Goal: Task Accomplishment & Management: Manage account settings

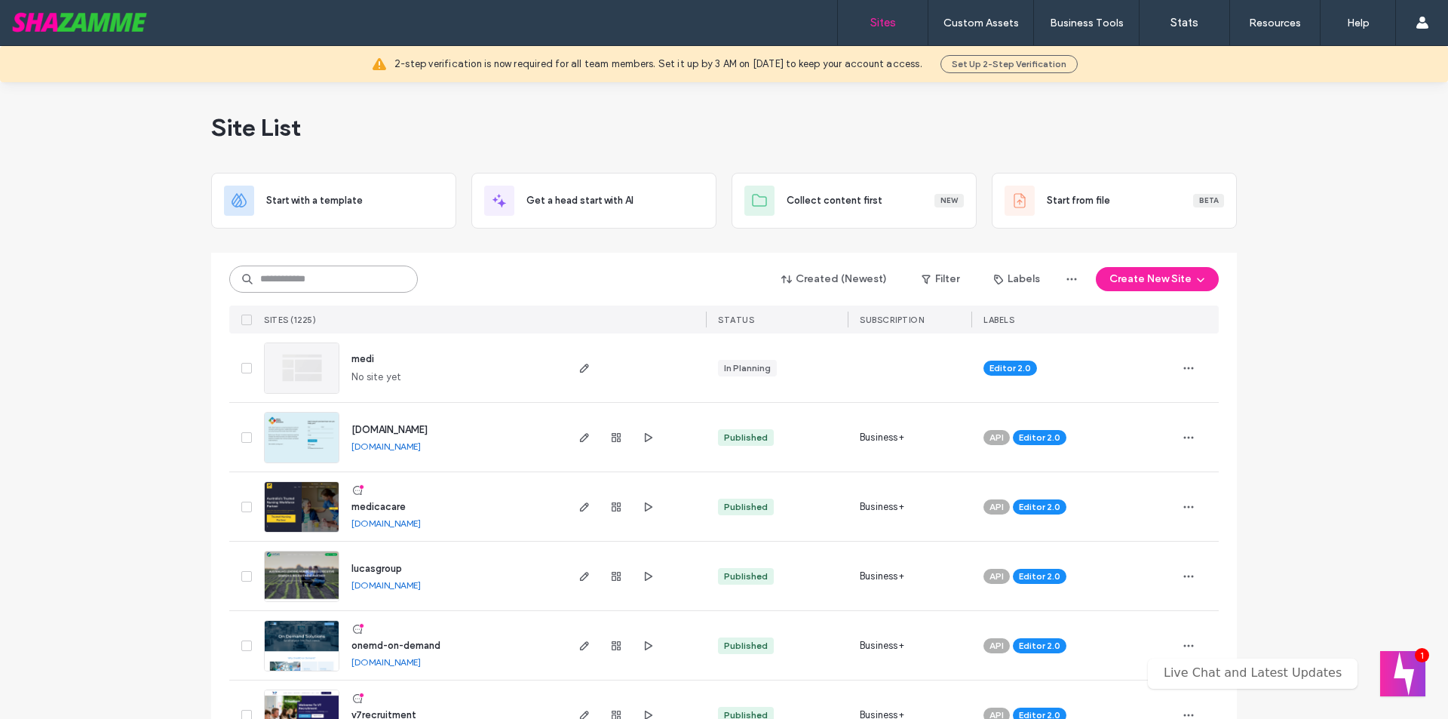
click at [272, 289] on input at bounding box center [323, 279] width 189 height 27
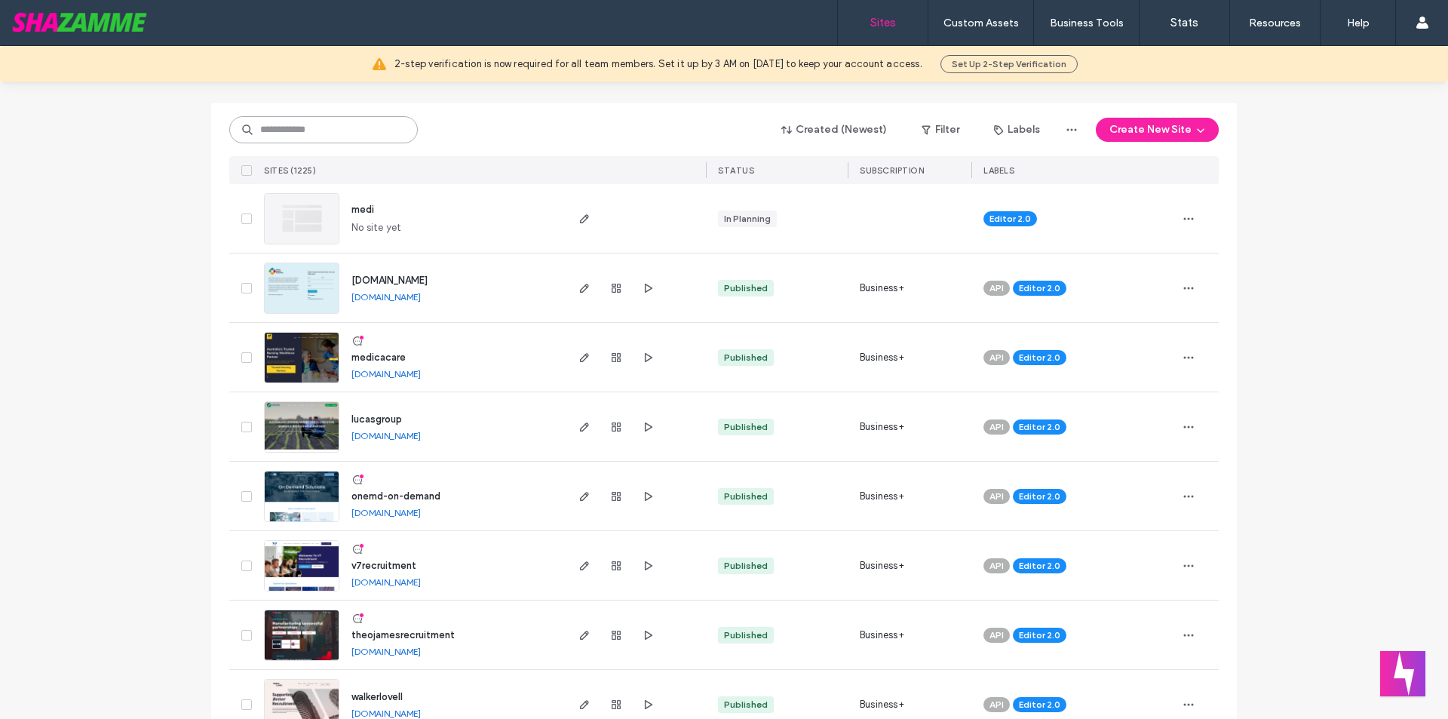
scroll to position [151, 0]
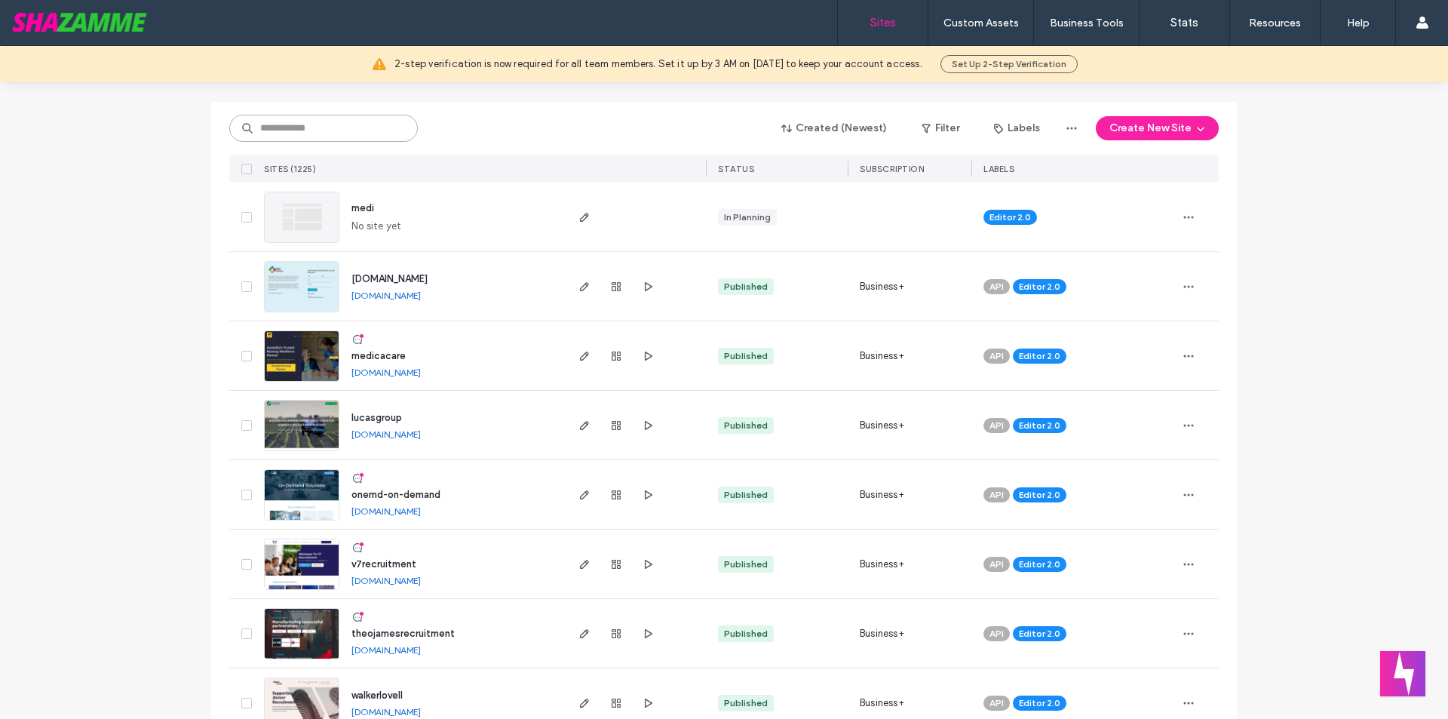
click at [269, 134] on input at bounding box center [323, 128] width 189 height 27
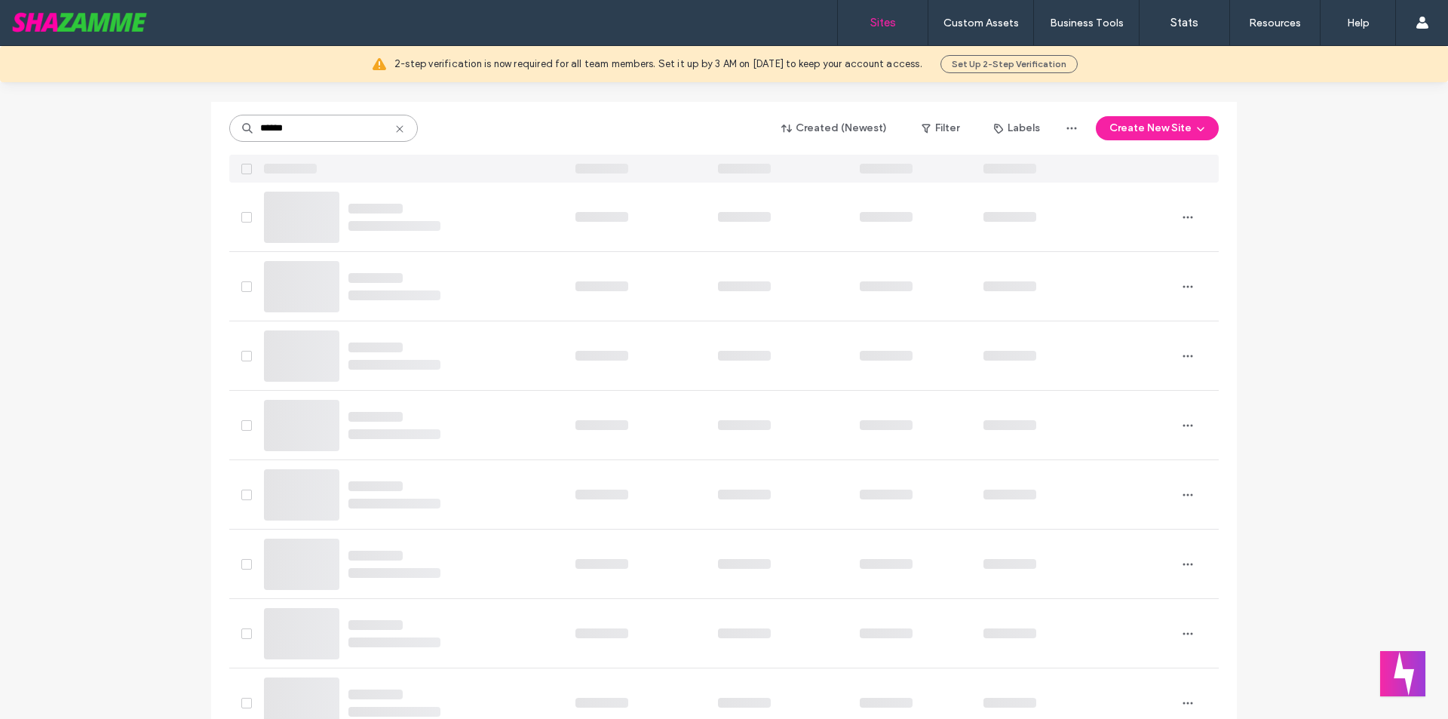
scroll to position [0, 0]
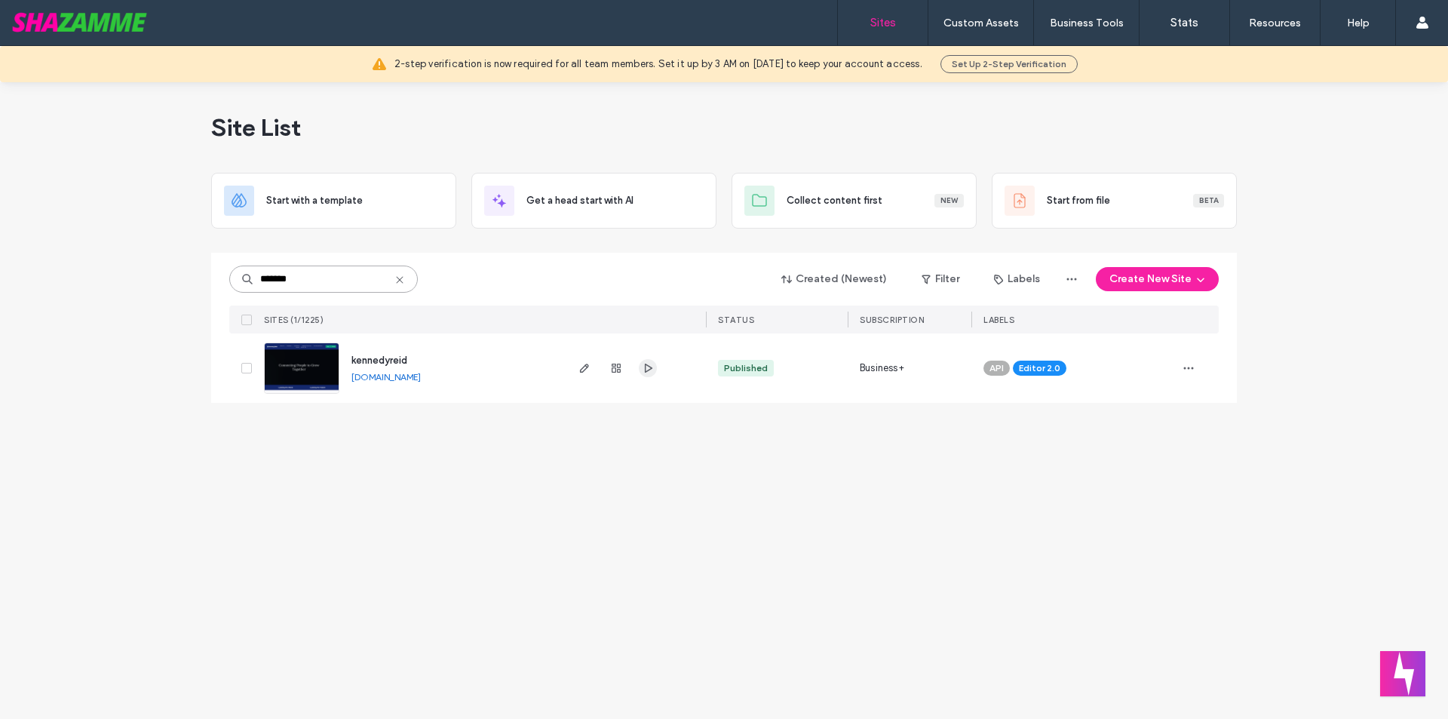
type input "*******"
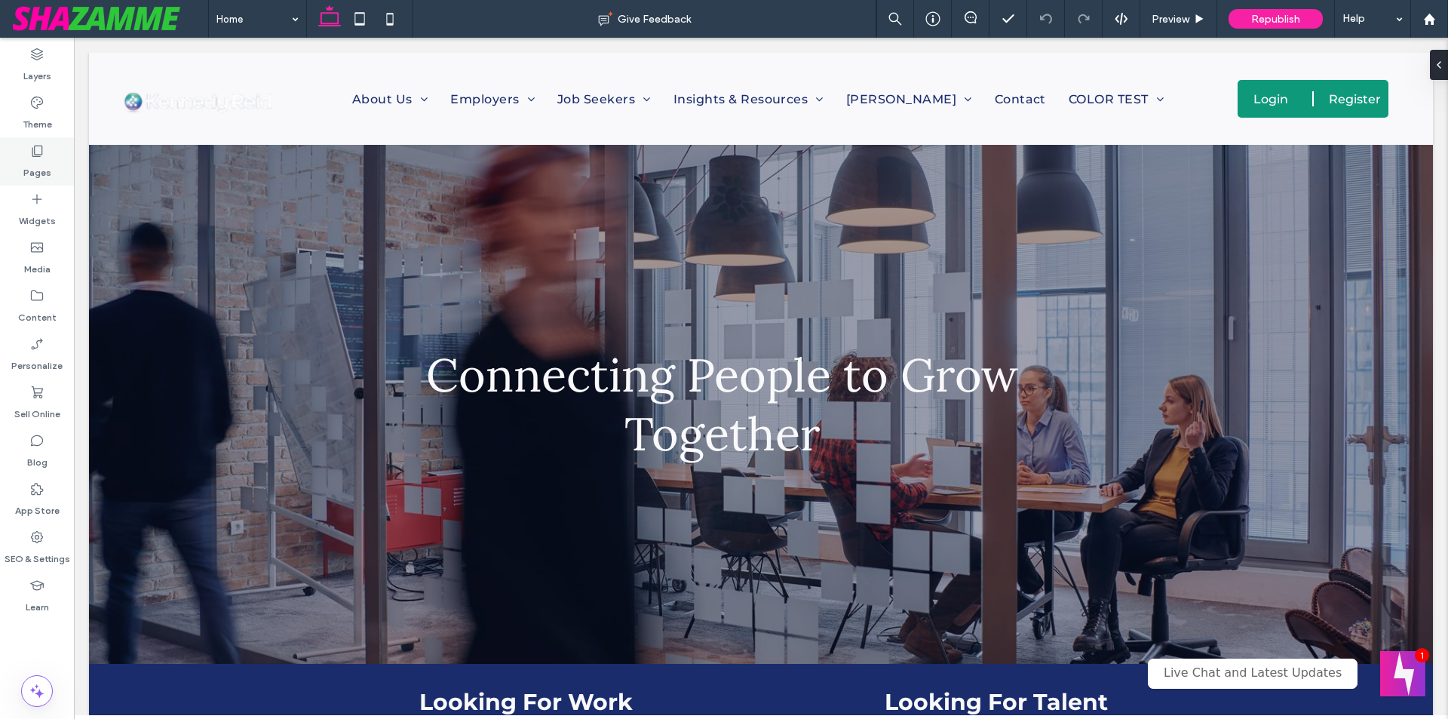
click at [40, 168] on label "Pages" at bounding box center [37, 168] width 28 height 21
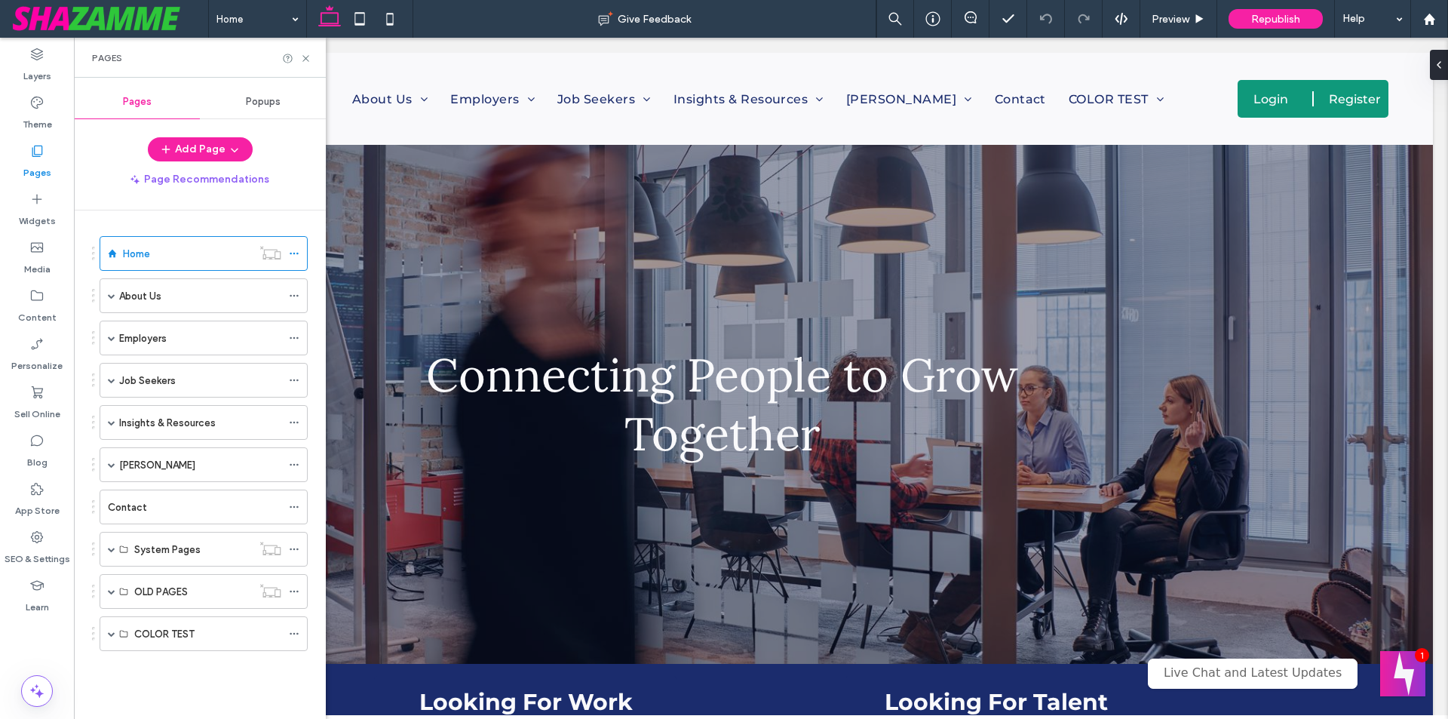
click at [174, 288] on div "About Us" at bounding box center [200, 296] width 162 height 16
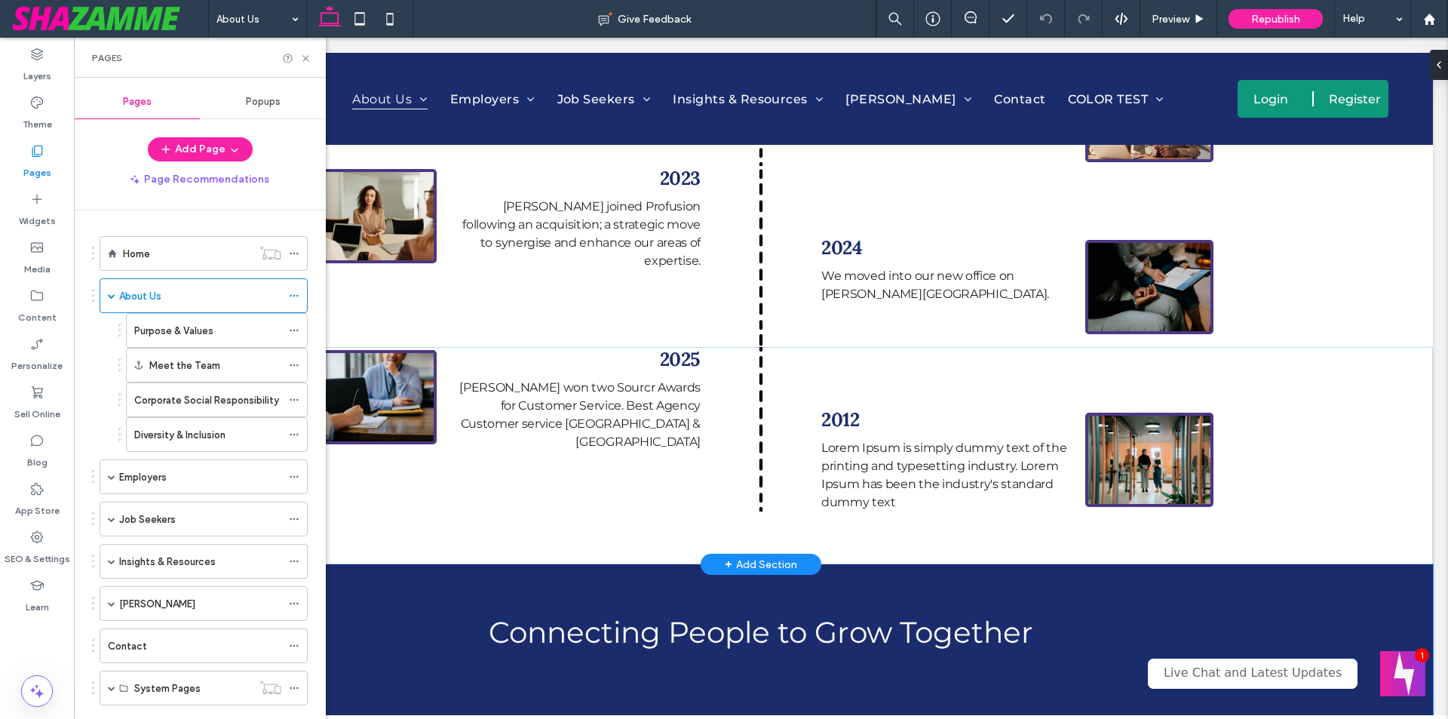
scroll to position [2112, 0]
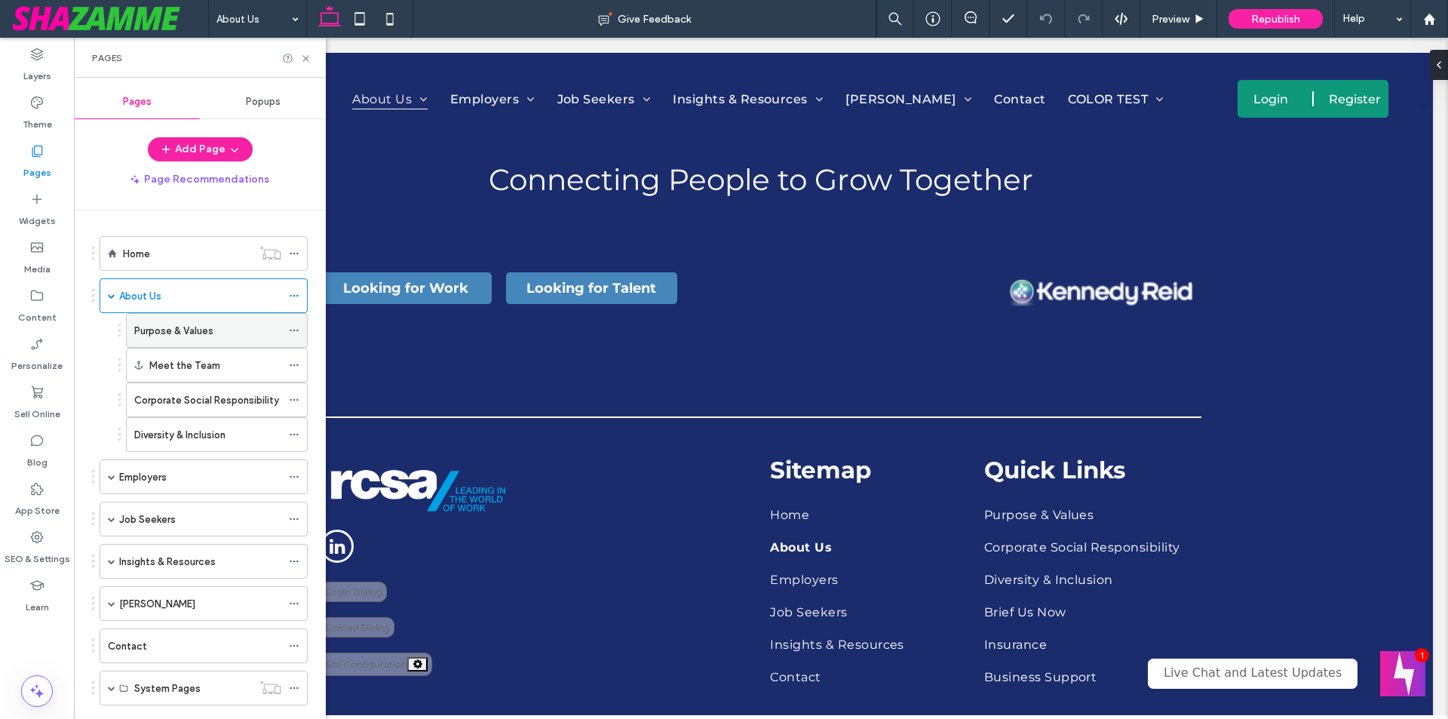
click at [179, 328] on label "Purpose & Values" at bounding box center [173, 331] width 79 height 26
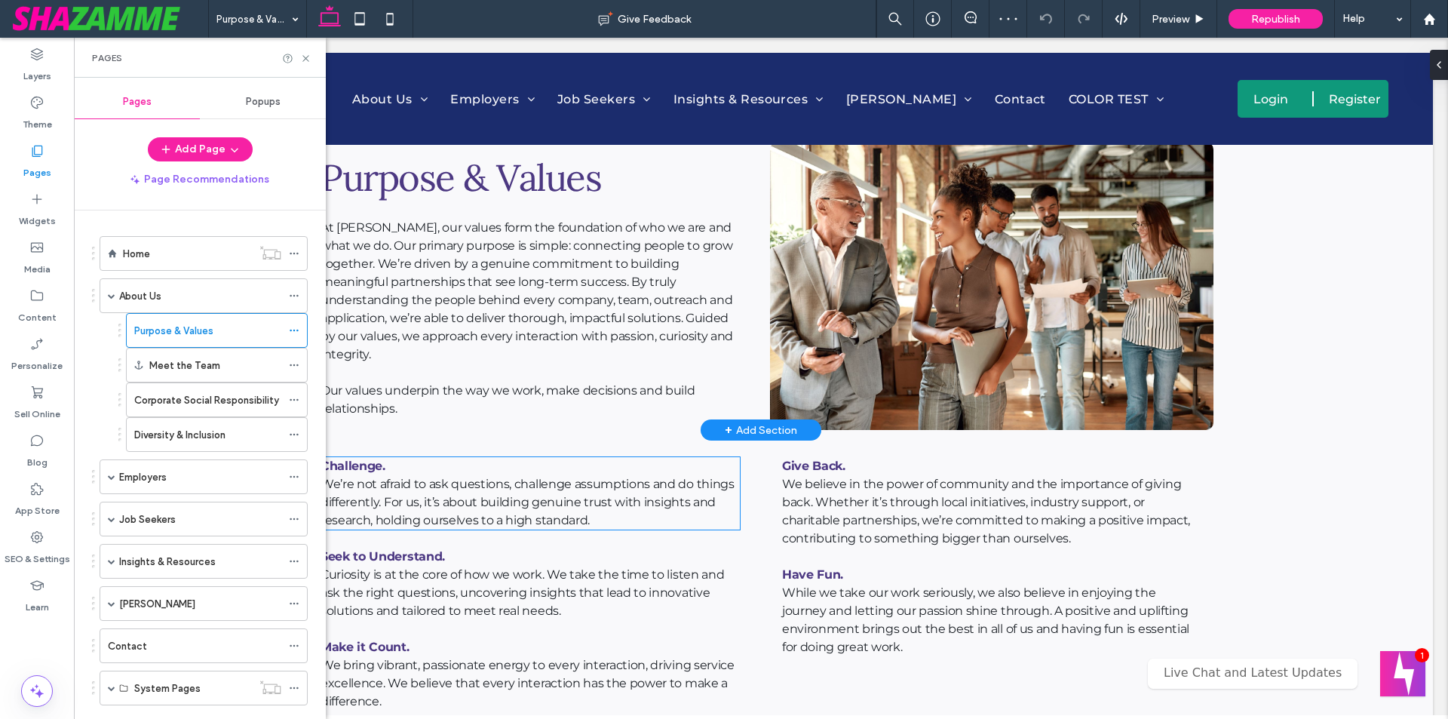
scroll to position [528, 0]
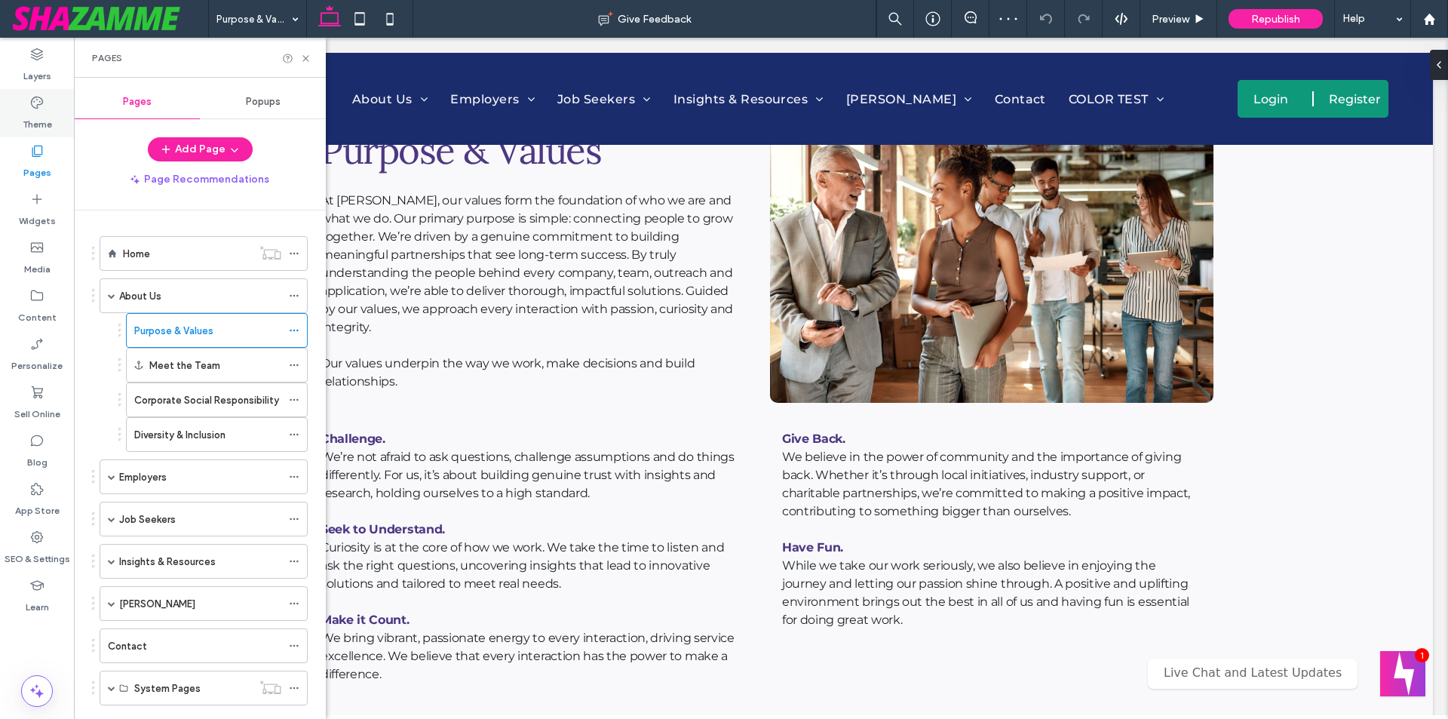
click at [41, 106] on icon at bounding box center [36, 102] width 15 height 15
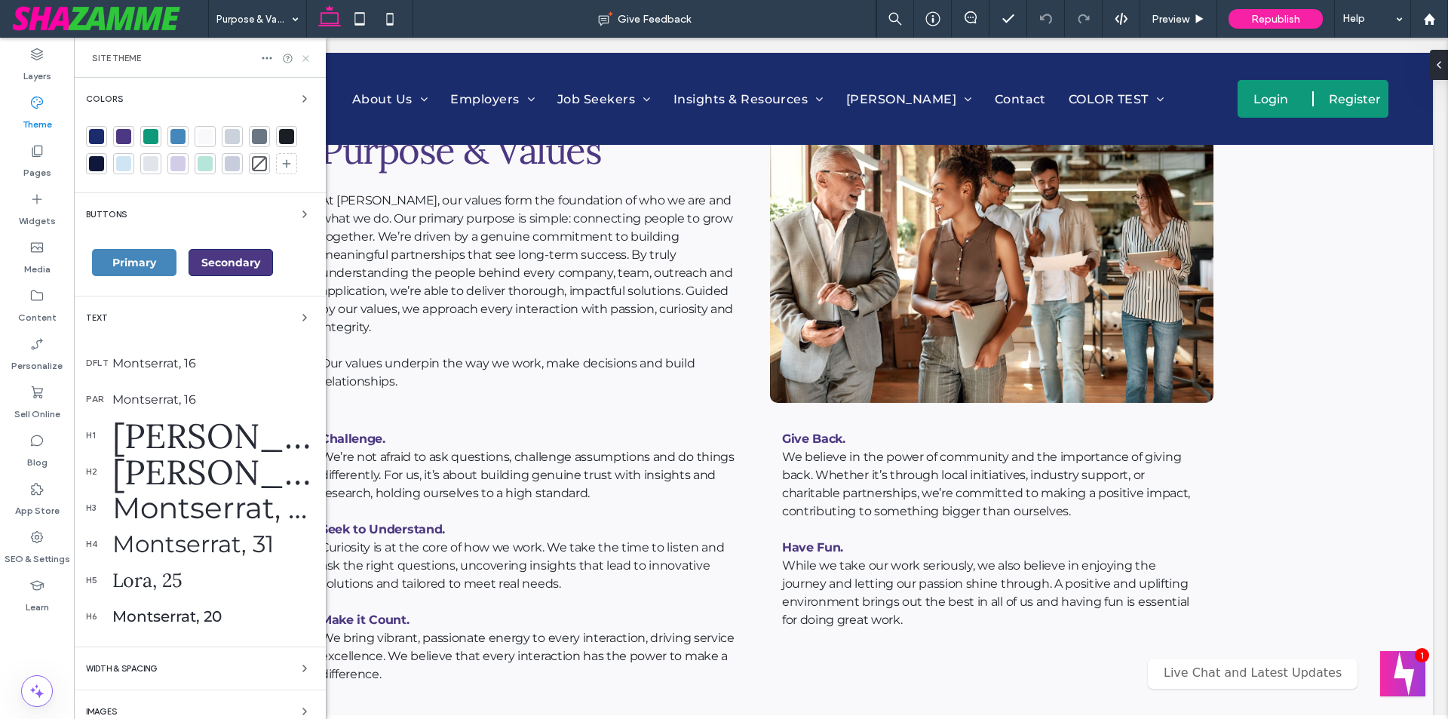
click at [306, 62] on icon at bounding box center [305, 58] width 11 height 11
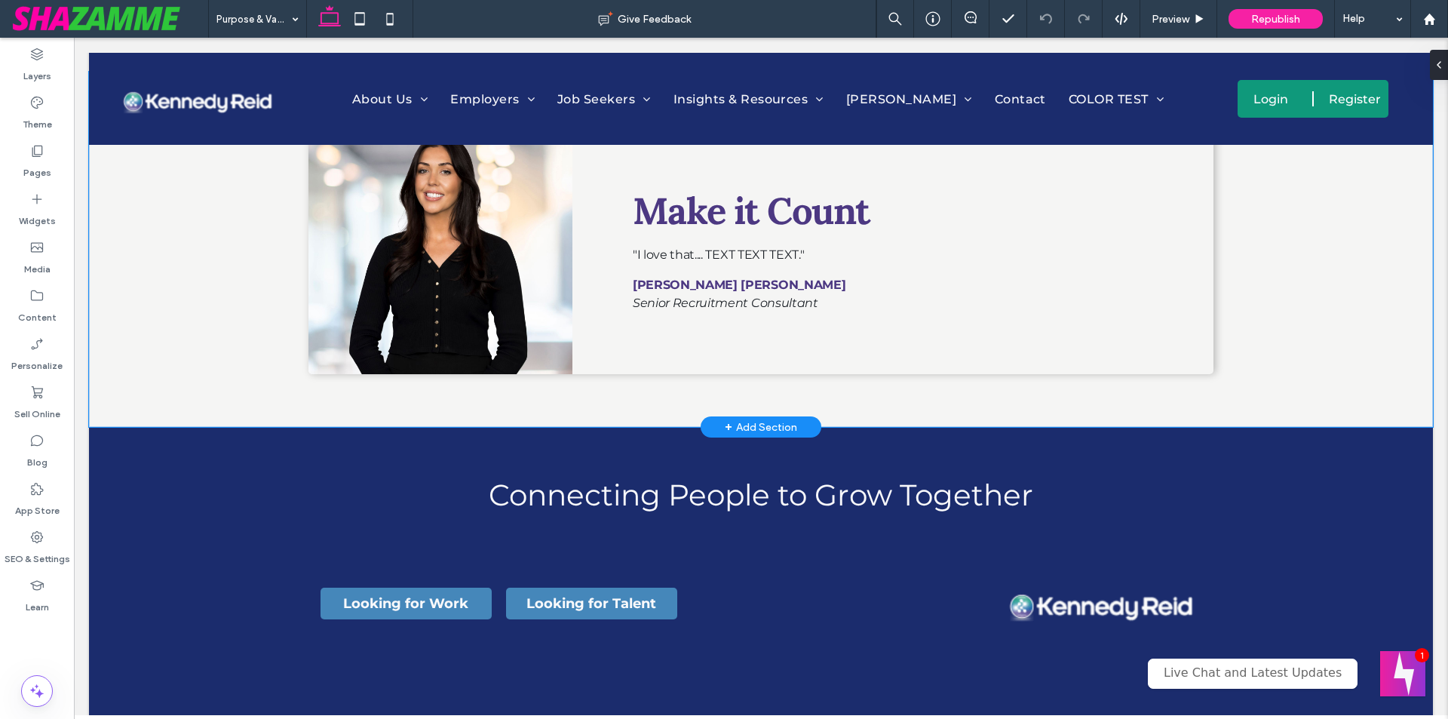
scroll to position [1810, 0]
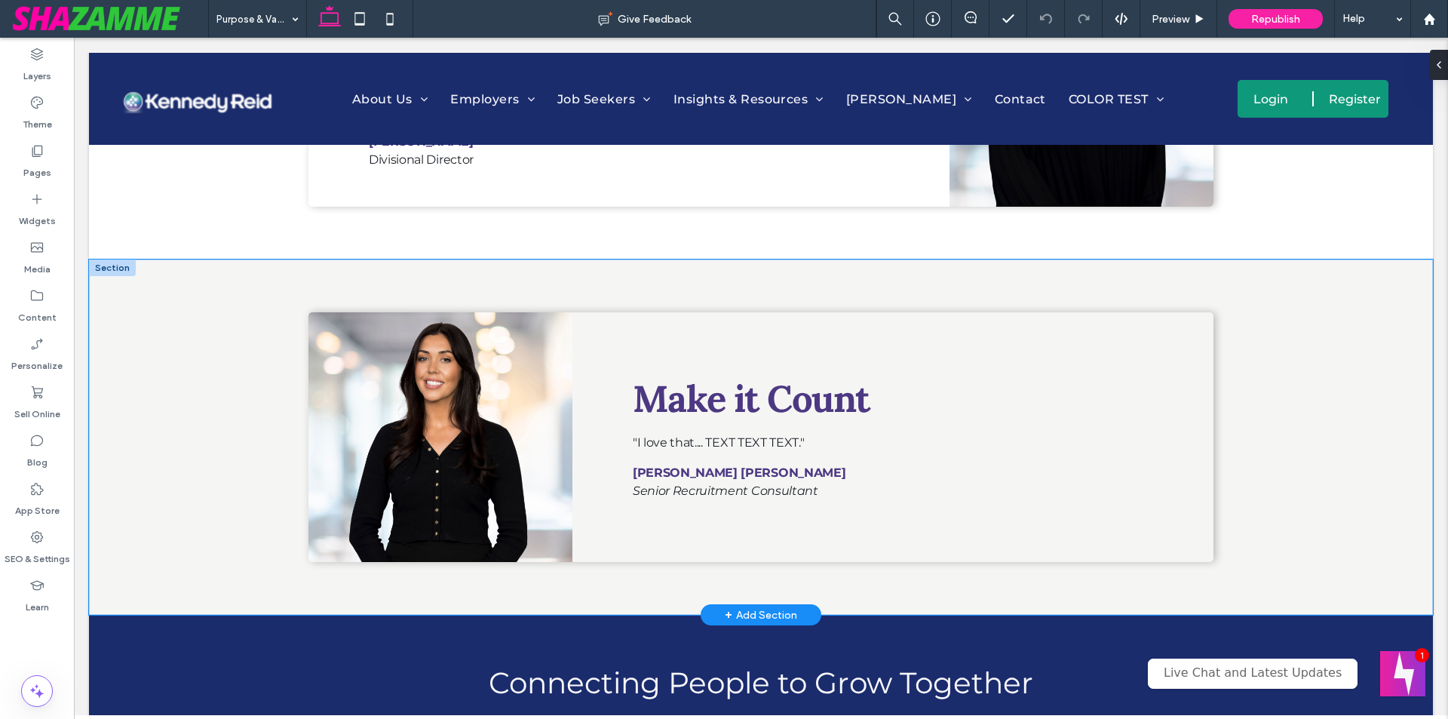
click at [238, 300] on div "Make it Count "I love that.... TEXT TEXT TEXT." Brogan Mullally Senior Recruitm…" at bounding box center [761, 437] width 1344 height 355
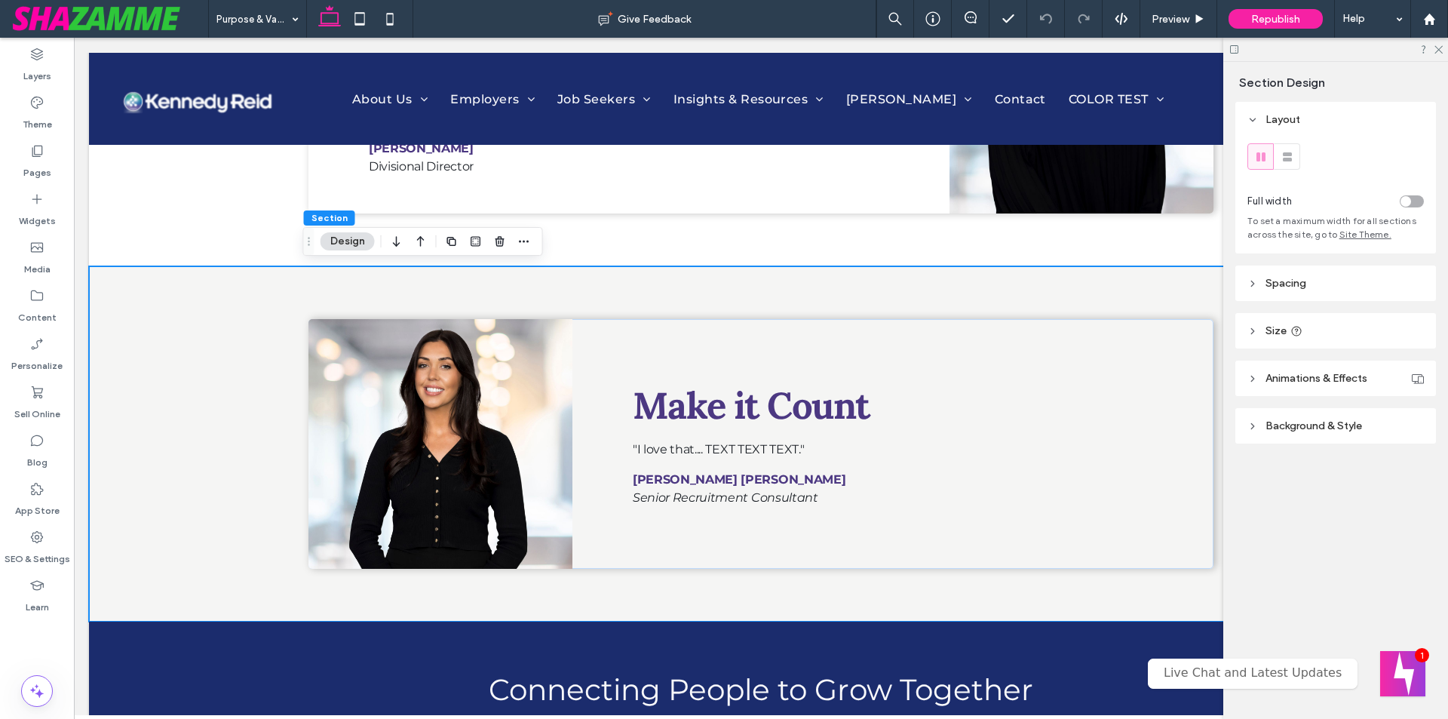
click at [1328, 435] on header "Background & Style" at bounding box center [1336, 425] width 201 height 35
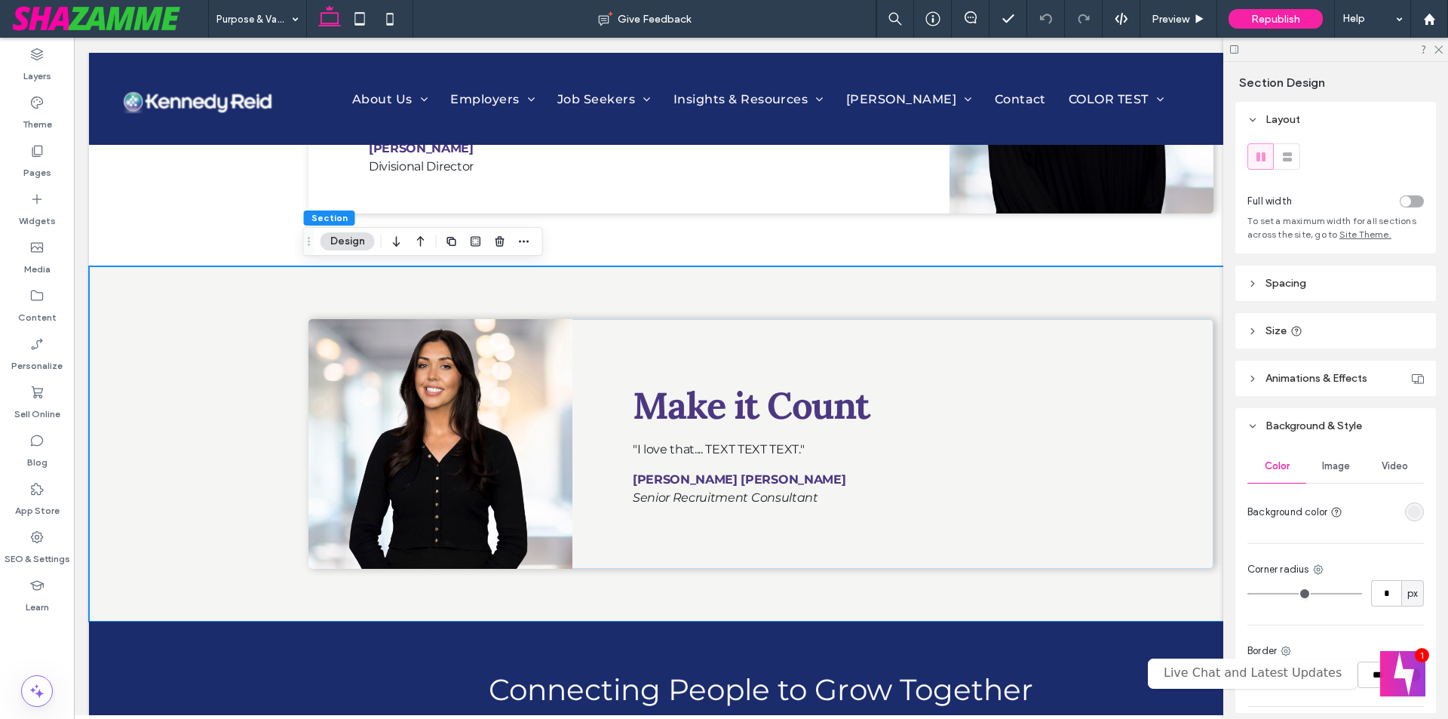
click at [1411, 512] on div "rgba(62,57,54,0.05)" at bounding box center [1414, 511] width 13 height 13
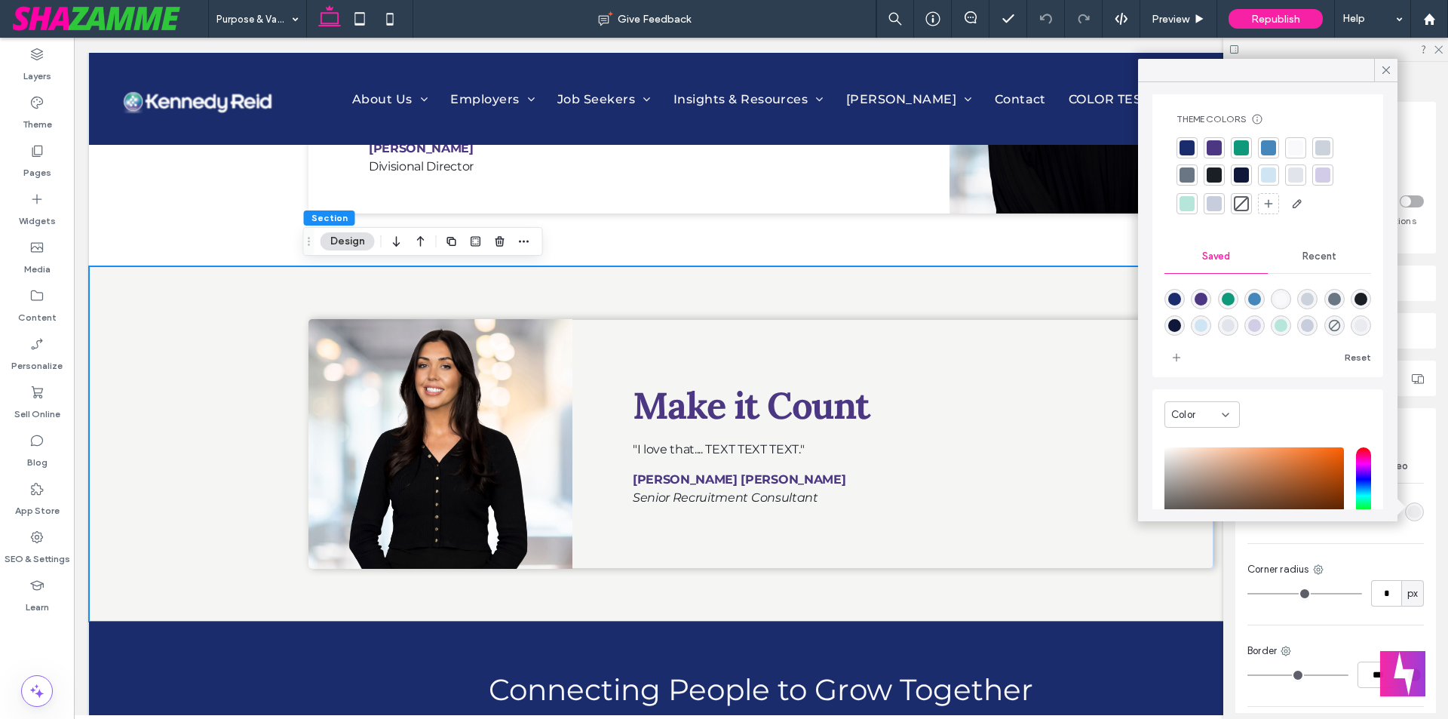
scroll to position [0, 0]
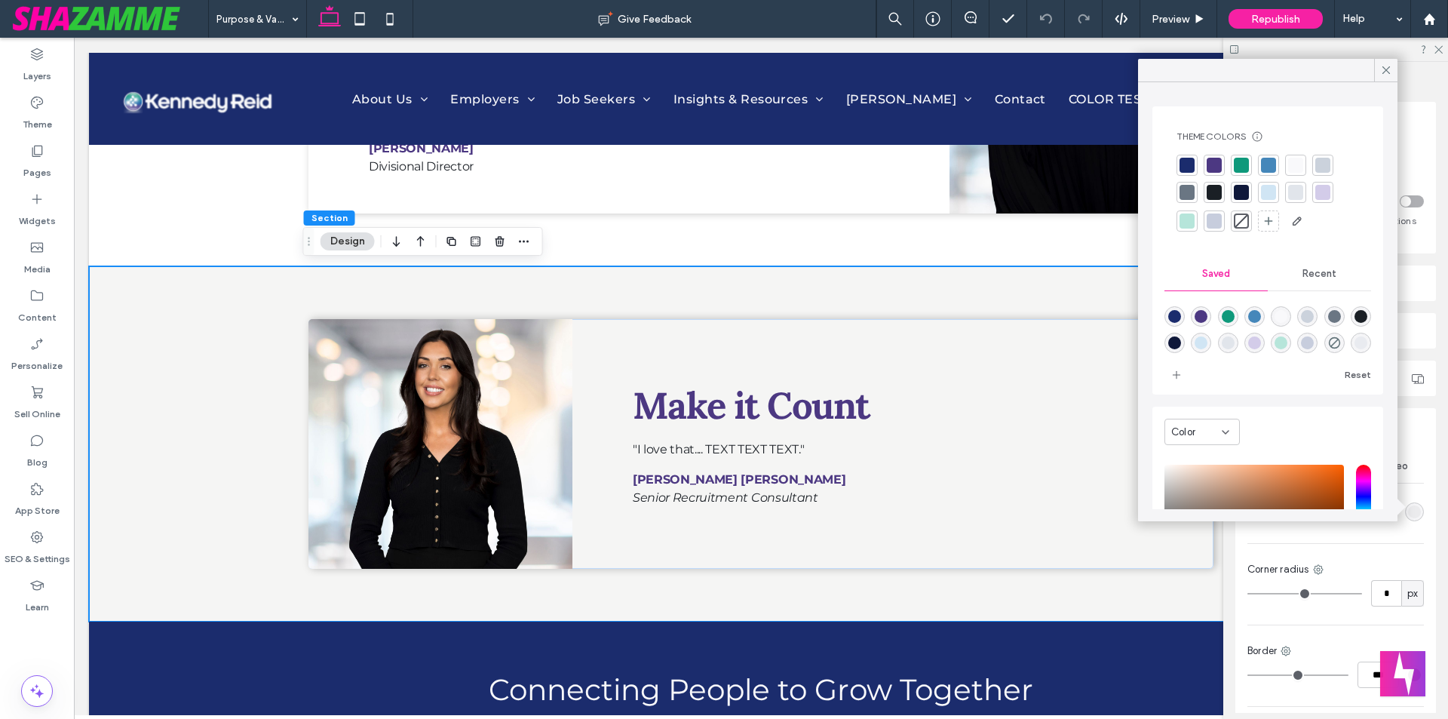
click at [1236, 223] on div at bounding box center [1241, 220] width 15 height 15
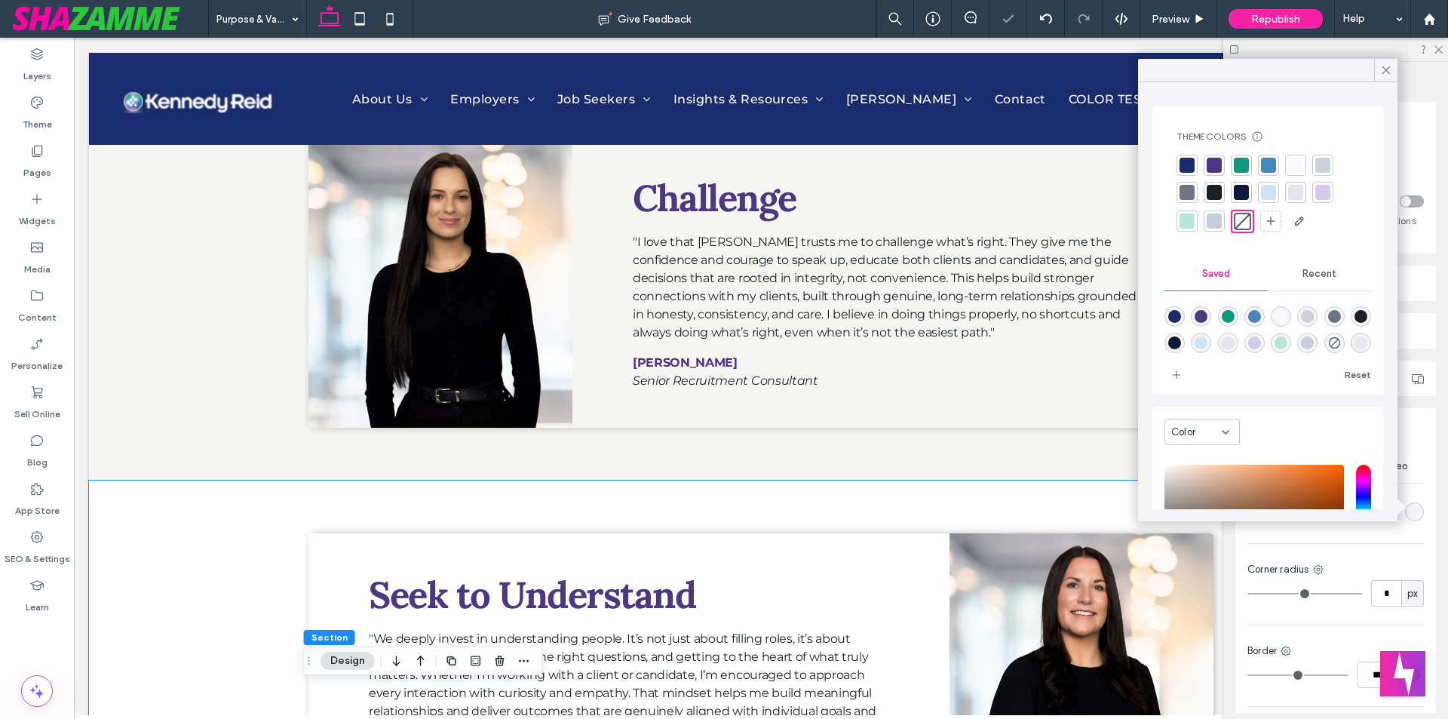
scroll to position [981, 0]
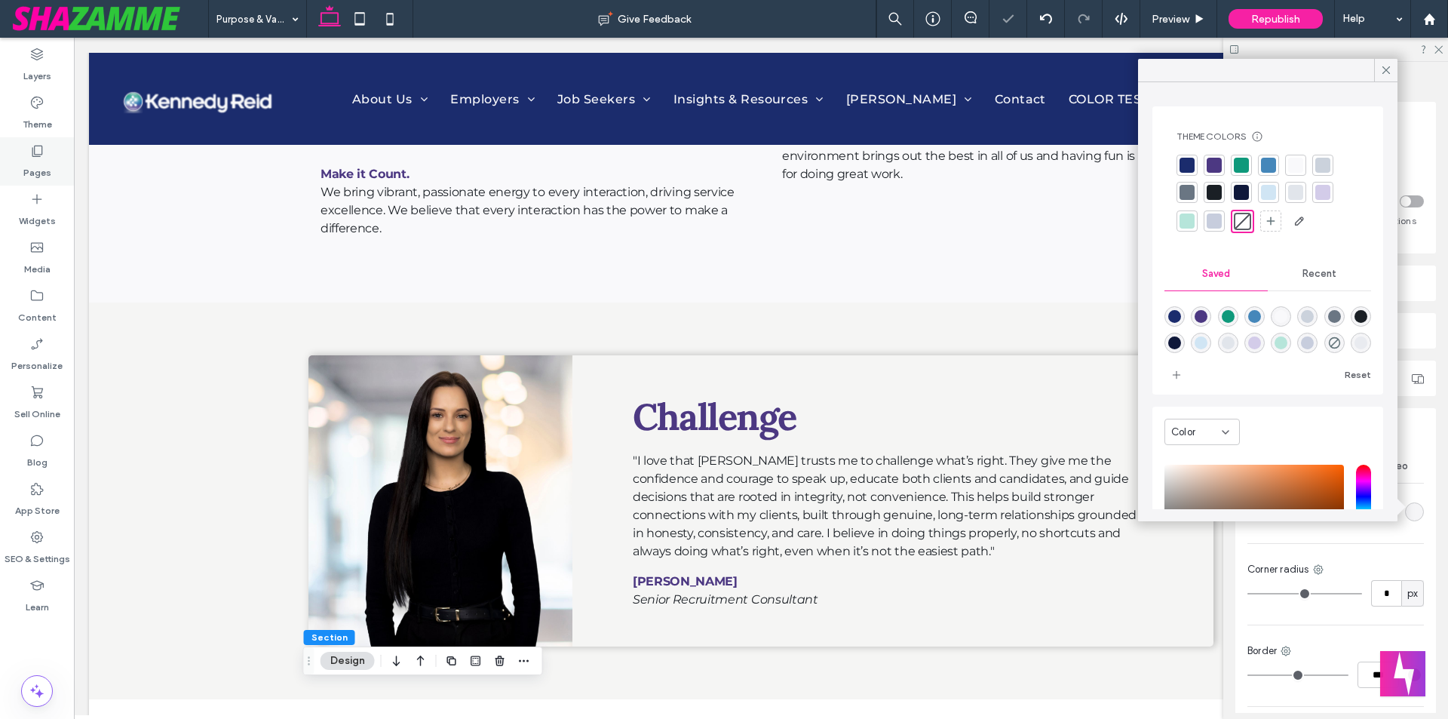
click at [54, 153] on div "Pages" at bounding box center [37, 161] width 74 height 48
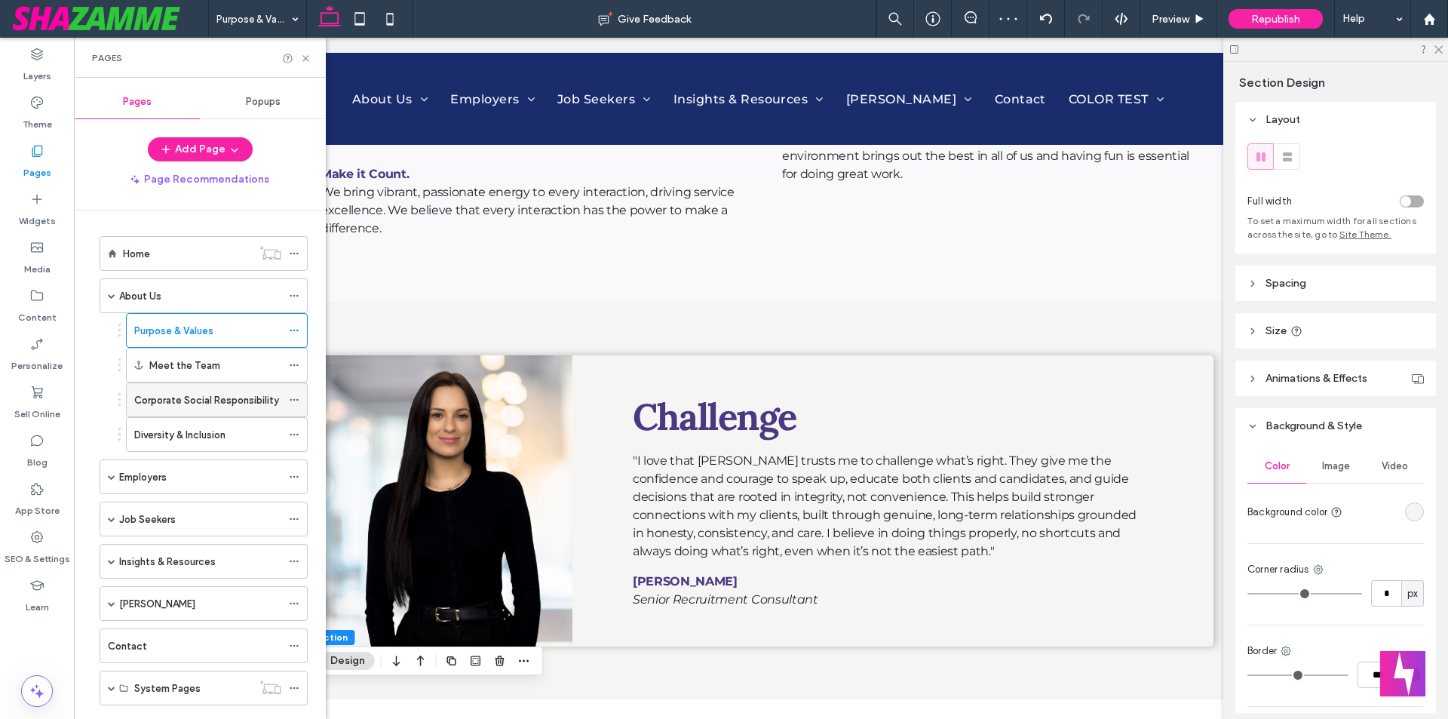
click at [178, 401] on label "Corporate Social Responsibility" at bounding box center [206, 400] width 145 height 26
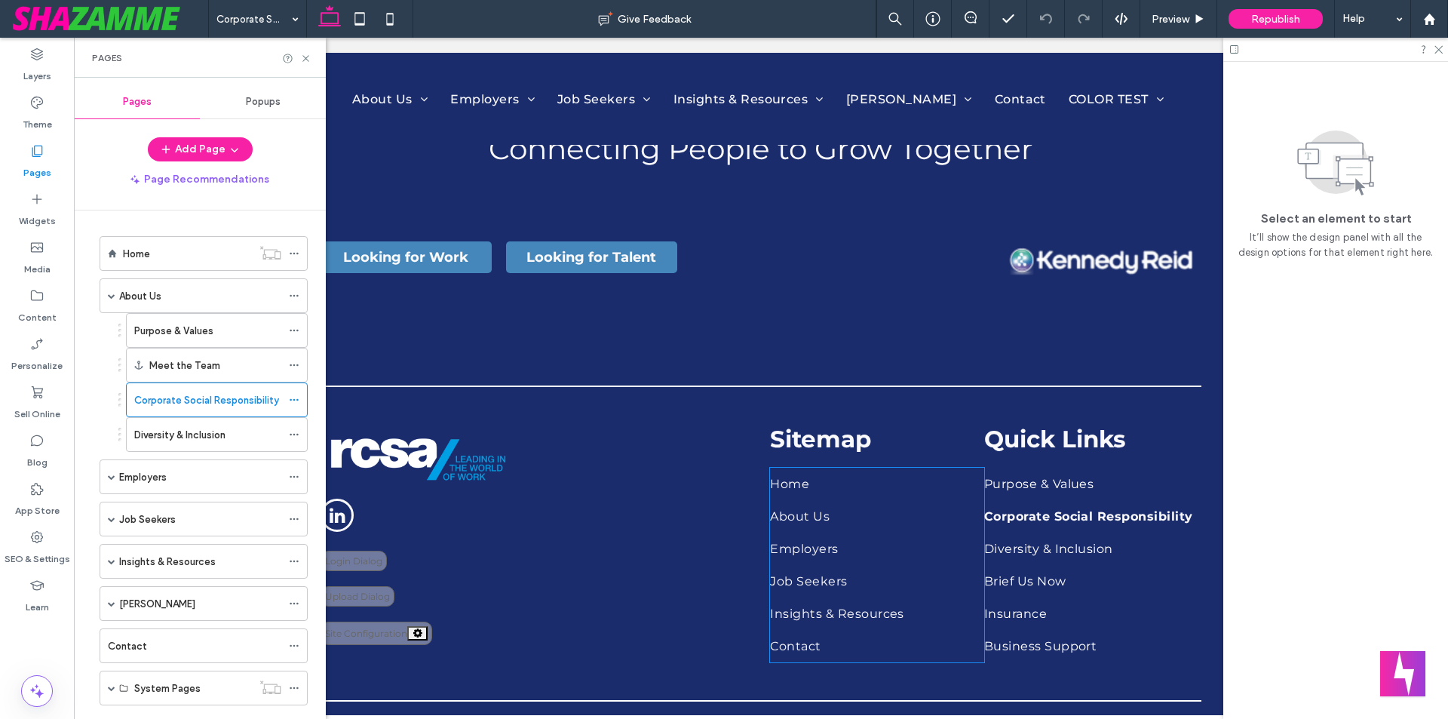
scroll to position [2133, 0]
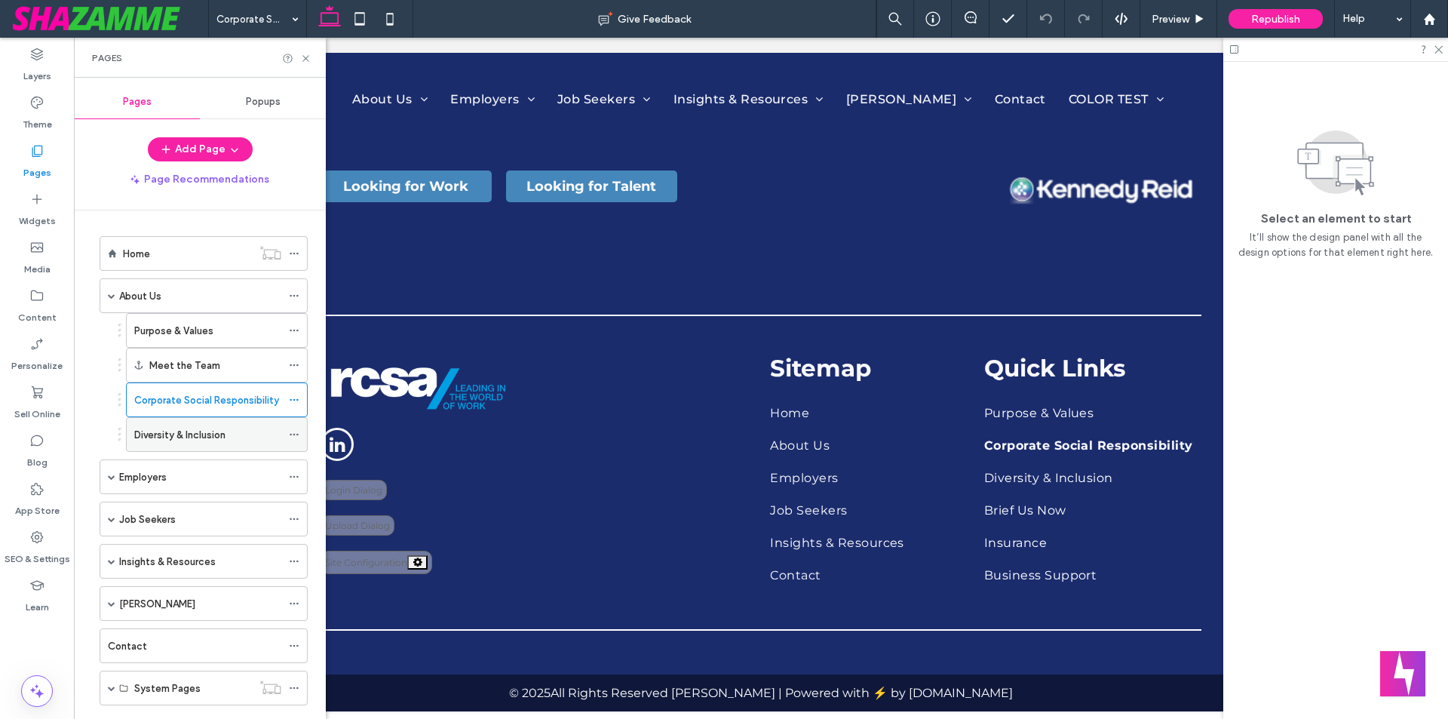
click at [203, 422] on div "Diversity & Inclusion" at bounding box center [207, 434] width 147 height 33
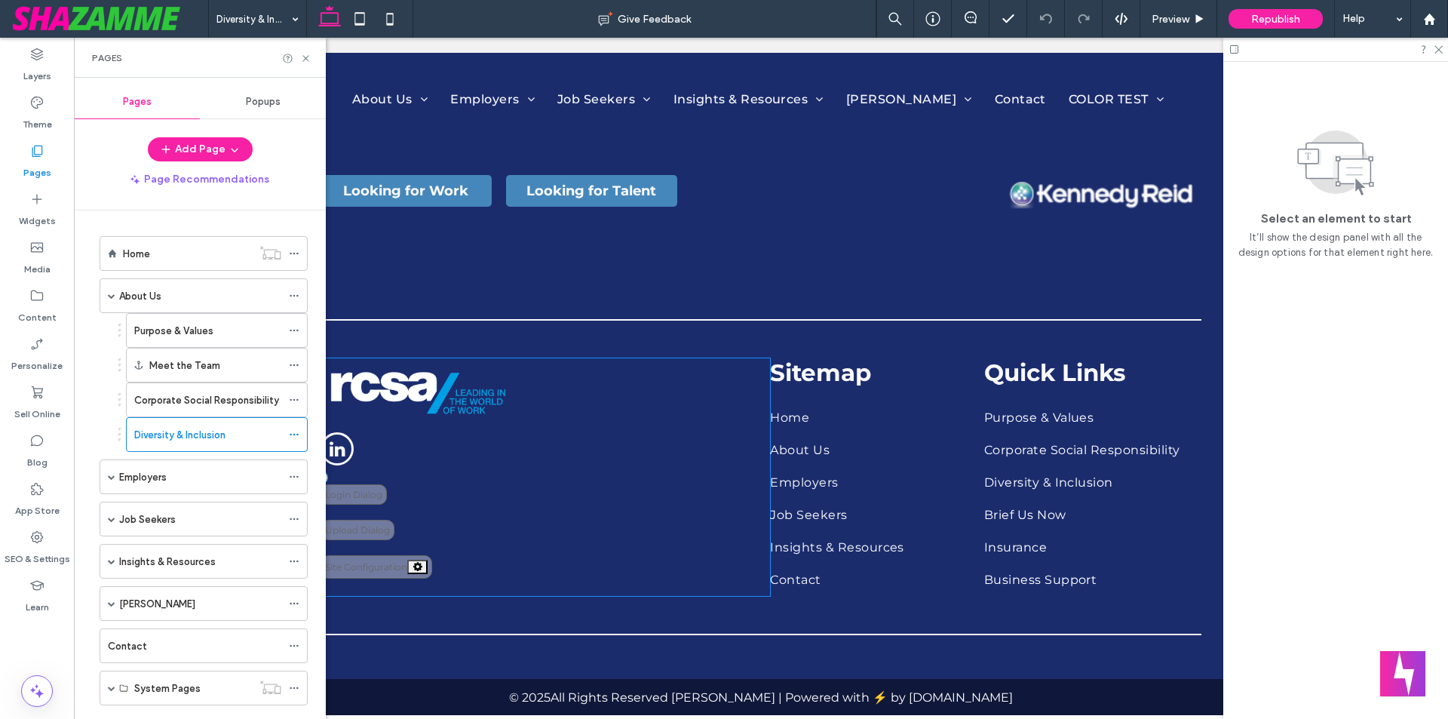
scroll to position [2160, 0]
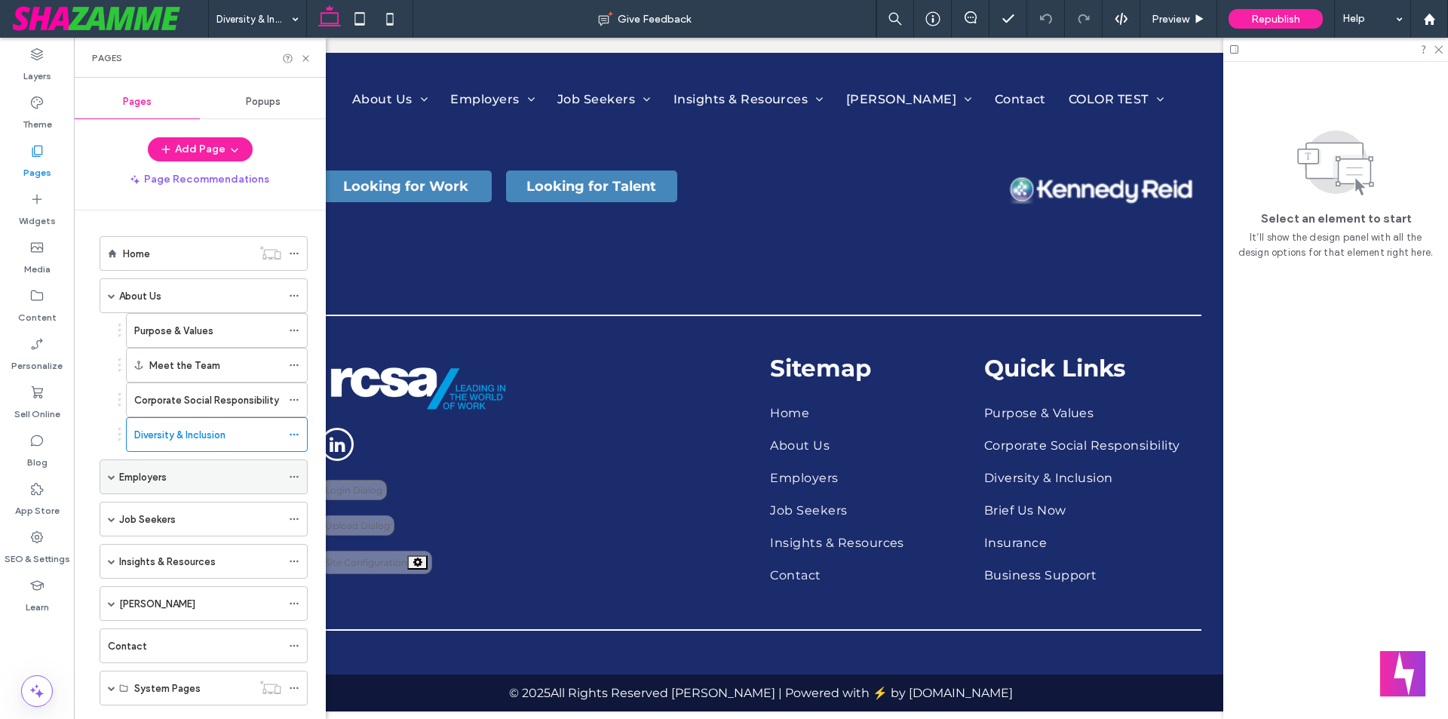
click at [115, 478] on div "Employers" at bounding box center [204, 476] width 208 height 35
click at [210, 478] on div "Employers" at bounding box center [200, 477] width 162 height 16
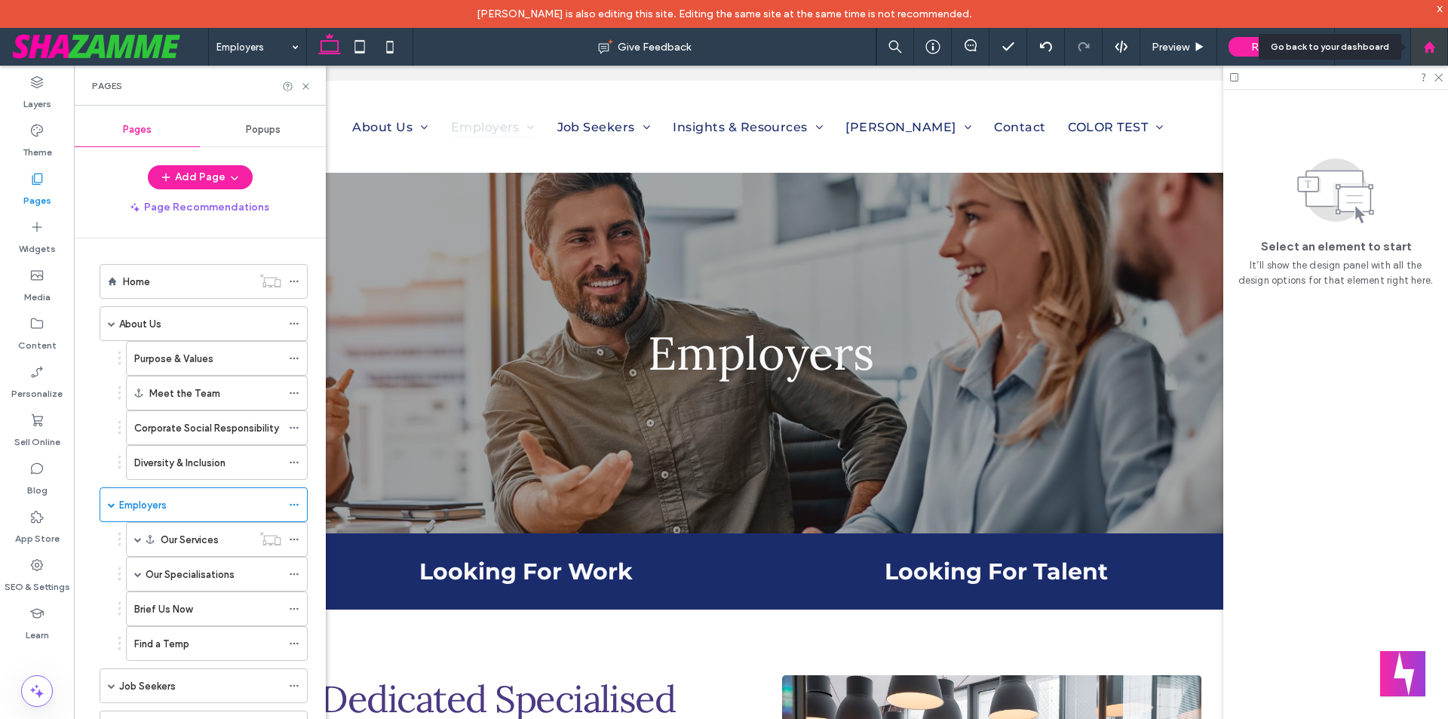
click at [1426, 49] on use at bounding box center [1428, 46] width 11 height 11
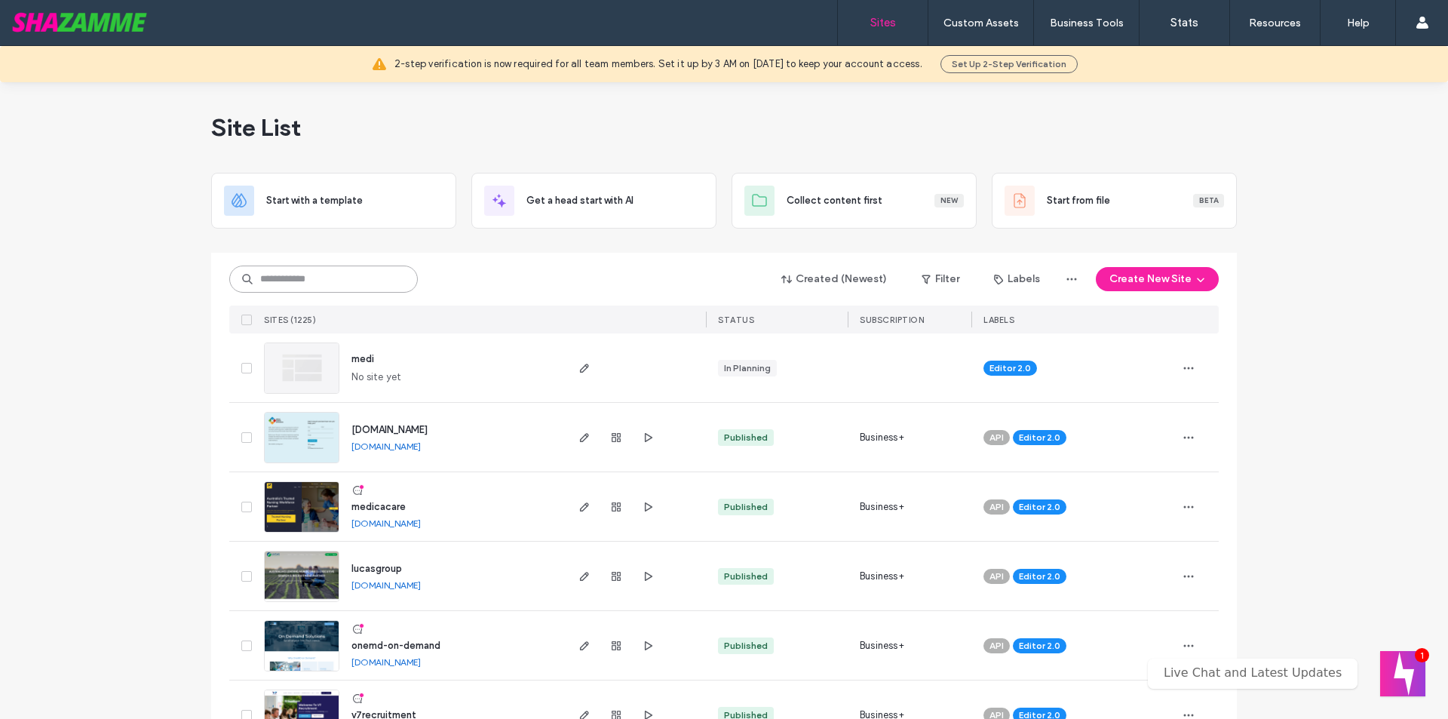
click at [294, 275] on input at bounding box center [323, 279] width 189 height 27
type input "***"
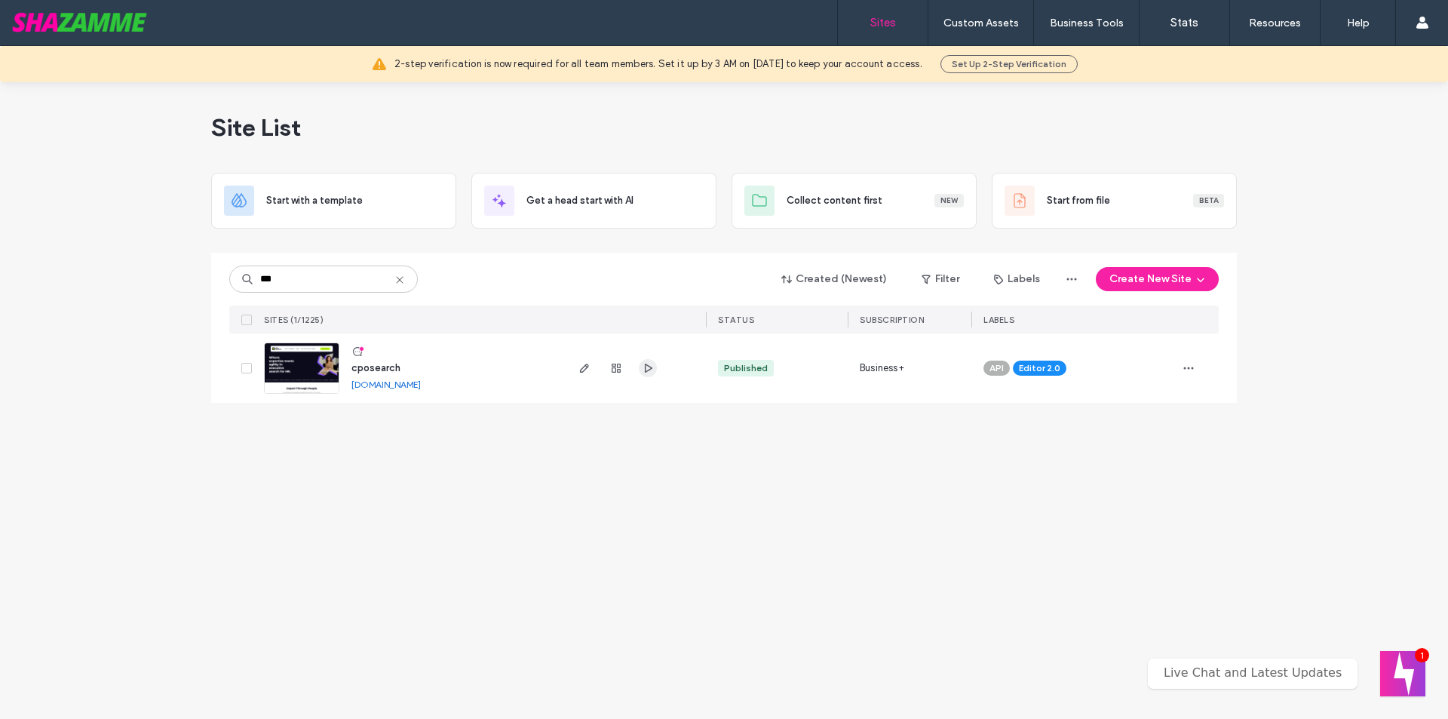
click at [646, 373] on use "button" at bounding box center [649, 368] width 8 height 9
click at [584, 368] on icon "button" at bounding box center [585, 368] width 12 height 12
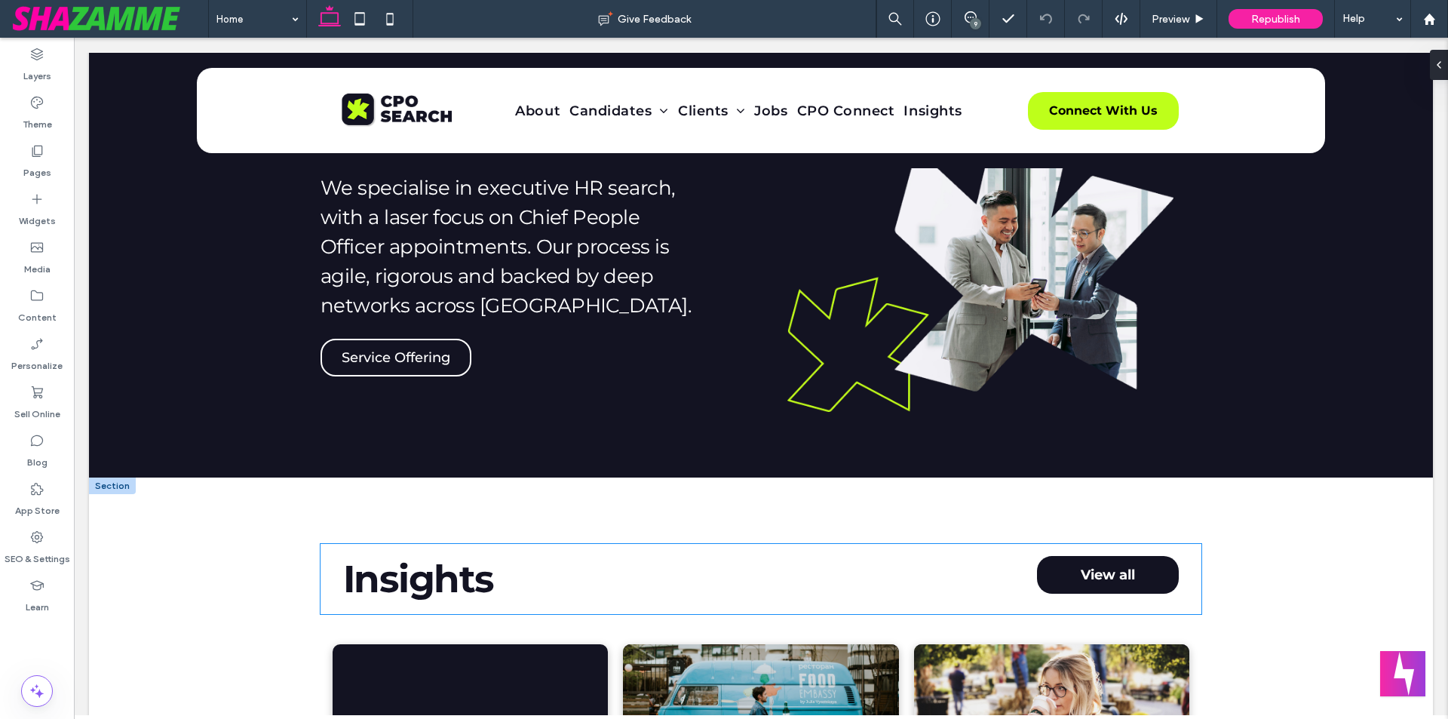
scroll to position [1509, 0]
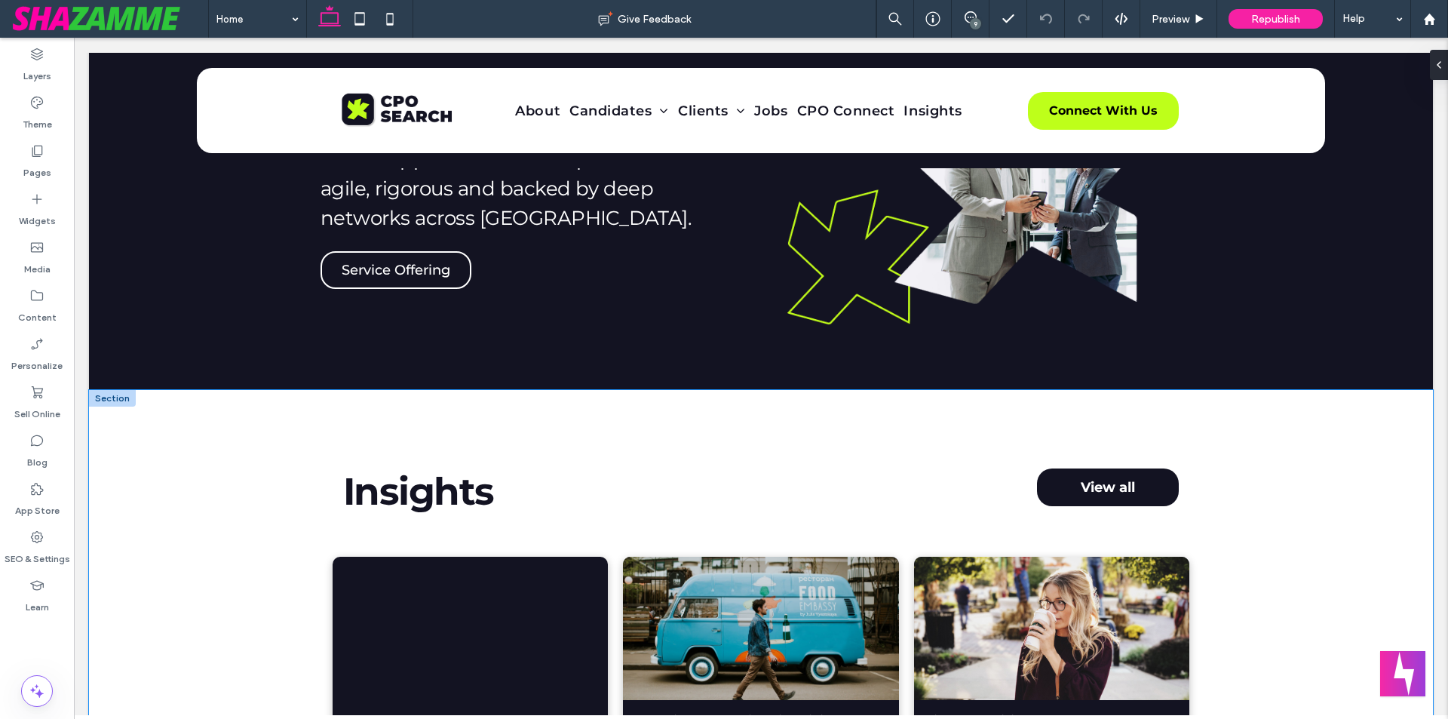
click at [431, 424] on div "Insights View all Make the most of the season by following these simple guideli…" at bounding box center [761, 666] width 905 height 552
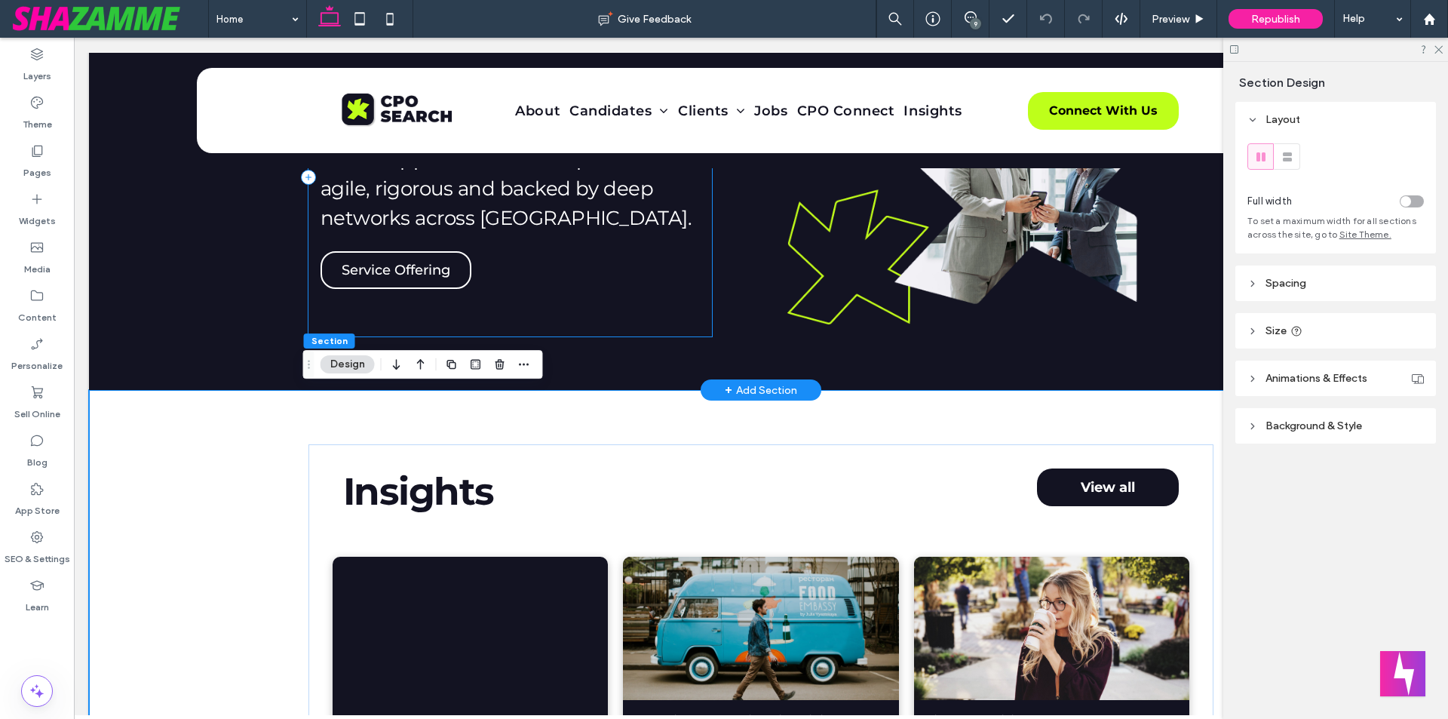
click at [537, 272] on div "Our point of difference We specialise in executive HR search, with a laser focu…" at bounding box center [511, 178] width 404 height 318
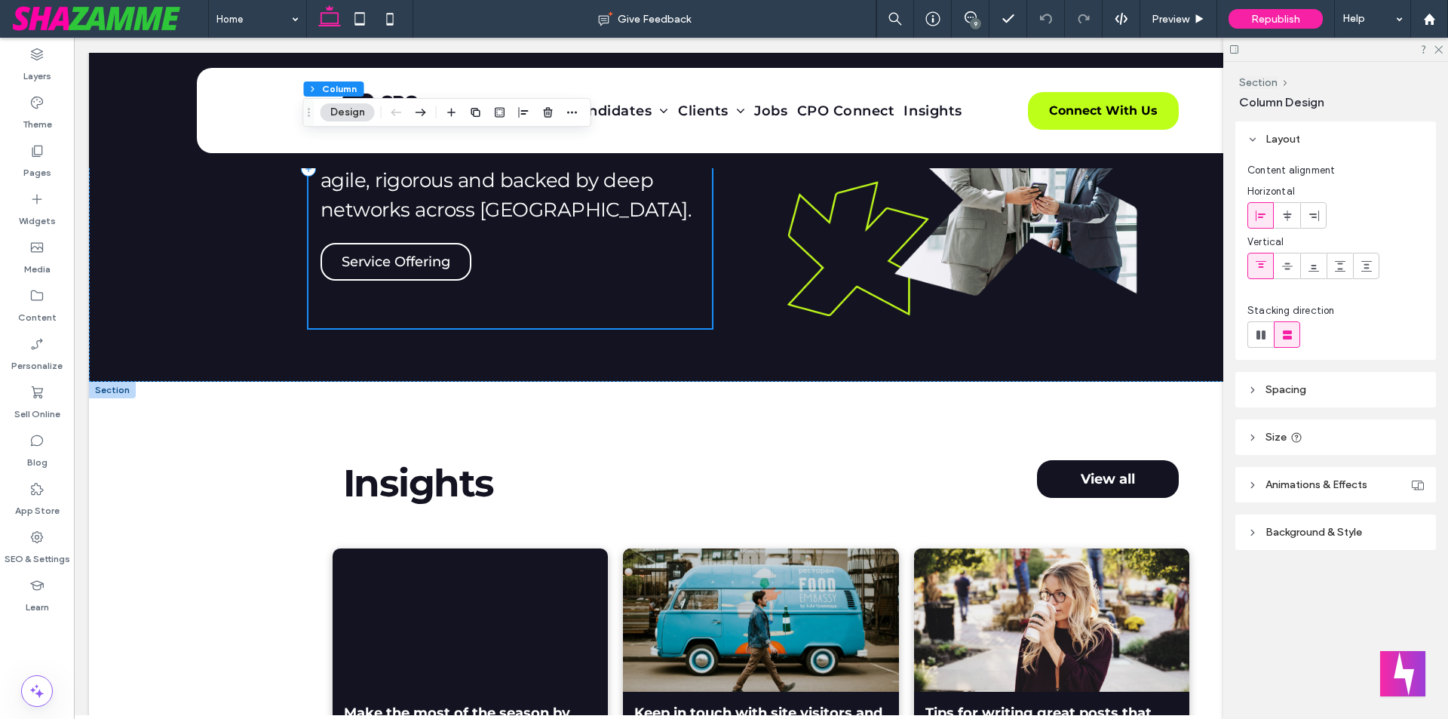
scroll to position [1660, 0]
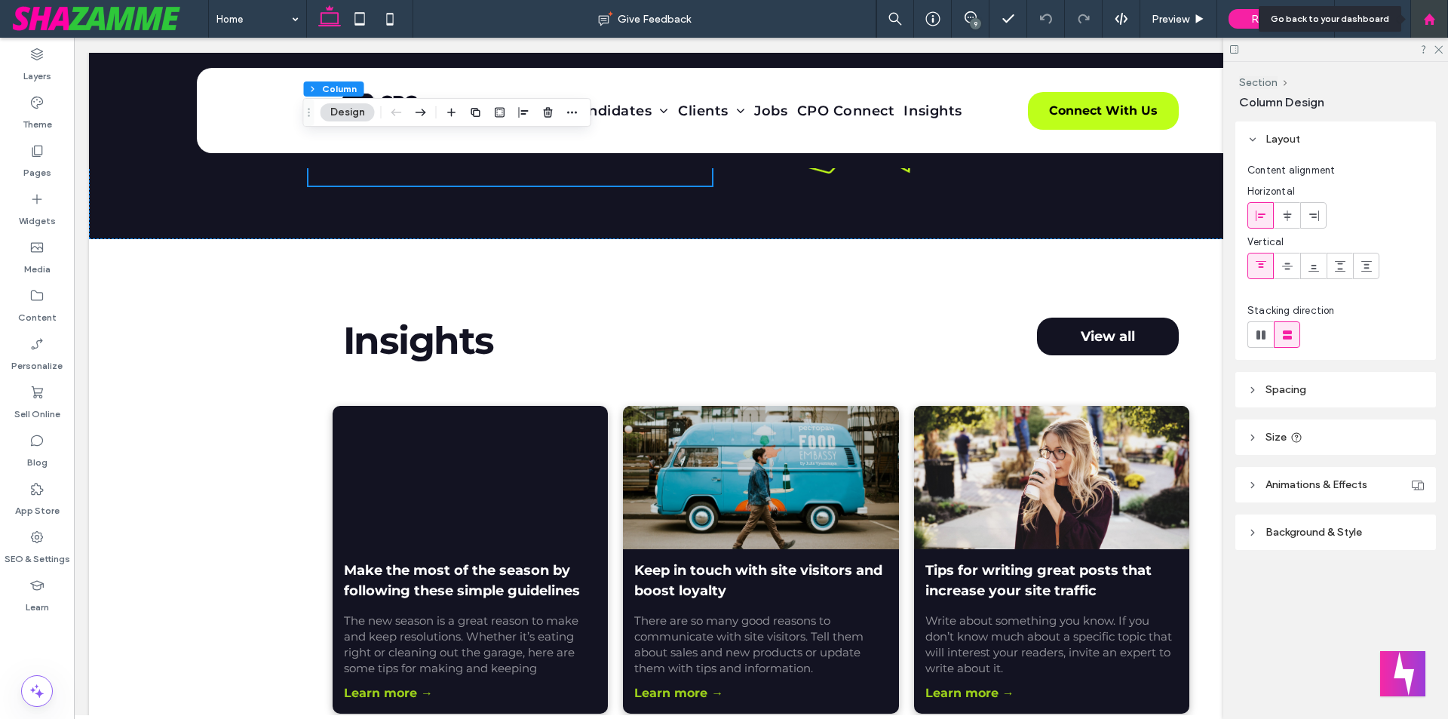
click at [1435, 15] on icon at bounding box center [1429, 19] width 13 height 13
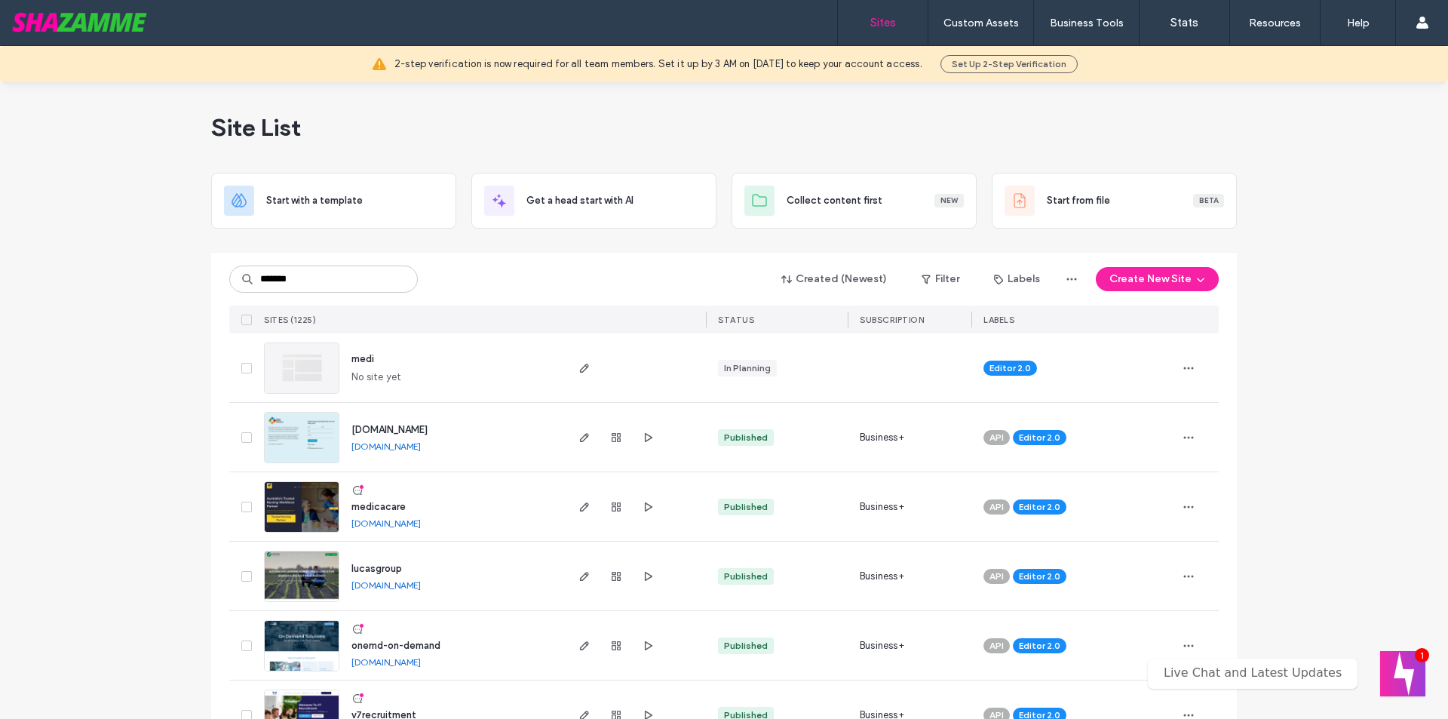
type input "*******"
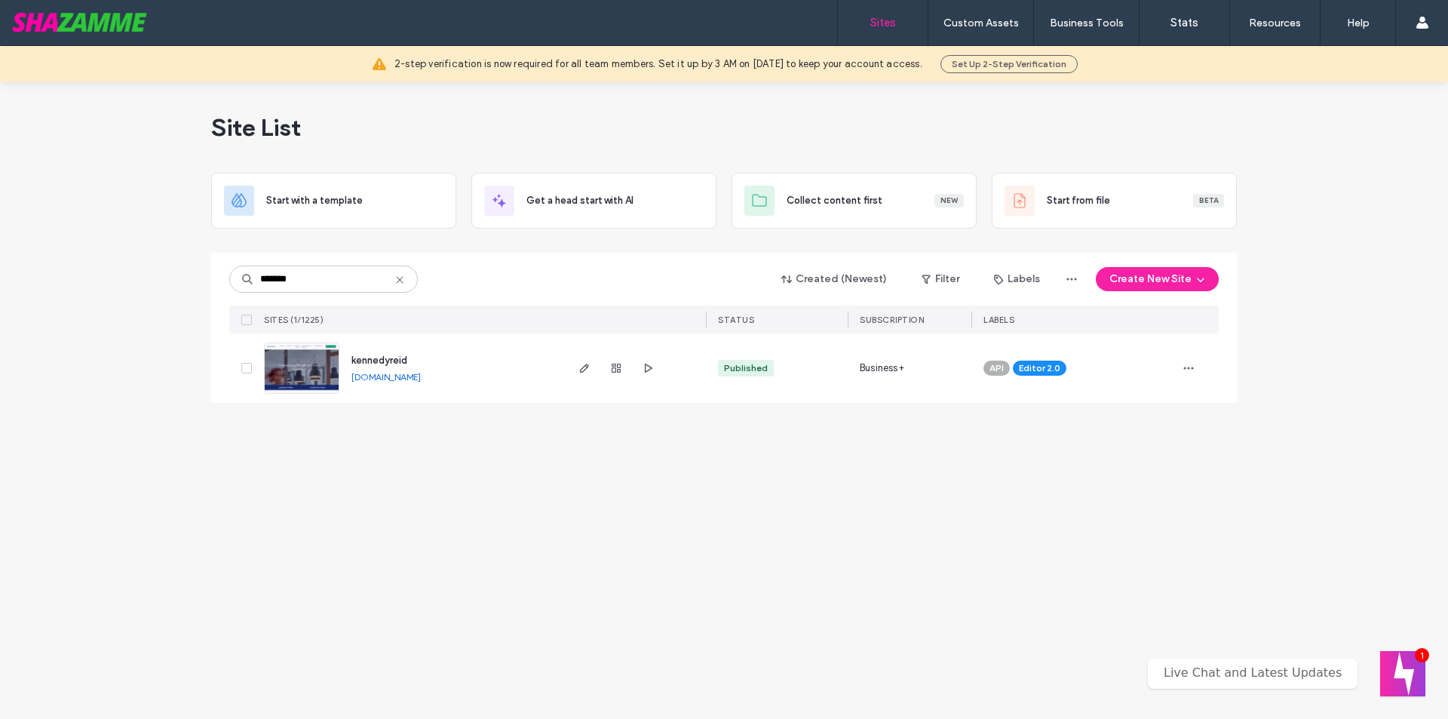
click at [394, 360] on span "kennedyreid" at bounding box center [380, 360] width 56 height 11
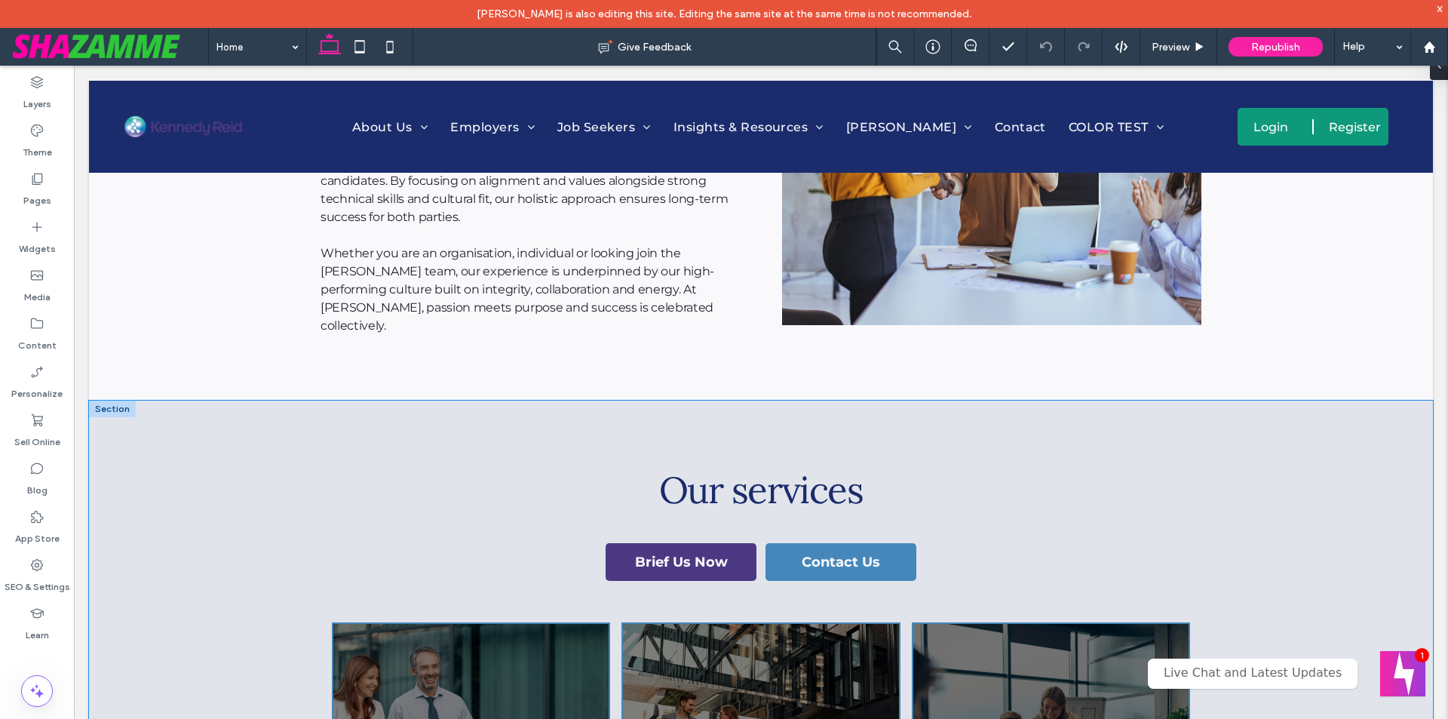
scroll to position [1886, 0]
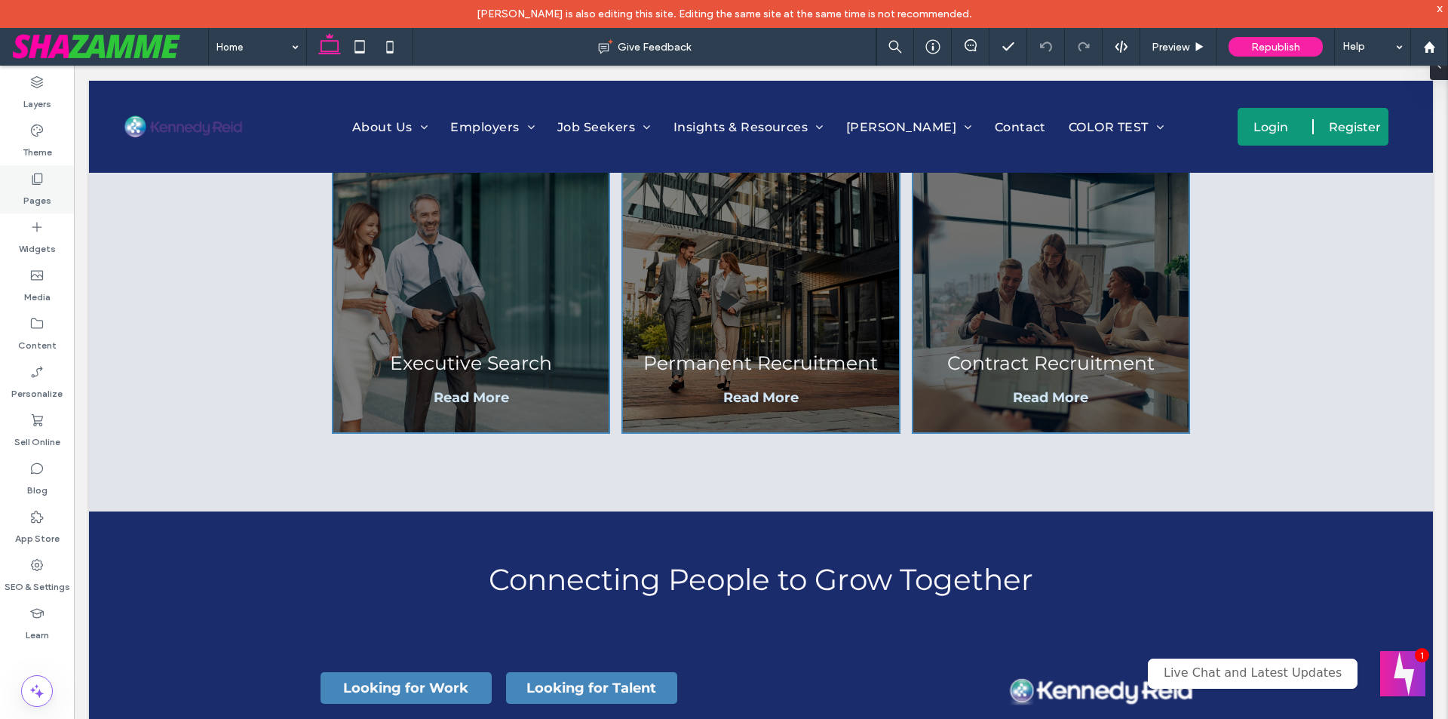
click at [47, 188] on label "Pages" at bounding box center [37, 196] width 28 height 21
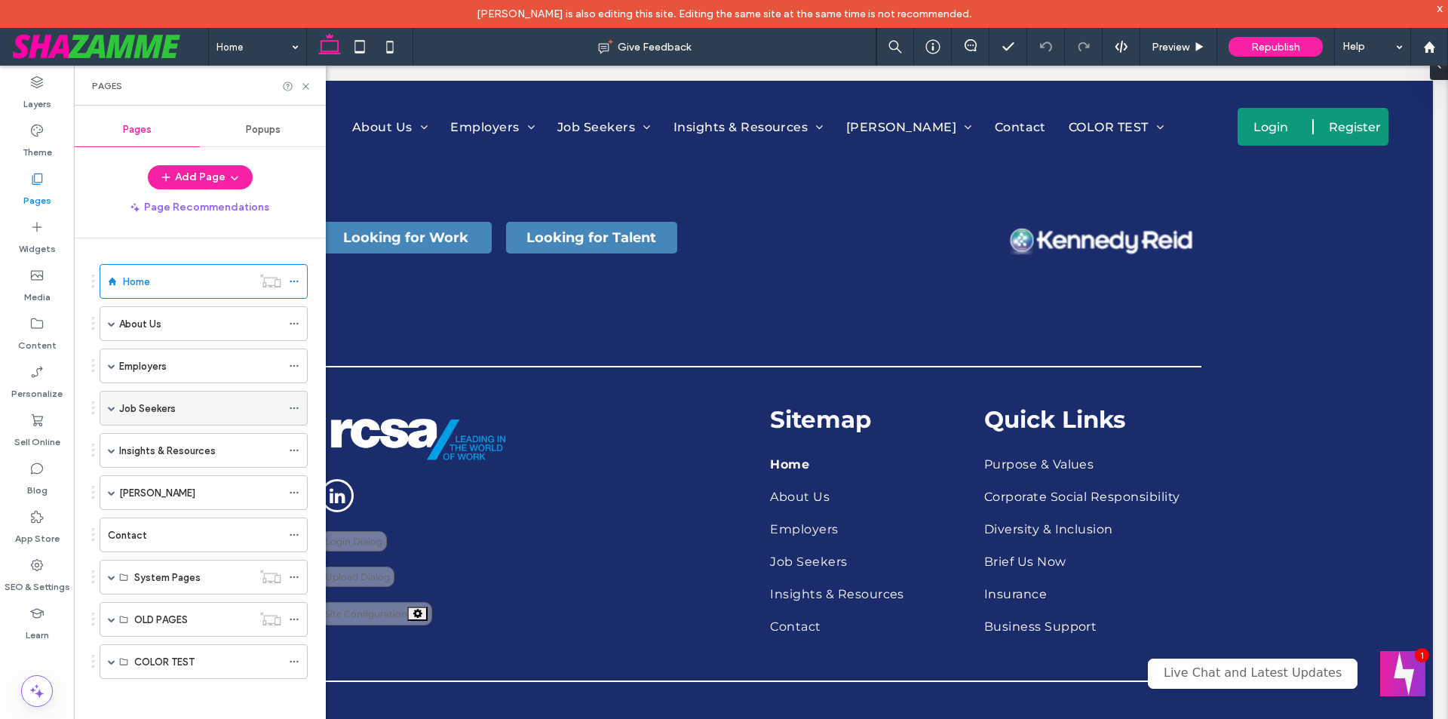
scroll to position [2339, 0]
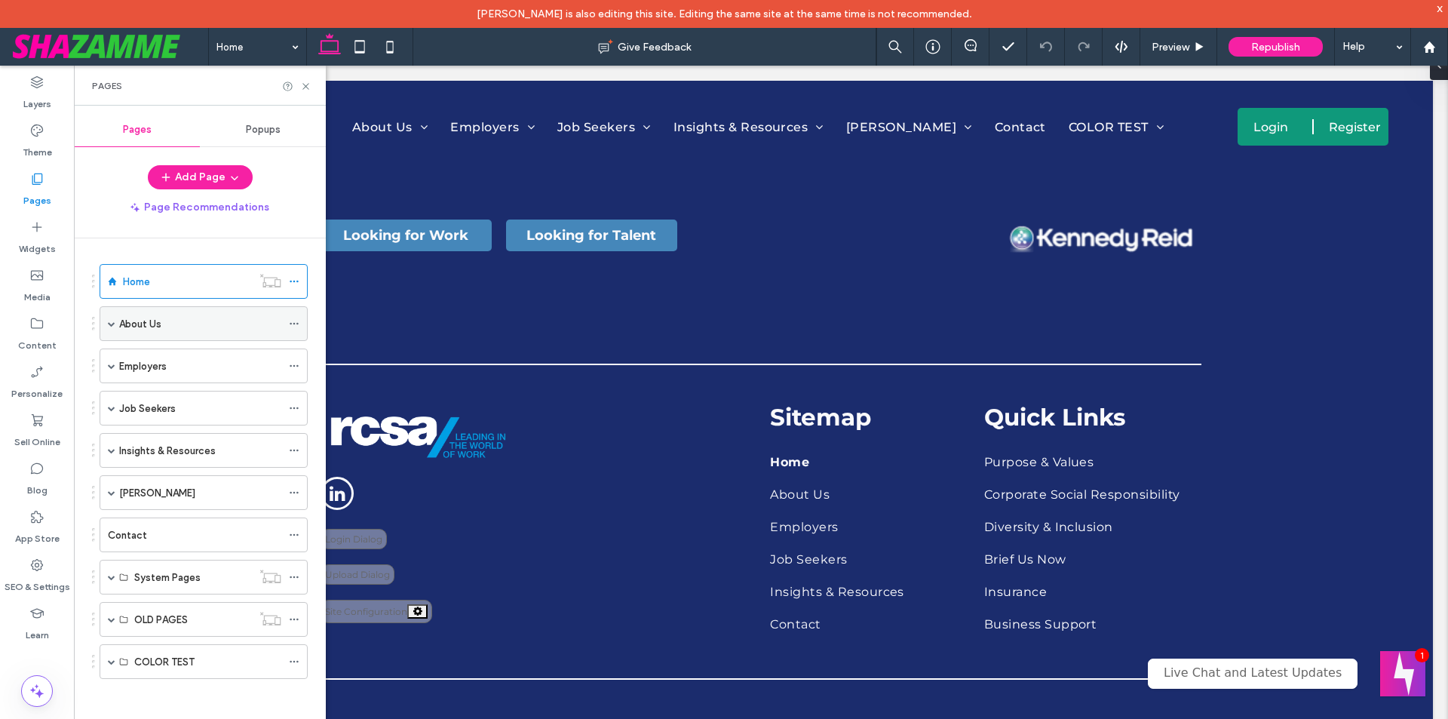
click at [164, 330] on div "About Us" at bounding box center [200, 324] width 162 height 16
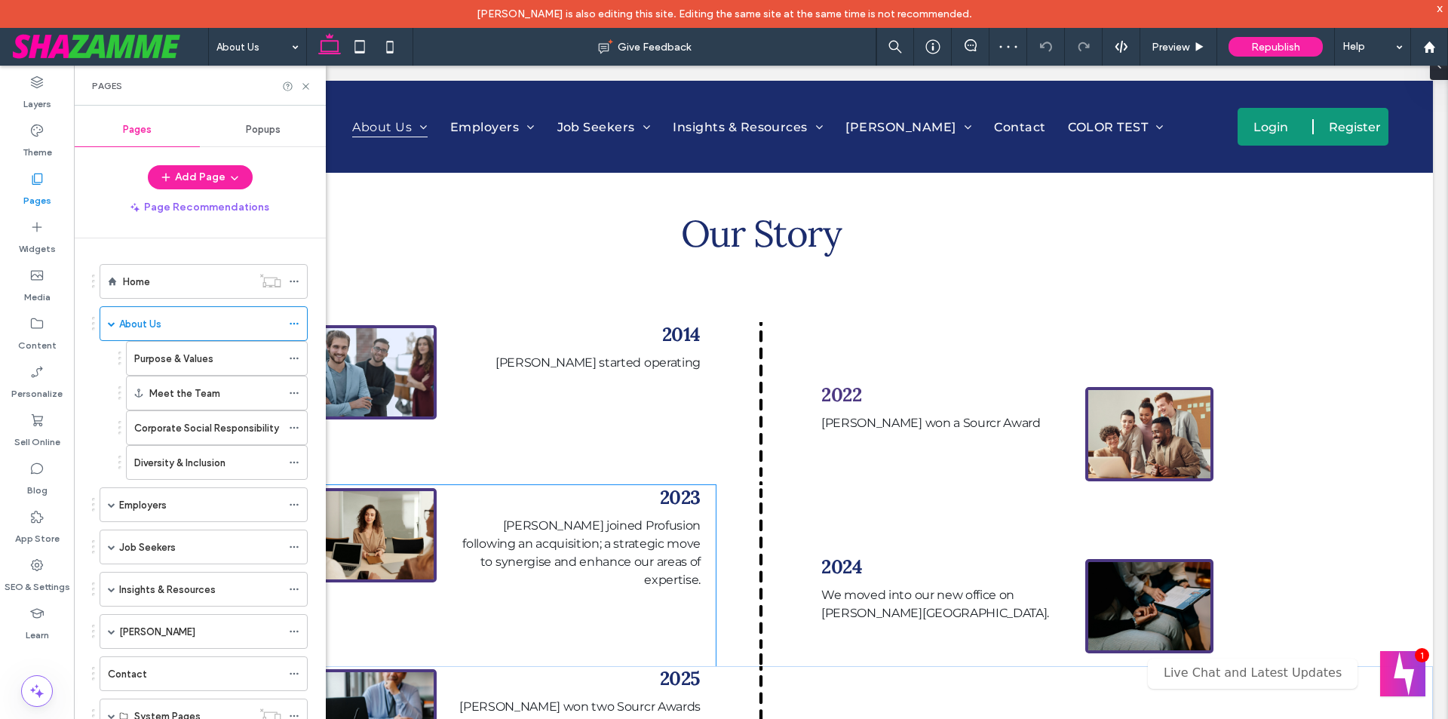
scroll to position [1735, 0]
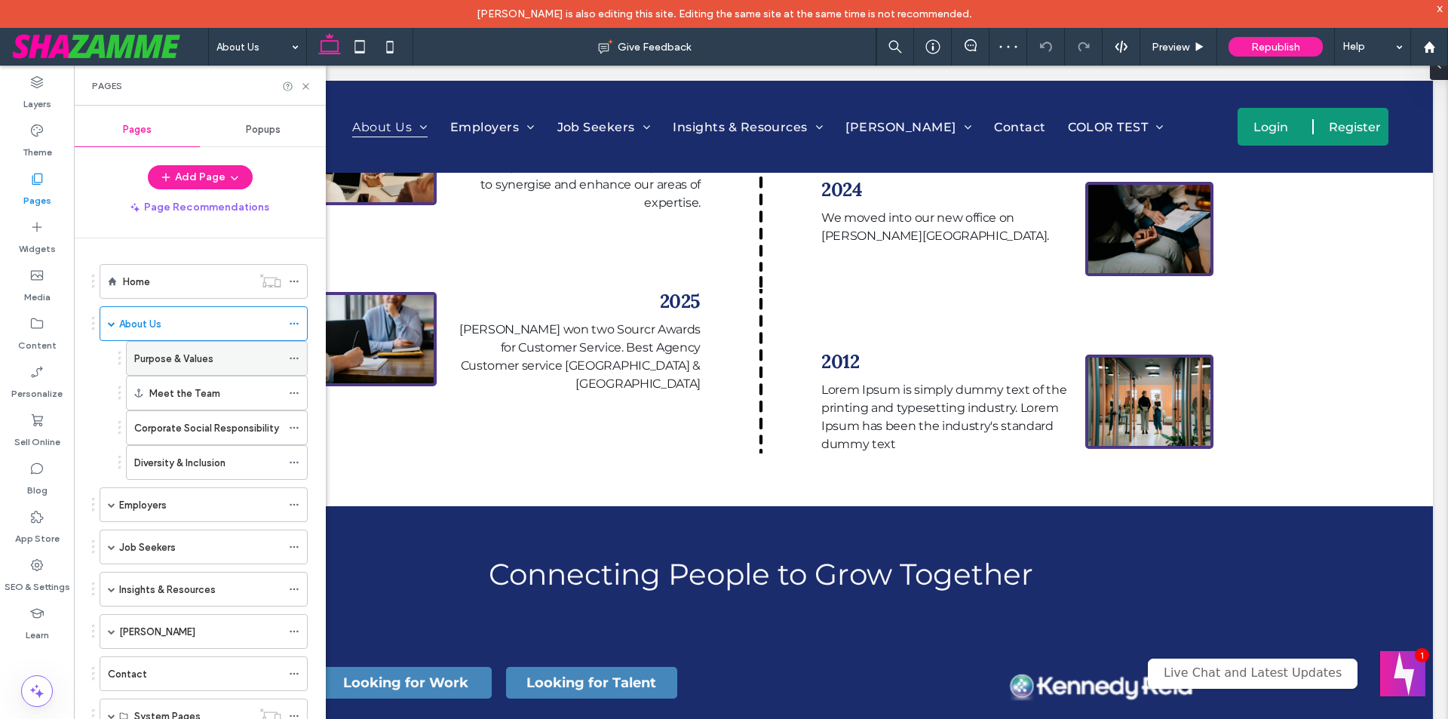
click at [215, 346] on div "Purpose & Values" at bounding box center [207, 358] width 147 height 33
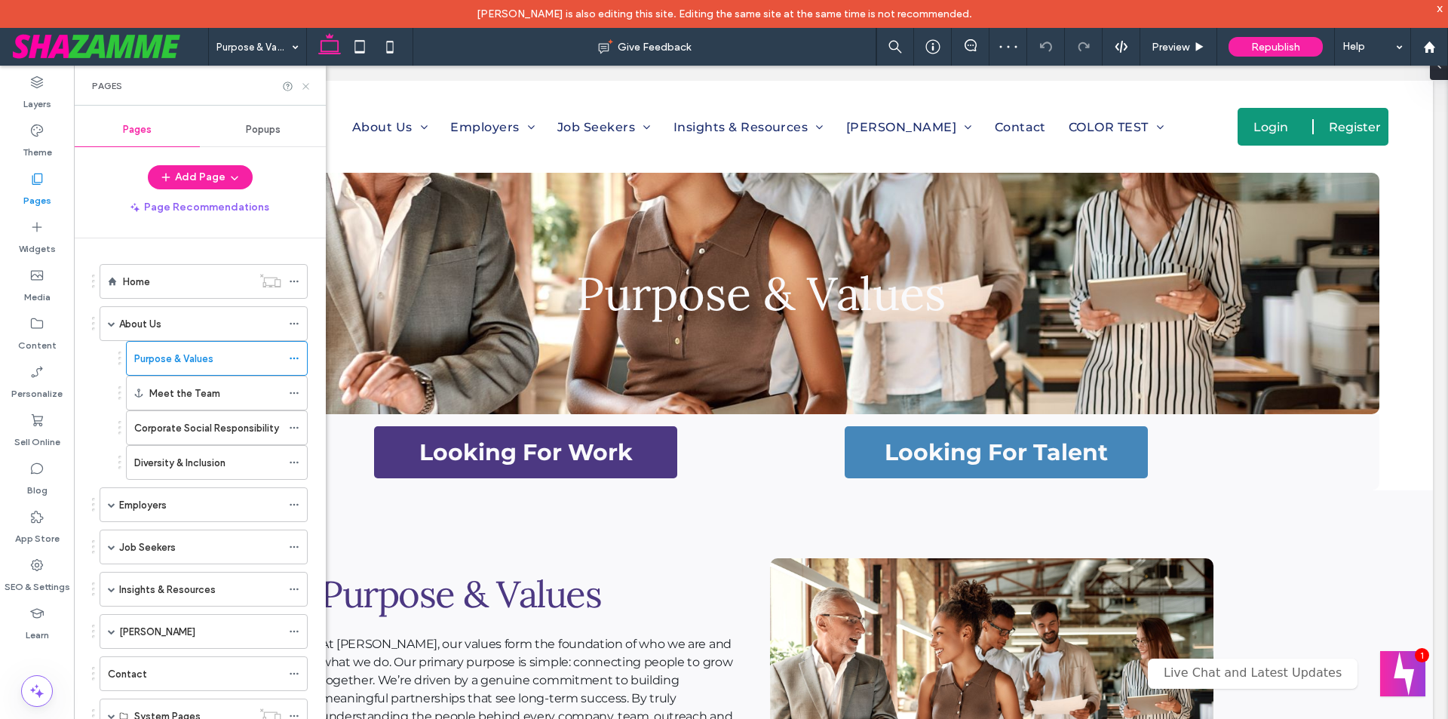
click at [306, 87] on use at bounding box center [305, 86] width 6 height 6
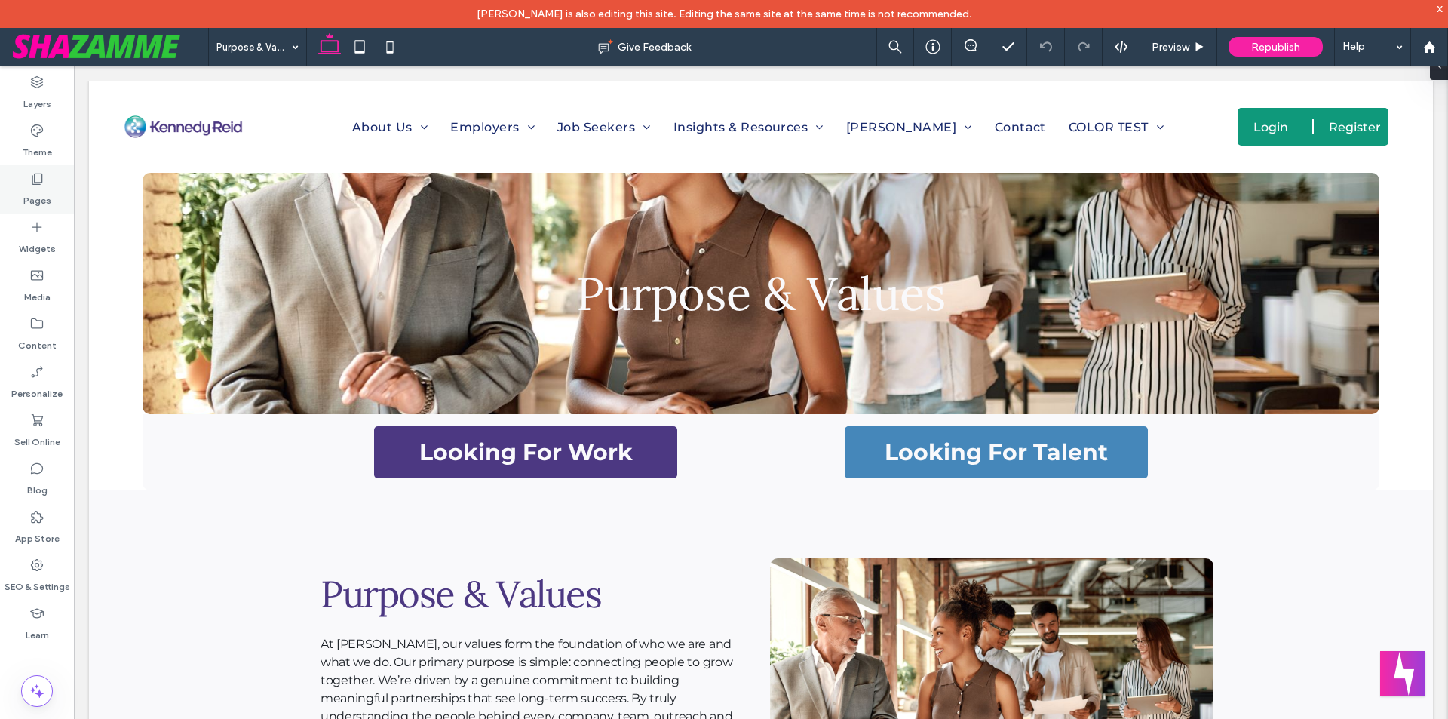
click at [17, 193] on div "Pages" at bounding box center [37, 189] width 74 height 48
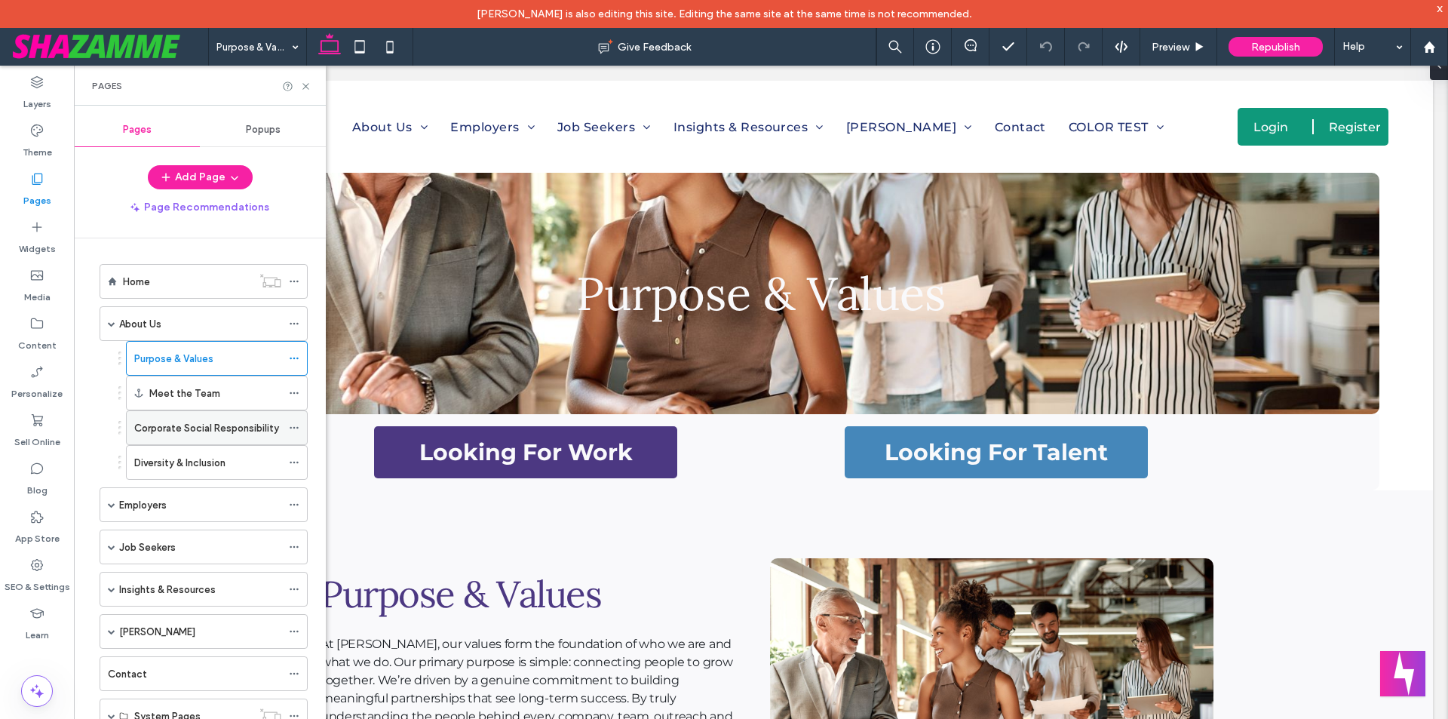
click at [175, 425] on label "Corporate Social Responsibility" at bounding box center [206, 428] width 145 height 26
click at [309, 88] on use at bounding box center [305, 86] width 6 height 6
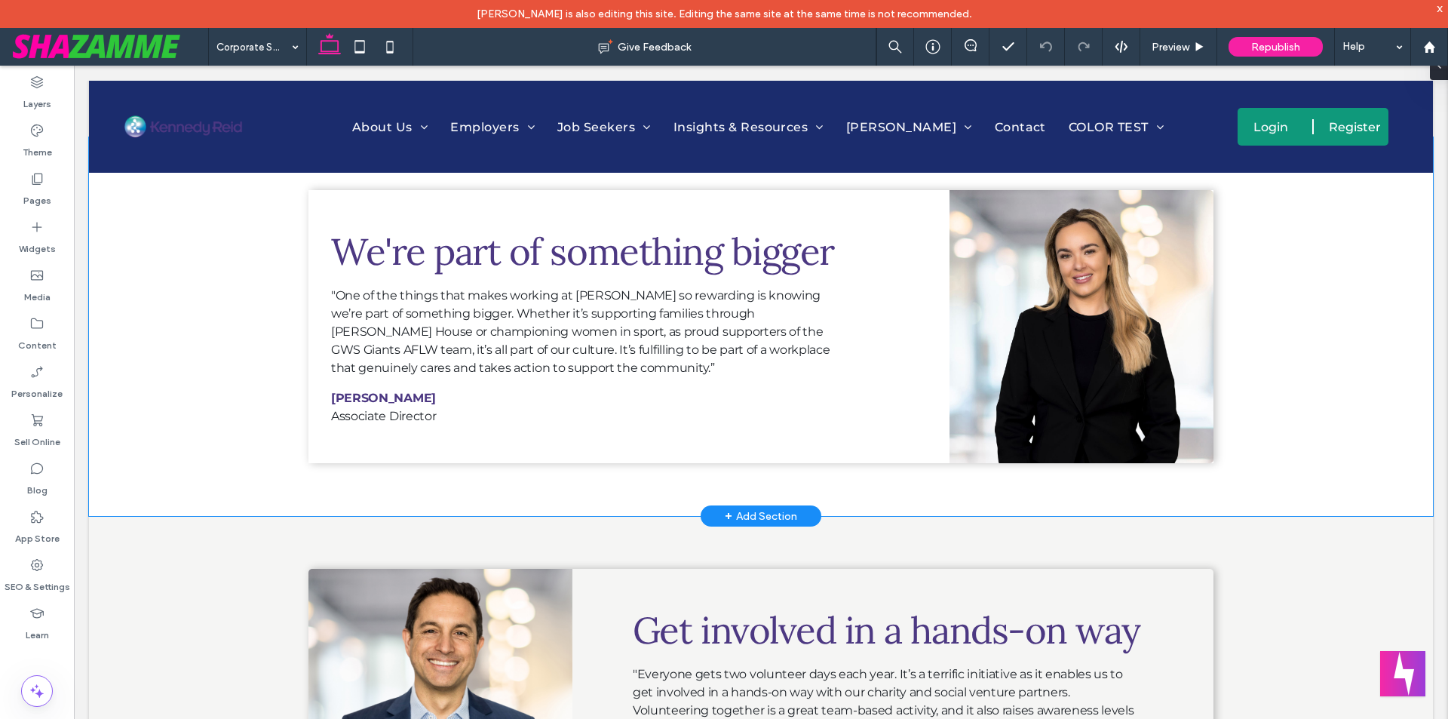
scroll to position [981, 0]
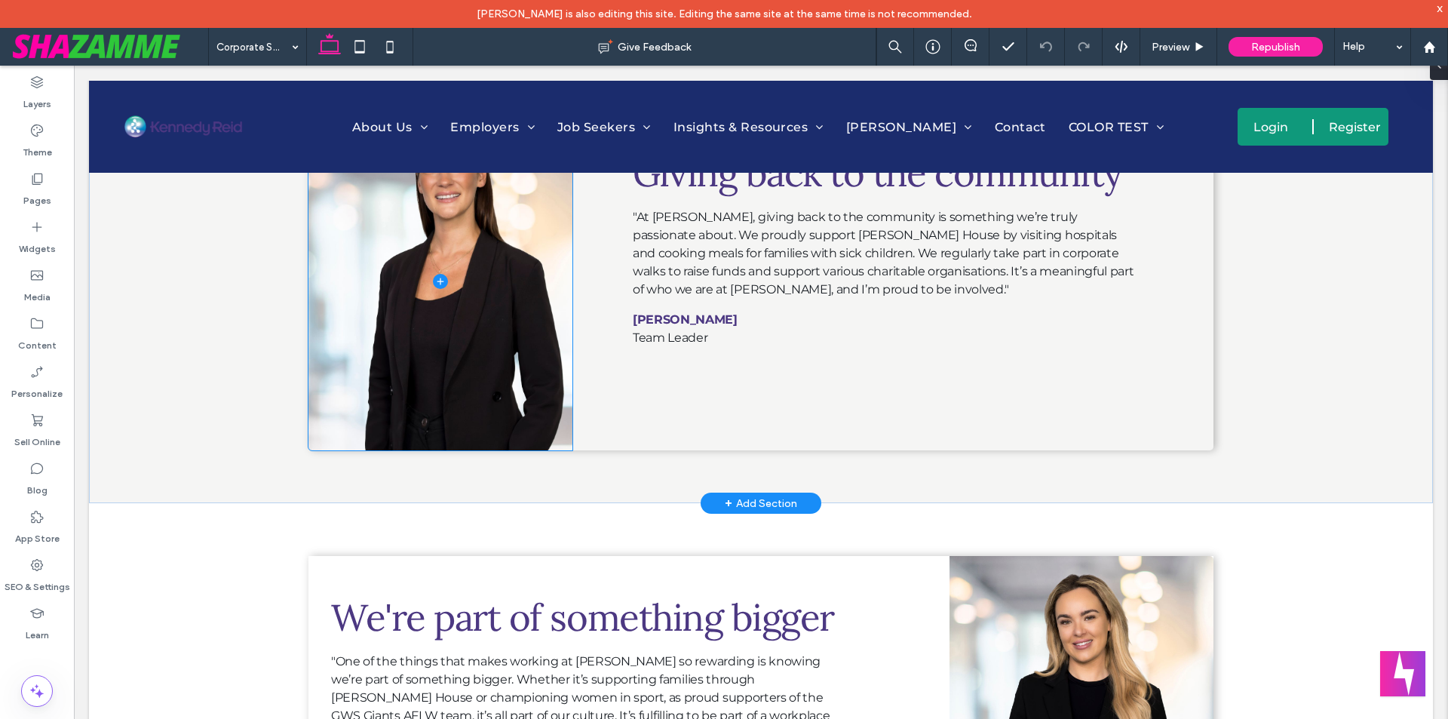
click at [472, 370] on span at bounding box center [441, 281] width 264 height 339
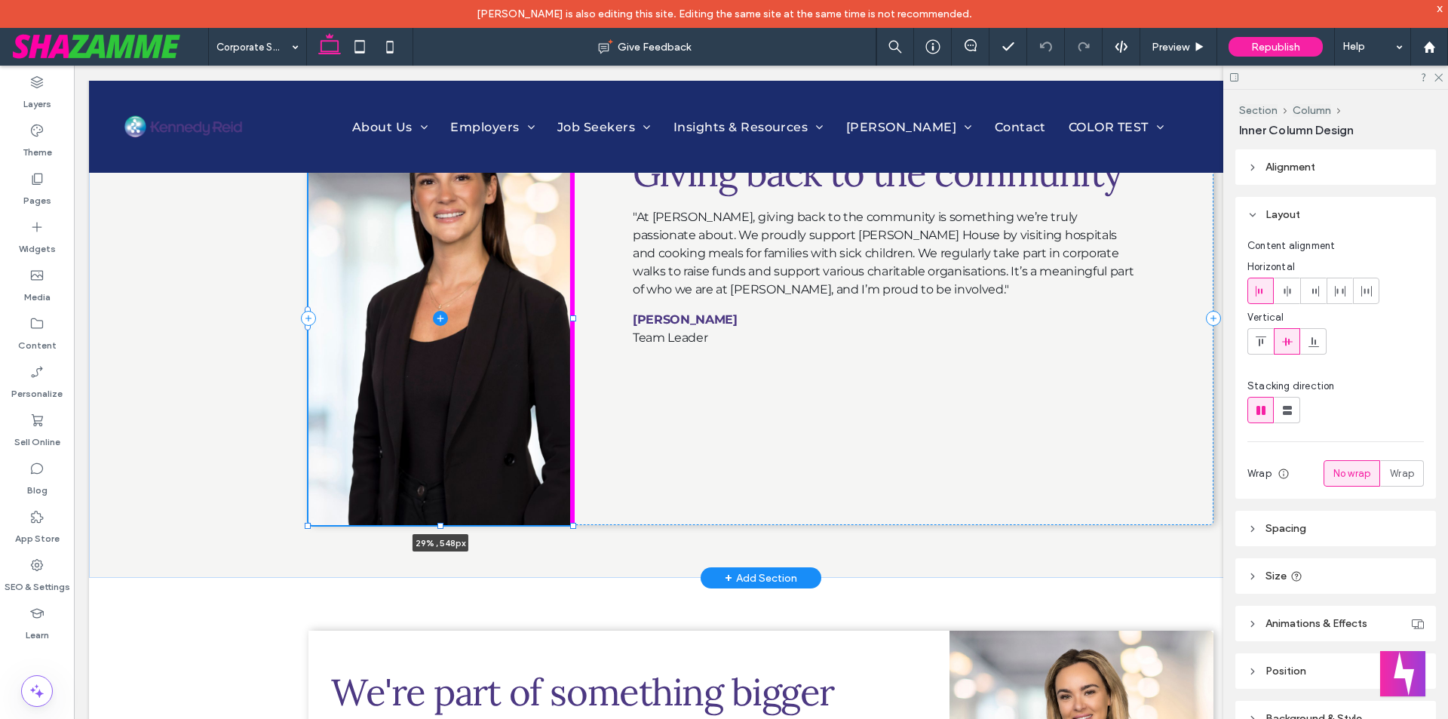
drag, startPoint x: 436, startPoint y: 448, endPoint x: 431, endPoint y: 527, distance: 78.6
click at [431, 527] on div "29% , 548px Giving back to the community "At Kennedy Reid, giving back to the c…" at bounding box center [761, 318] width 905 height 519
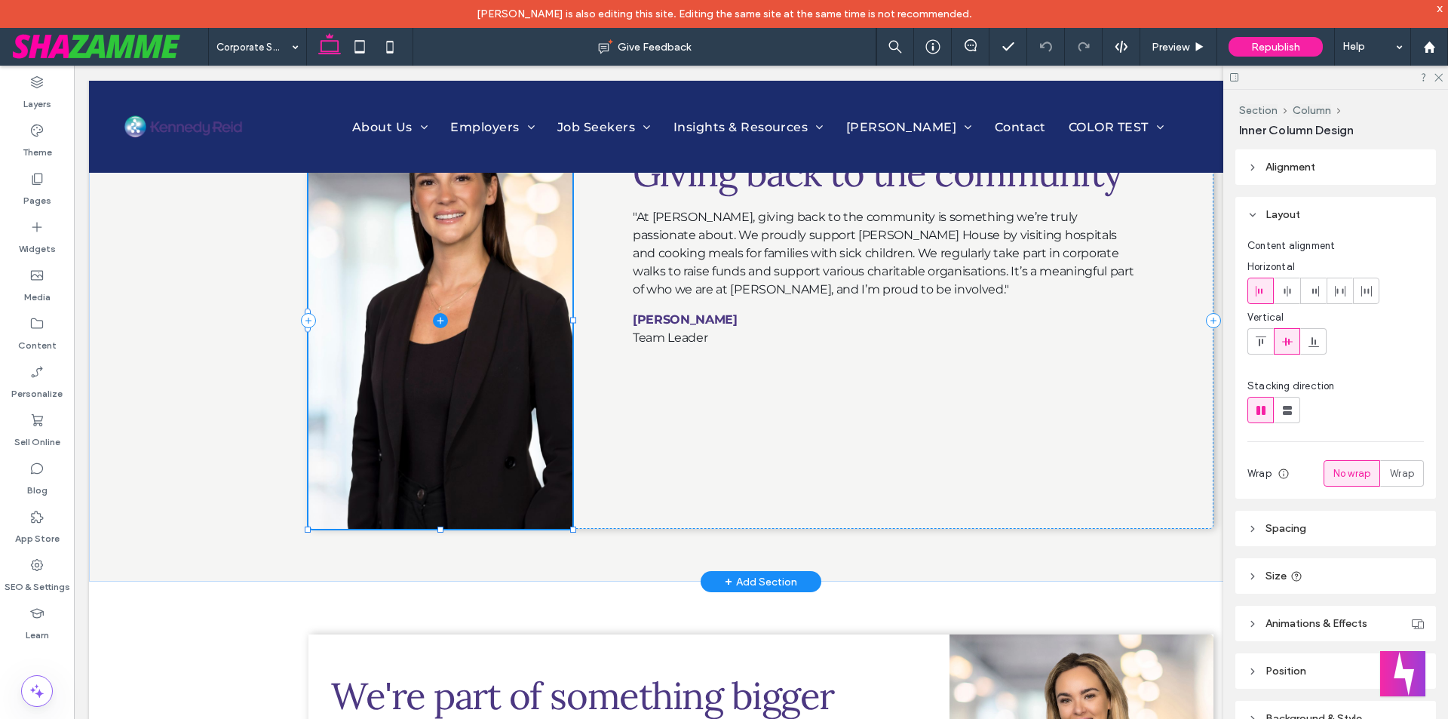
type input "***"
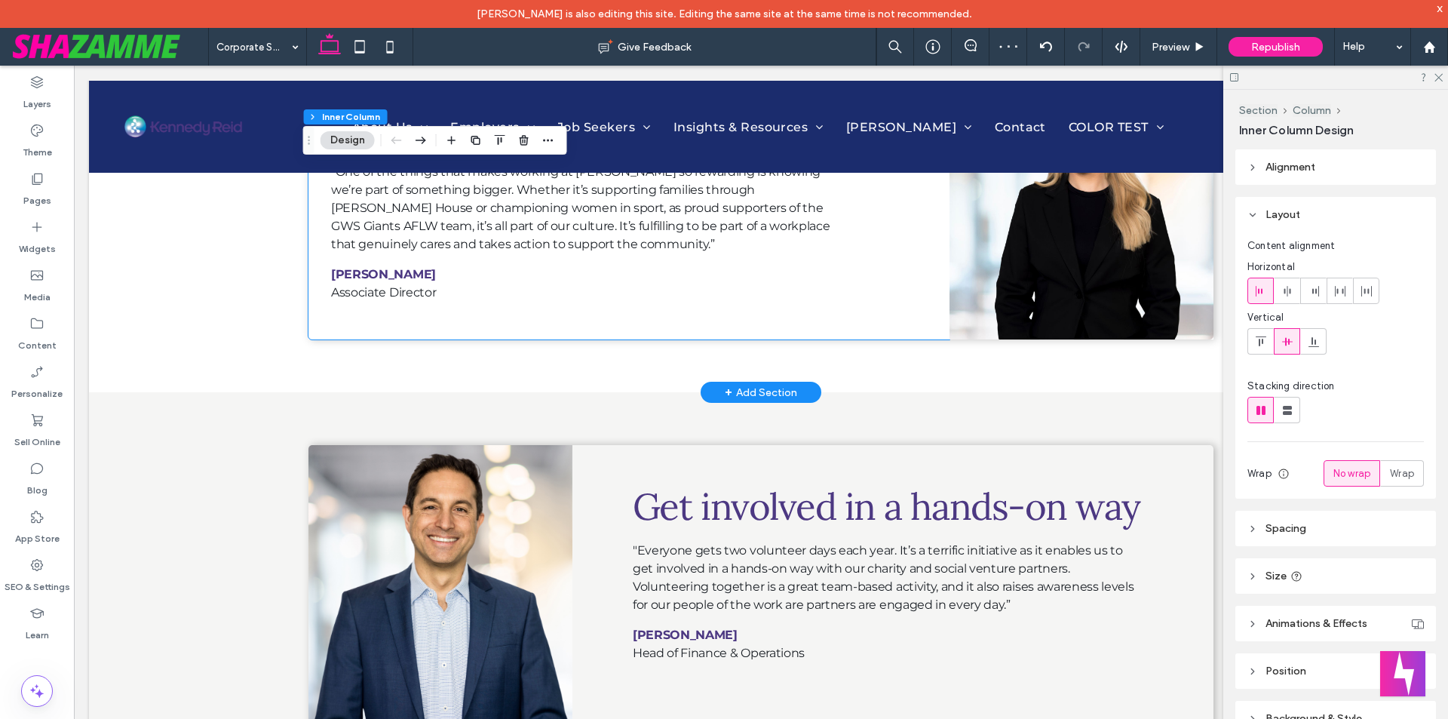
scroll to position [1810, 0]
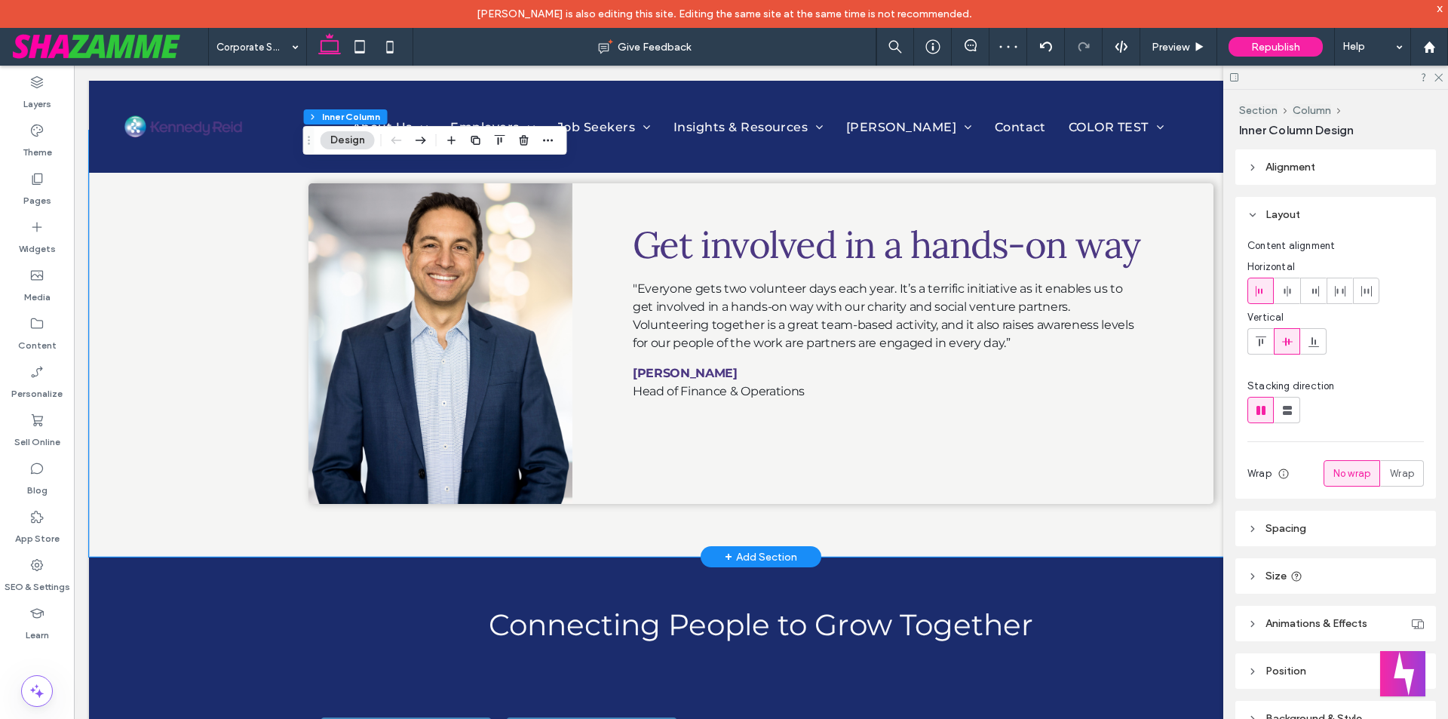
click at [266, 457] on div "Get involved in a hands-on way "Everyone gets two volunteer days each year. It’…" at bounding box center [761, 344] width 1344 height 426
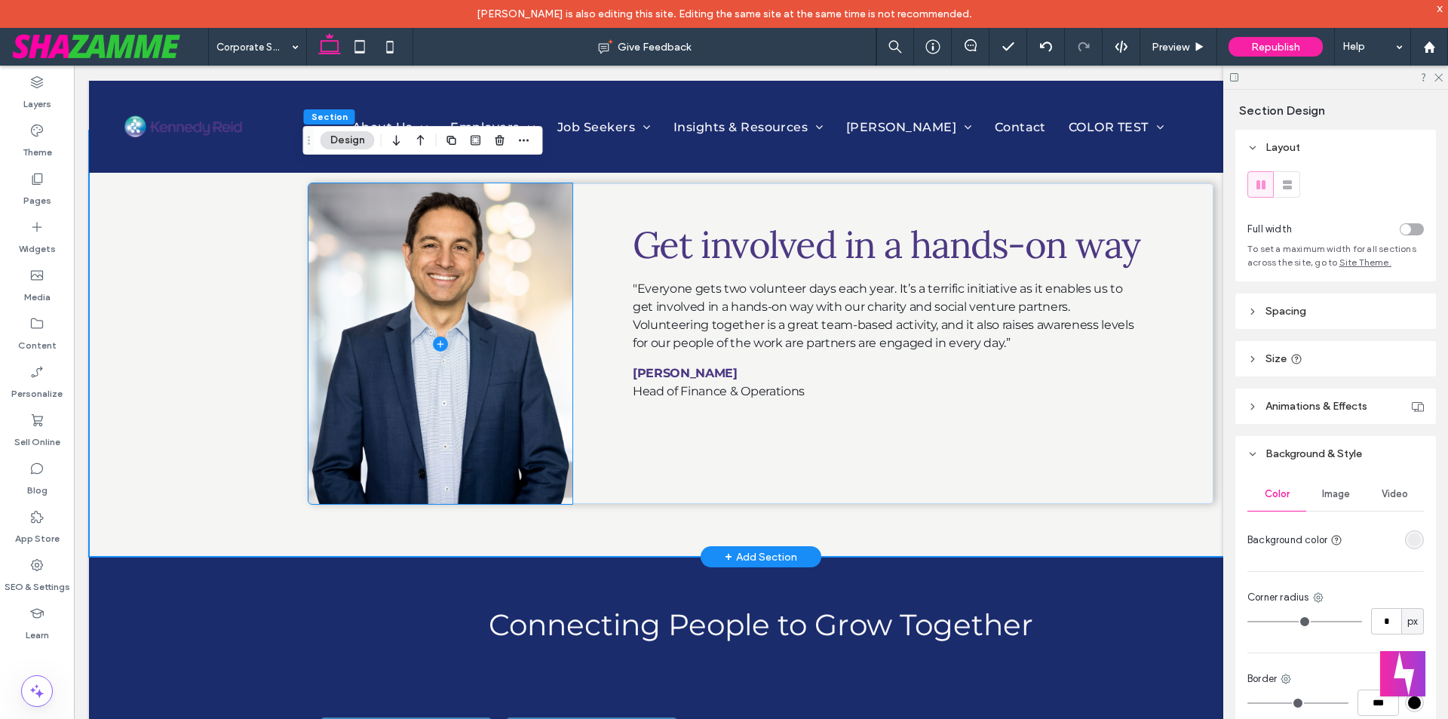
click at [392, 441] on span at bounding box center [441, 343] width 264 height 321
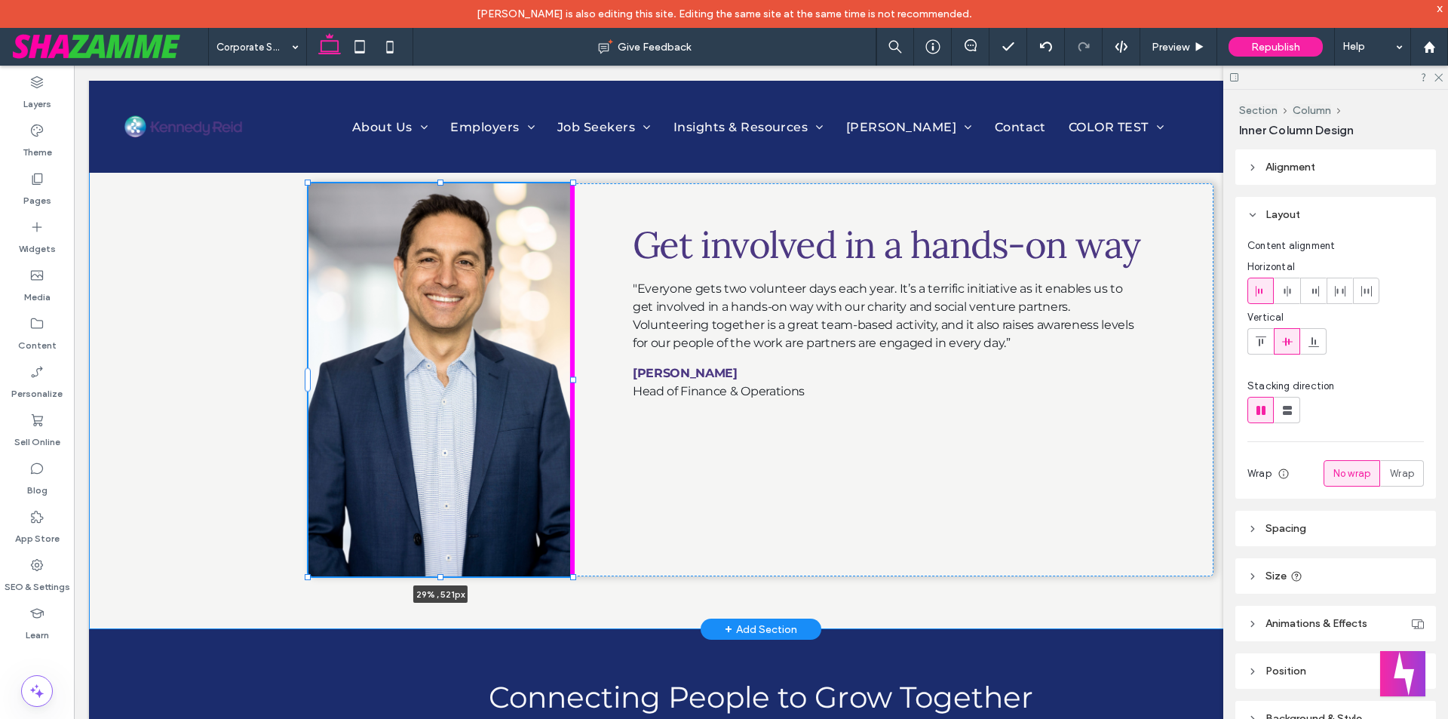
drag, startPoint x: 433, startPoint y: 507, endPoint x: 435, endPoint y: 580, distance: 73.2
click at [438, 580] on div at bounding box center [441, 577] width 6 height 6
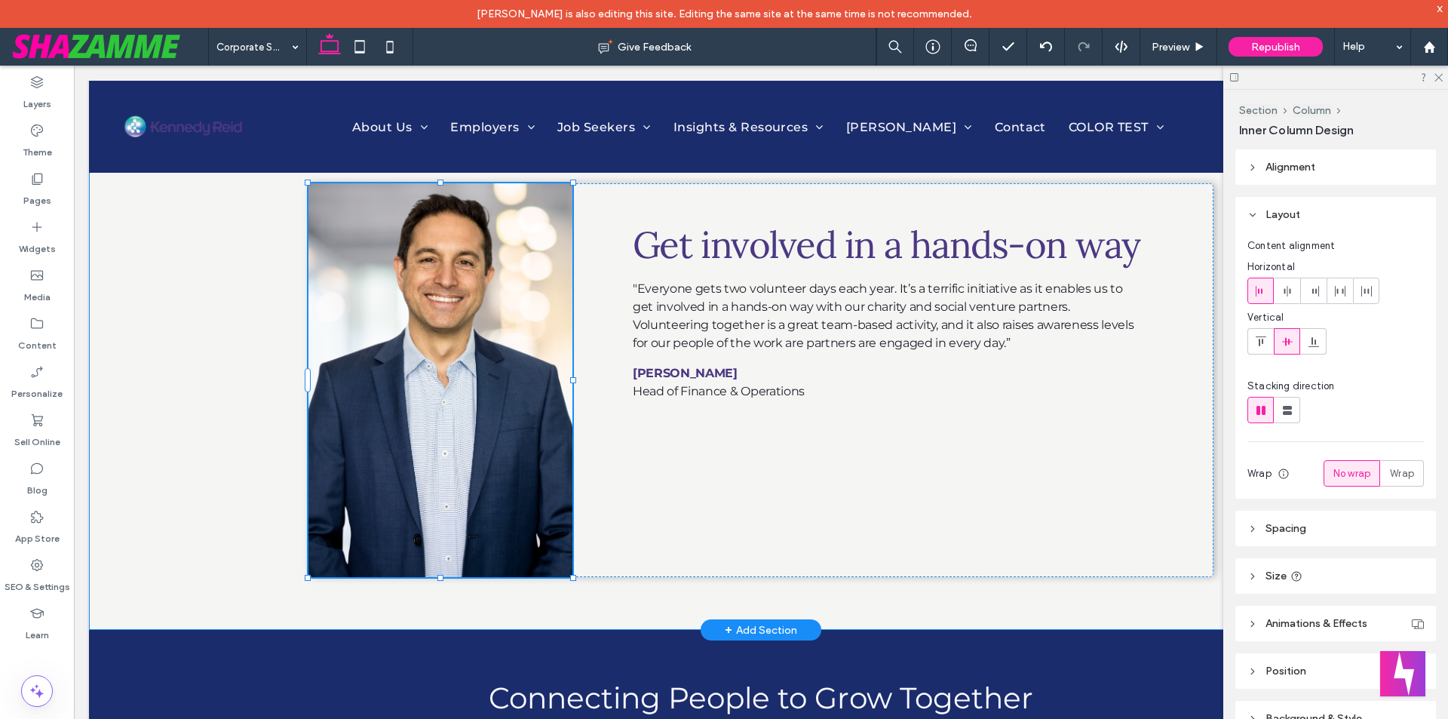
type input "***"
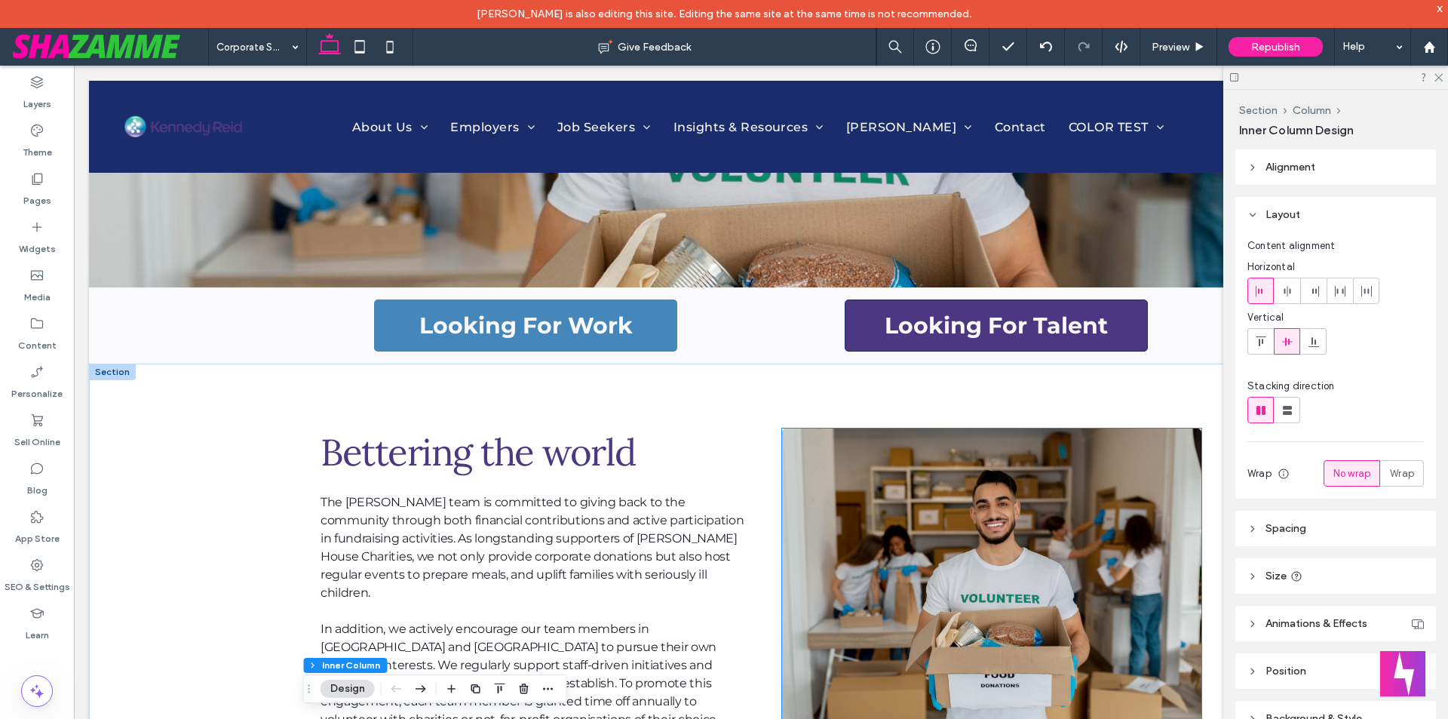
scroll to position [228, 0]
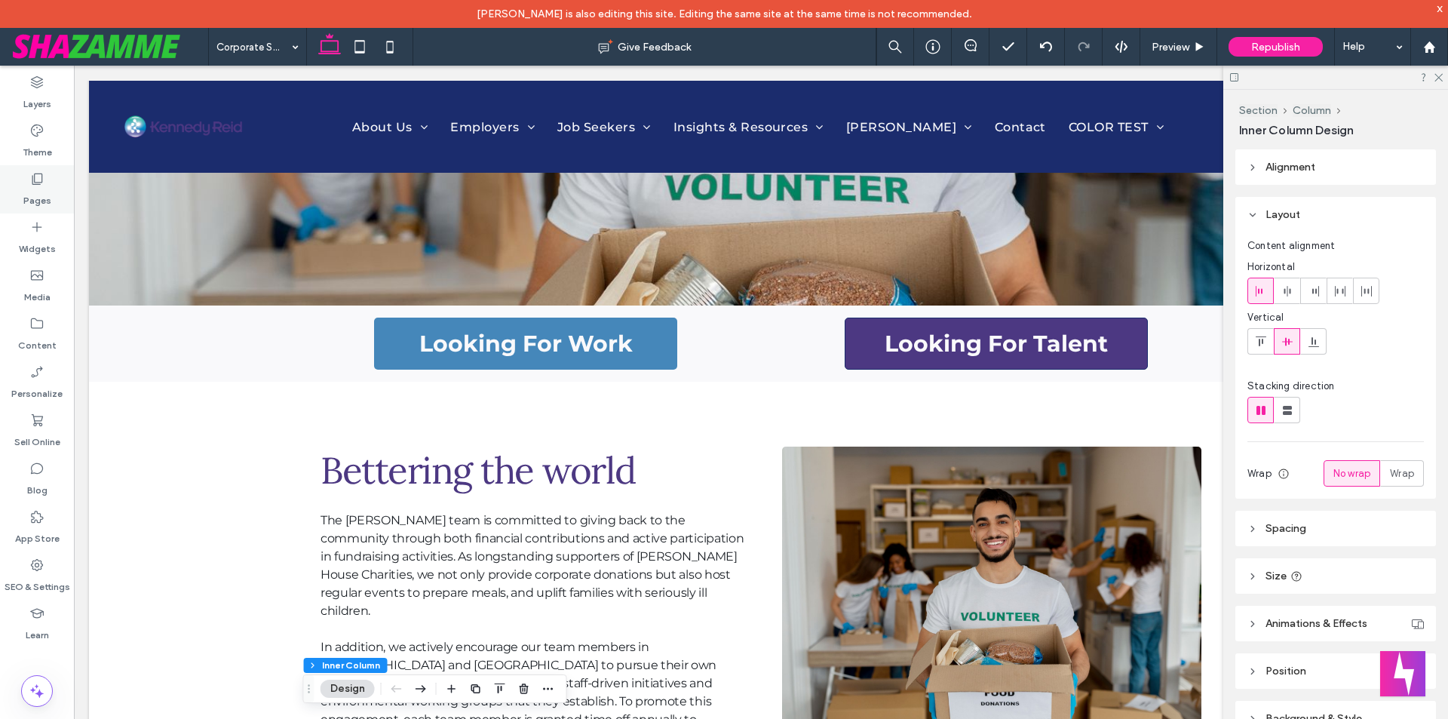
drag, startPoint x: 41, startPoint y: 195, endPoint x: 596, endPoint y: 298, distance: 564.6
click at [41, 195] on label "Pages" at bounding box center [37, 196] width 28 height 21
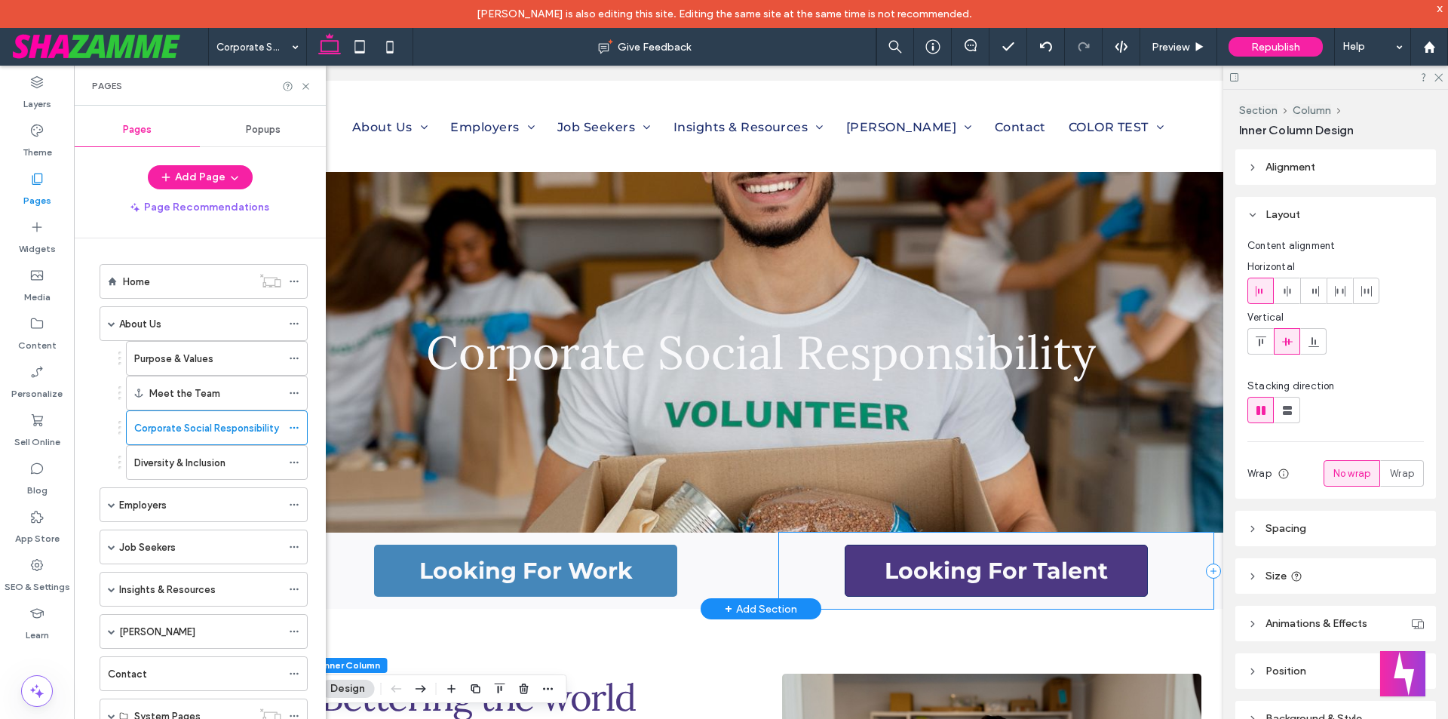
scroll to position [0, 0]
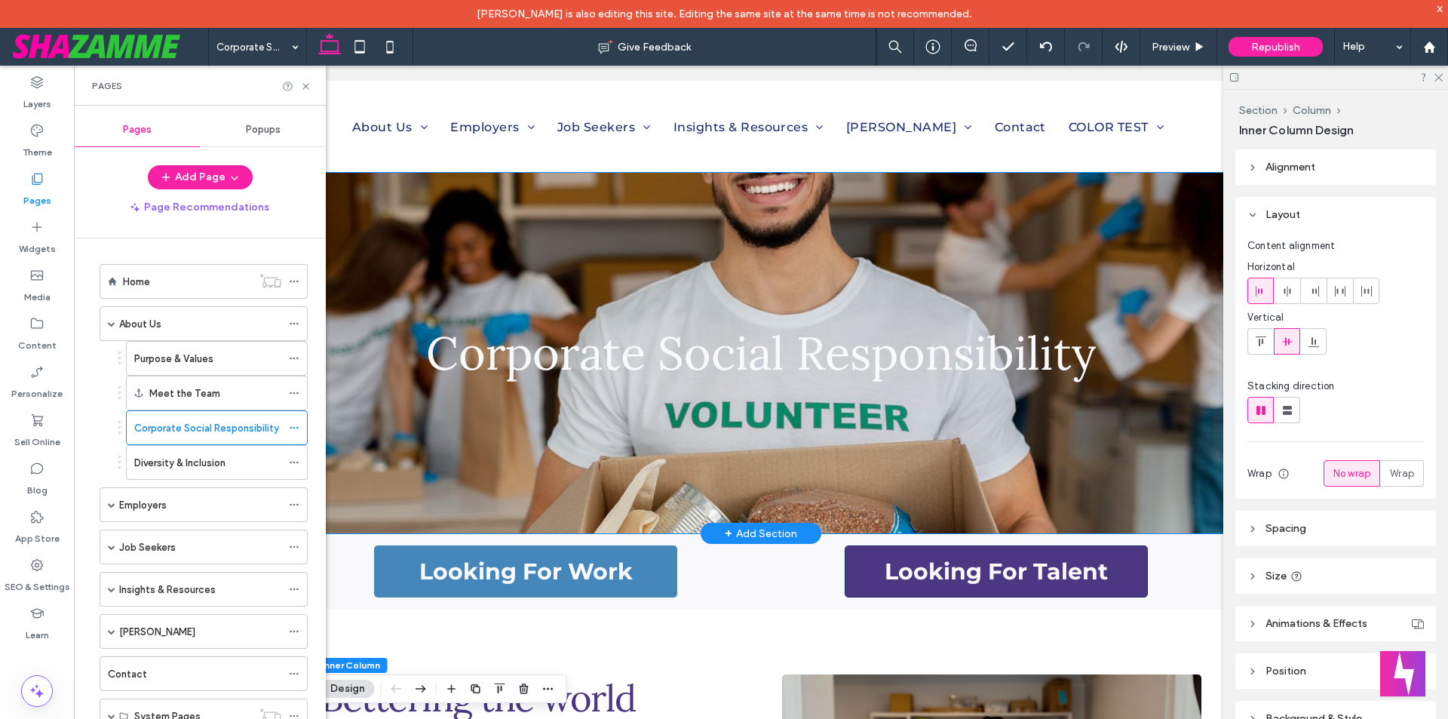
click at [1058, 303] on div "Corporate Social Responsibility" at bounding box center [761, 353] width 905 height 361
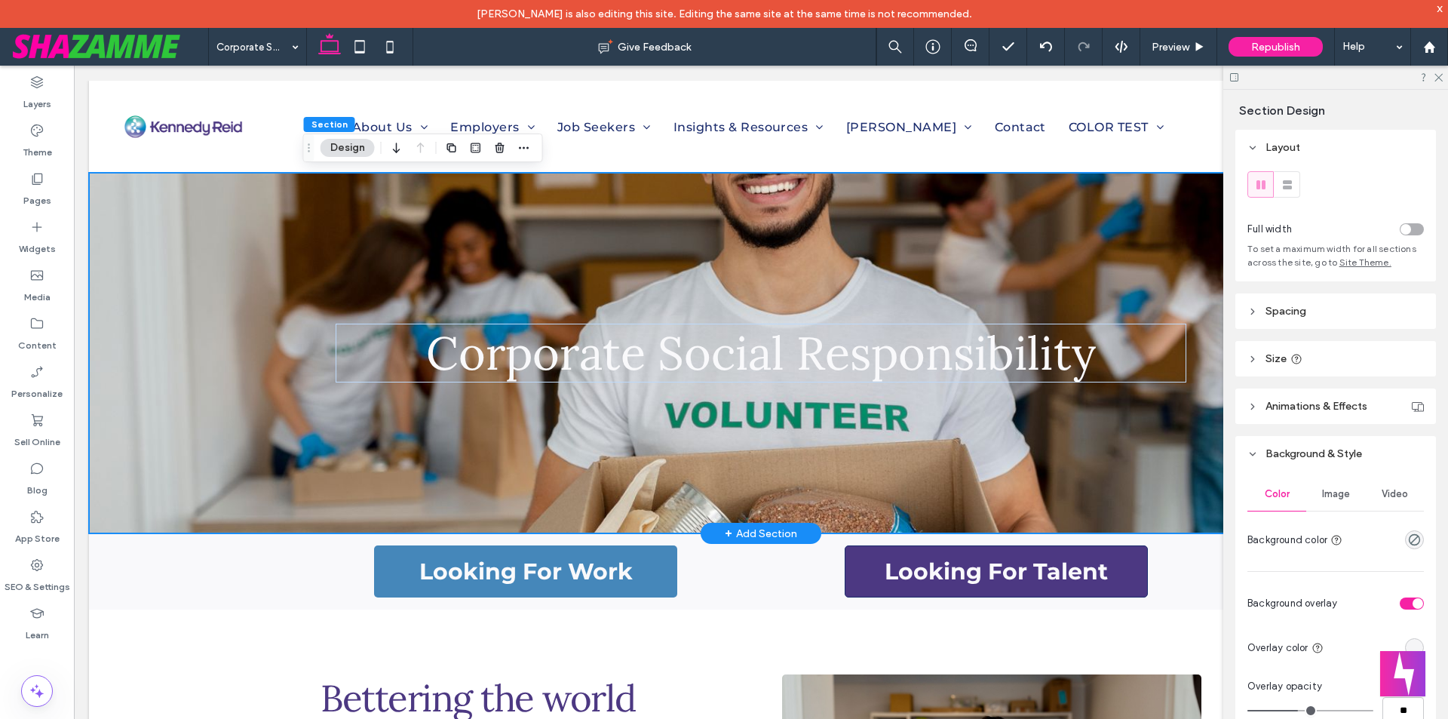
click at [892, 424] on div "Corporate Social Responsibility" at bounding box center [761, 353] width 905 height 361
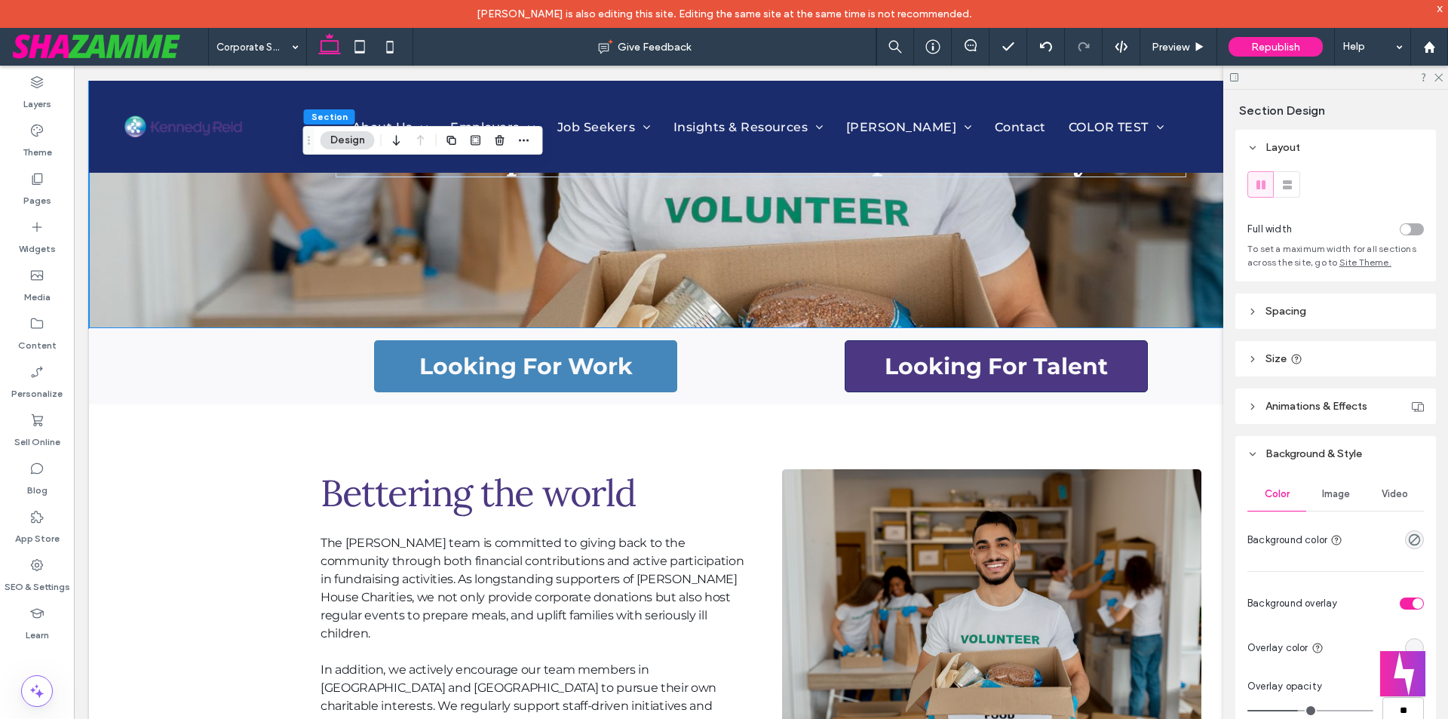
scroll to position [226, 0]
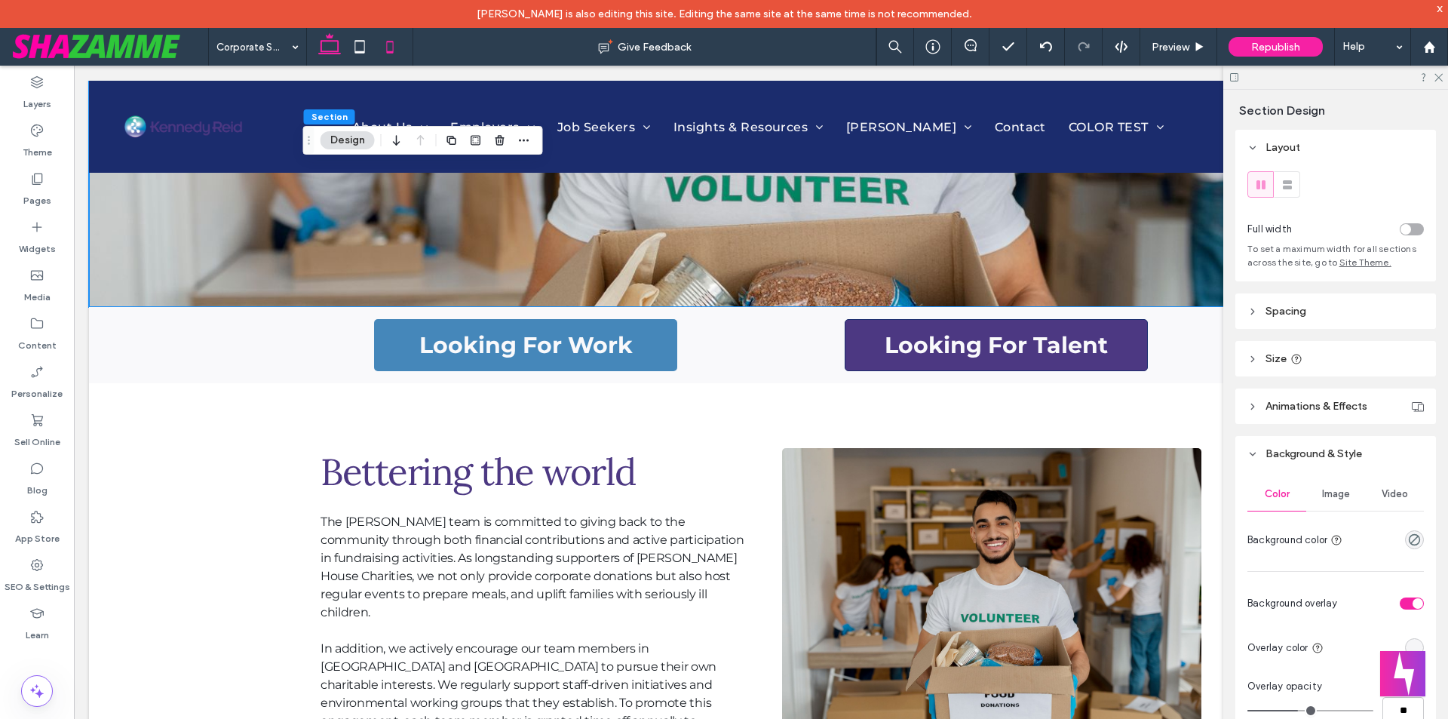
click at [391, 46] on icon at bounding box center [390, 47] width 30 height 30
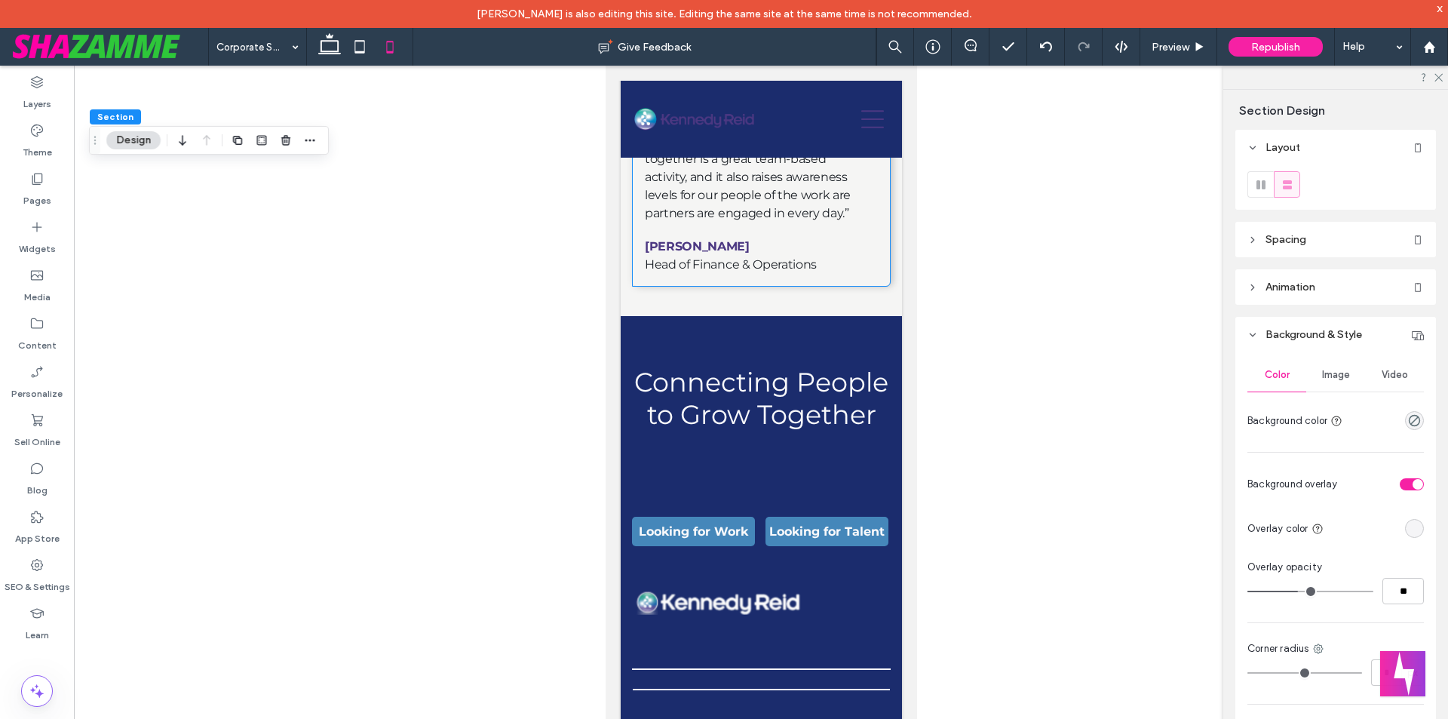
scroll to position [3937, 0]
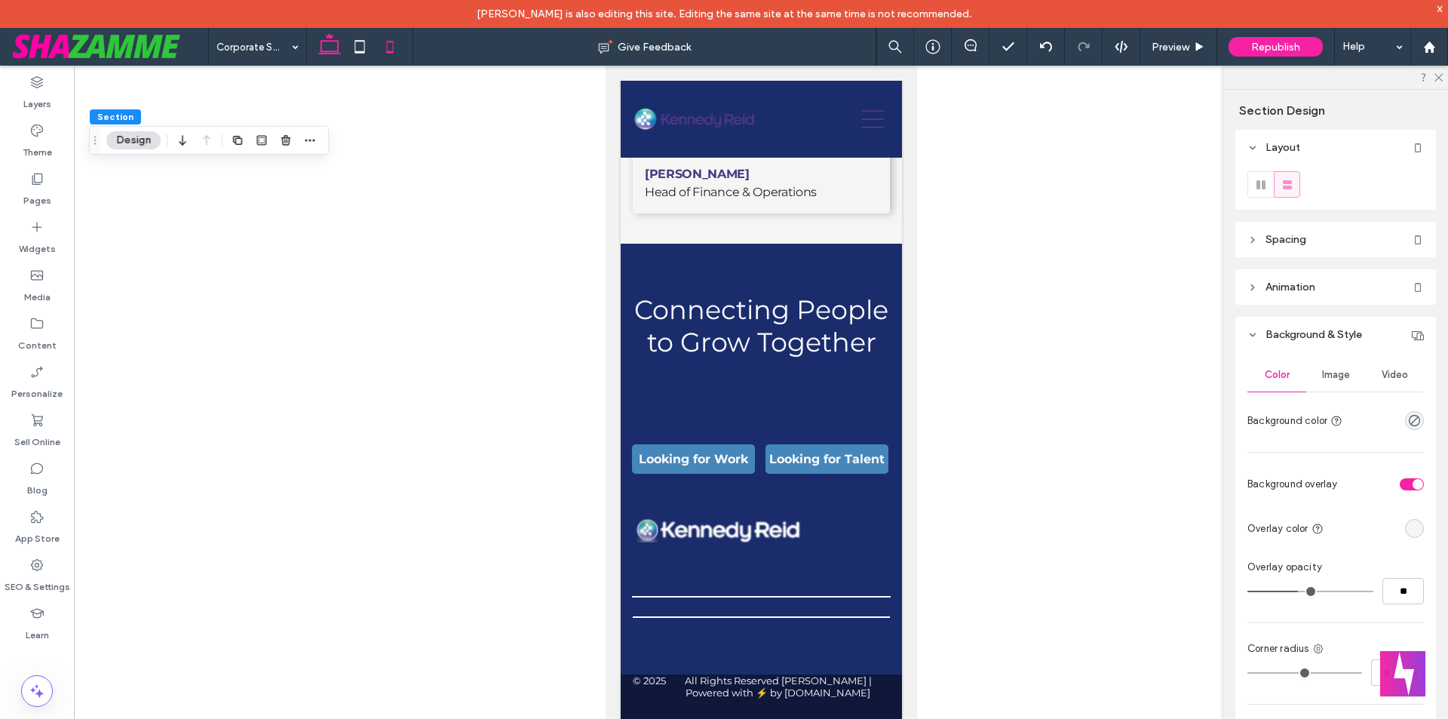
click at [336, 52] on use at bounding box center [329, 43] width 23 height 21
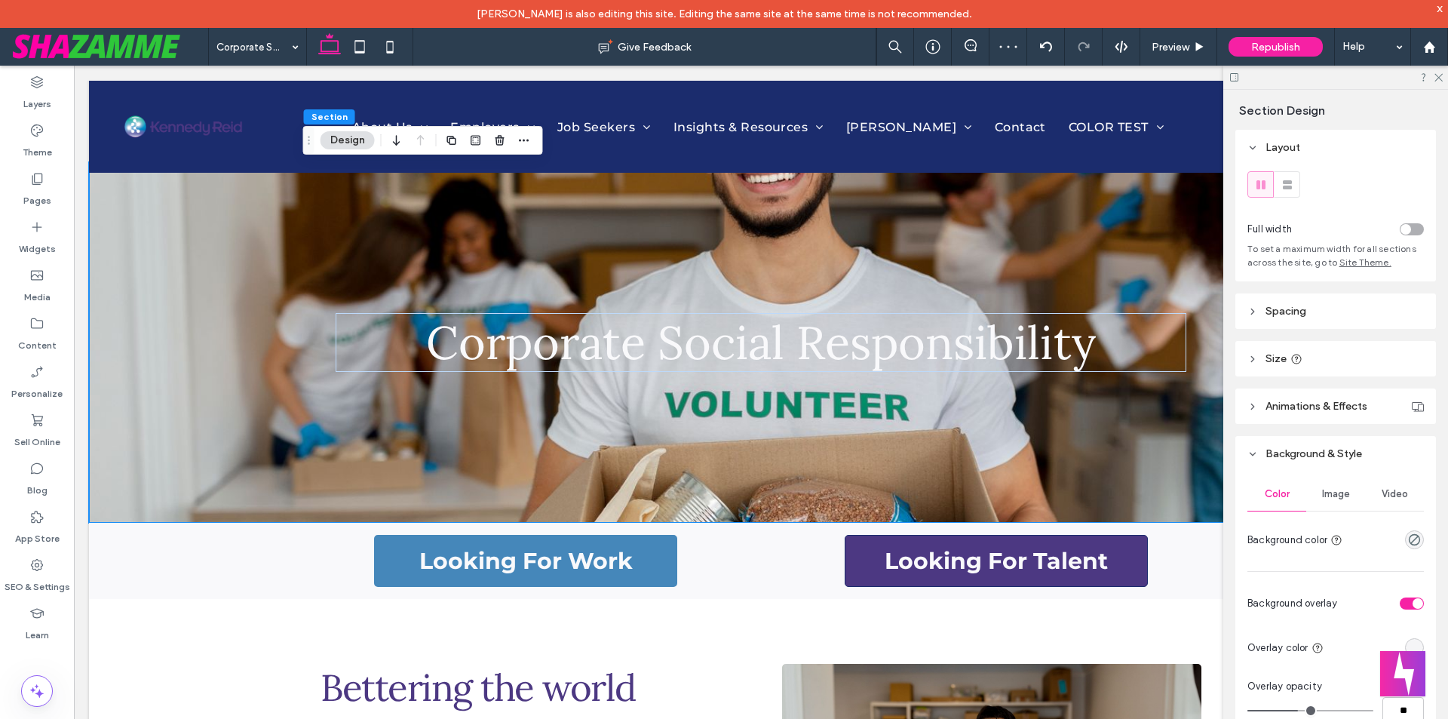
scroll to position [0, 0]
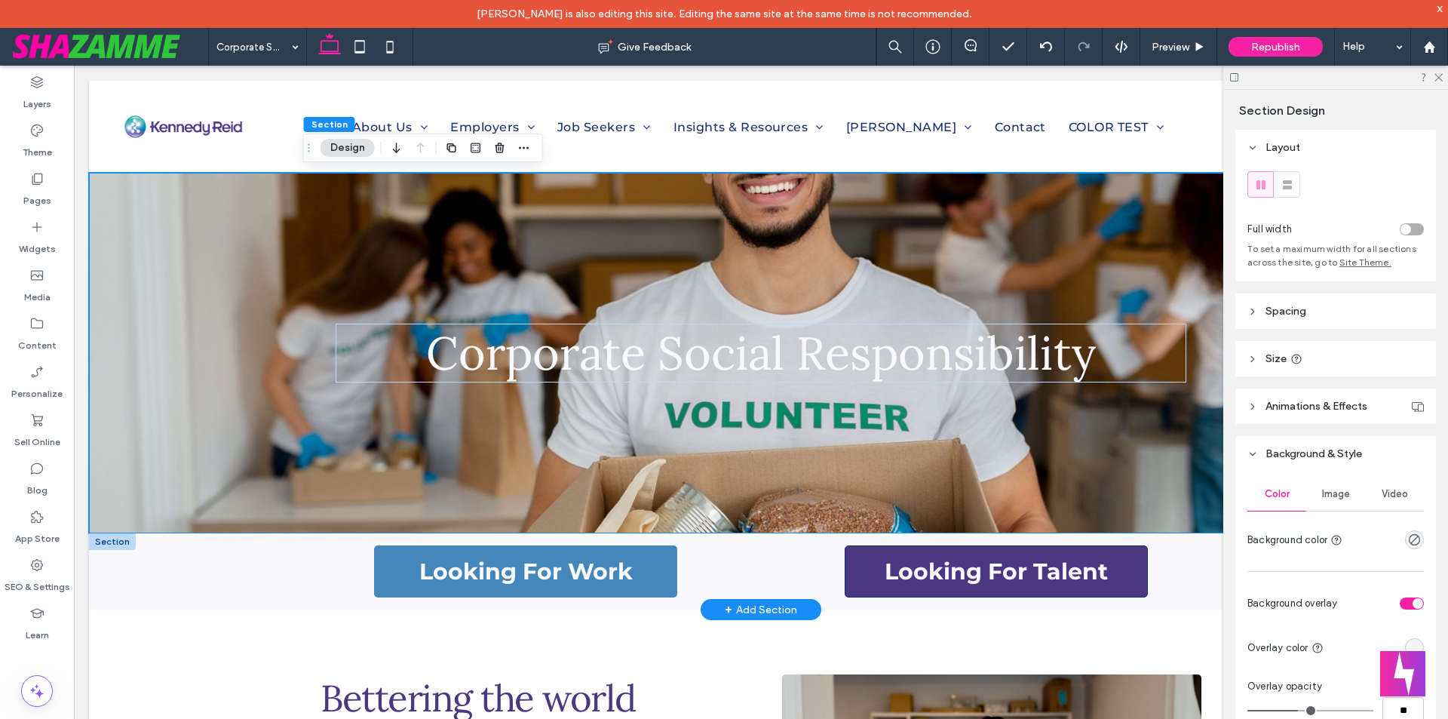
click at [118, 539] on div at bounding box center [112, 541] width 47 height 17
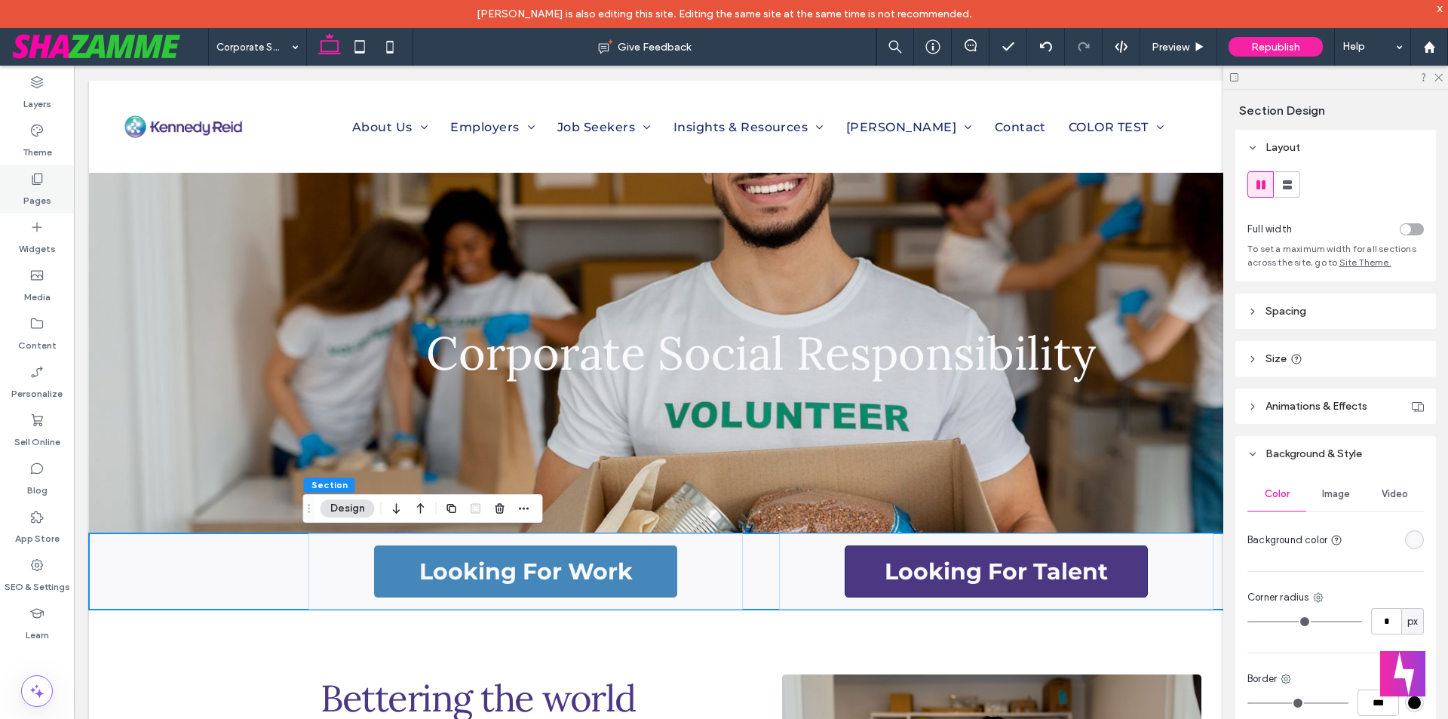
click at [53, 183] on div "Pages" at bounding box center [37, 189] width 74 height 48
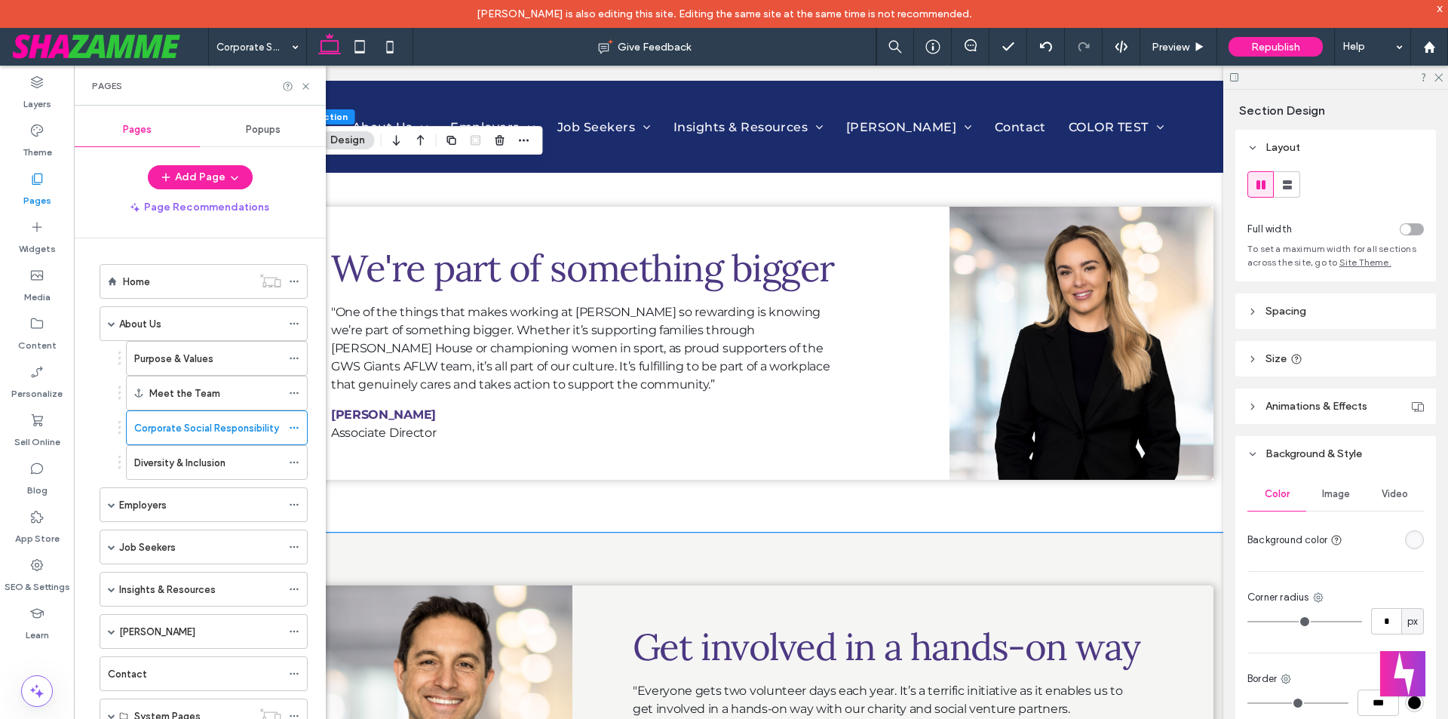
scroll to position [1433, 0]
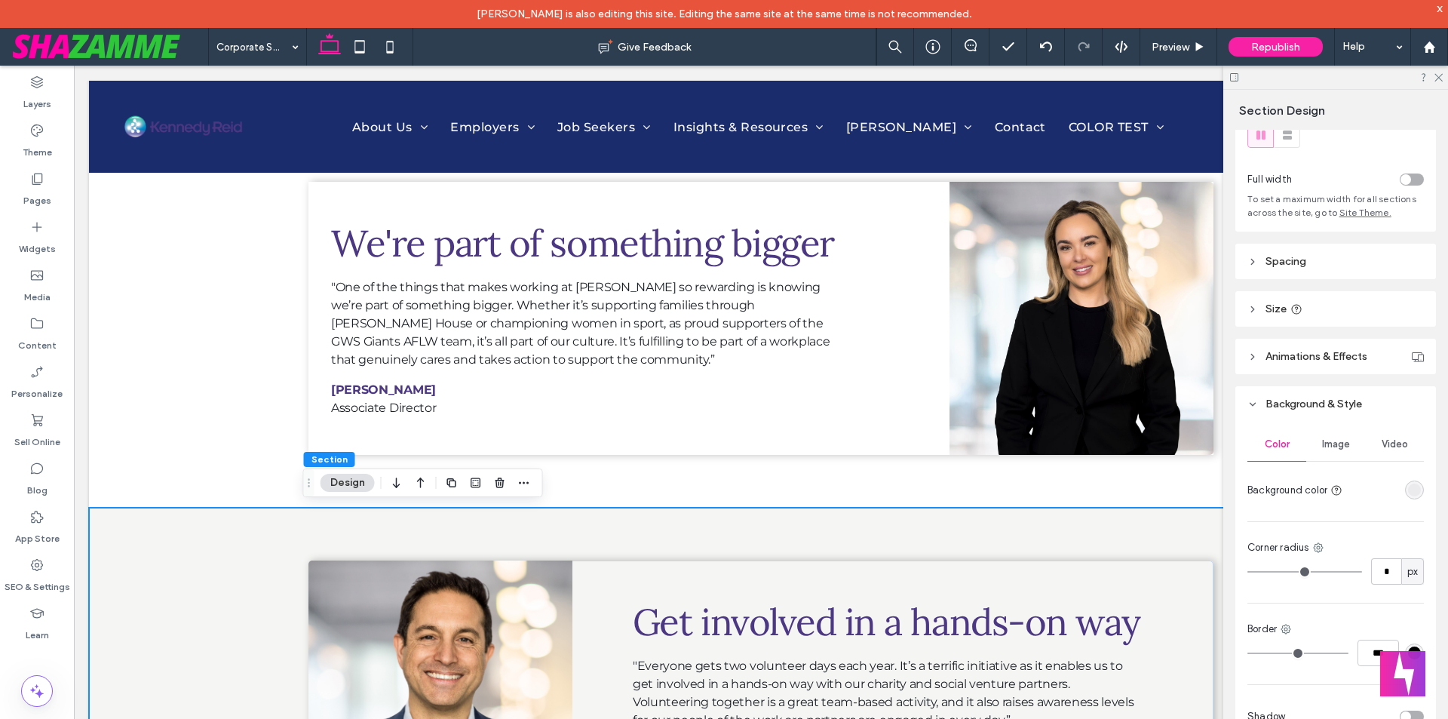
scroll to position [111, 0]
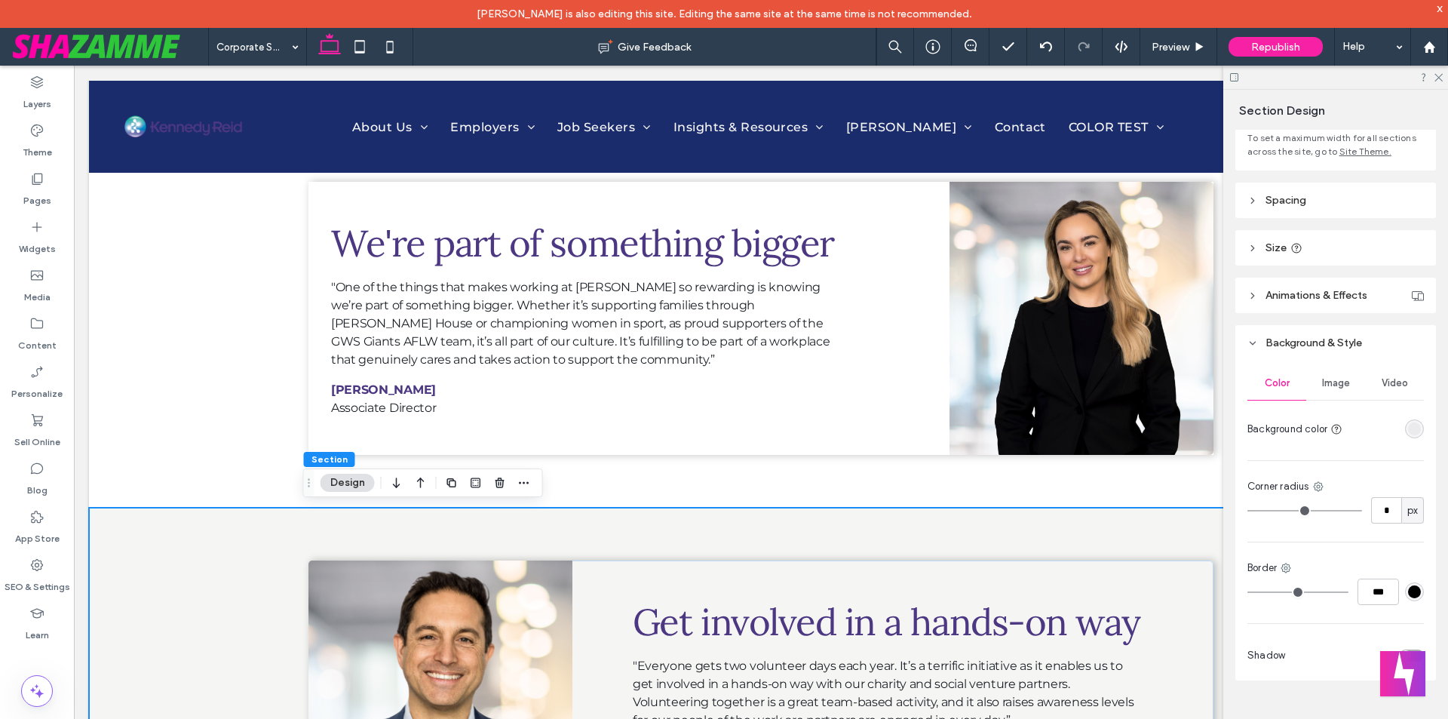
click at [1408, 432] on div "rgba(62,57,54,0.05)" at bounding box center [1414, 428] width 13 height 13
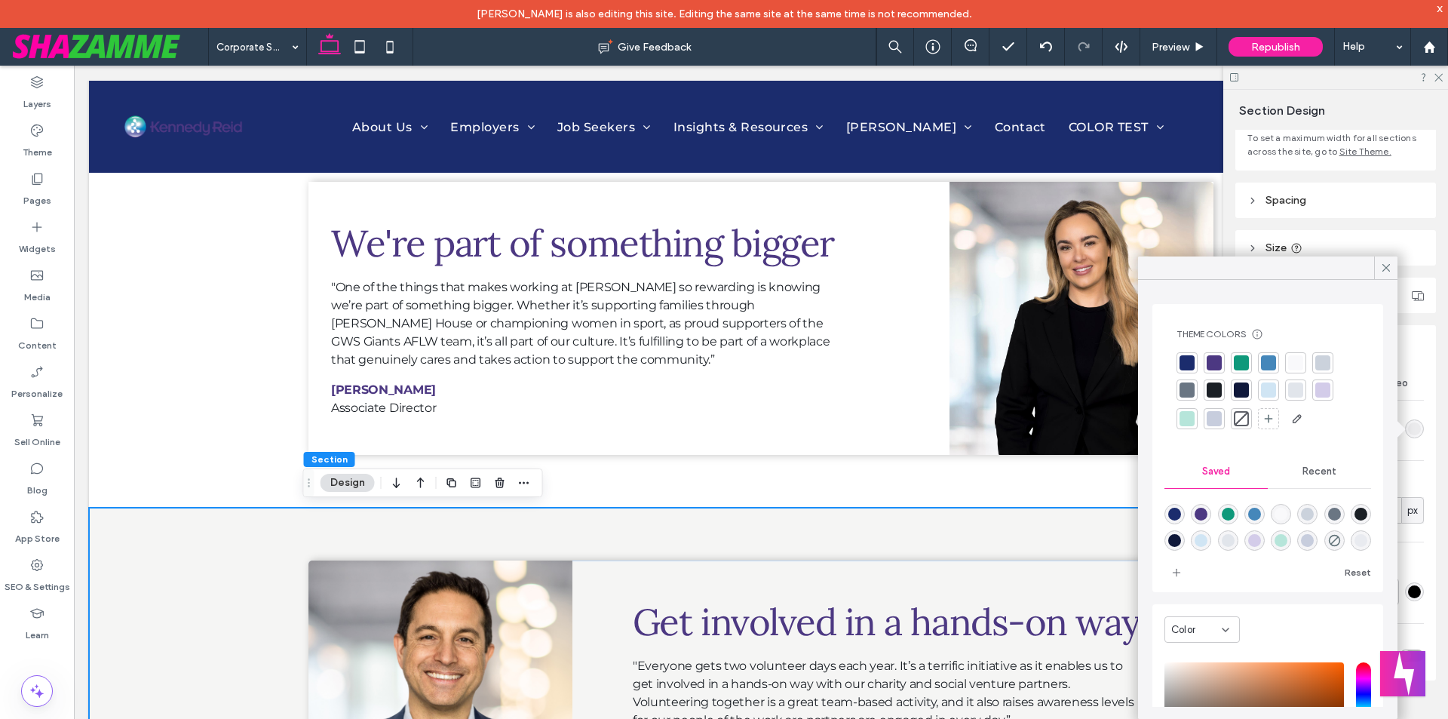
click at [1240, 422] on div at bounding box center [1241, 418] width 15 height 15
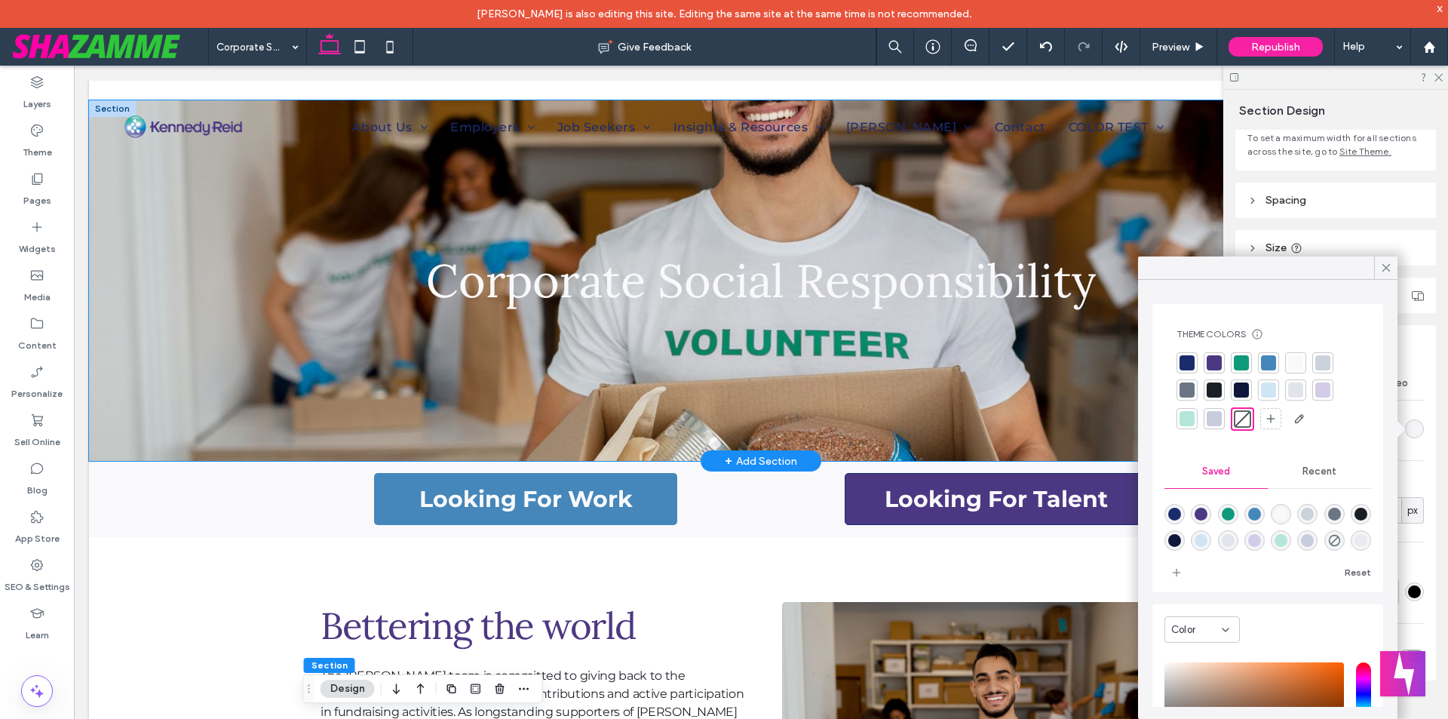
scroll to position [0, 0]
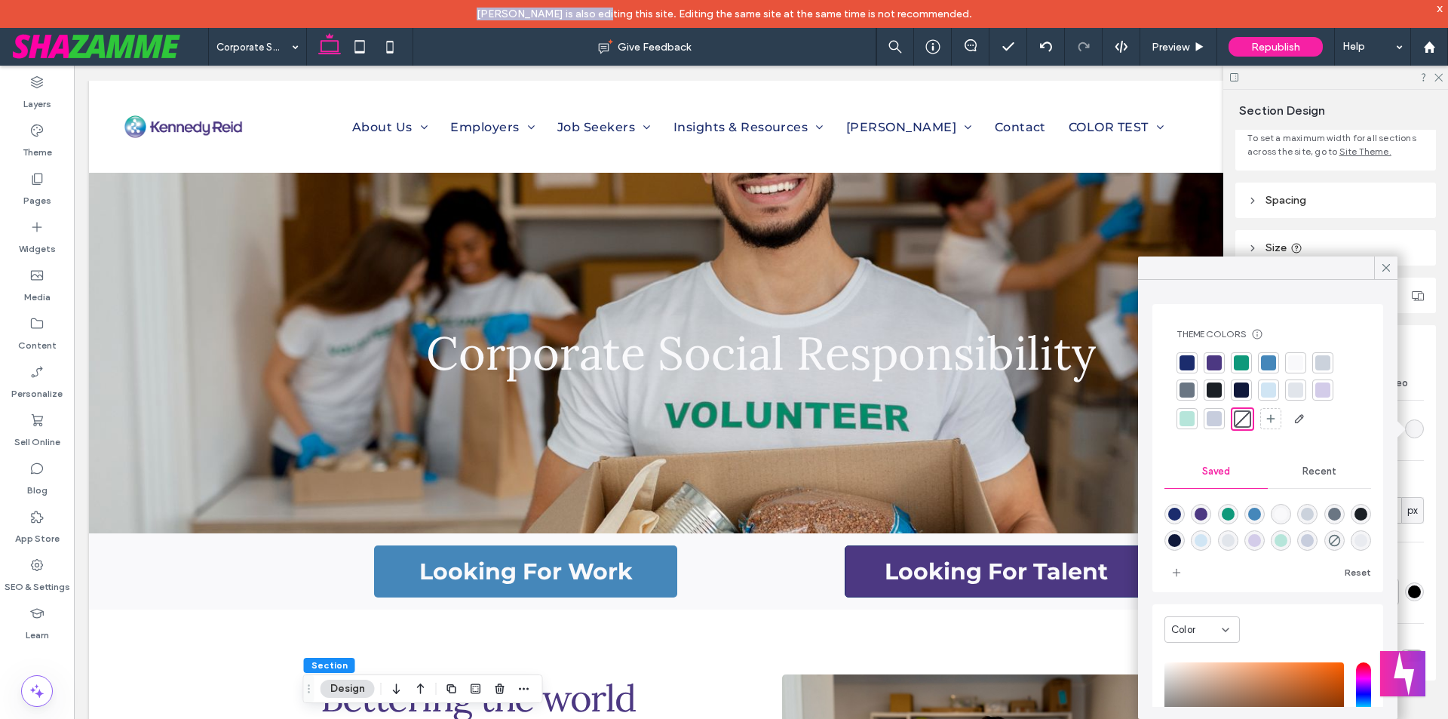
drag, startPoint x: 453, startPoint y: 10, endPoint x: 583, endPoint y: 17, distance: 129.9
click at [583, 17] on div "Christina Escalera-Galvan is also editing this site. Editing the same site at t…" at bounding box center [724, 14] width 1448 height 28
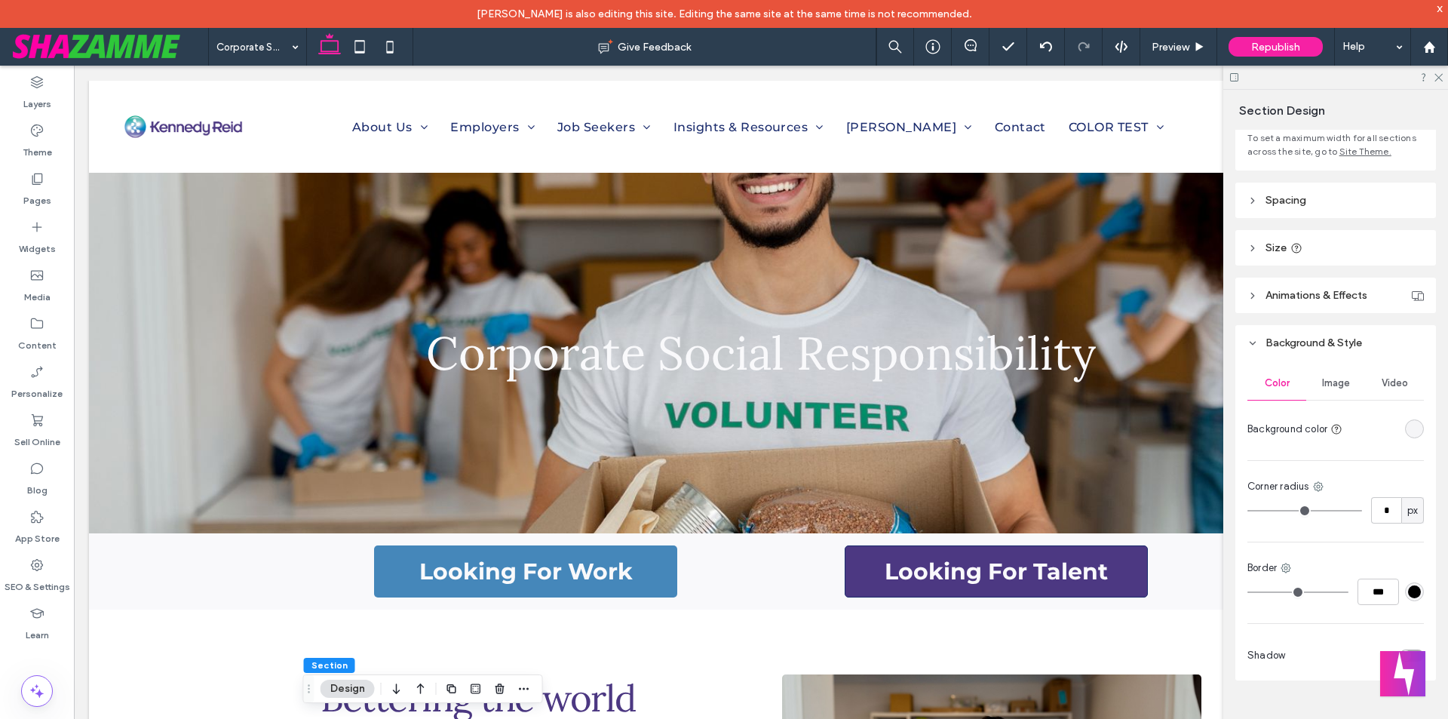
click at [646, 14] on span "Christina Escalera-Galvan is also editing this site. Editing the same site at t…" at bounding box center [725, 14] width 496 height 13
click at [51, 188] on div "Pages" at bounding box center [37, 189] width 74 height 48
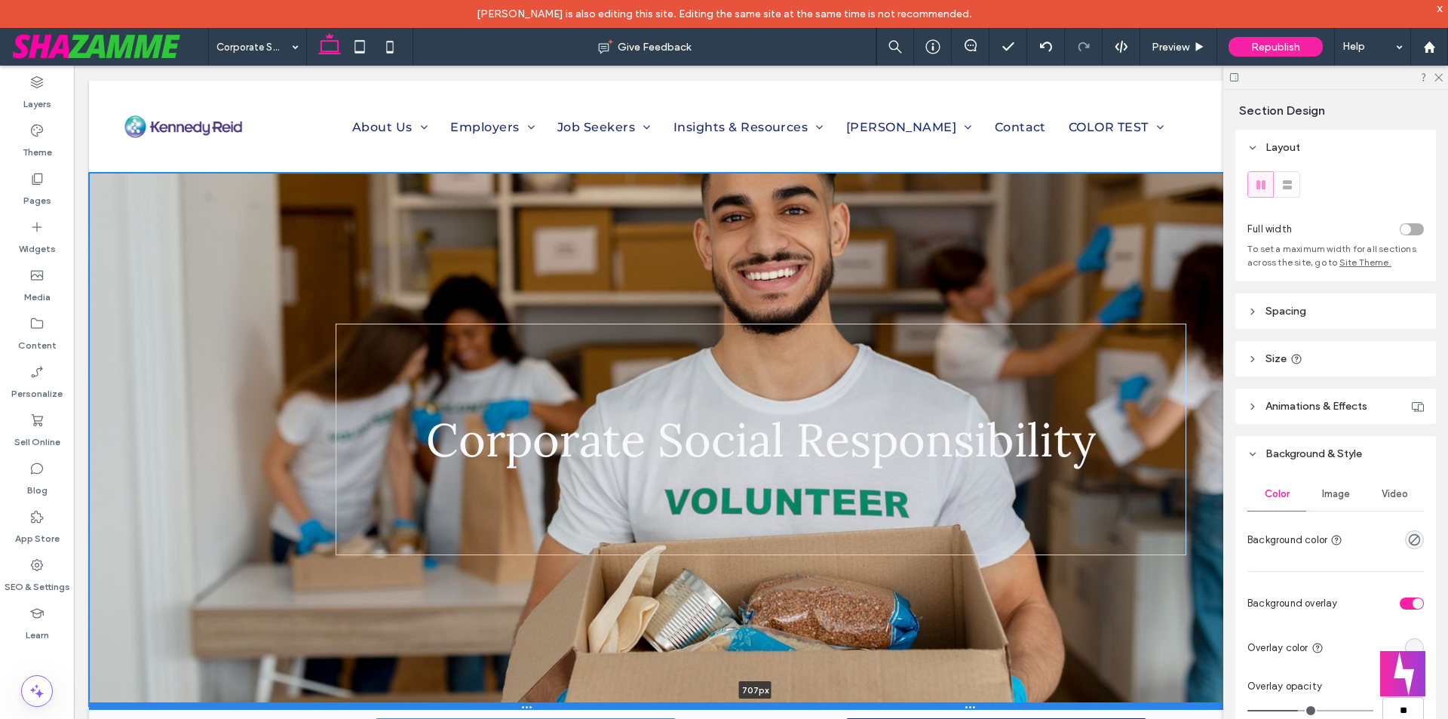
drag, startPoint x: 666, startPoint y: 533, endPoint x: 676, endPoint y: 713, distance: 180.6
click at [676, 710] on div at bounding box center [755, 706] width 1333 height 8
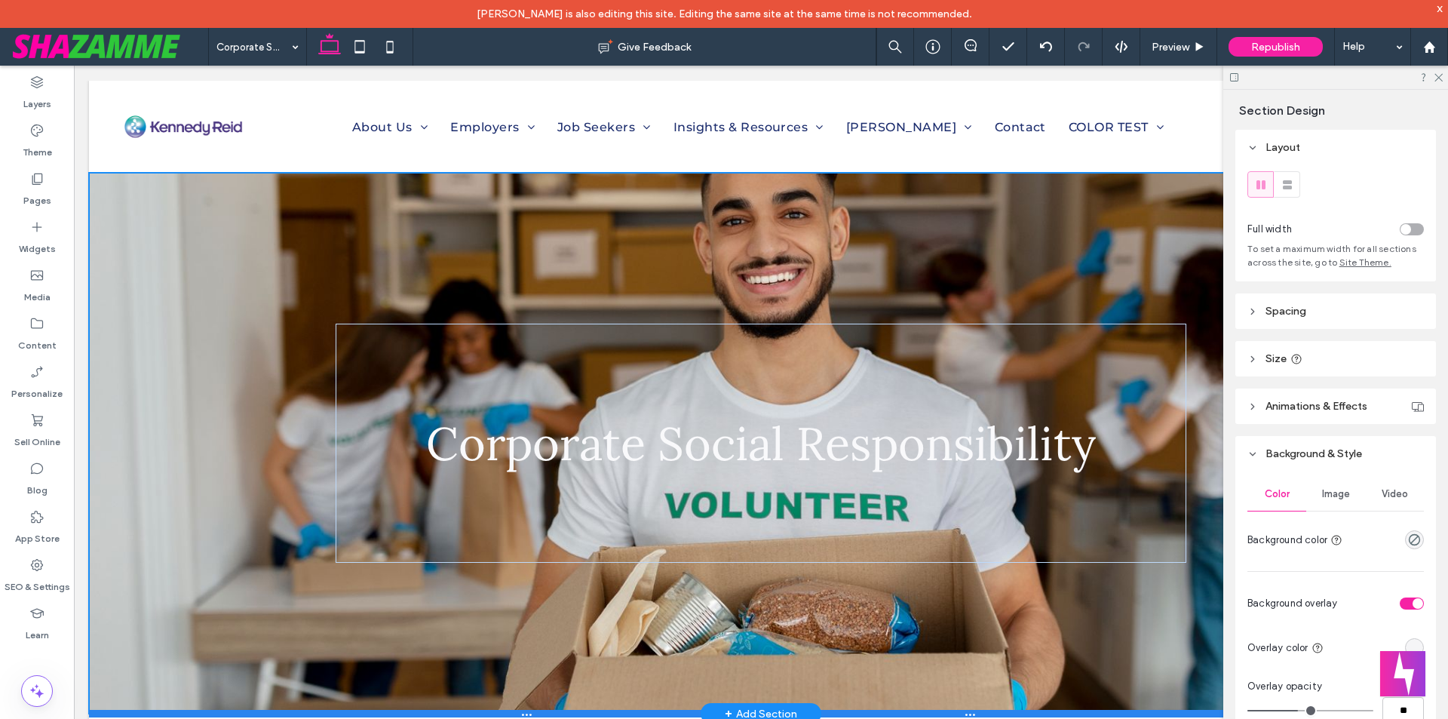
type input "***"
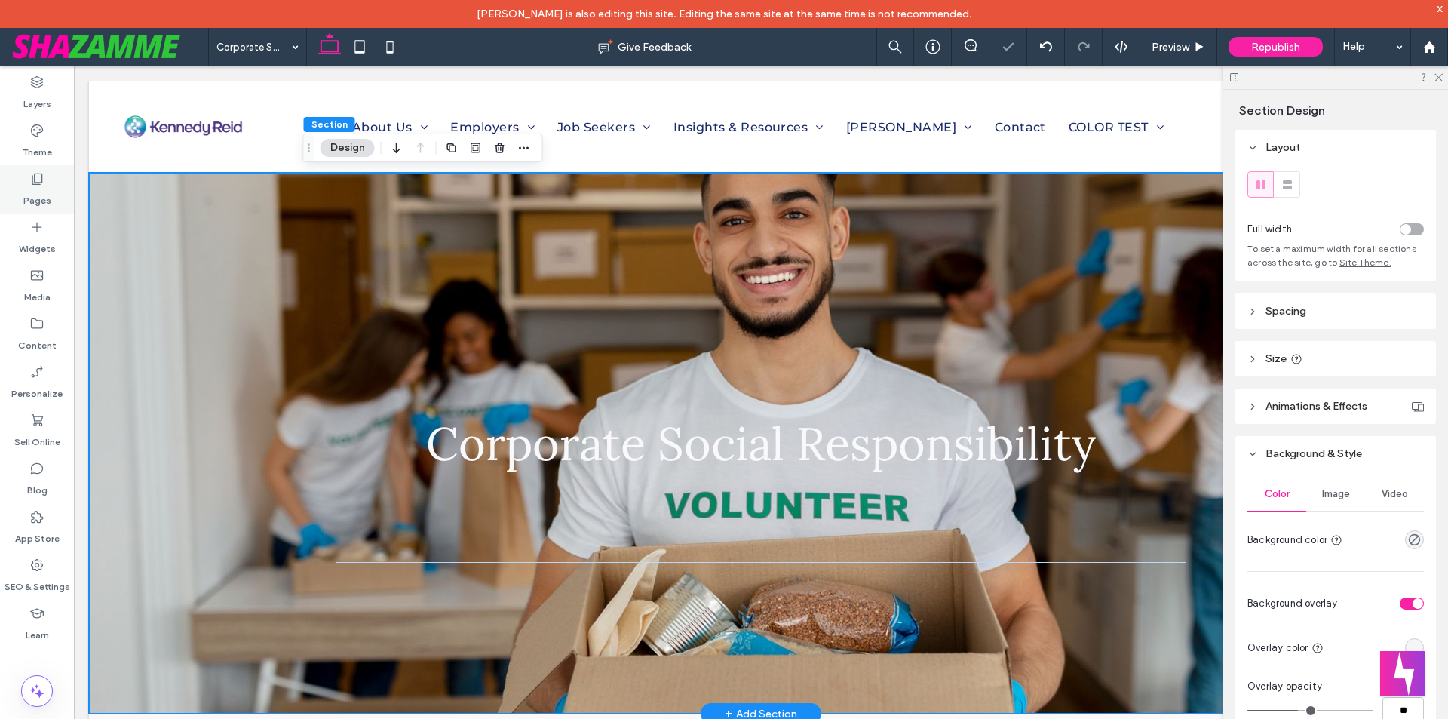
click at [55, 209] on div "Pages" at bounding box center [37, 189] width 74 height 48
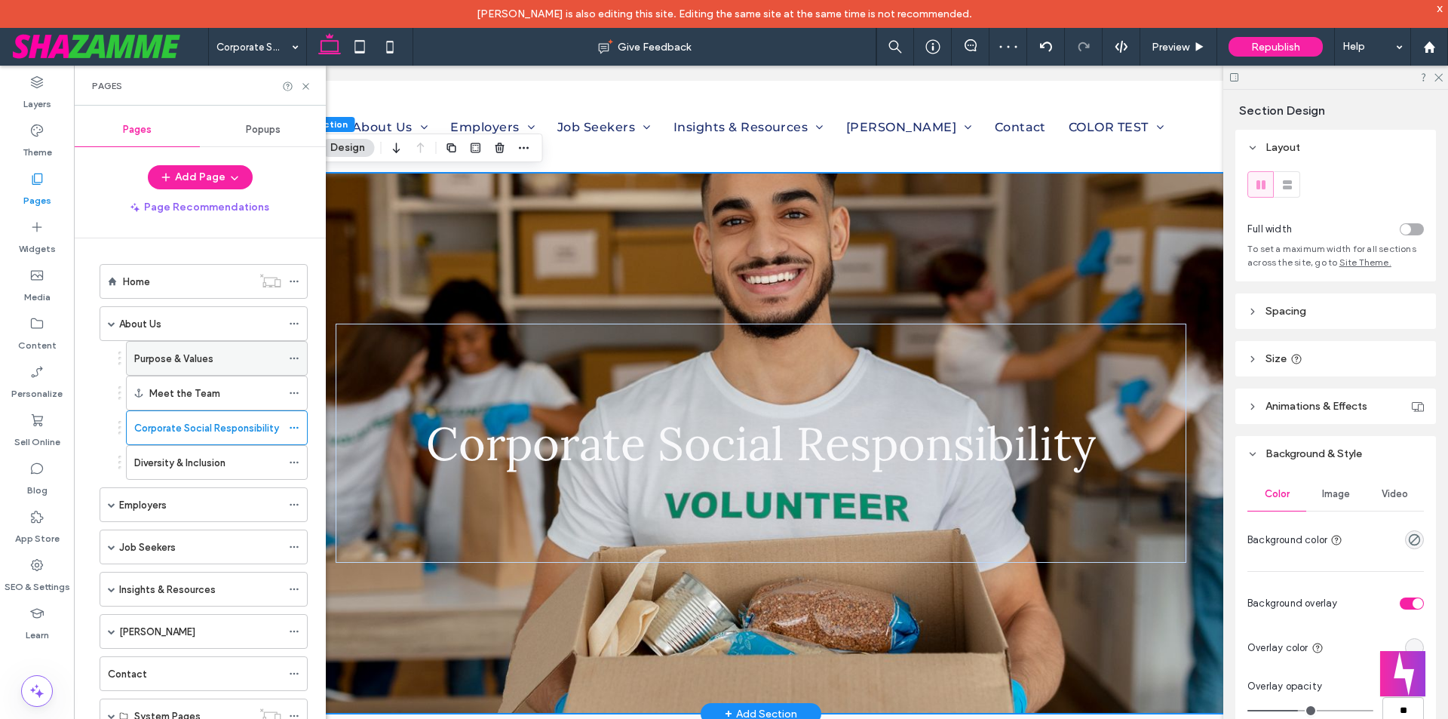
click at [174, 366] on label "Purpose & Values" at bounding box center [173, 358] width 79 height 26
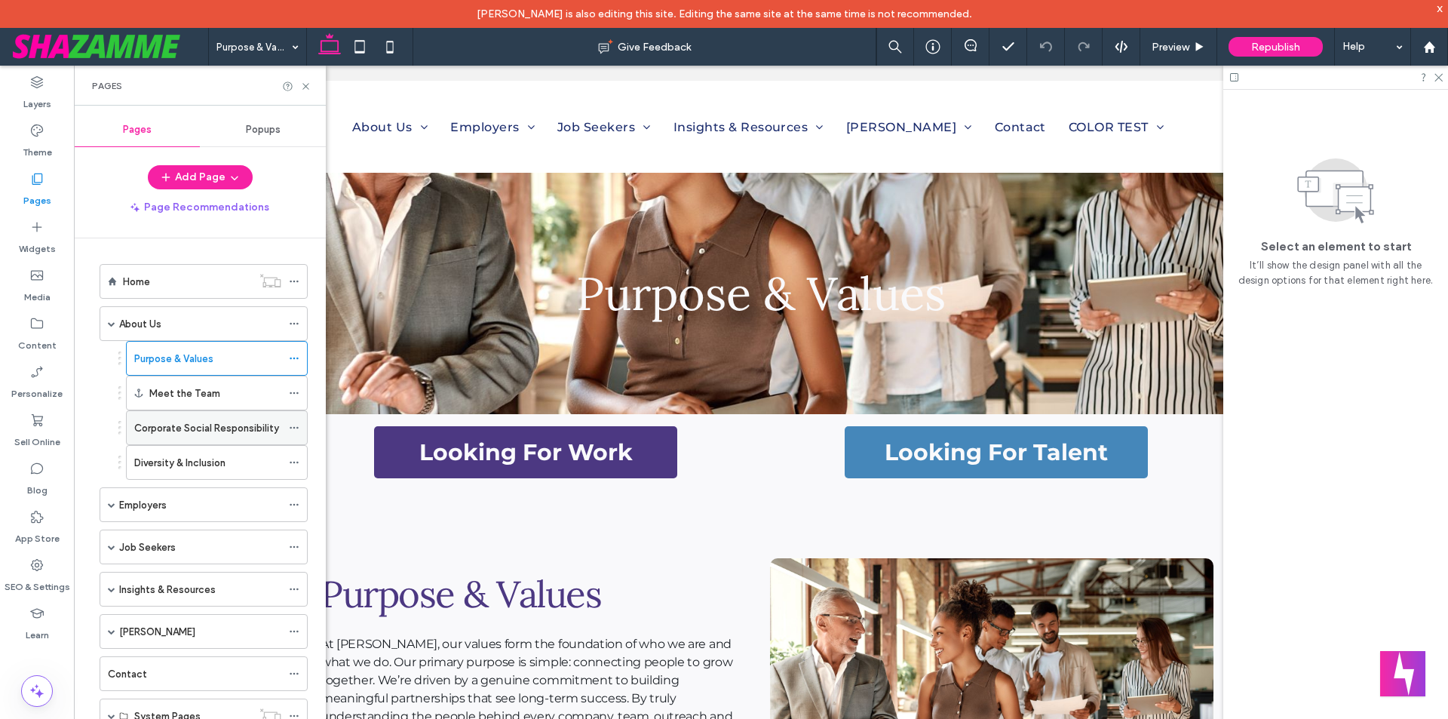
click at [222, 443] on div "Corporate Social Responsibility" at bounding box center [207, 427] width 147 height 33
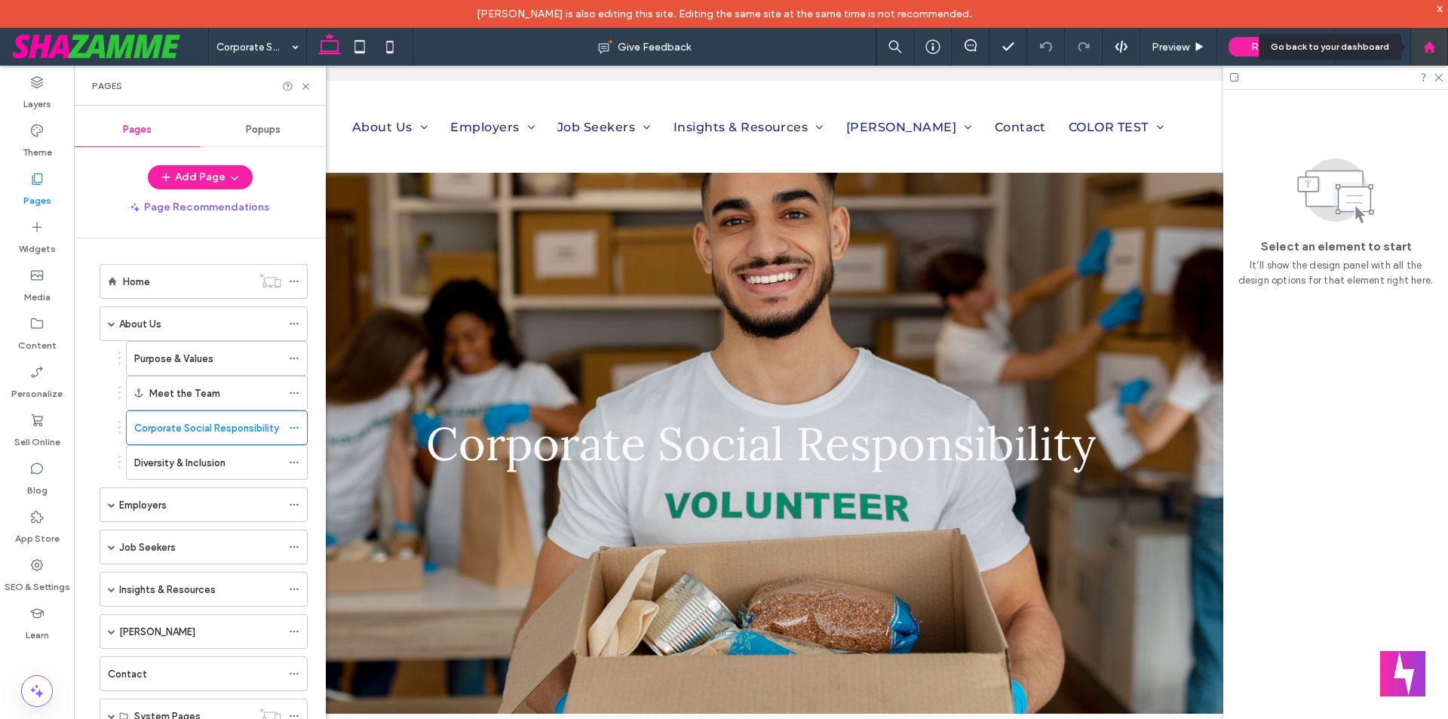
click at [1423, 49] on icon at bounding box center [1429, 47] width 13 height 13
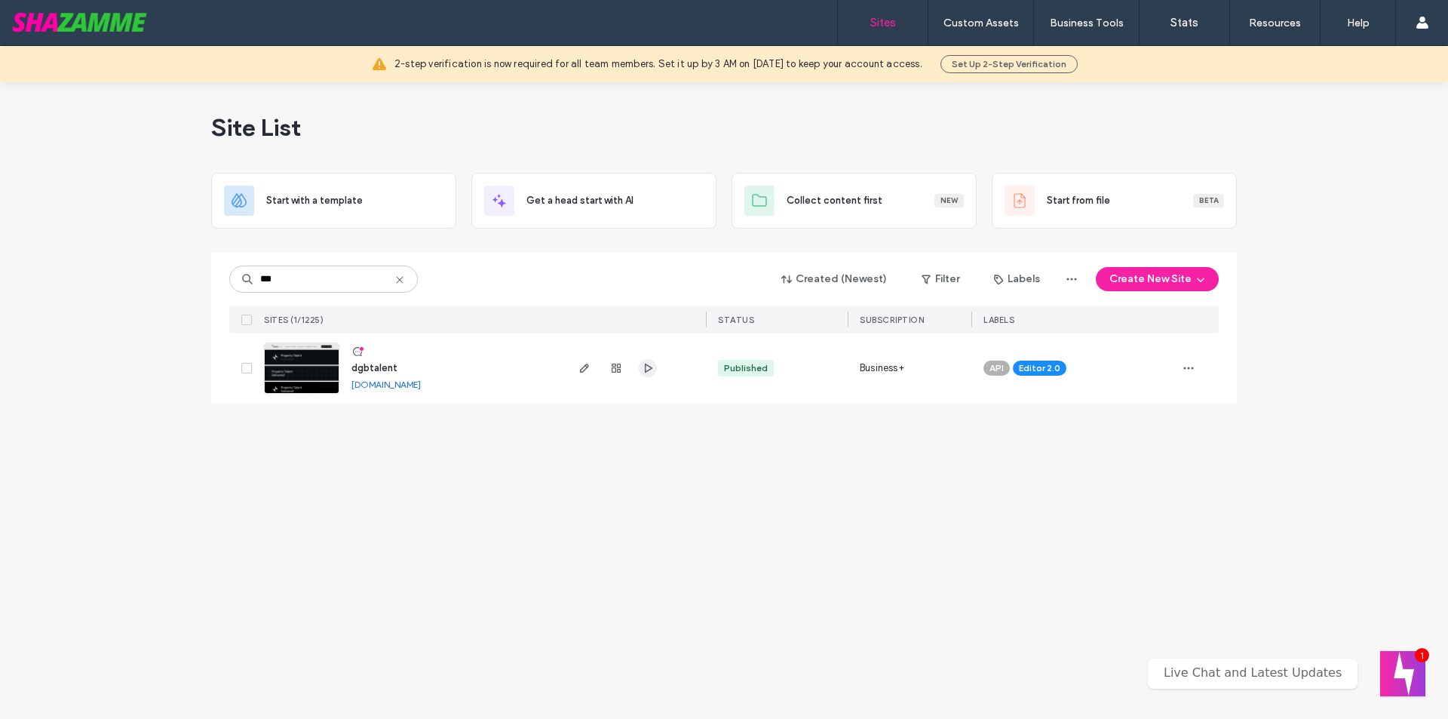
click at [648, 371] on use "button" at bounding box center [649, 368] width 8 height 9
click at [583, 367] on use "button" at bounding box center [584, 368] width 9 height 9
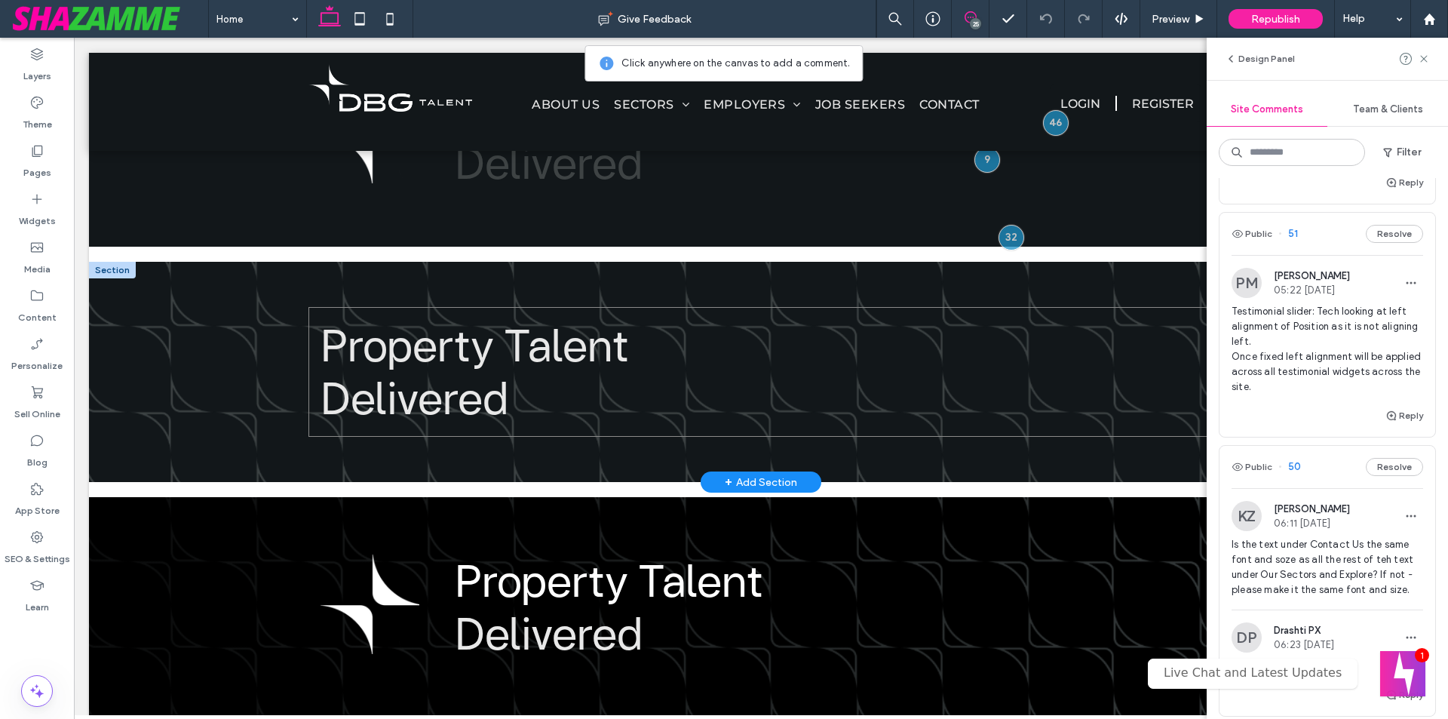
scroll to position [151, 0]
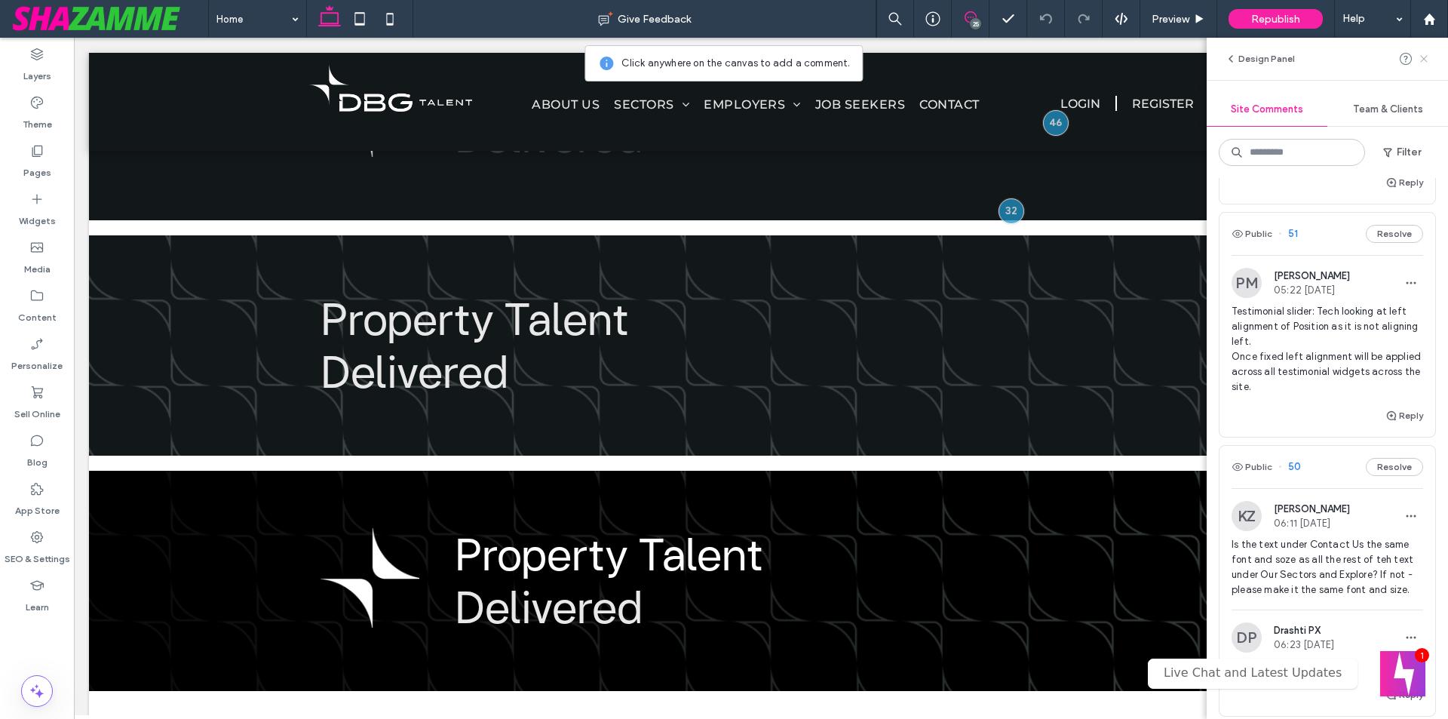
click at [1420, 60] on icon at bounding box center [1424, 59] width 12 height 12
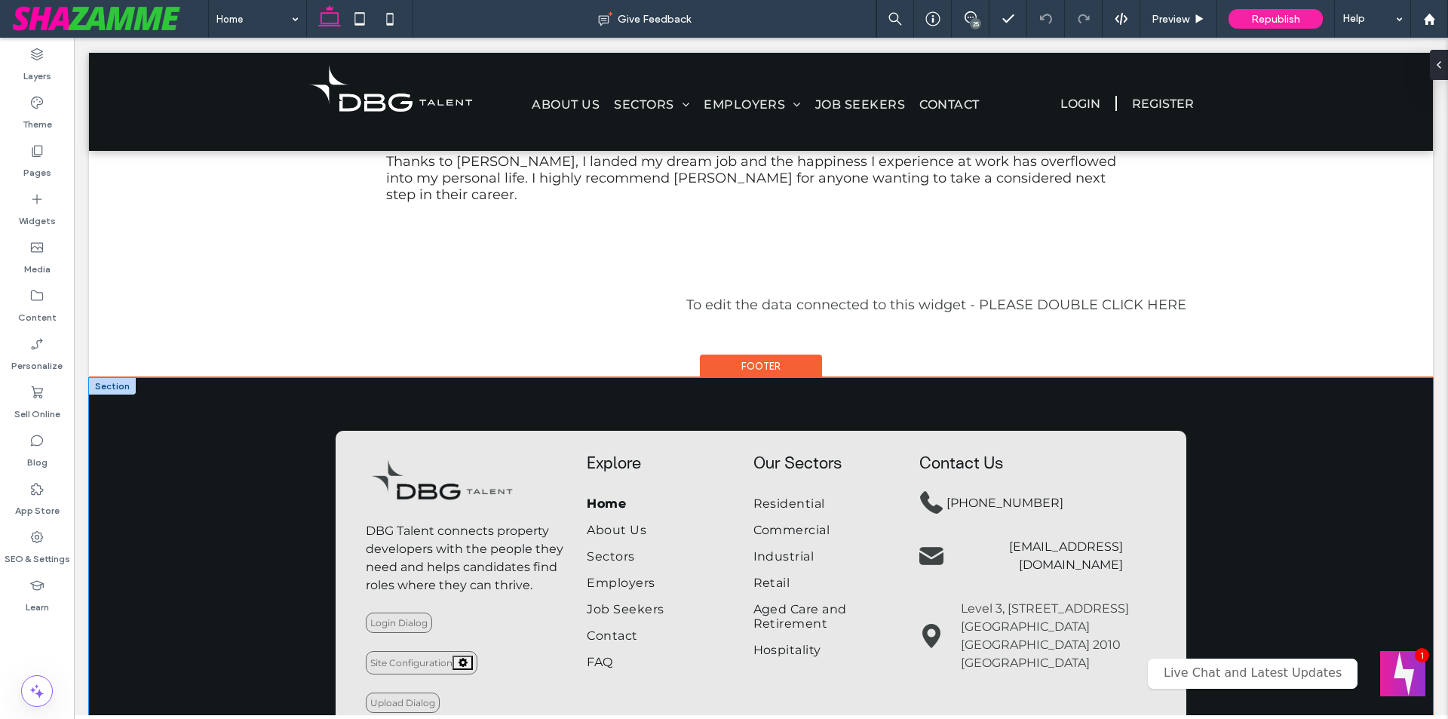
scroll to position [2148, 0]
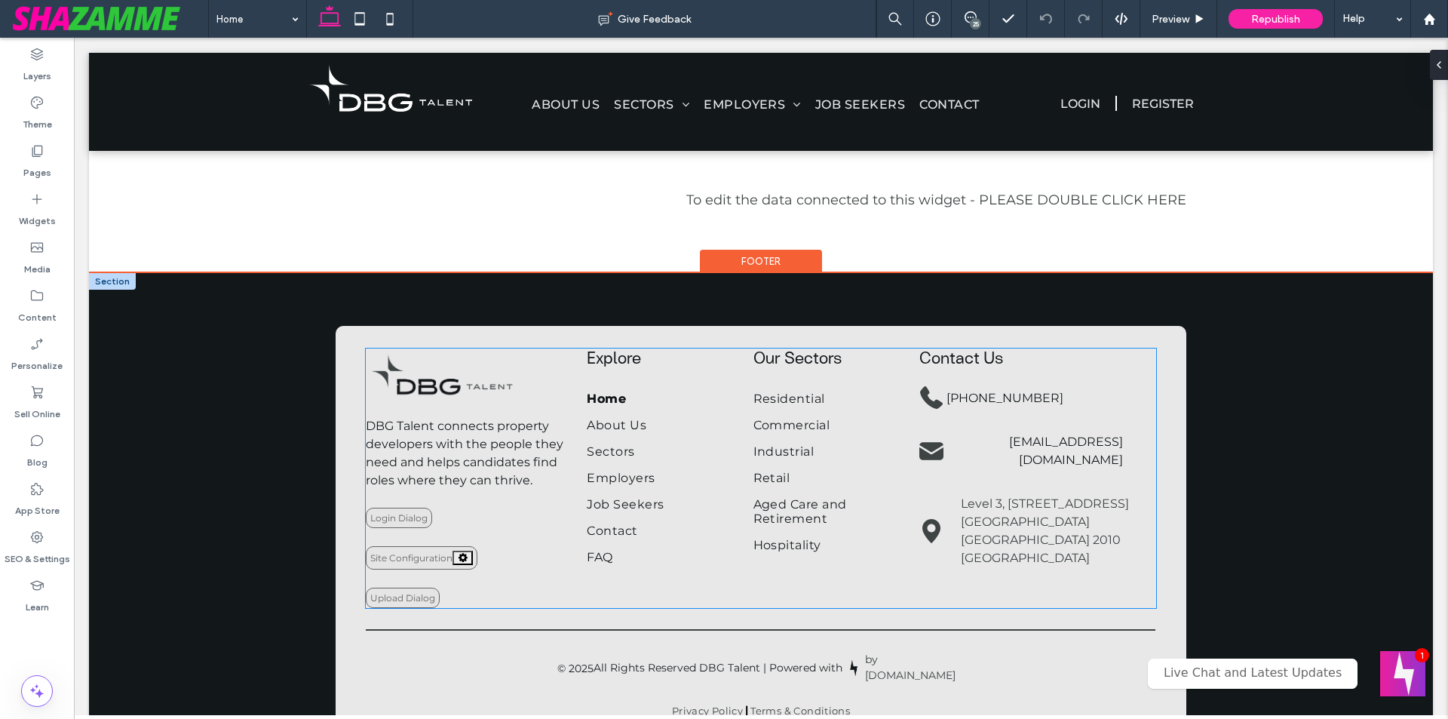
click at [782, 433] on div "Our Sectors Residential Commercial Industrial Retail Aged Care and Retirement H…" at bounding box center [825, 454] width 143 height 210
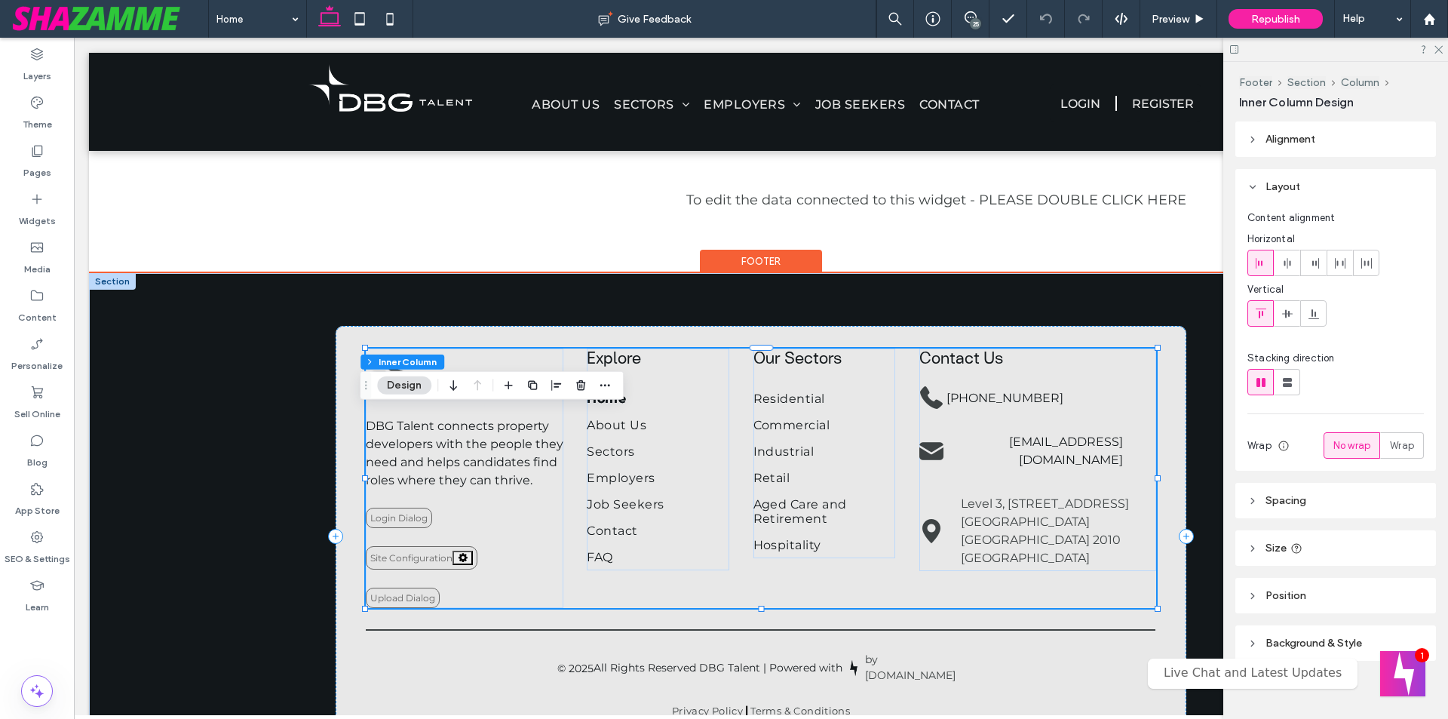
click at [781, 441] on div "Our Sectors Residential Commercial Industrial Retail Aged Care and Retirement H…" at bounding box center [825, 454] width 143 height 210
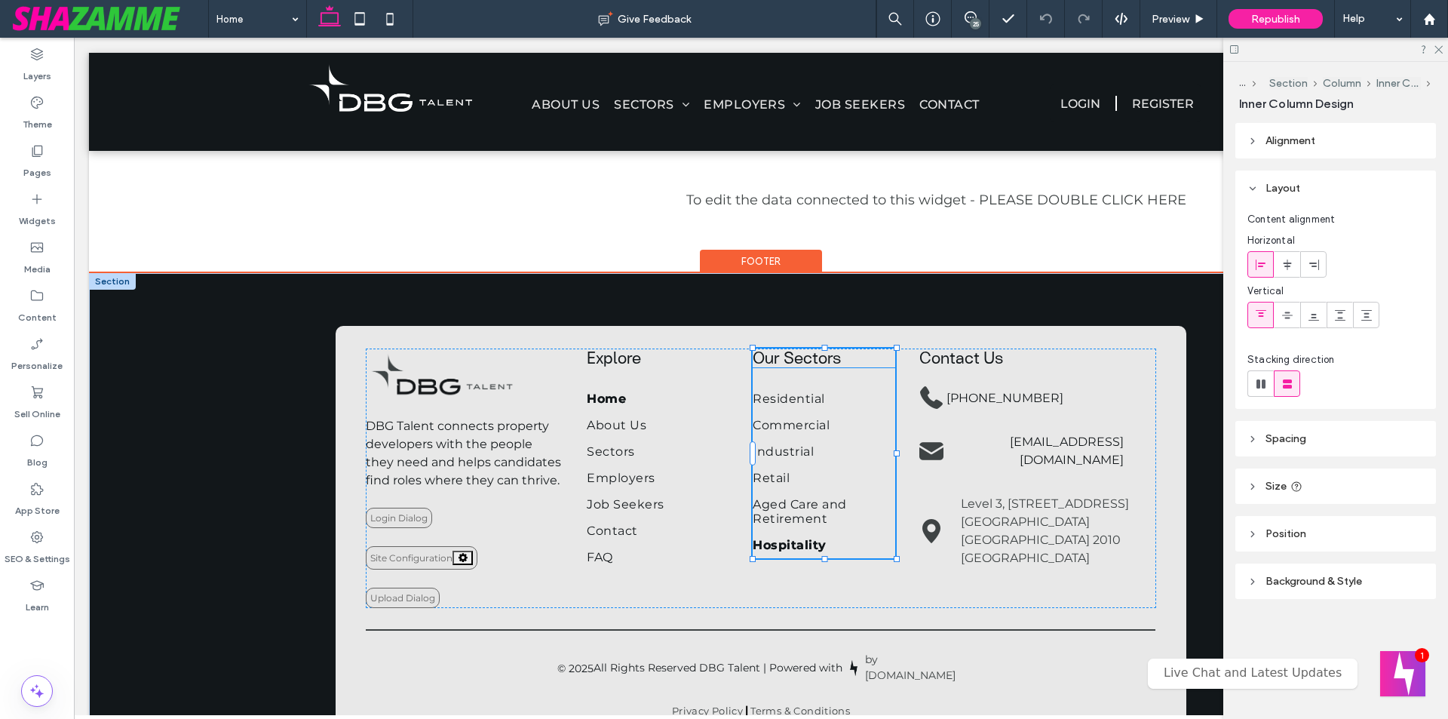
drag, startPoint x: 821, startPoint y: 410, endPoint x: 811, endPoint y: 600, distance: 190.4
click at [811, 600] on div "**********" at bounding box center [761, 536] width 905 height 527
type input "***"
drag, startPoint x: 818, startPoint y: 622, endPoint x: 826, endPoint y: 494, distance: 127.7
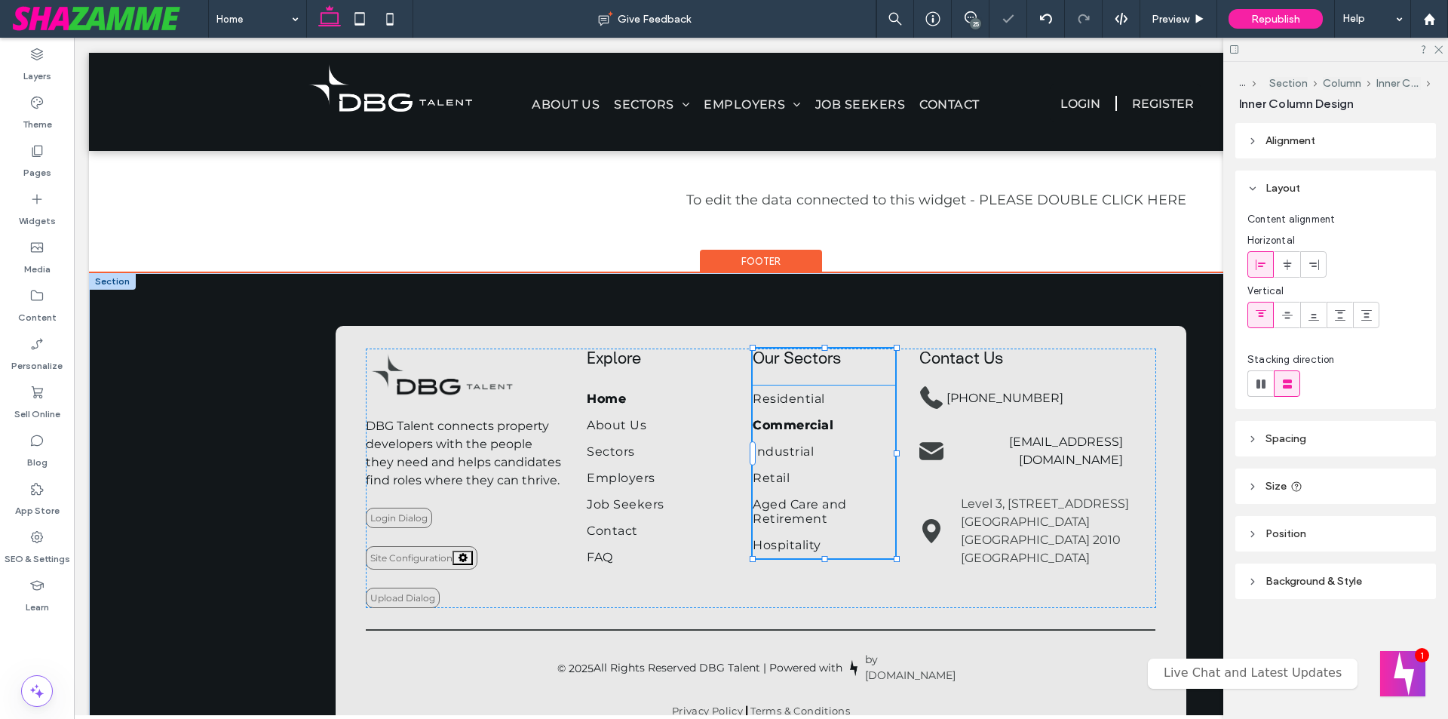
click at [826, 494] on div "**********" at bounding box center [761, 536] width 905 height 527
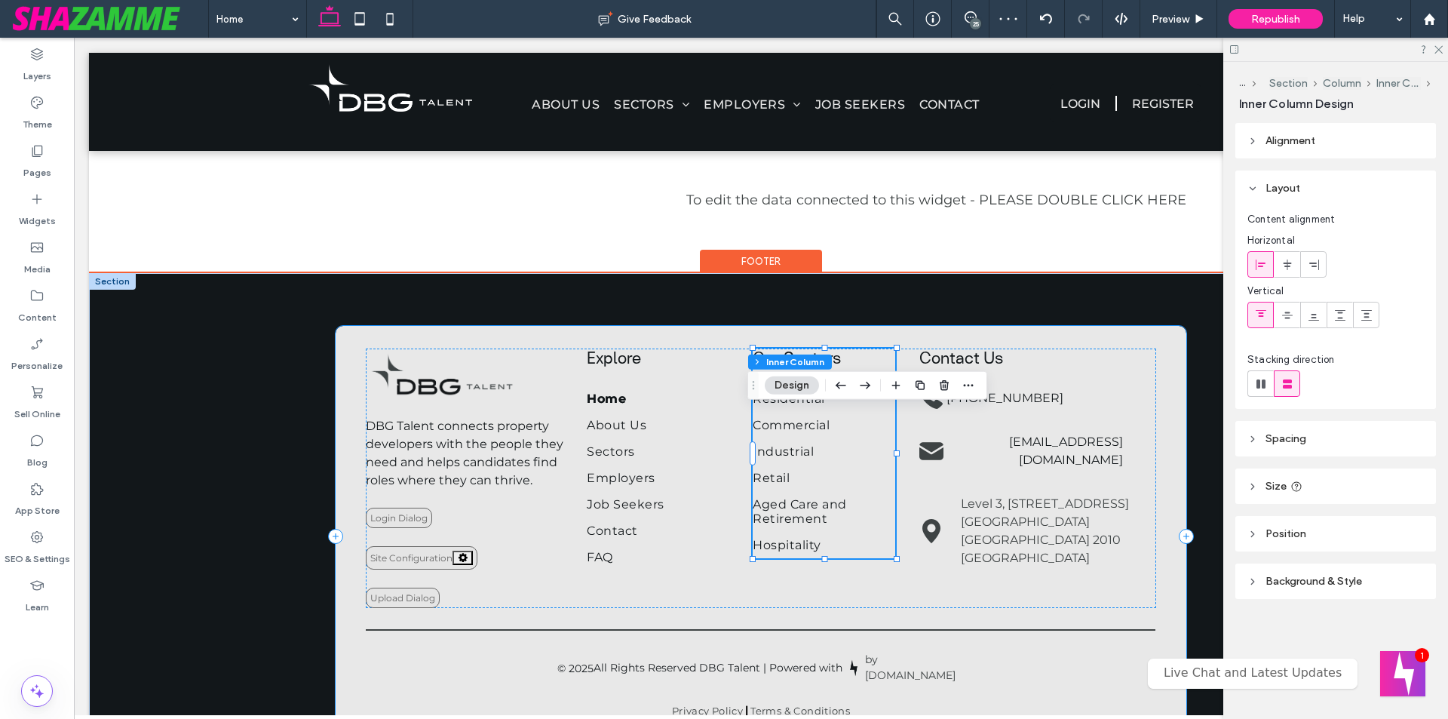
click at [351, 401] on div "**********" at bounding box center [761, 537] width 851 height 422
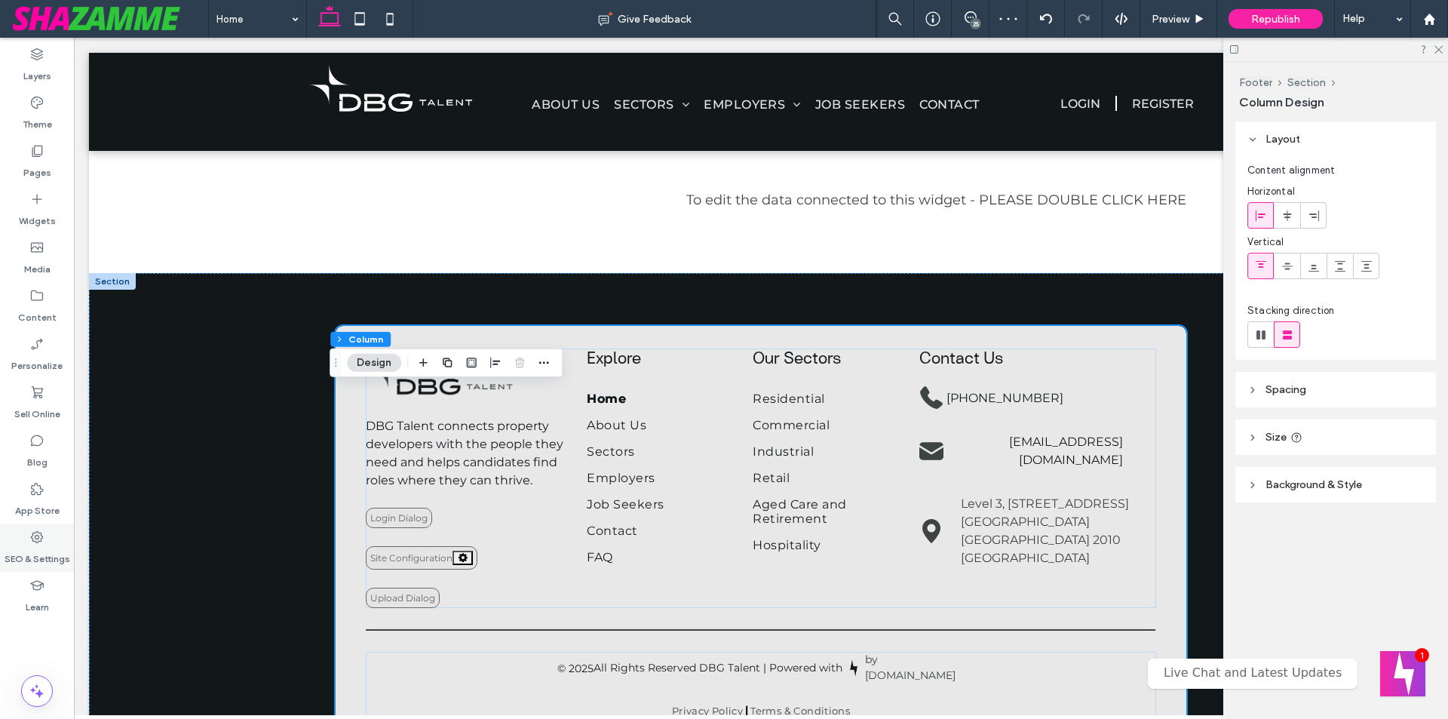
click at [27, 550] on label "SEO & Settings" at bounding box center [38, 555] width 66 height 21
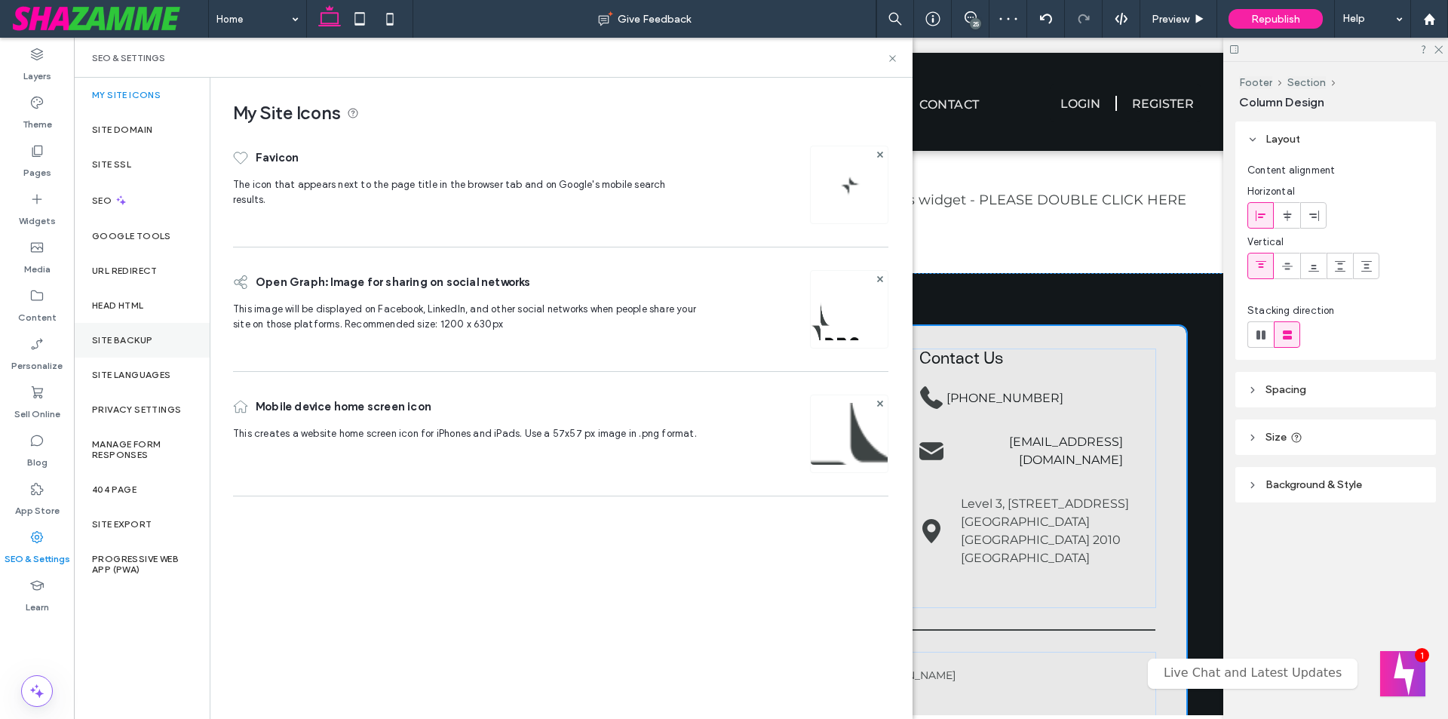
click at [146, 341] on label "Site Backup" at bounding box center [122, 340] width 60 height 11
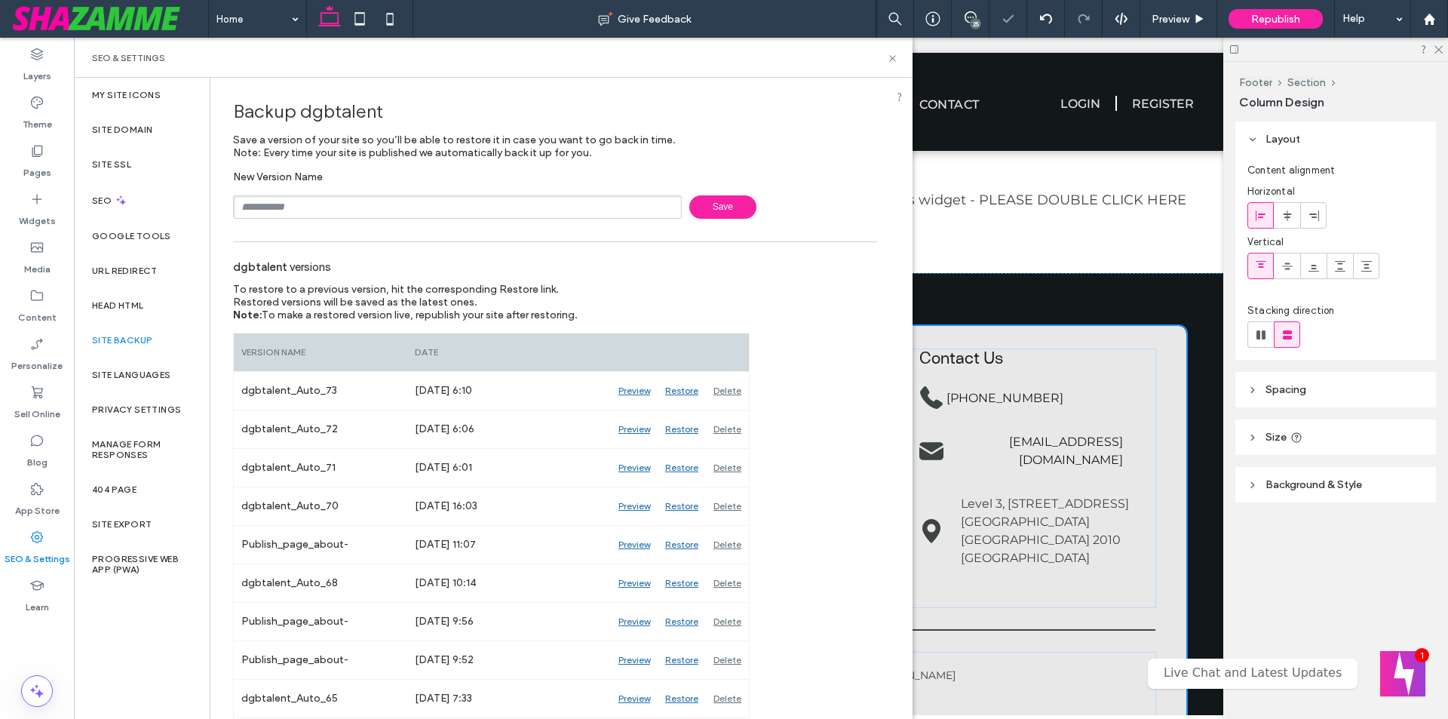
click at [305, 200] on input "text" at bounding box center [457, 206] width 449 height 23
drag, startPoint x: 321, startPoint y: 207, endPoint x: 420, endPoint y: 207, distance: 99.6
click at [420, 207] on input "**********" at bounding box center [457, 206] width 449 height 23
type input "**********"
click at [715, 208] on span "Save" at bounding box center [722, 206] width 67 height 23
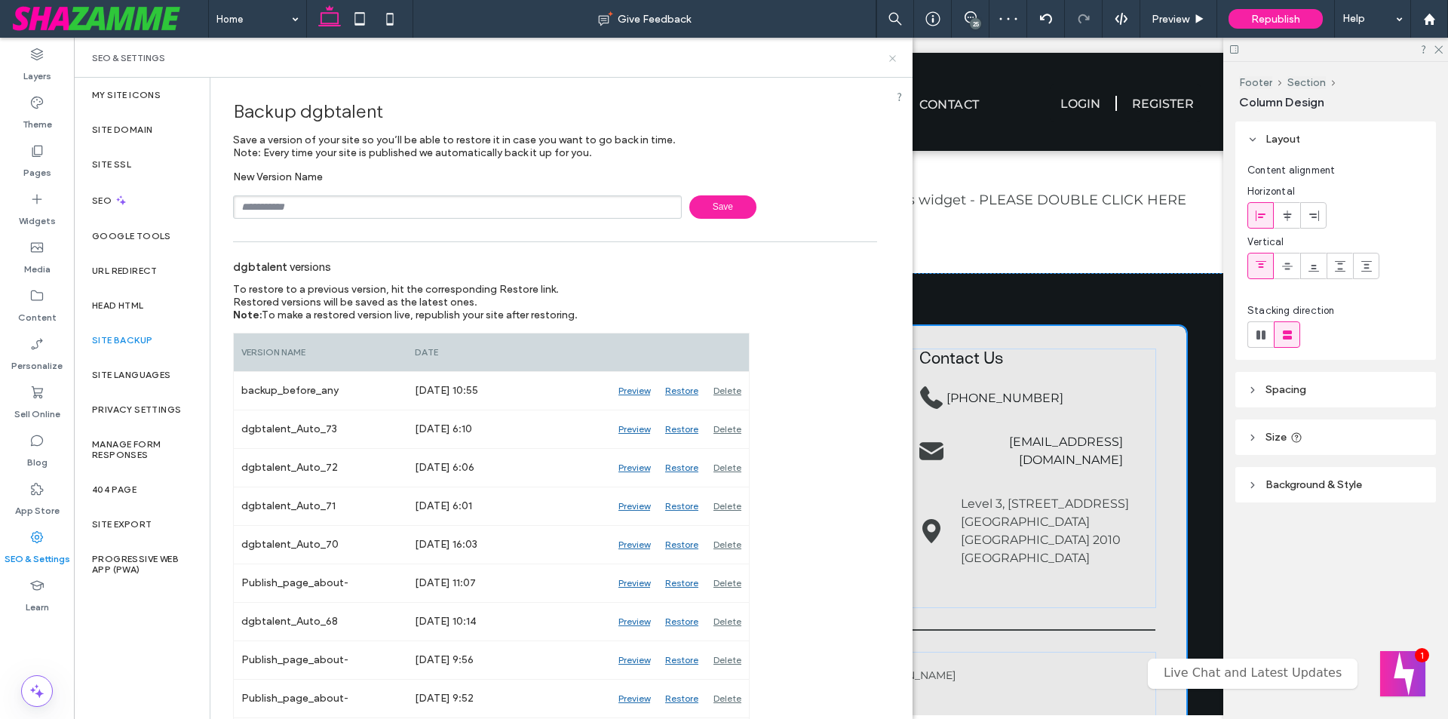
drag, startPoint x: 893, startPoint y: 61, endPoint x: 1125, endPoint y: 439, distance: 443.2
click at [893, 61] on icon at bounding box center [892, 58] width 11 height 11
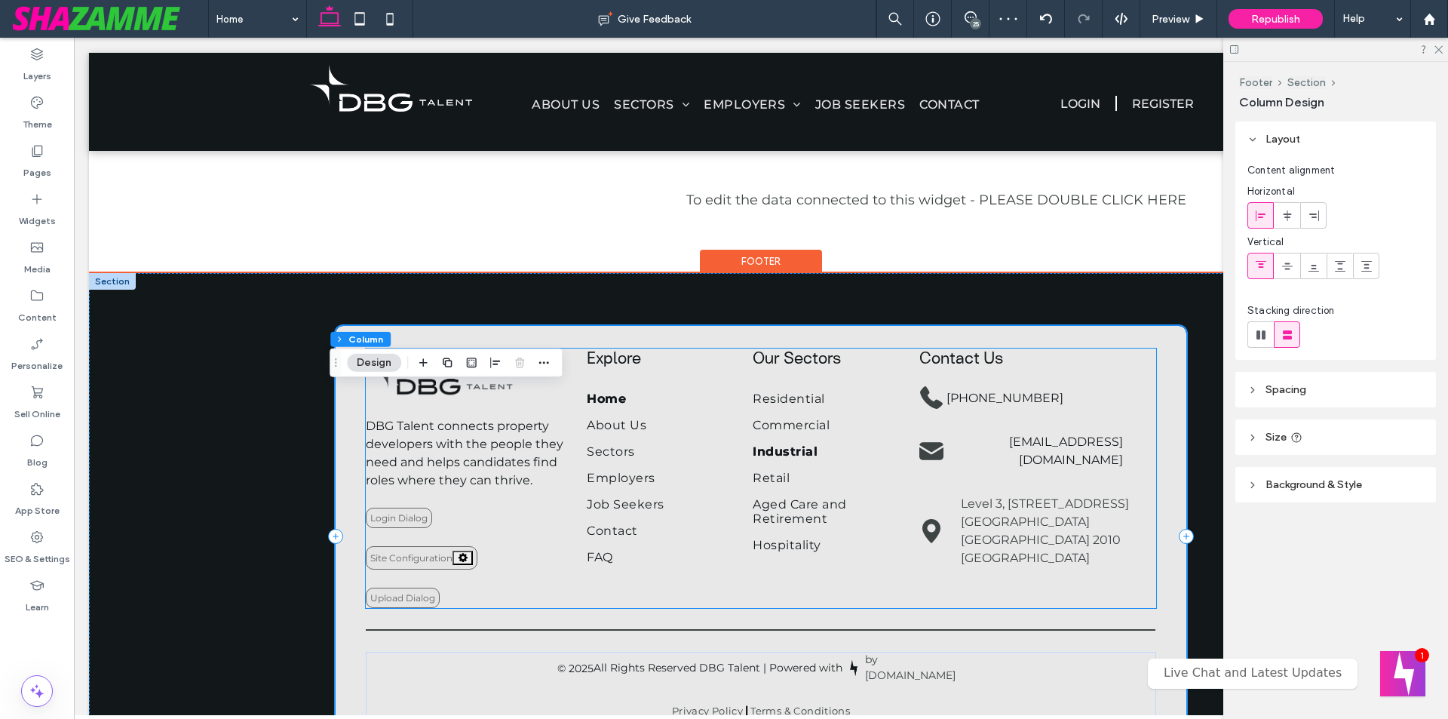
click at [875, 465] on link "Industrial" at bounding box center [824, 451] width 143 height 26
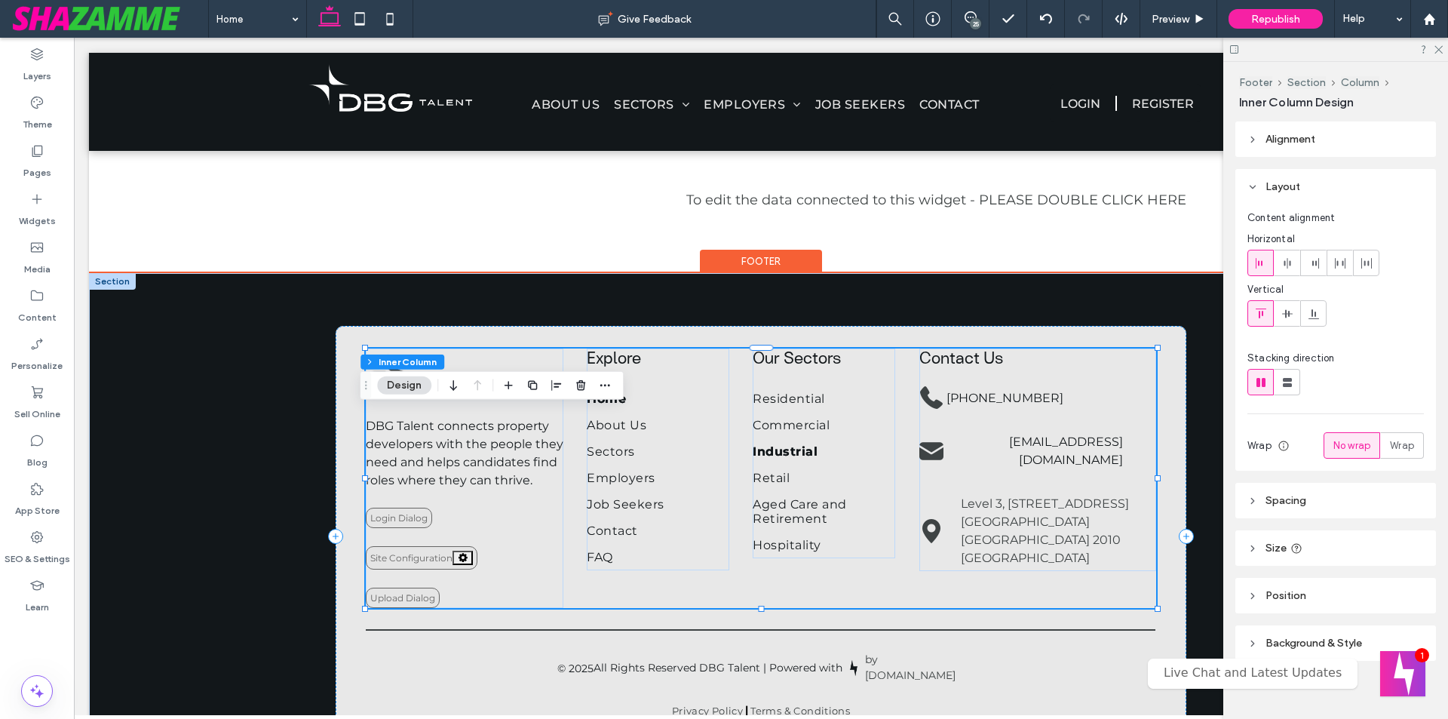
click at [841, 465] on link "Industrial" at bounding box center [824, 451] width 143 height 26
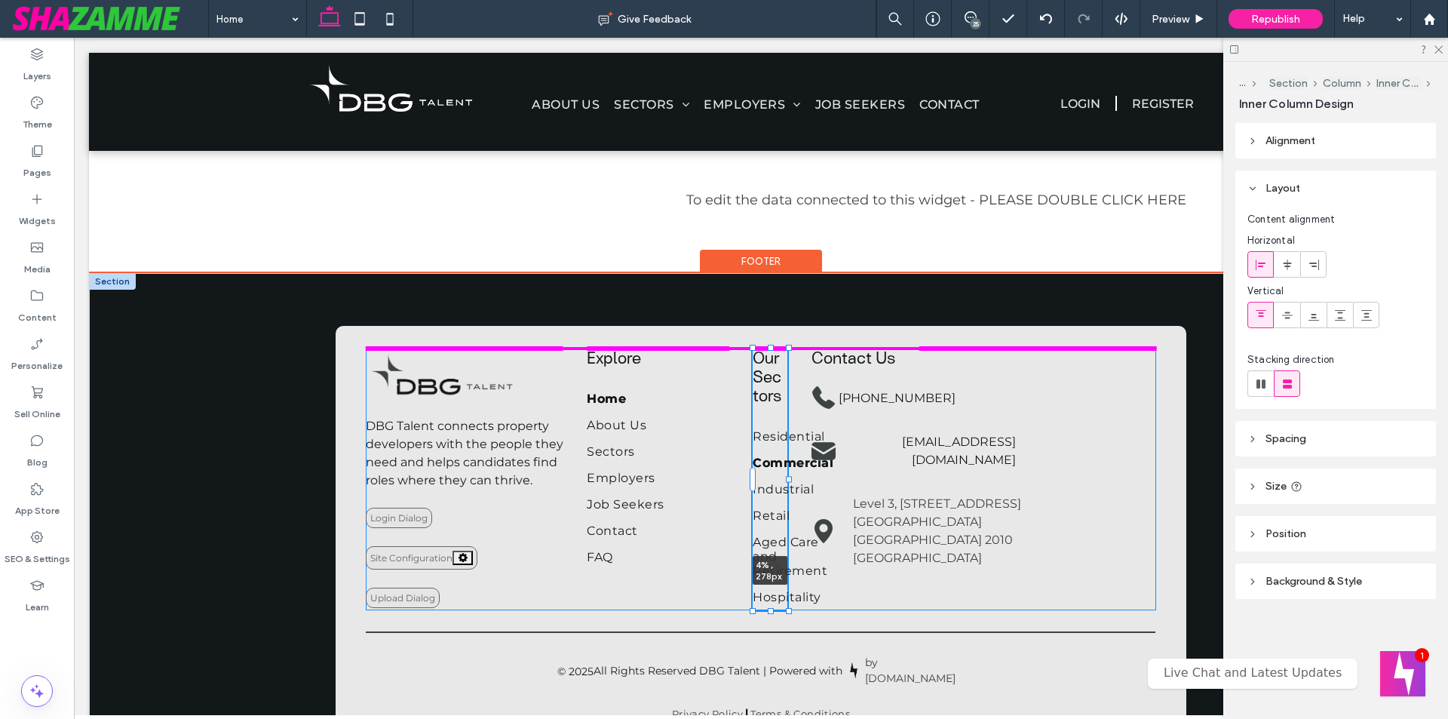
drag, startPoint x: 890, startPoint y: 512, endPoint x: 782, endPoint y: 512, distance: 107.9
click at [754, 349] on div at bounding box center [754, 349] width 1 height 1
type input "*"
type input "***"
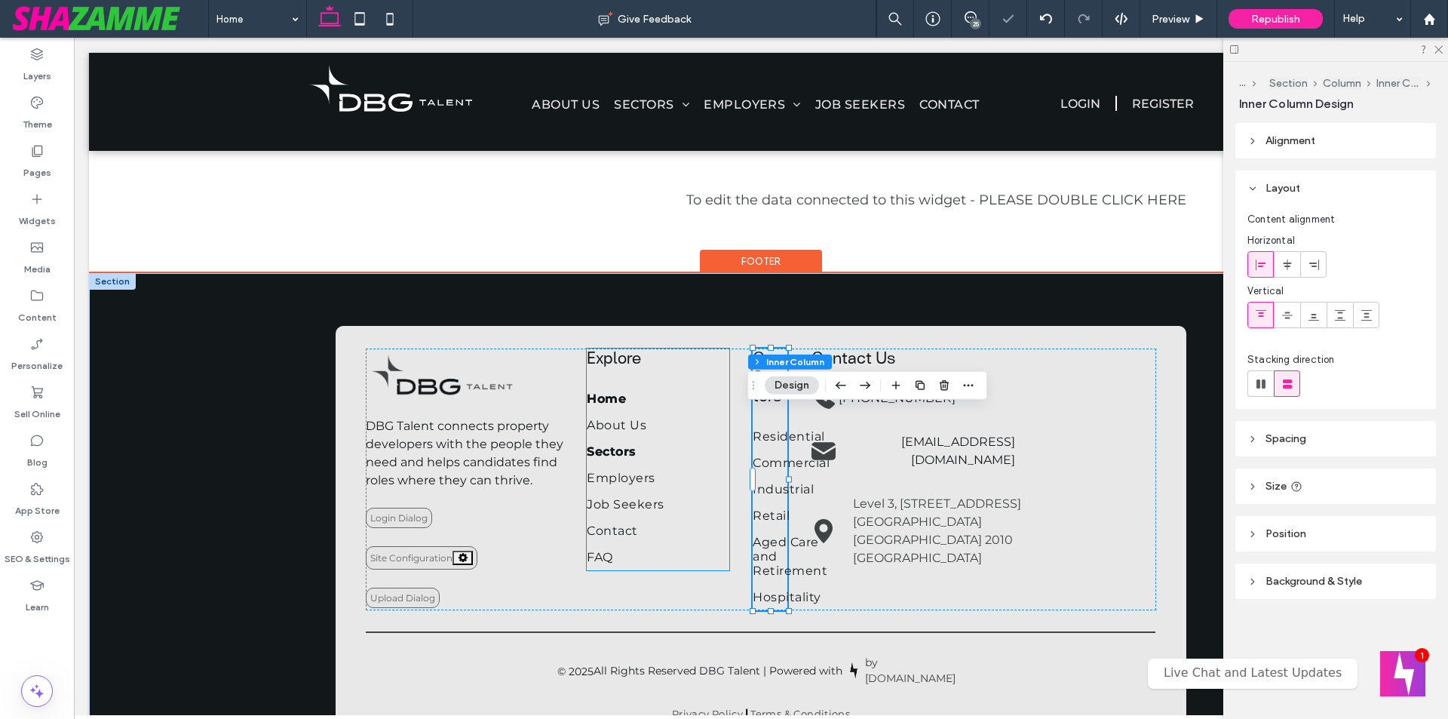
click at [676, 465] on link "Sectors" at bounding box center [658, 451] width 143 height 26
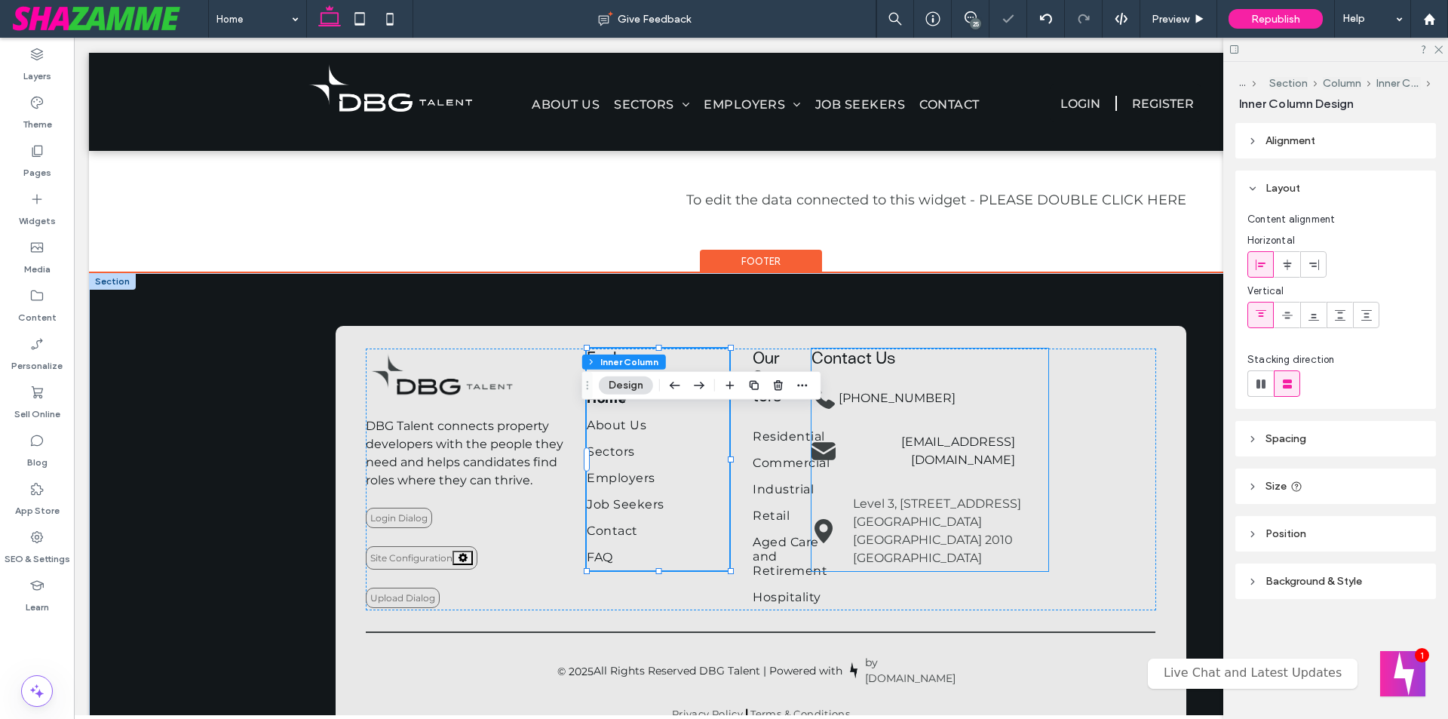
click at [928, 521] on div "Contact Us +61 402 081 256 contact@dbgtalent.com.au Level 3, 223 Liverpool St D…" at bounding box center [930, 460] width 237 height 223
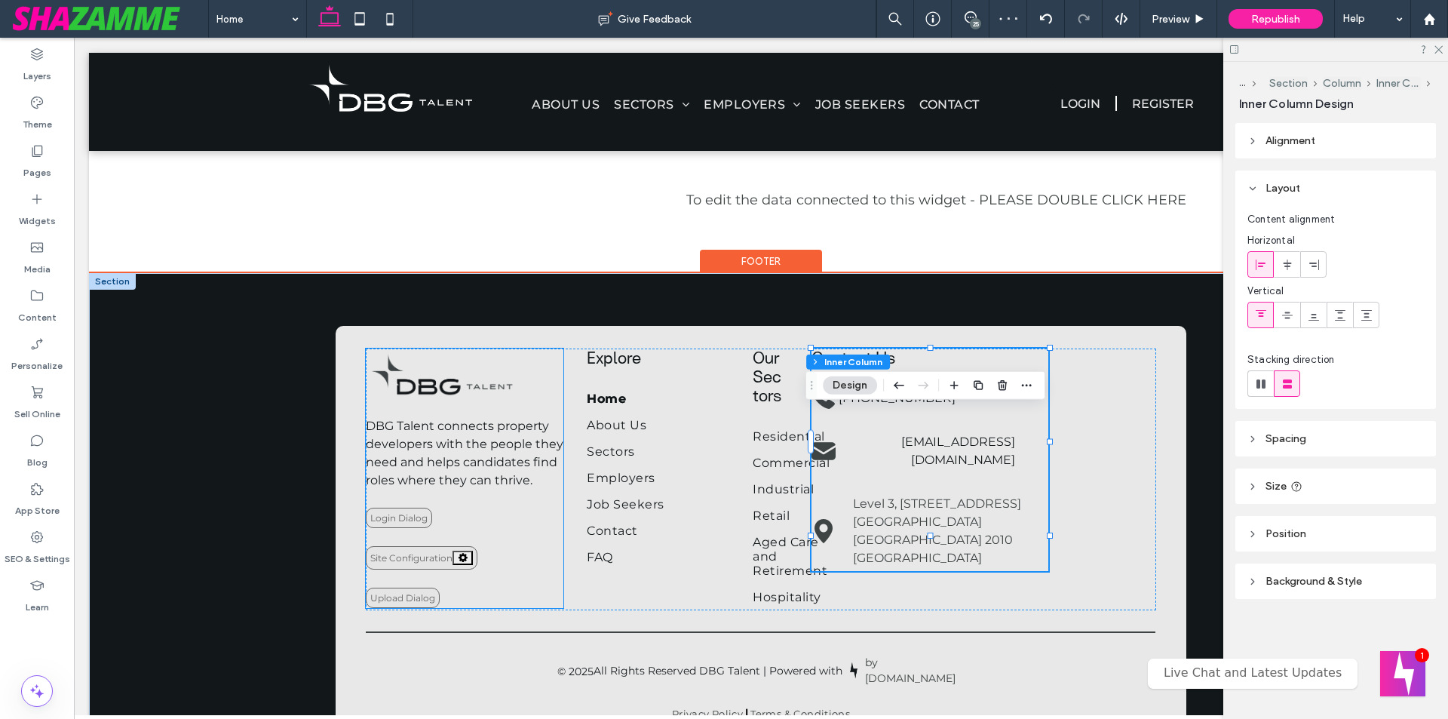
click at [498, 608] on div "**********" at bounding box center [465, 479] width 198 height 260
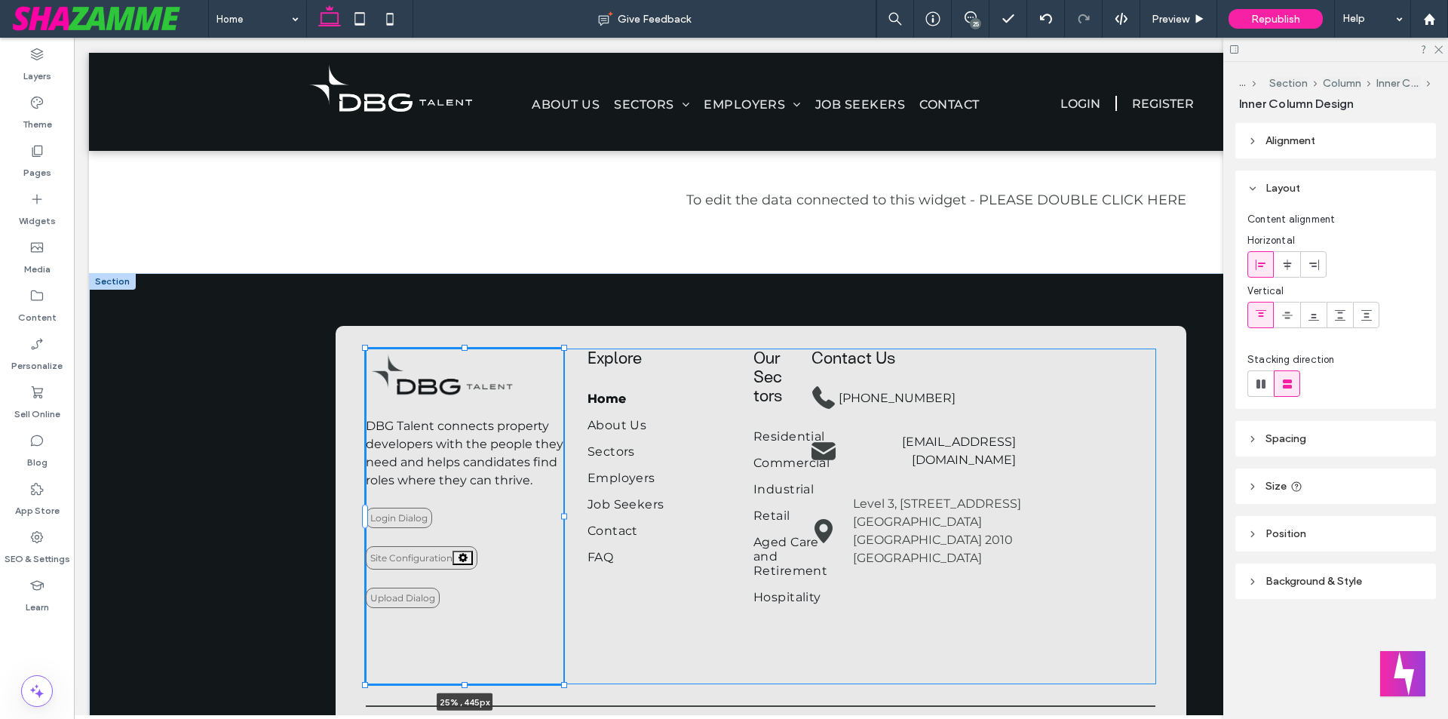
drag, startPoint x: 456, startPoint y: 672, endPoint x: 468, endPoint y: 748, distance: 77.0
type input "***"
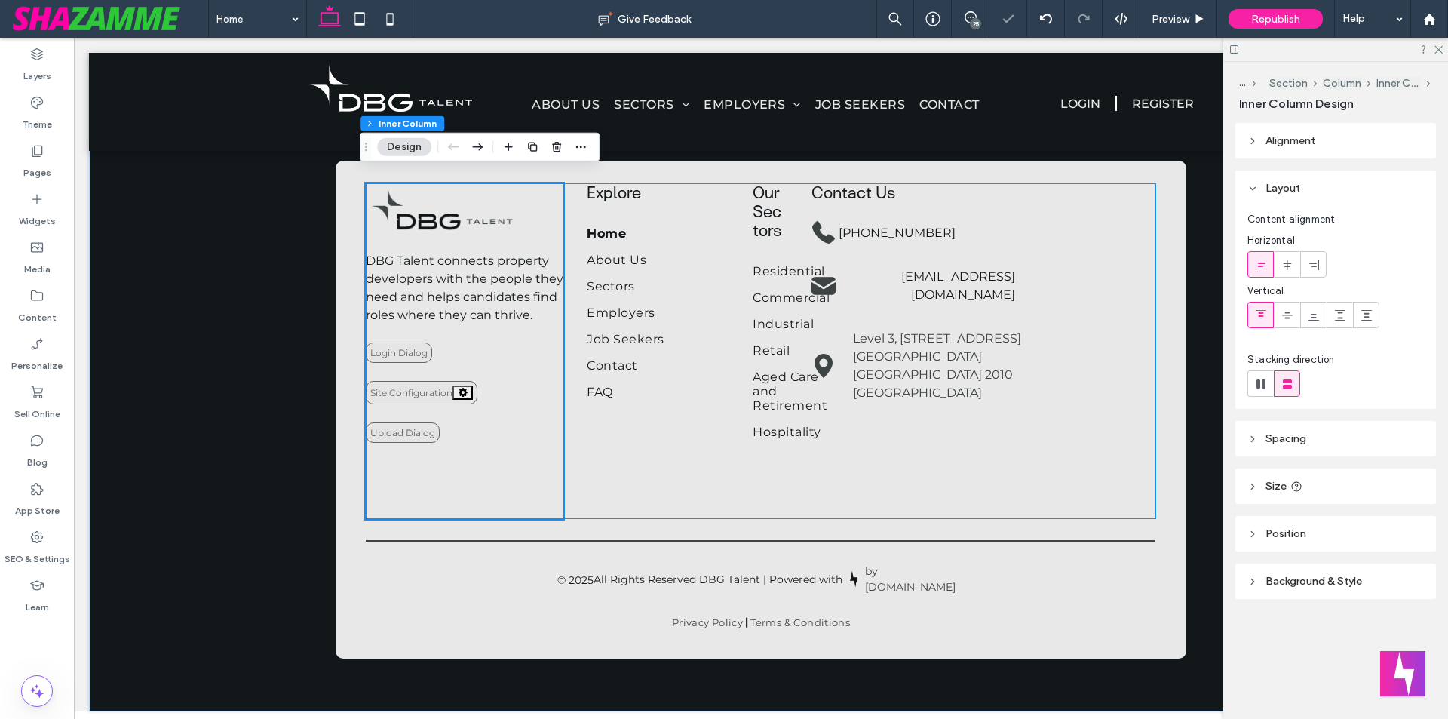
scroll to position [2386, 0]
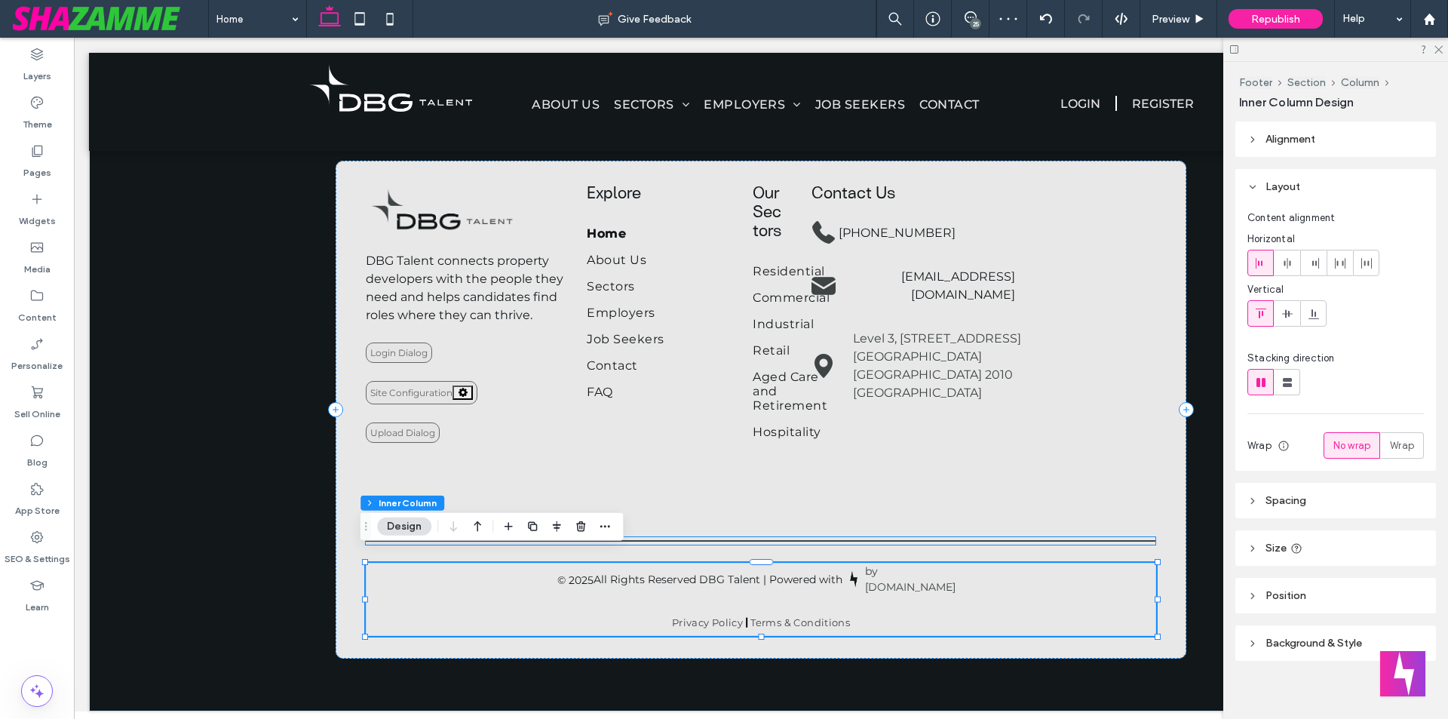
click at [723, 540] on hr at bounding box center [761, 541] width 790 height 2
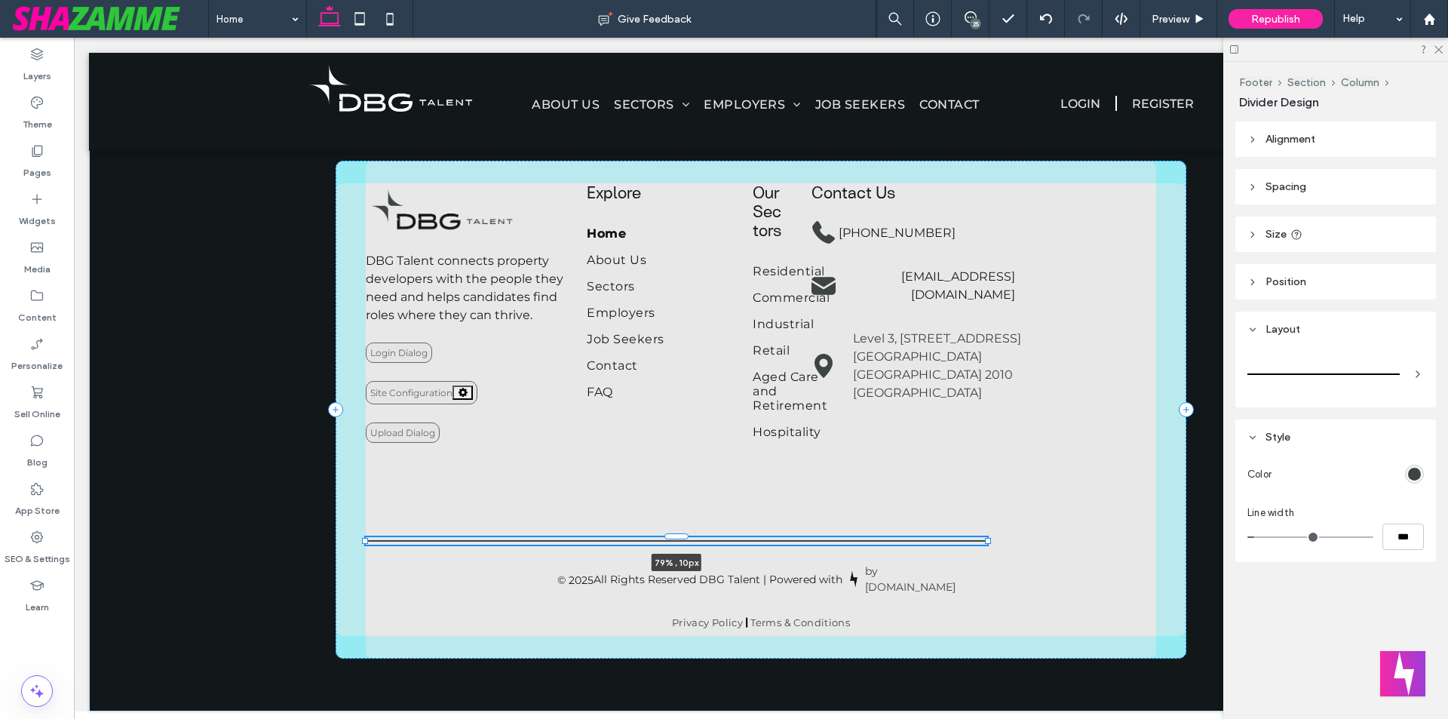
drag, startPoint x: 1153, startPoint y: 530, endPoint x: 984, endPoint y: 530, distance: 169.0
click at [985, 538] on div at bounding box center [988, 541] width 6 height 6
type input "**"
type input "****"
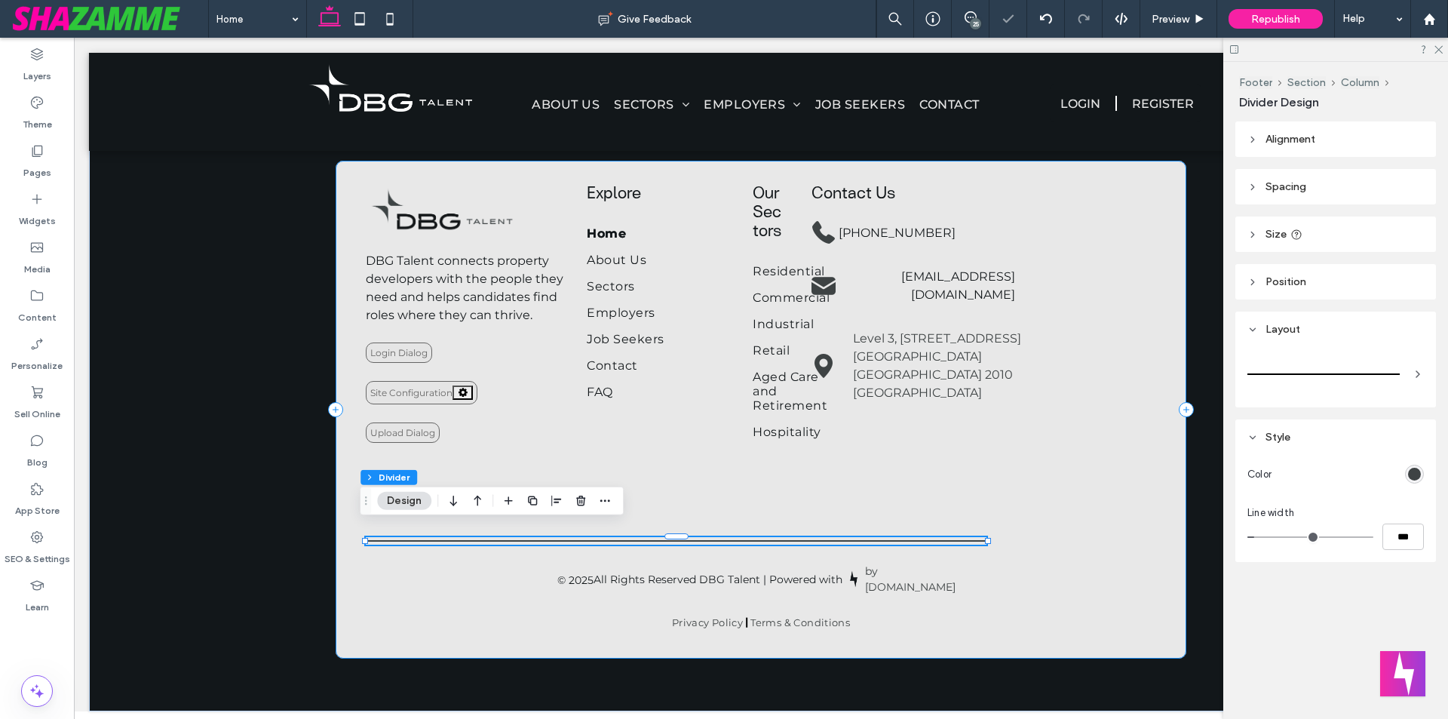
click at [1024, 530] on div "**********" at bounding box center [761, 410] width 851 height 498
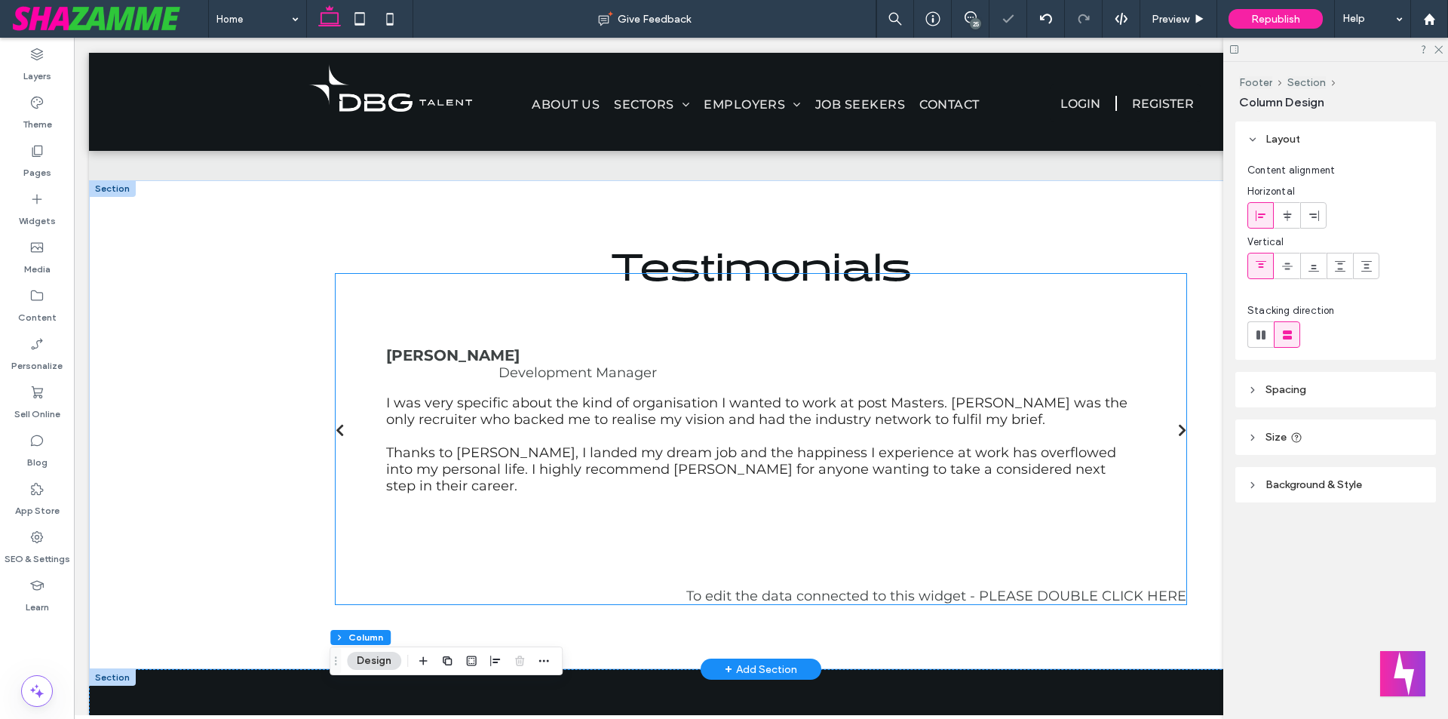
scroll to position [1707, 0]
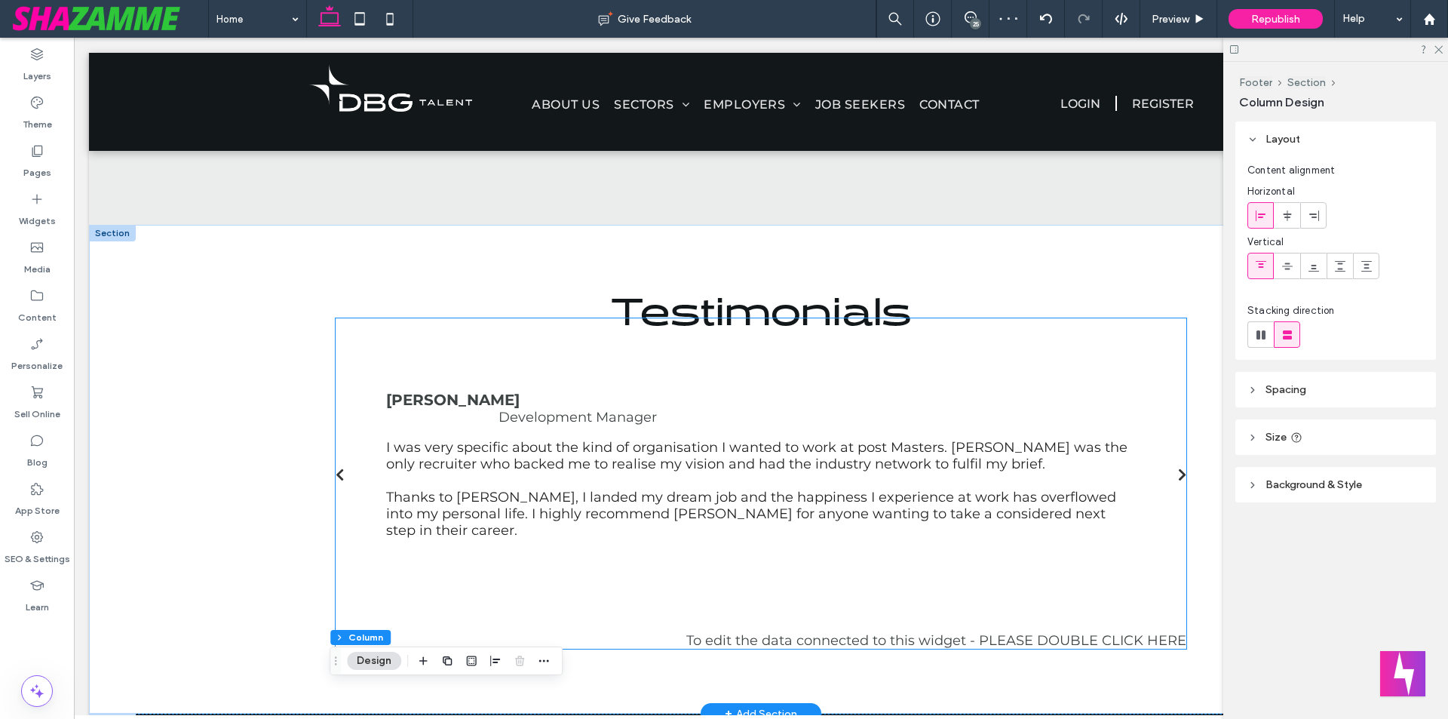
click at [1008, 472] on span "I was very specific about the kind of organisation I wanted to work at post Mas…" at bounding box center [757, 455] width 742 height 33
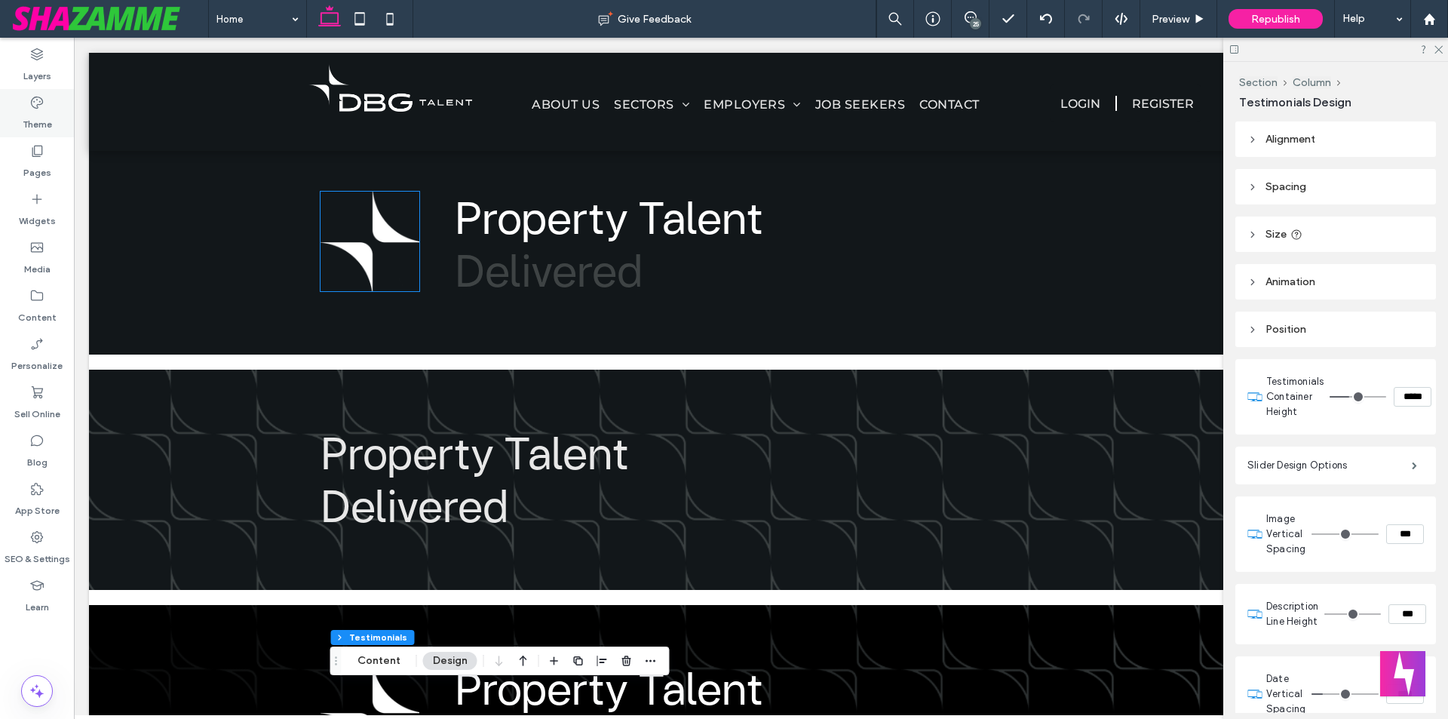
scroll to position [0, 0]
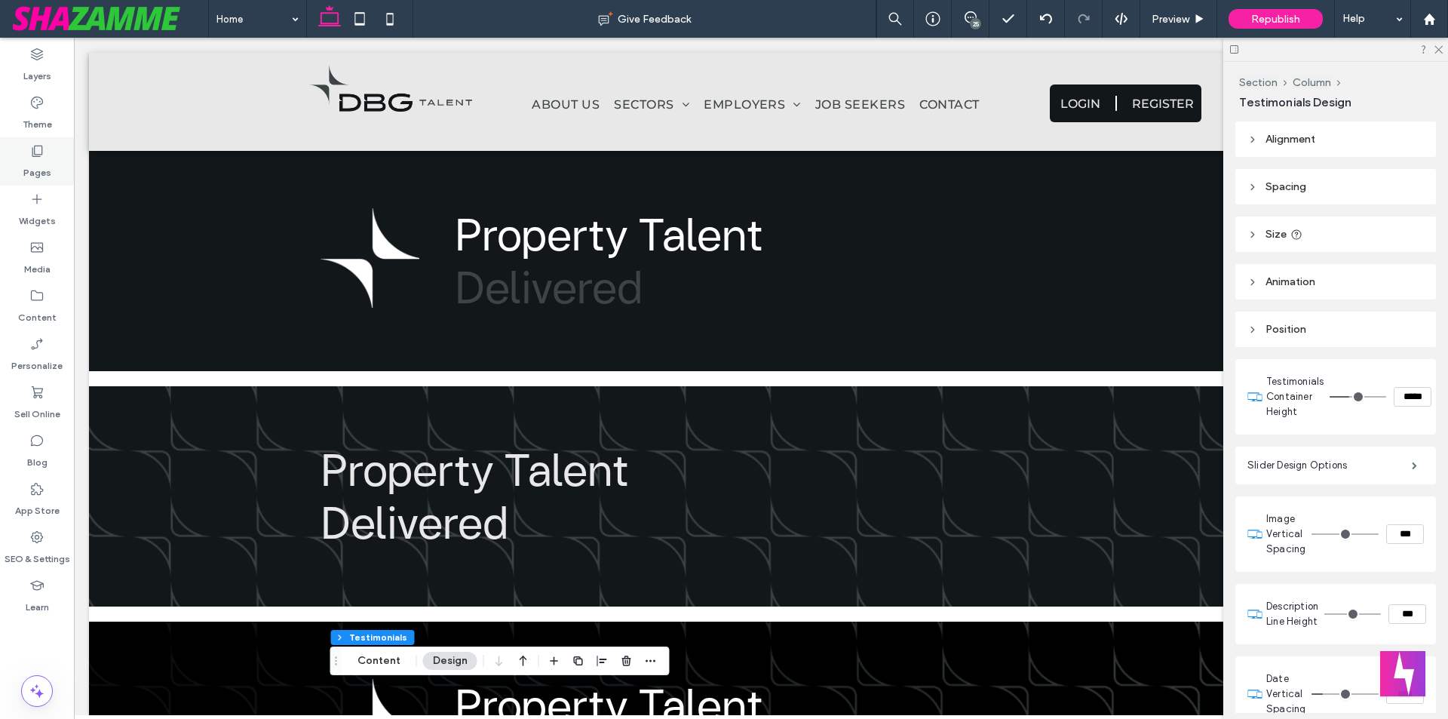
click at [50, 170] on label "Pages" at bounding box center [37, 168] width 28 height 21
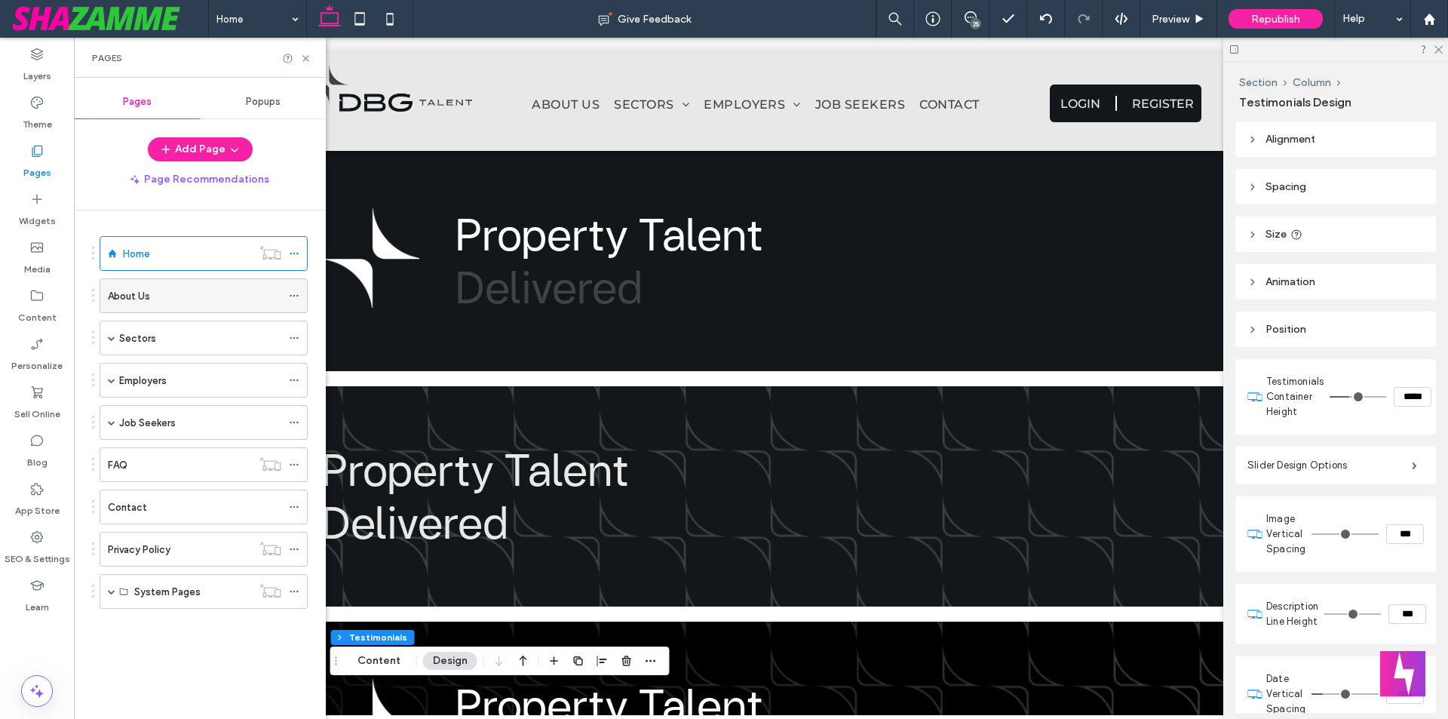
click at [145, 284] on div "About Us" at bounding box center [195, 295] width 174 height 33
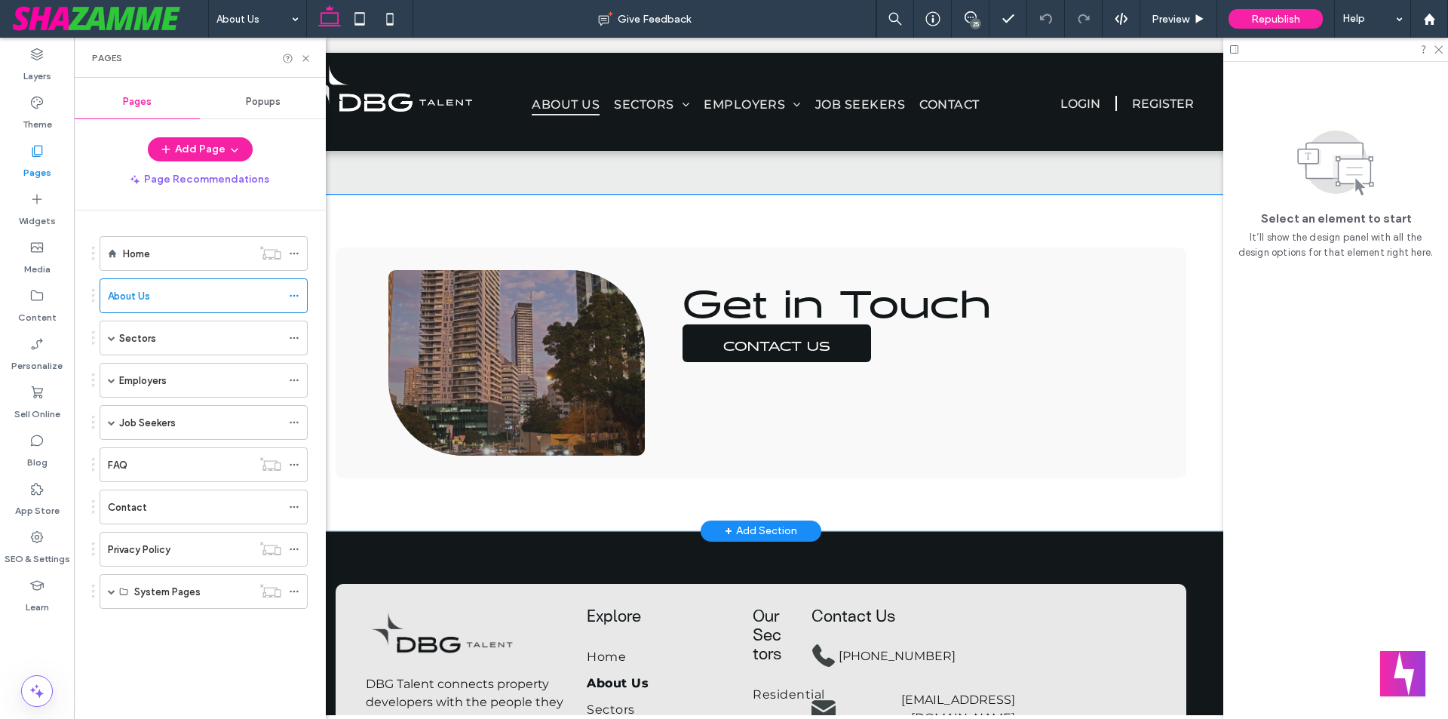
scroll to position [2808, 0]
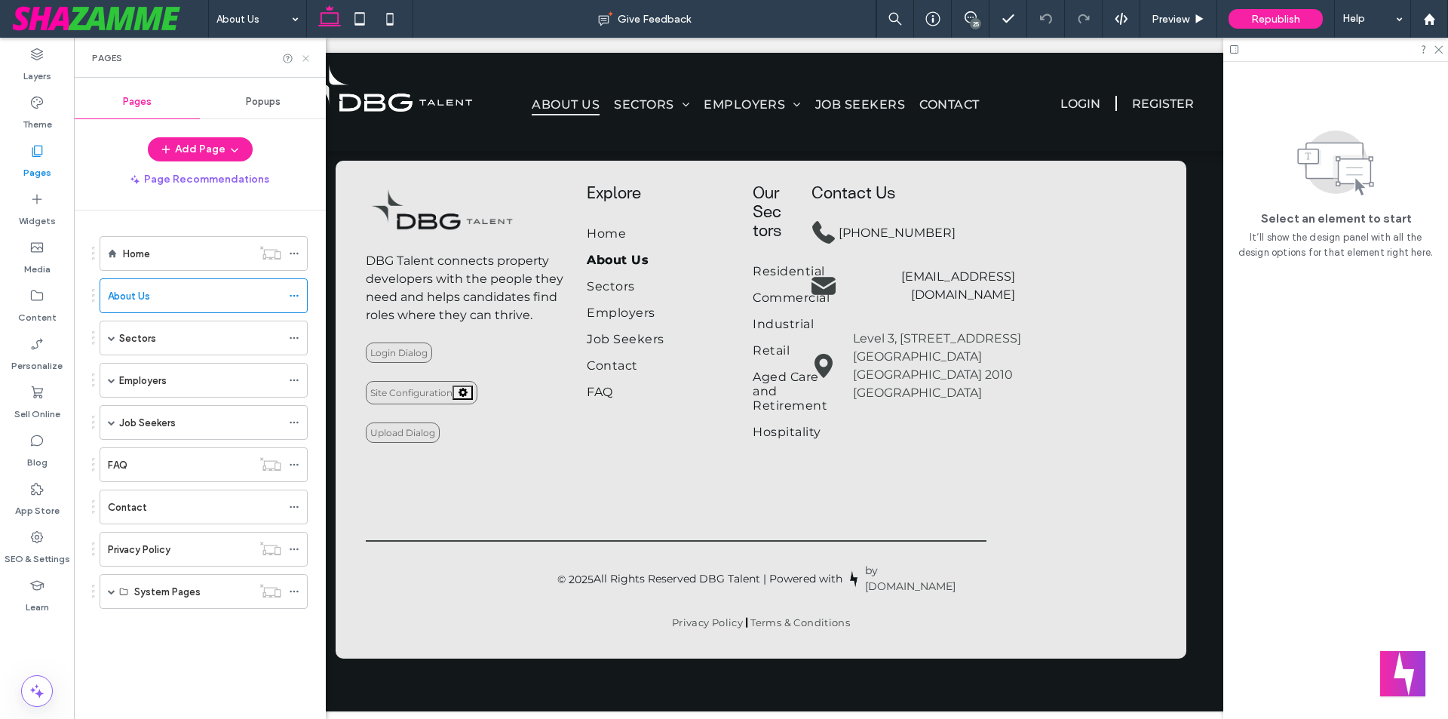
click at [305, 60] on icon at bounding box center [305, 58] width 11 height 11
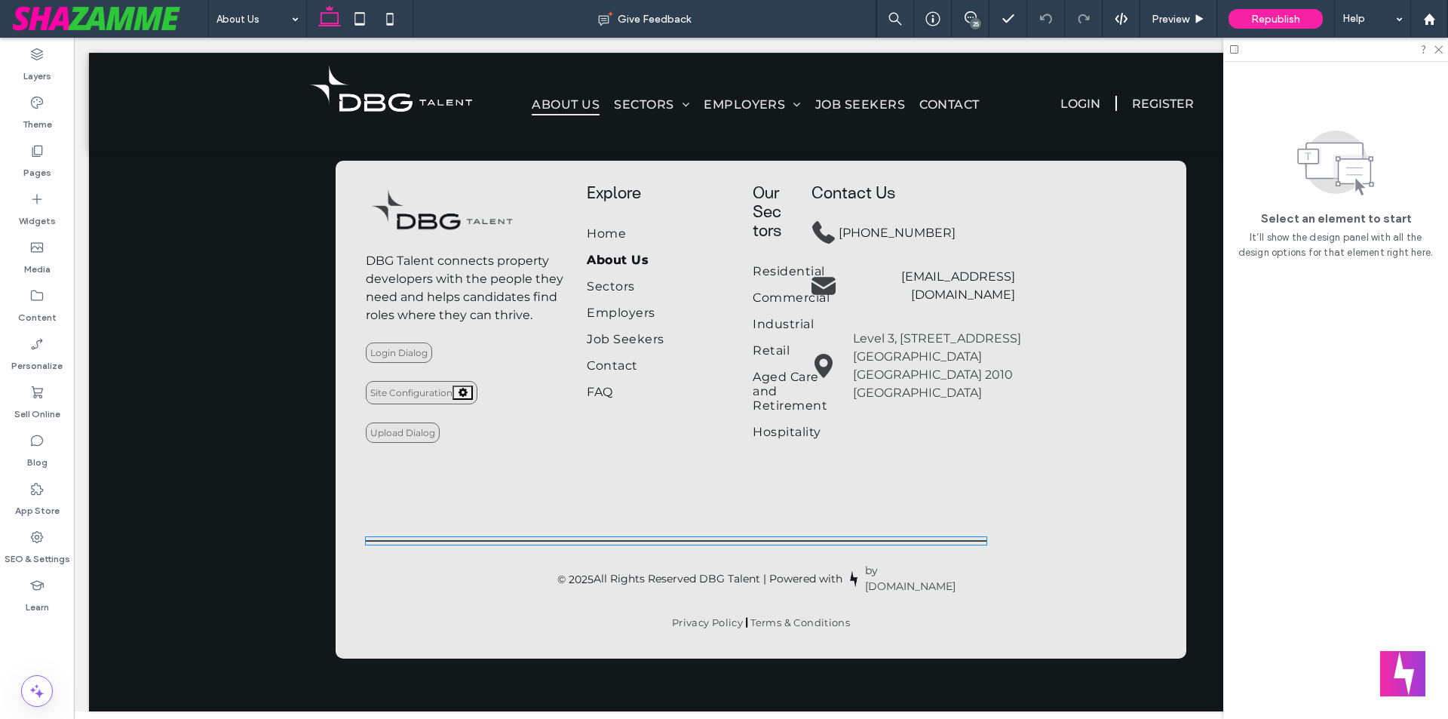
click at [835, 540] on hr at bounding box center [676, 541] width 621 height 2
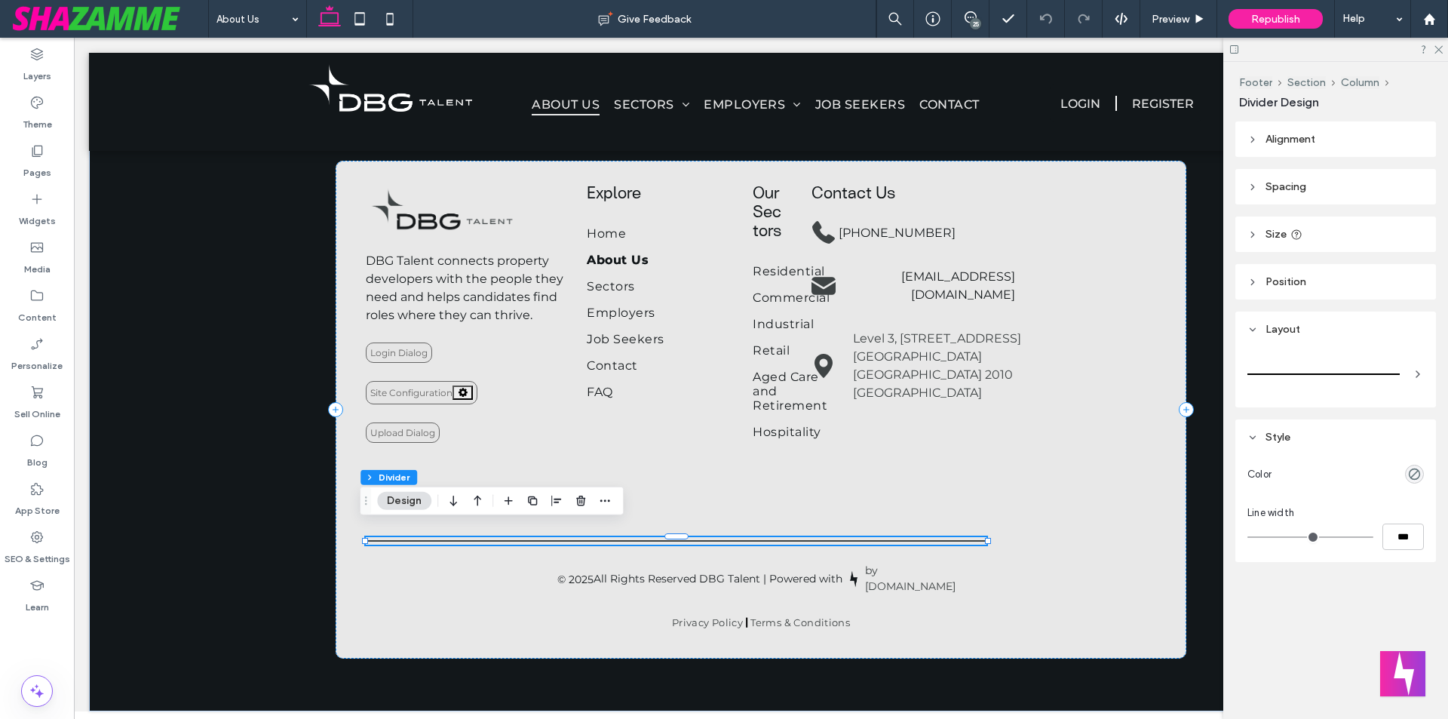
type input "*"
type input "***"
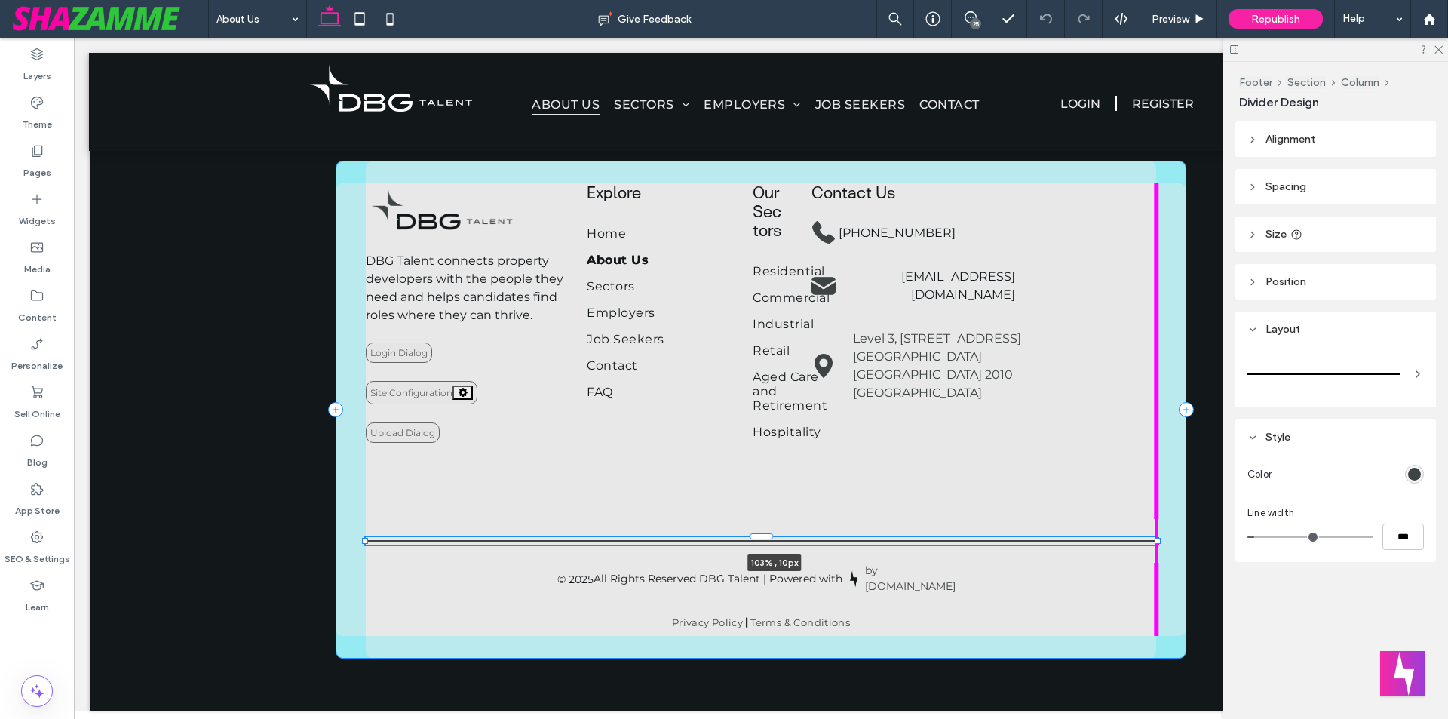
drag, startPoint x: 982, startPoint y: 531, endPoint x: 1180, endPoint y: 530, distance: 197.6
click at [1180, 530] on div "**********" at bounding box center [761, 409] width 905 height 603
type input "***"
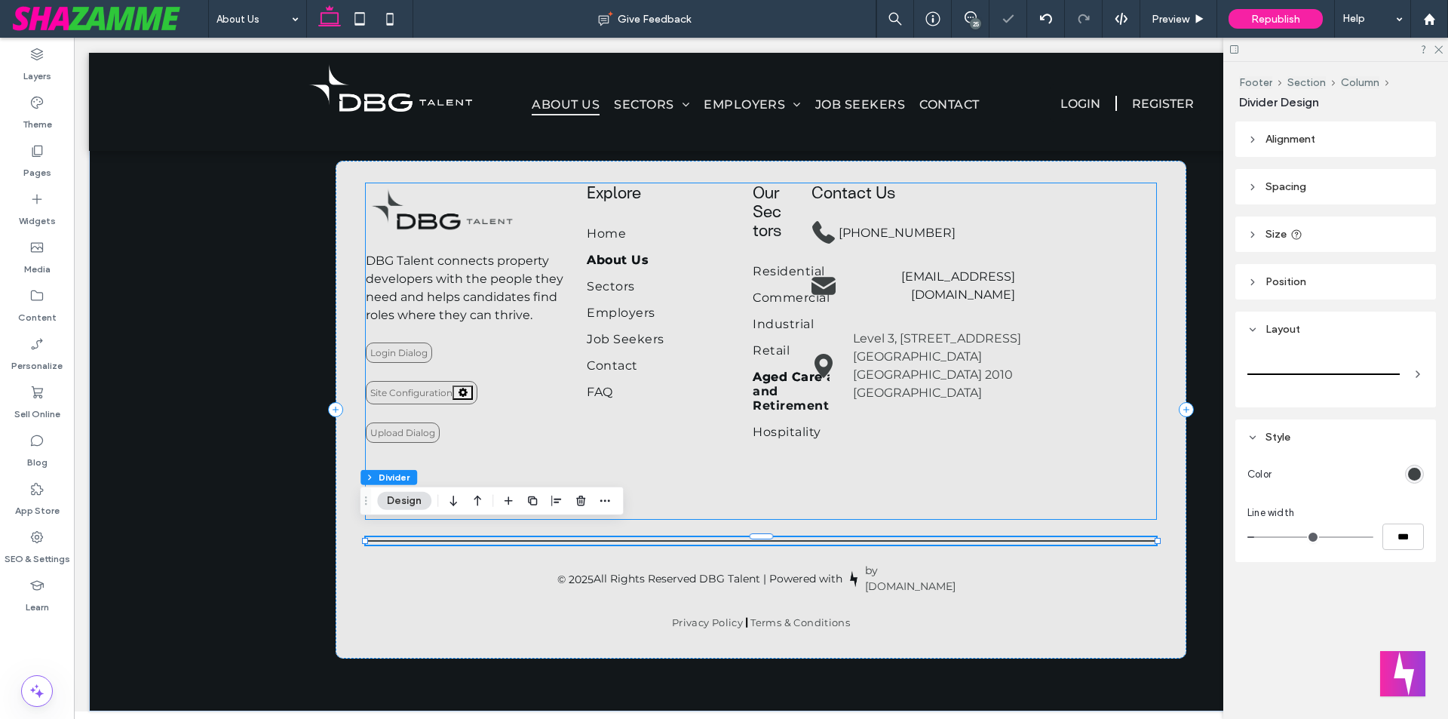
click at [787, 364] on link "Aged Care and Retirement" at bounding box center [797, 391] width 88 height 55
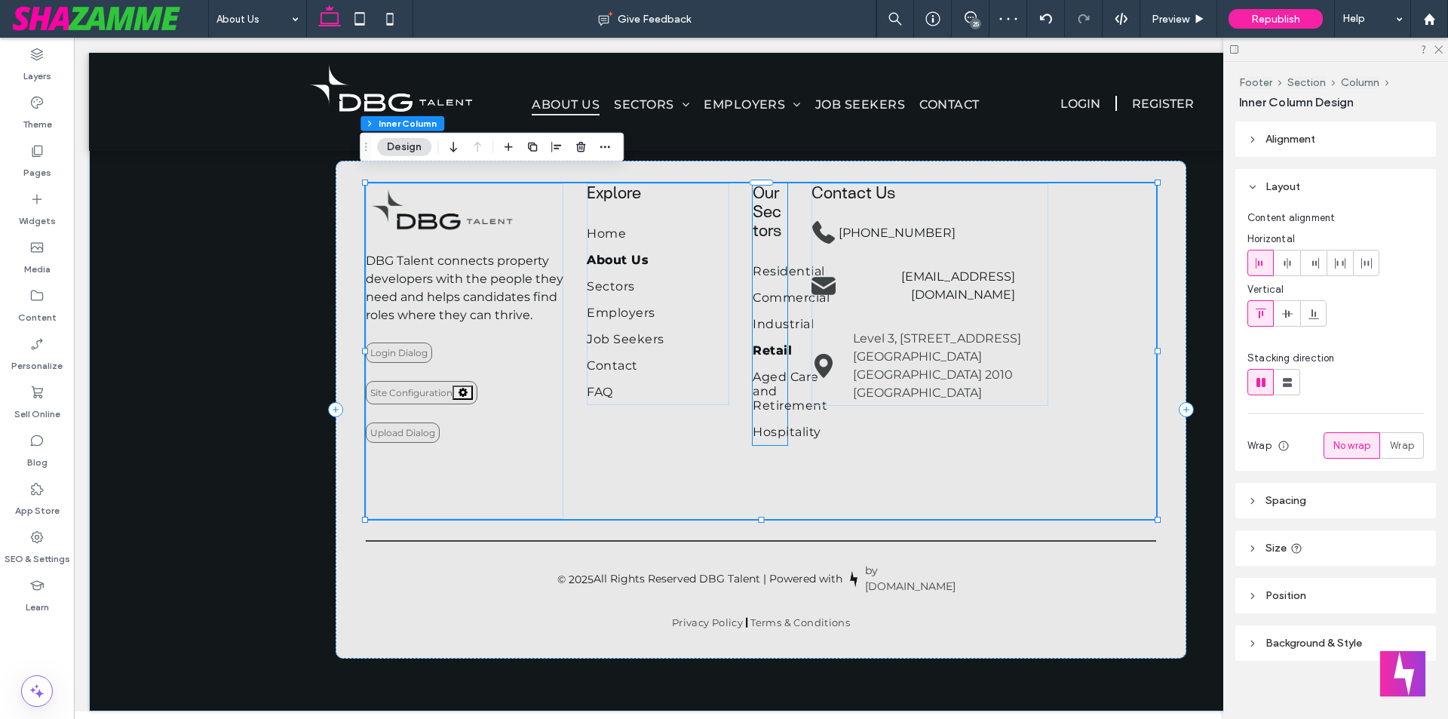
click at [779, 343] on span "Retail" at bounding box center [772, 350] width 39 height 14
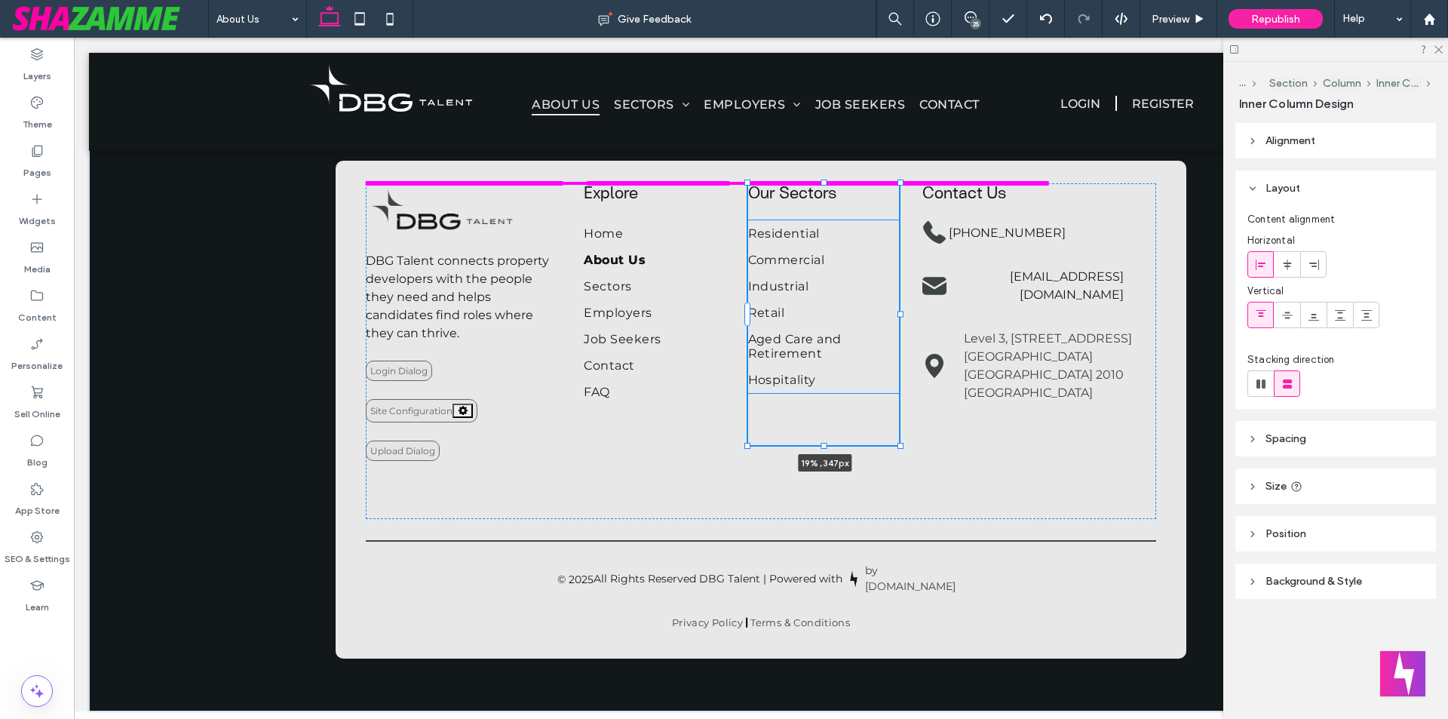
drag, startPoint x: 783, startPoint y: 299, endPoint x: 902, endPoint y: 298, distance: 119.2
click at [902, 298] on div "**********" at bounding box center [761, 409] width 905 height 603
type input "**"
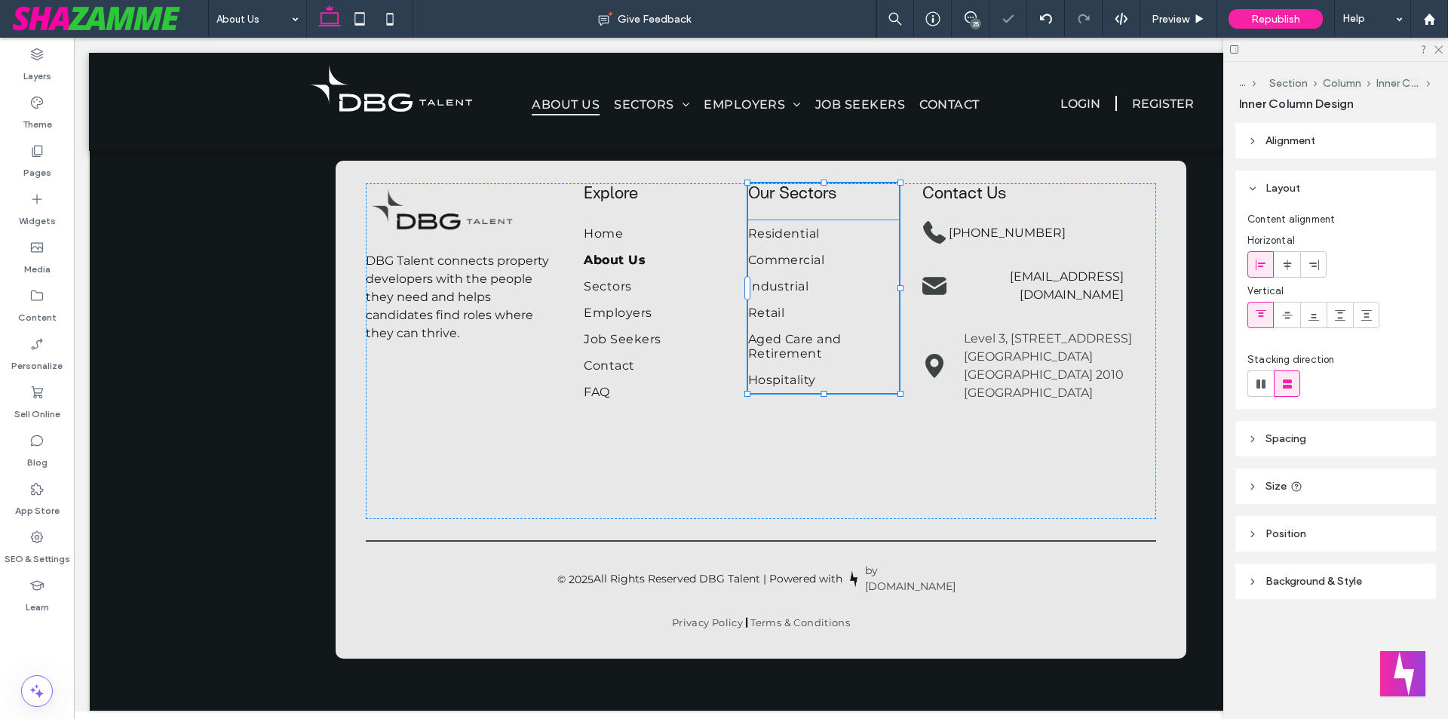
type input "****"
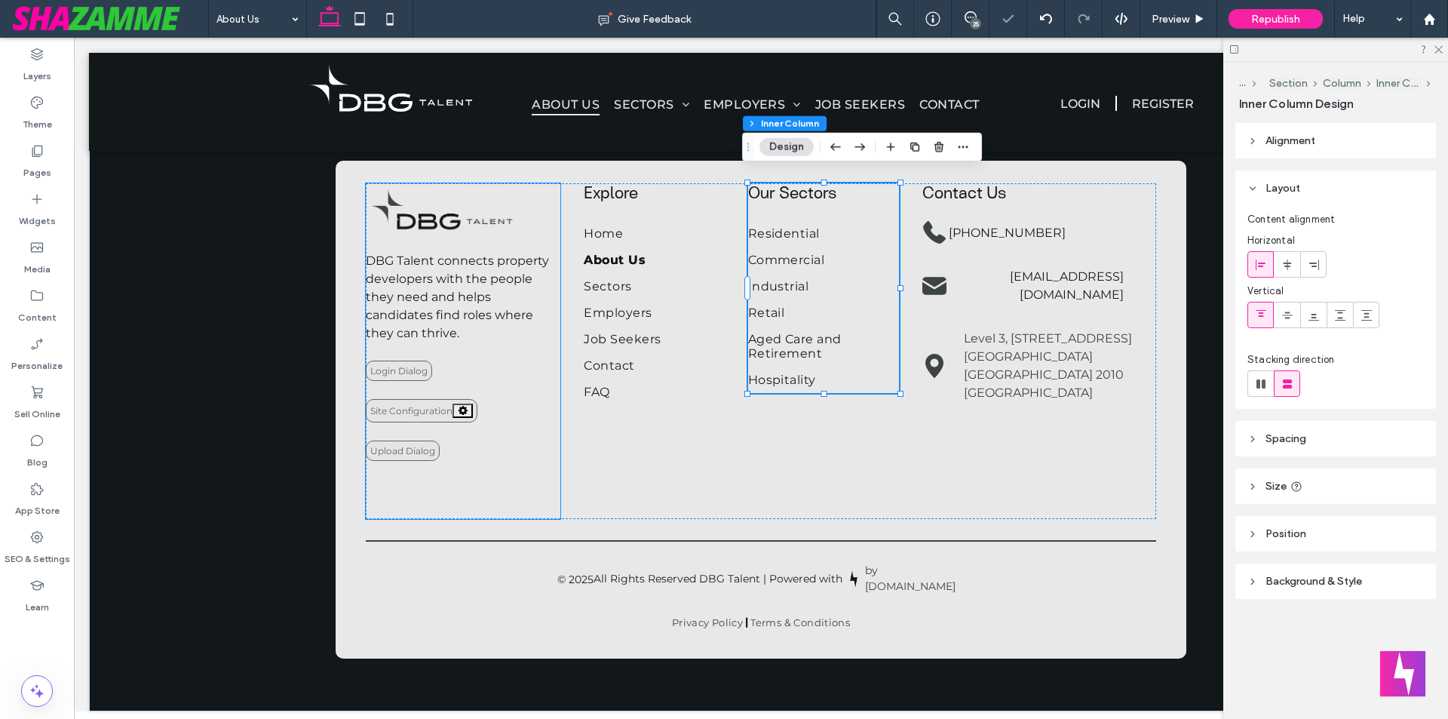
click at [494, 459] on div "**********" at bounding box center [463, 351] width 195 height 336
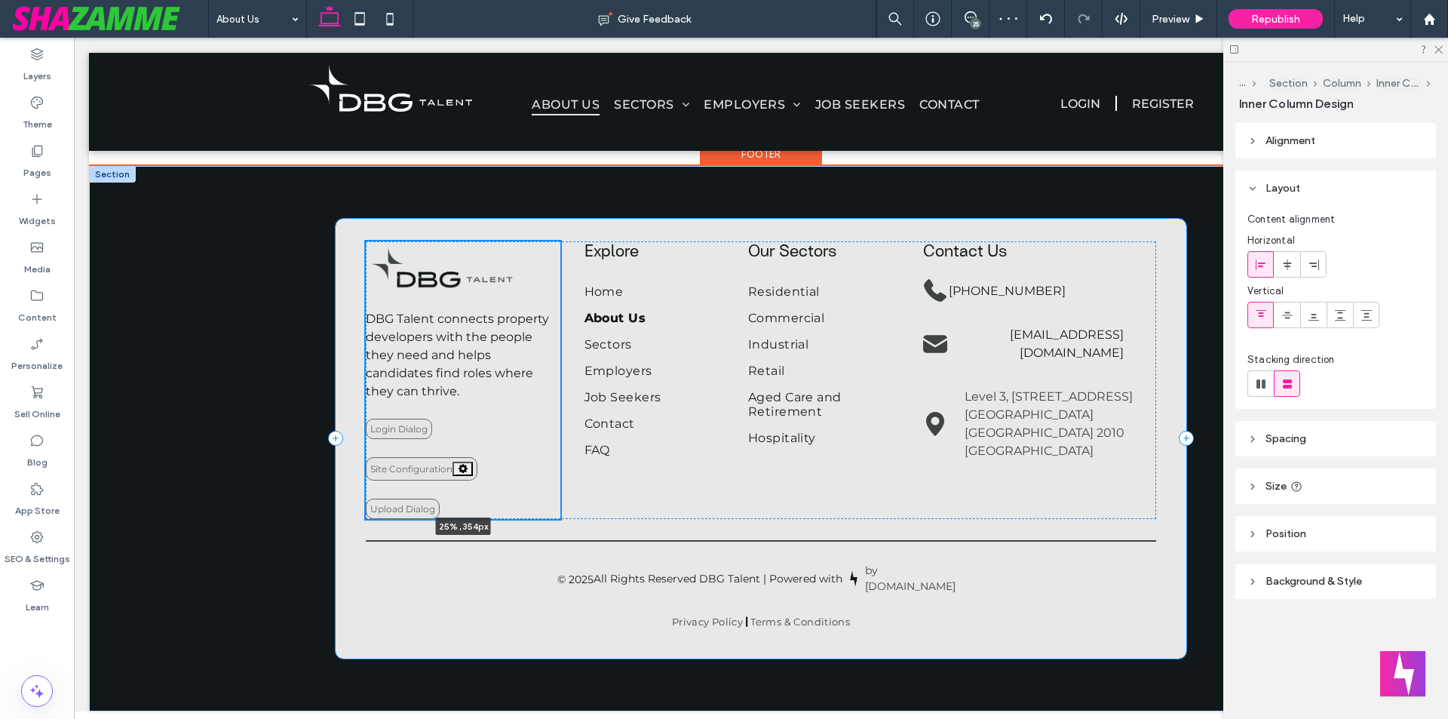
scroll to position [2735, 0]
drag, startPoint x: 459, startPoint y: 508, endPoint x: 456, endPoint y: 435, distance: 72.5
click at [456, 435] on div "**********" at bounding box center [761, 438] width 905 height 545
type input "***"
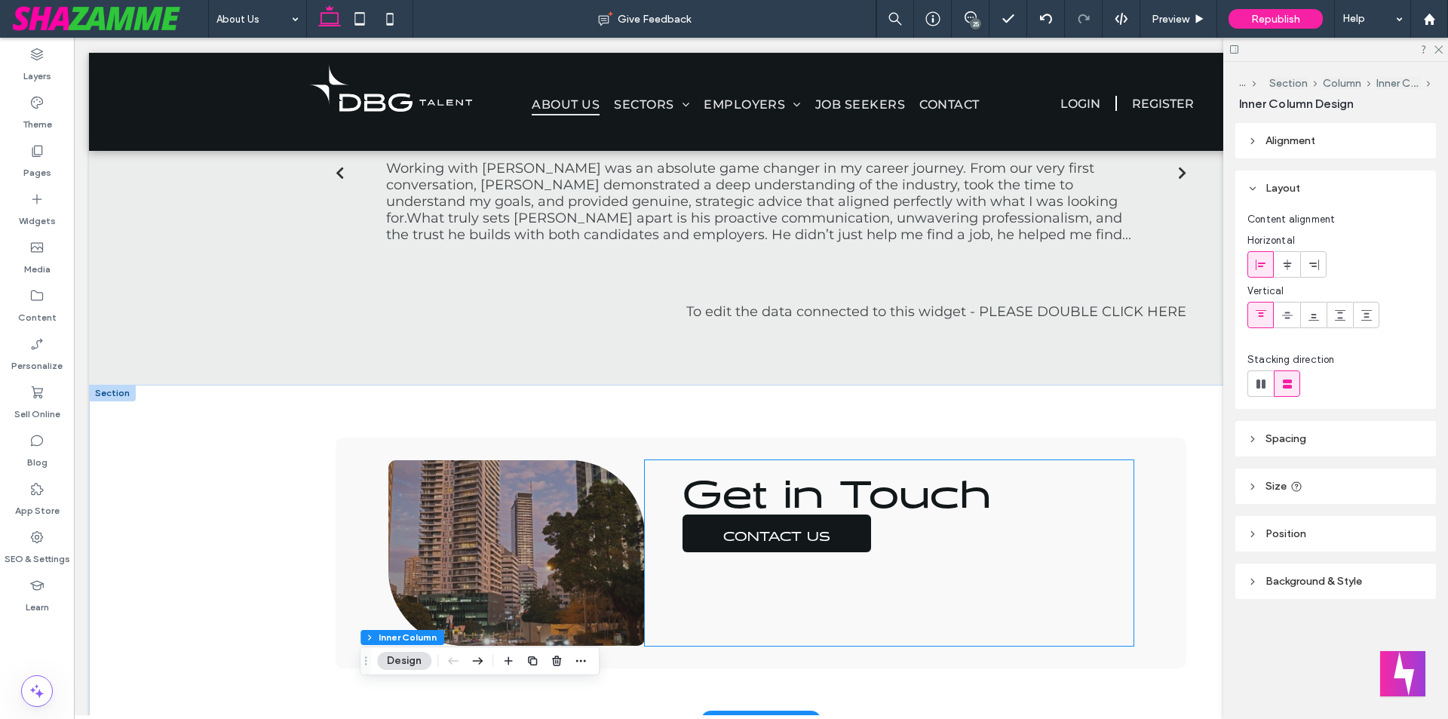
scroll to position [2207, 0]
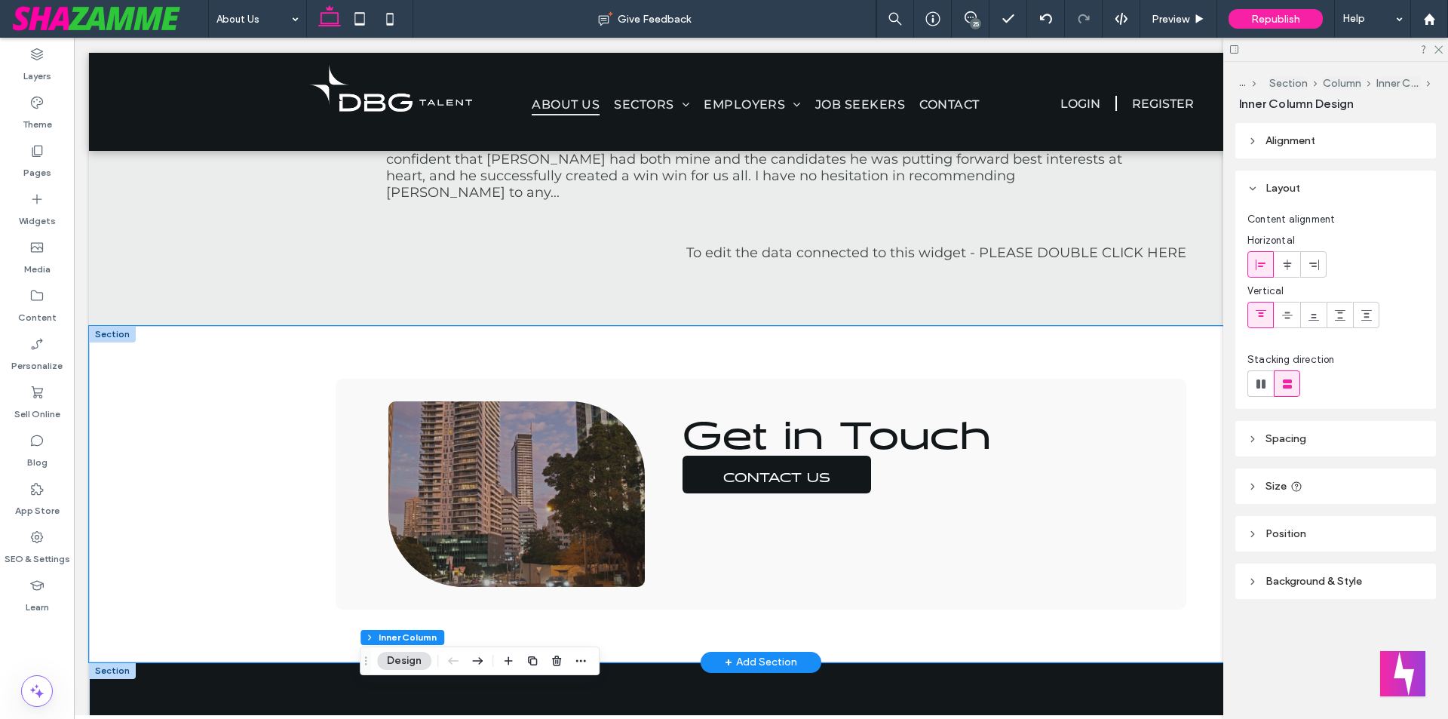
click at [422, 388] on div "Get in Touch CONTACT US" at bounding box center [761, 494] width 905 height 336
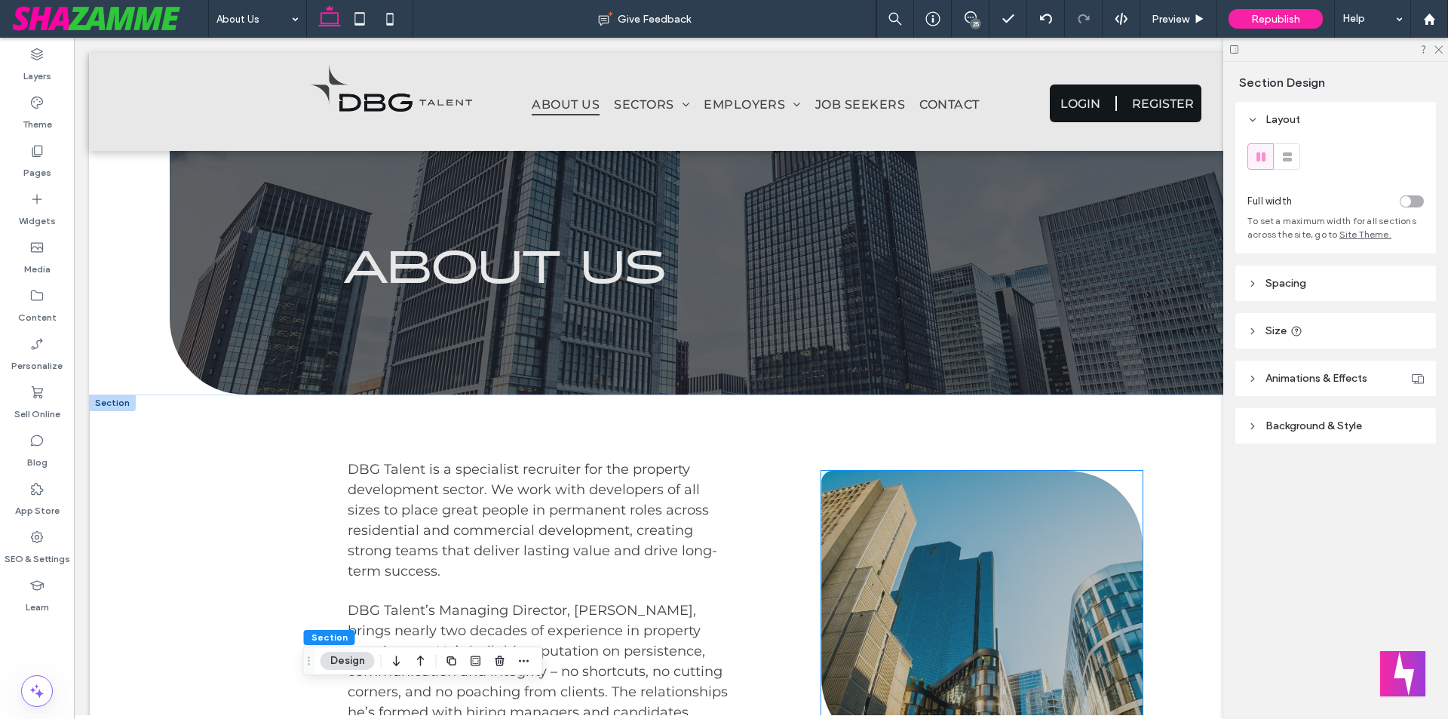
scroll to position [0, 0]
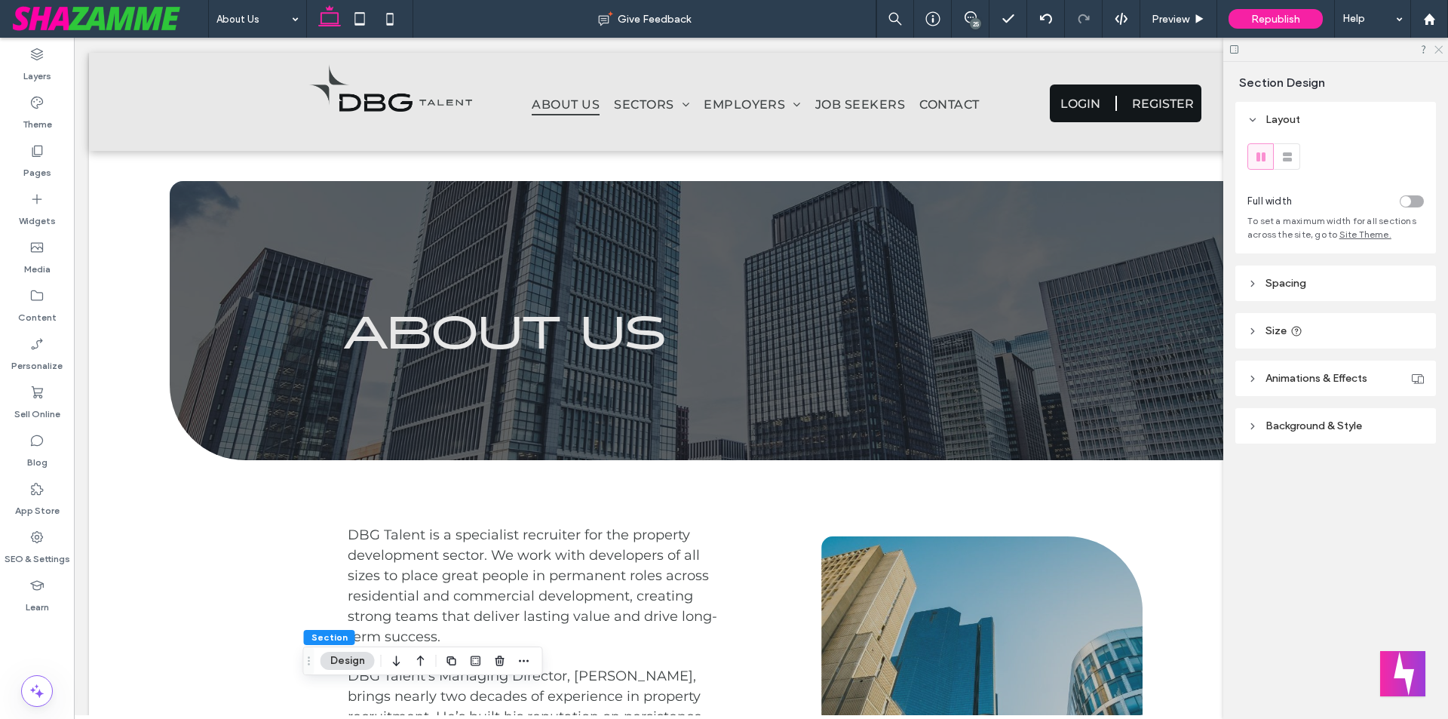
click at [1434, 50] on icon at bounding box center [1438, 49] width 10 height 10
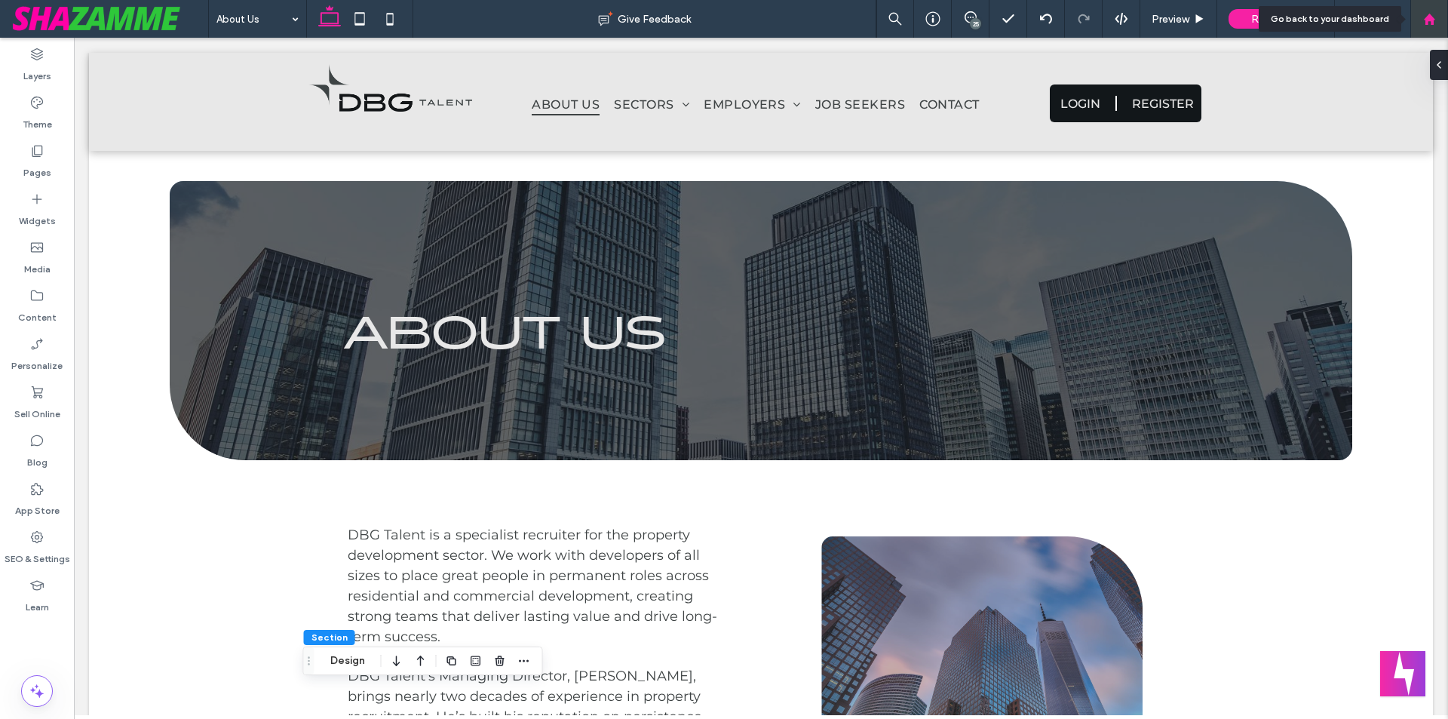
drag, startPoint x: 1431, startPoint y: 14, endPoint x: 1374, endPoint y: 307, distance: 299.0
click at [1431, 14] on icon at bounding box center [1429, 19] width 13 height 13
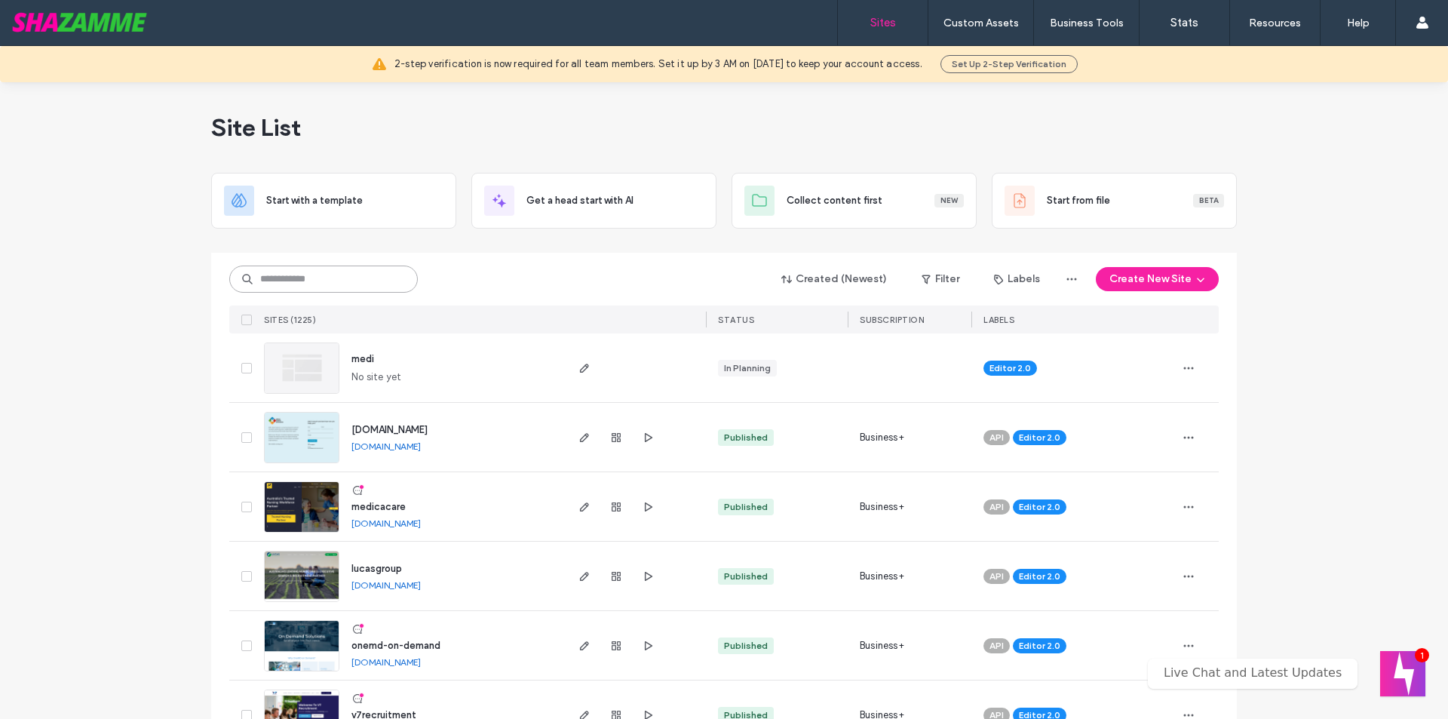
click at [319, 284] on input at bounding box center [323, 279] width 189 height 27
click at [307, 283] on input at bounding box center [323, 279] width 189 height 27
click at [333, 283] on input at bounding box center [323, 279] width 189 height 27
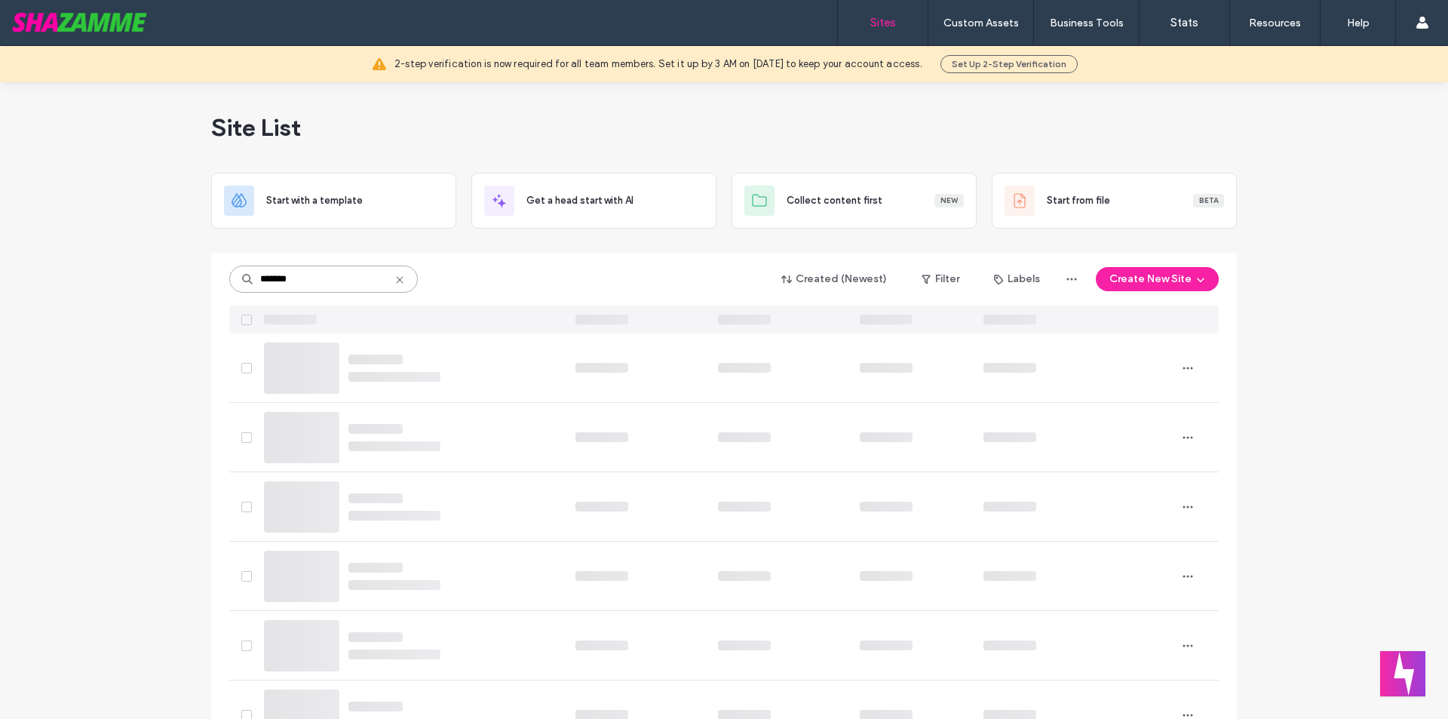
type input "*******"
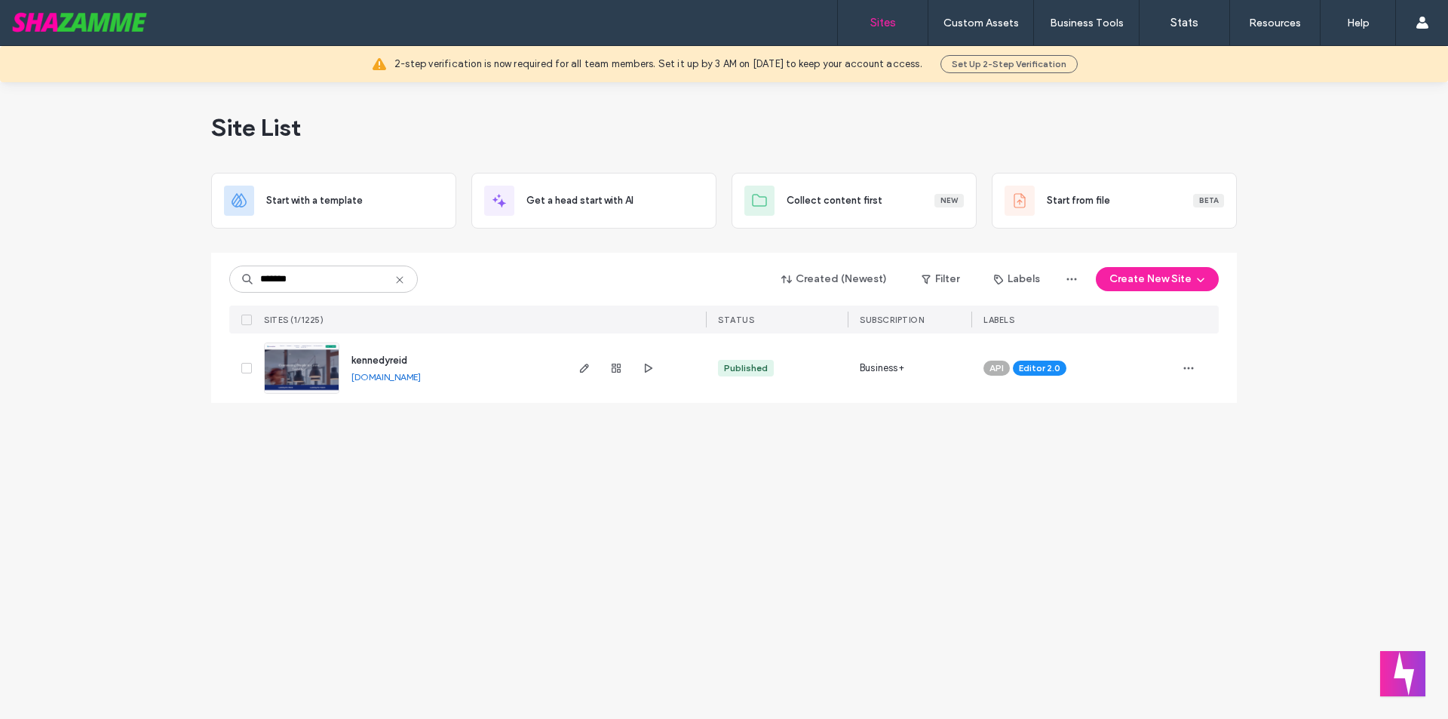
click at [373, 360] on span "kennedyreid" at bounding box center [380, 360] width 56 height 11
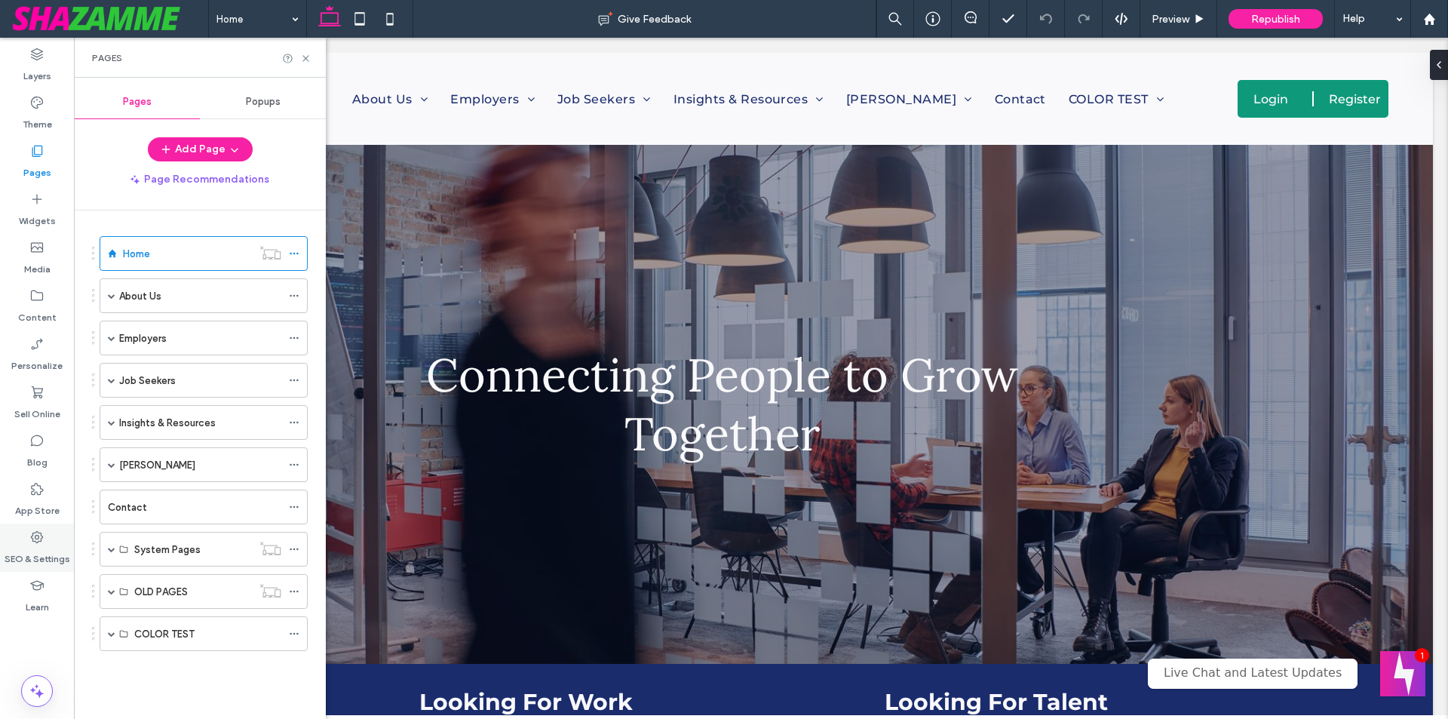
click at [46, 557] on label "SEO & Settings" at bounding box center [38, 555] width 66 height 21
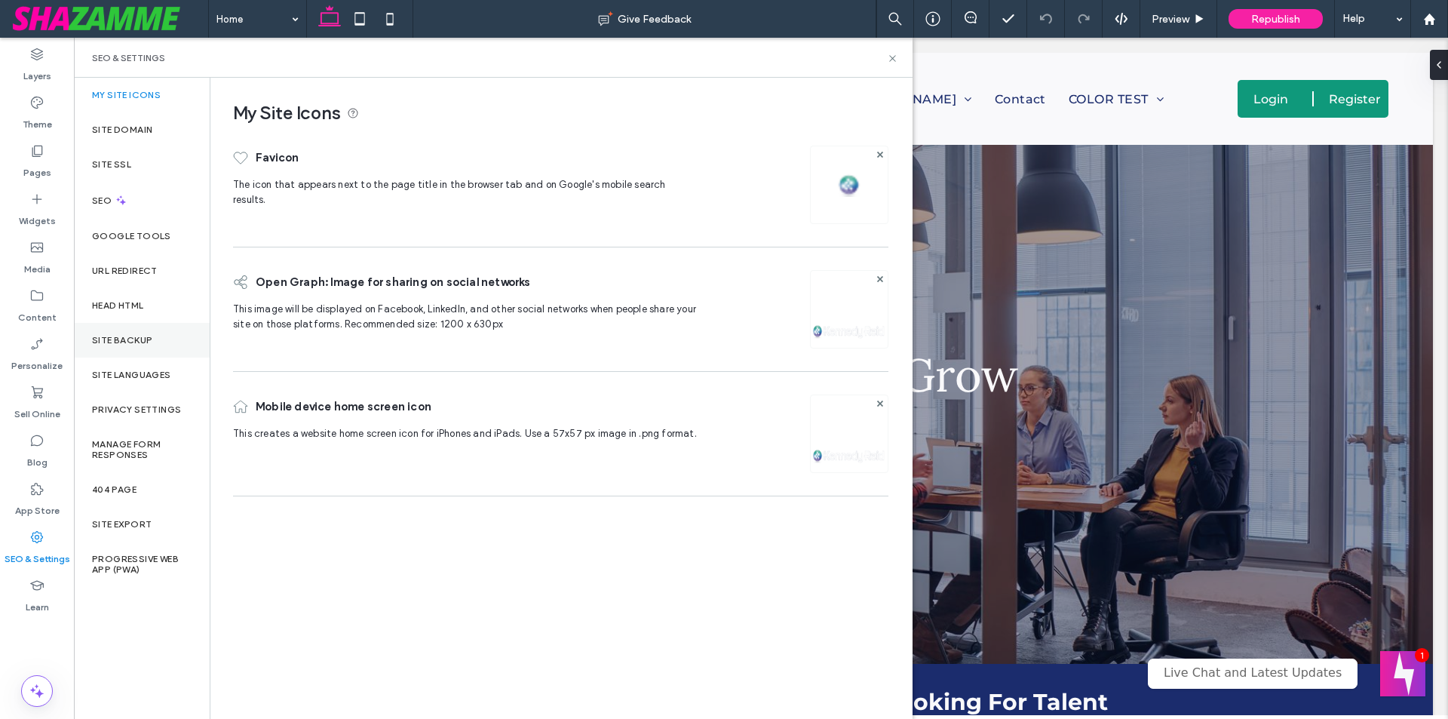
click at [131, 343] on label "Site Backup" at bounding box center [122, 340] width 60 height 11
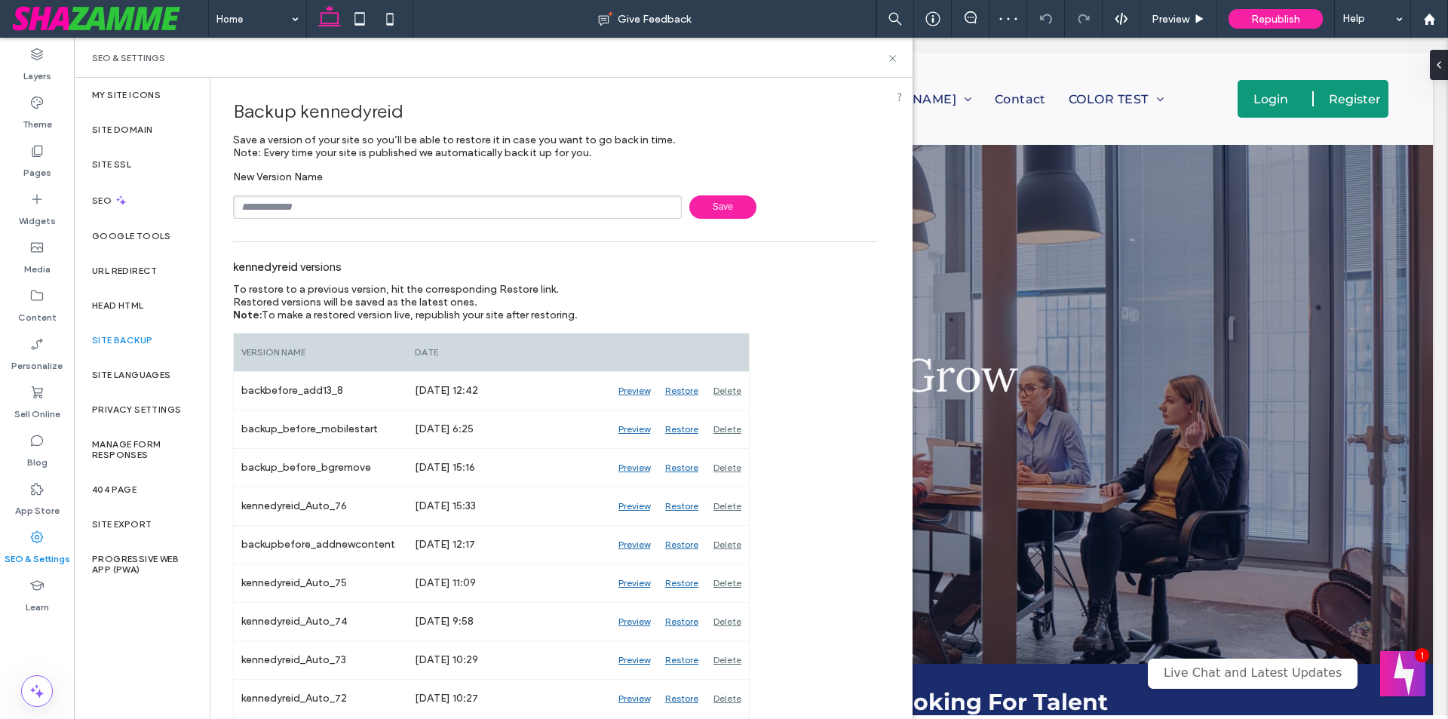
click at [303, 212] on input "text" at bounding box center [457, 206] width 449 height 23
type input "****"
click at [725, 392] on div "Delete" at bounding box center [727, 391] width 43 height 38
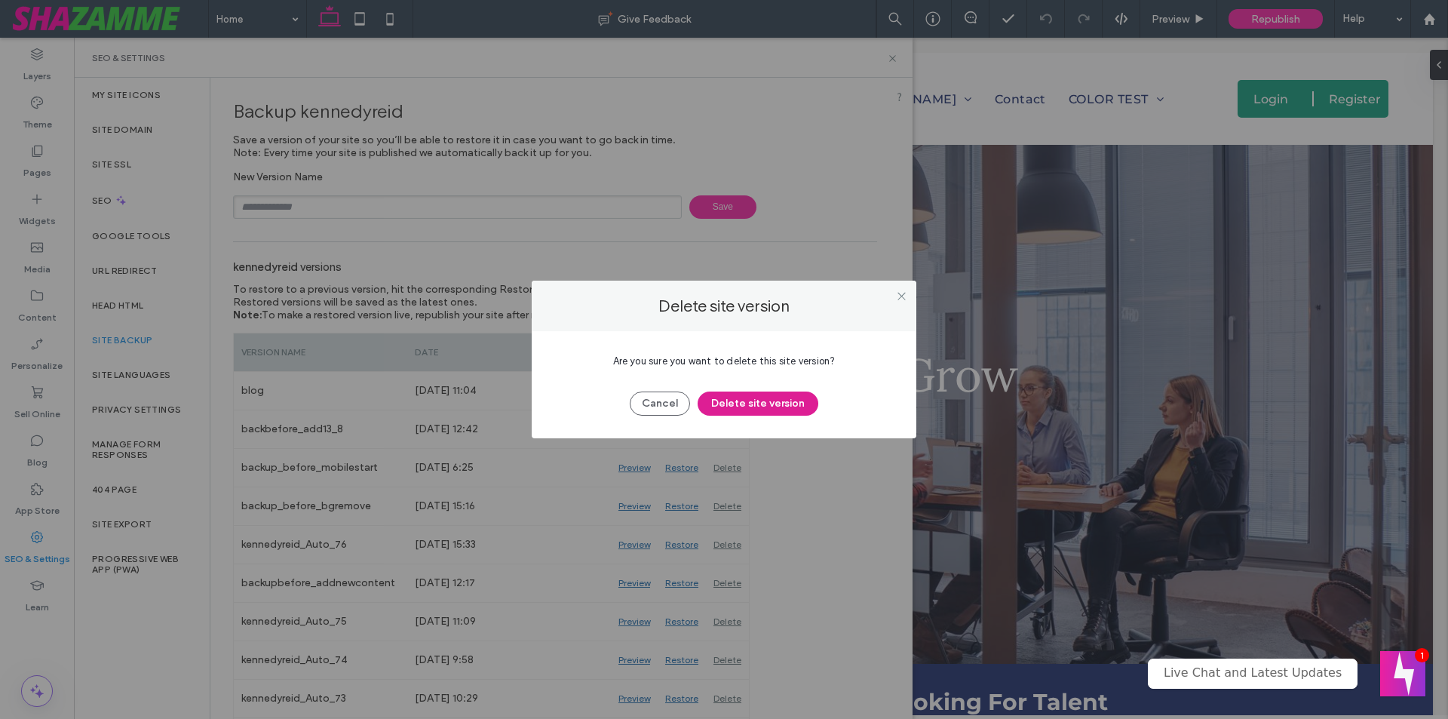
click at [769, 410] on button "Delete site version" at bounding box center [758, 404] width 121 height 24
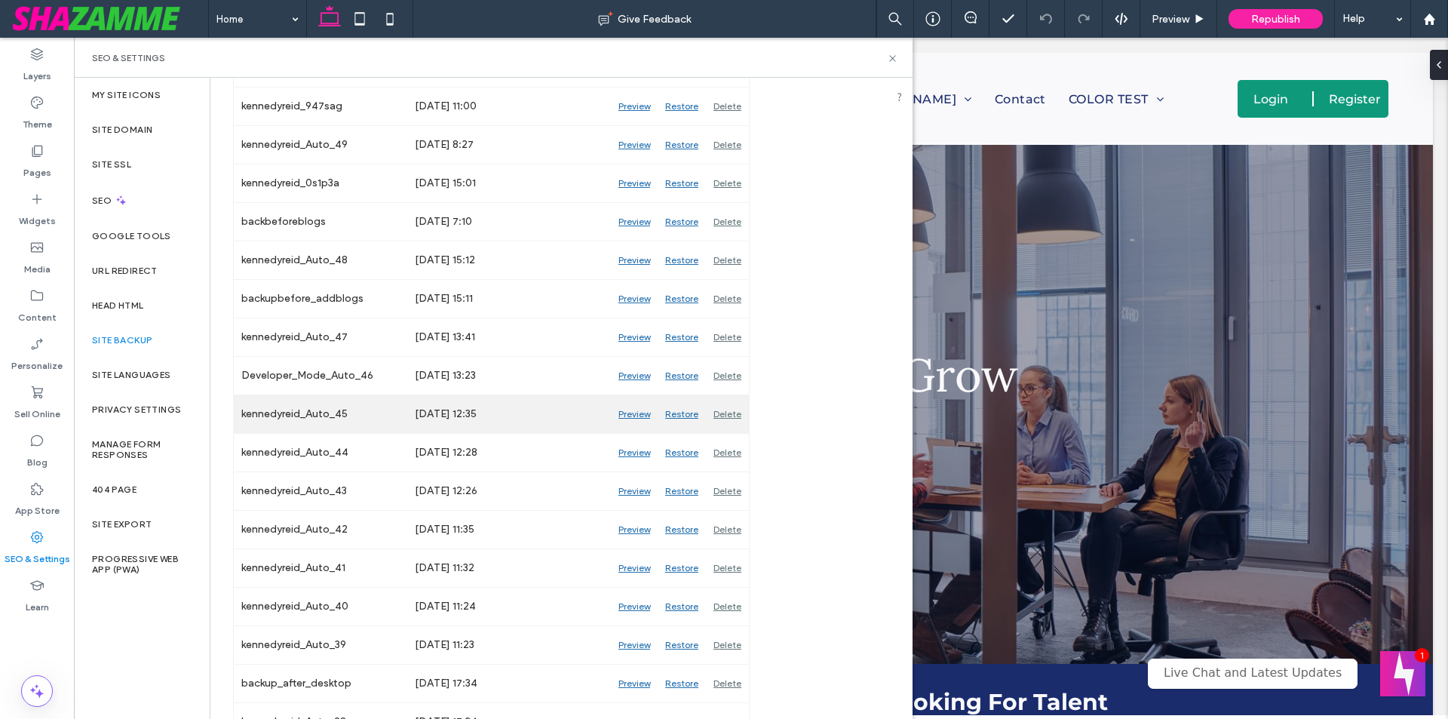
scroll to position [1810, 0]
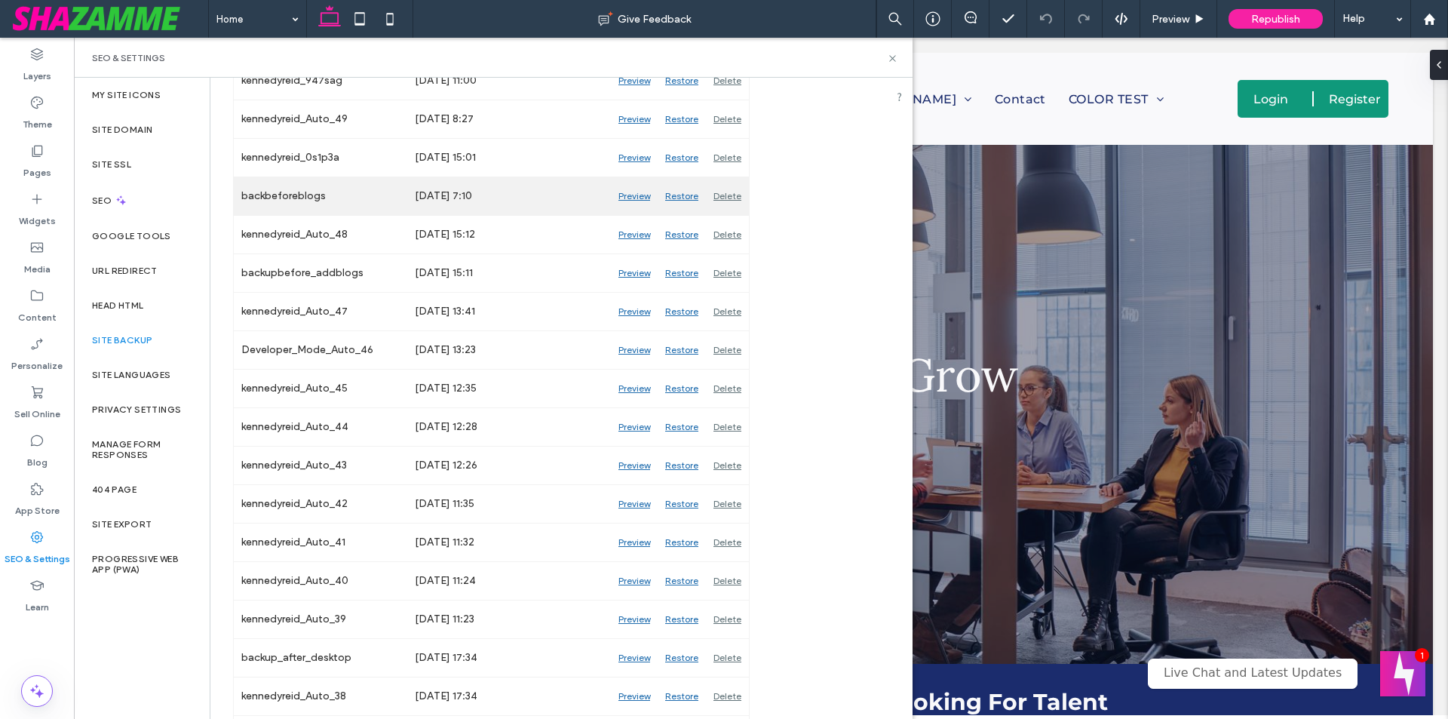
click at [641, 197] on div "Preview" at bounding box center [634, 196] width 47 height 38
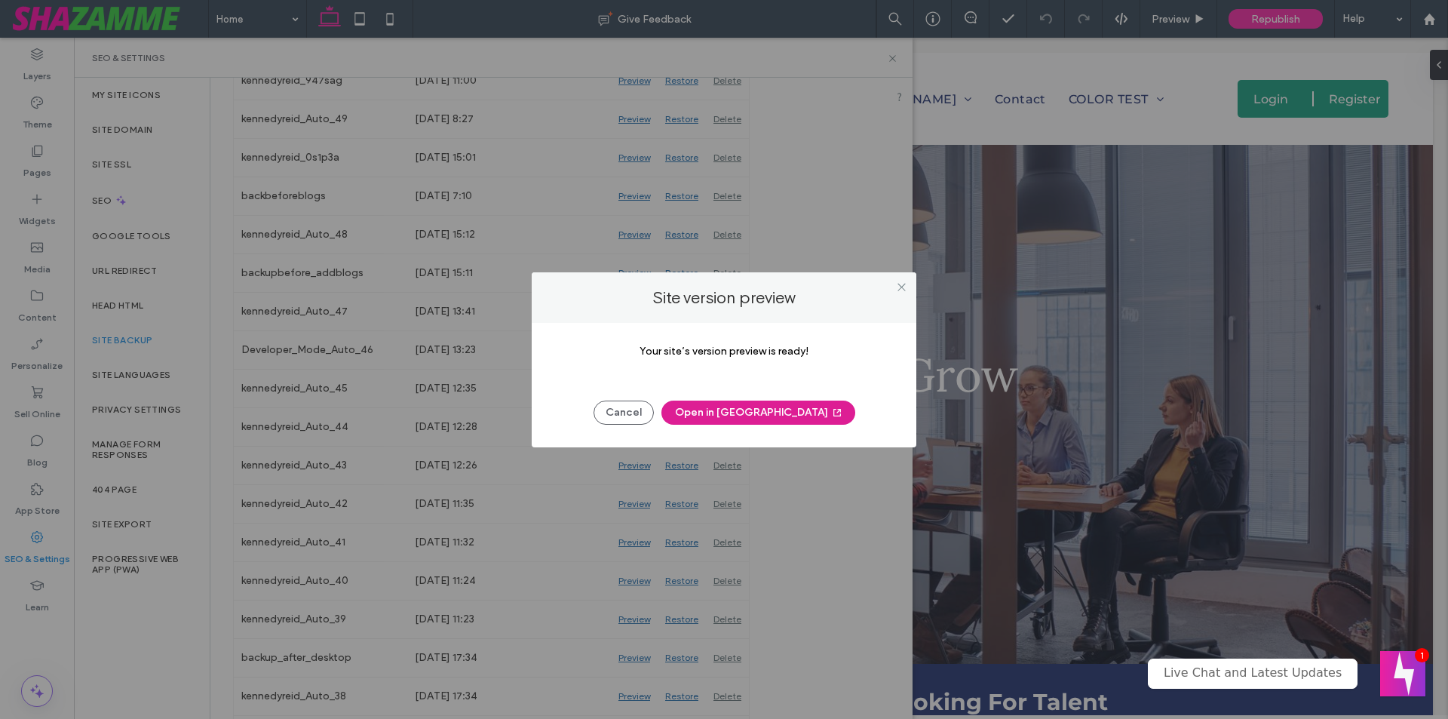
click at [721, 414] on button "Open in [GEOGRAPHIC_DATA]" at bounding box center [759, 413] width 194 height 24
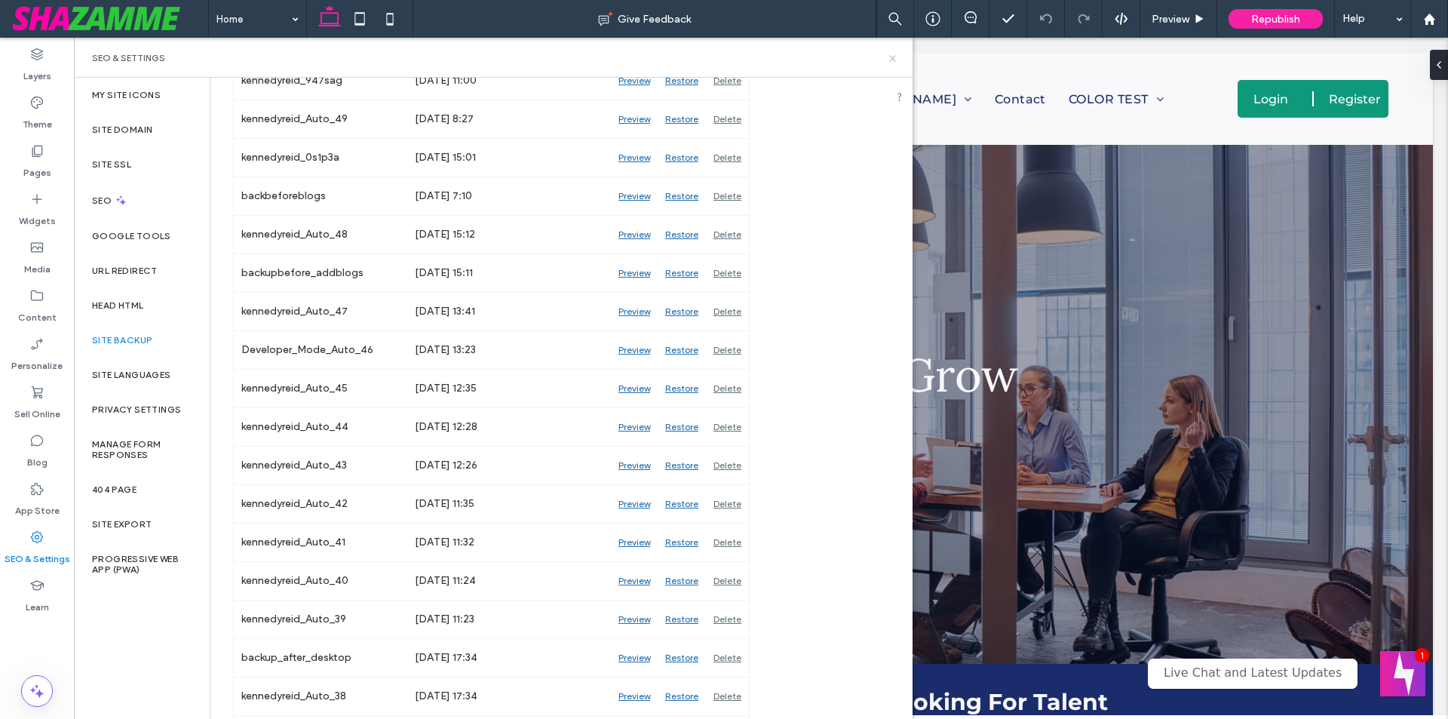
click at [894, 61] on icon at bounding box center [892, 58] width 11 height 11
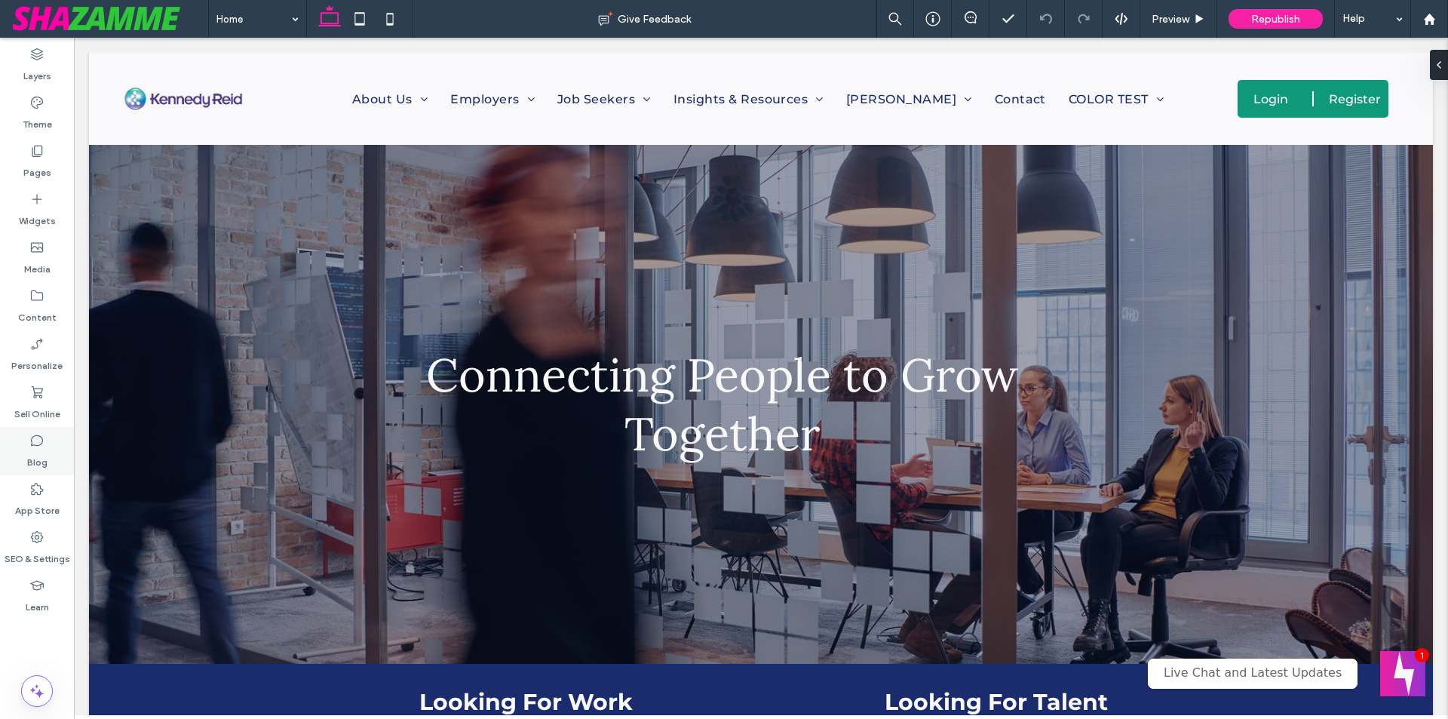
click at [29, 456] on label "Blog" at bounding box center [37, 458] width 20 height 21
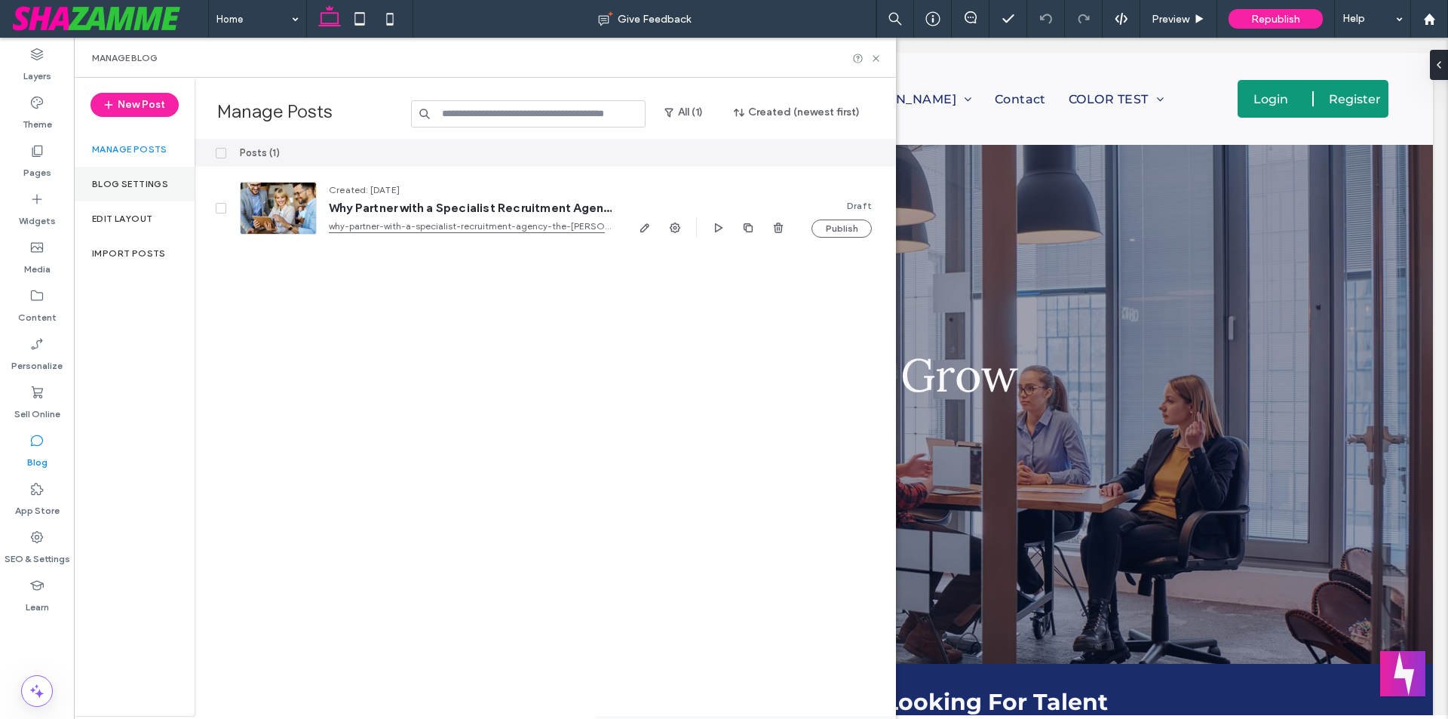
click at [130, 190] on div "Blog Settings" at bounding box center [134, 184] width 121 height 35
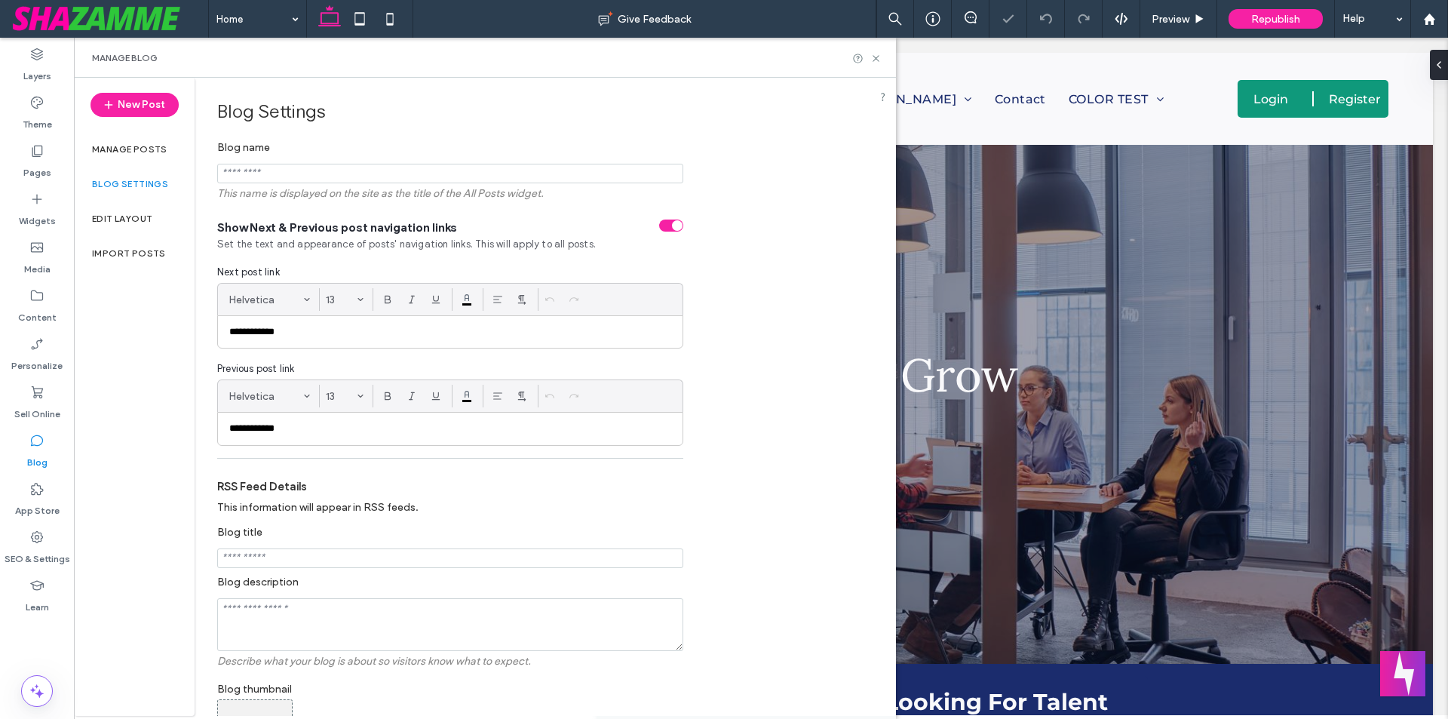
click at [152, 220] on div "Edit Layout" at bounding box center [134, 218] width 121 height 35
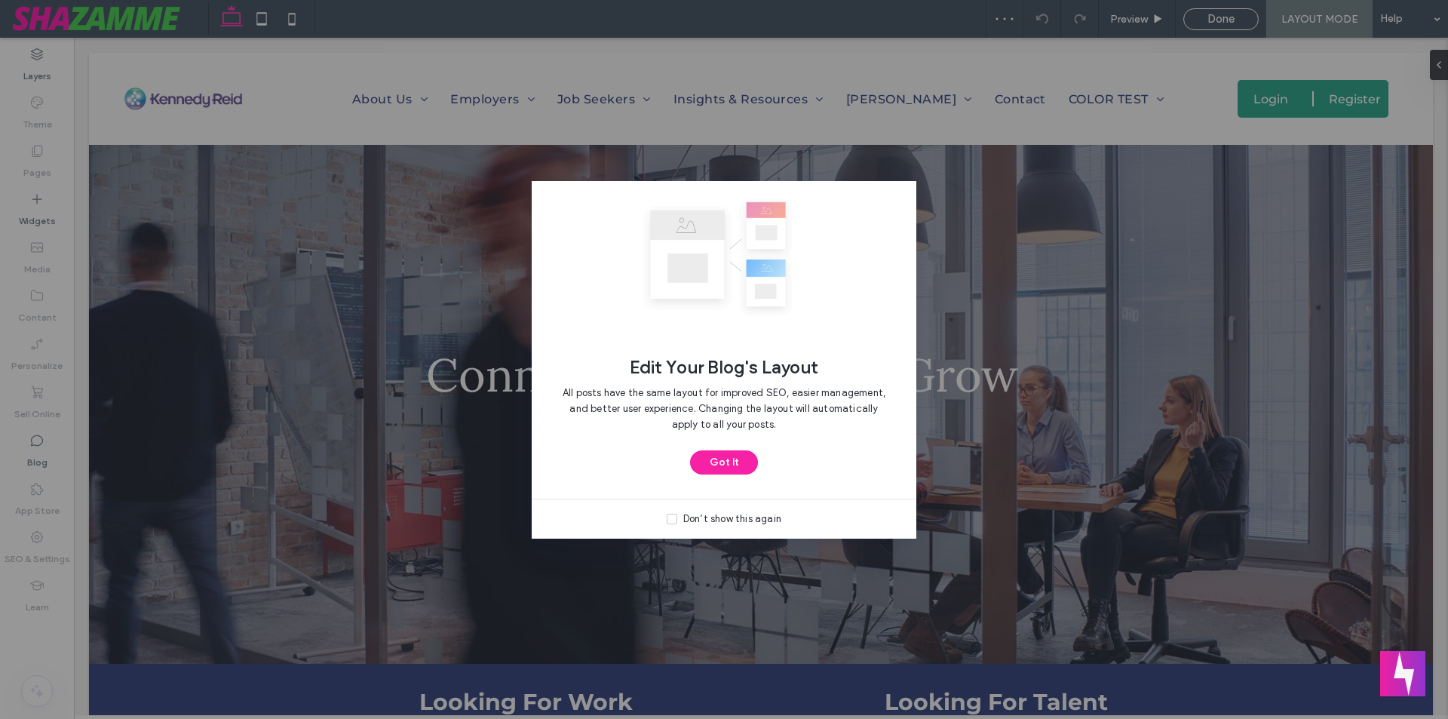
click at [38, 552] on div "Edit Your Blog's Layout All posts have the same layout for improved SEO, easier…" at bounding box center [724, 359] width 1448 height 719
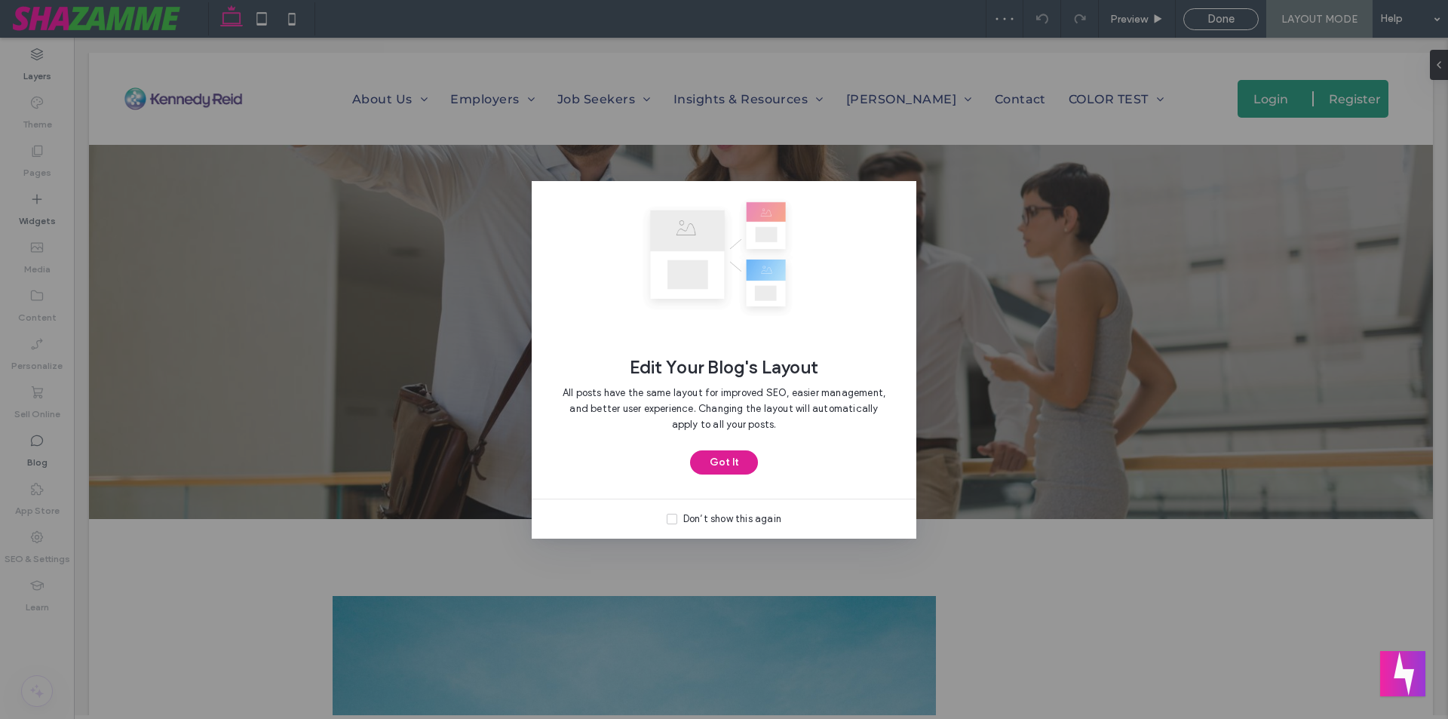
click at [736, 464] on button "Got It" at bounding box center [724, 462] width 68 height 24
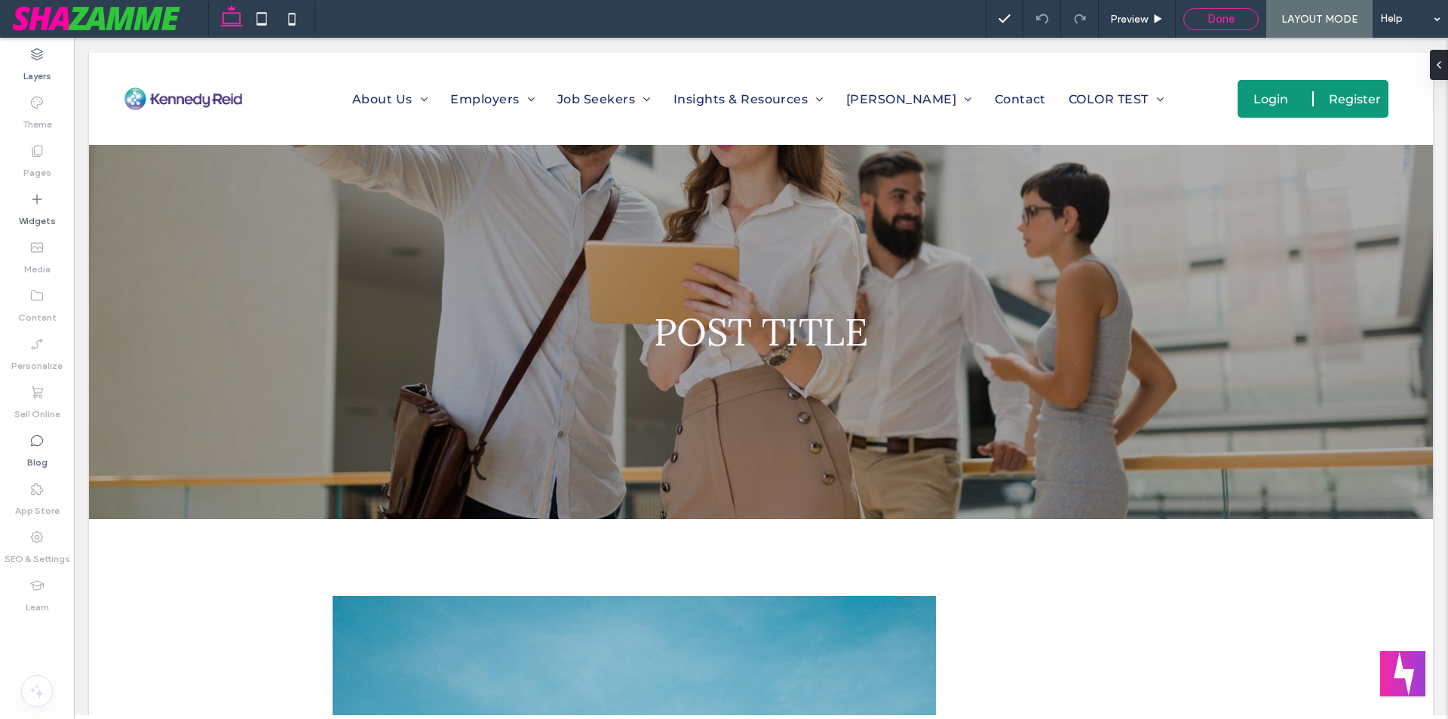
click at [1227, 25] on span "Done" at bounding box center [1221, 19] width 27 height 14
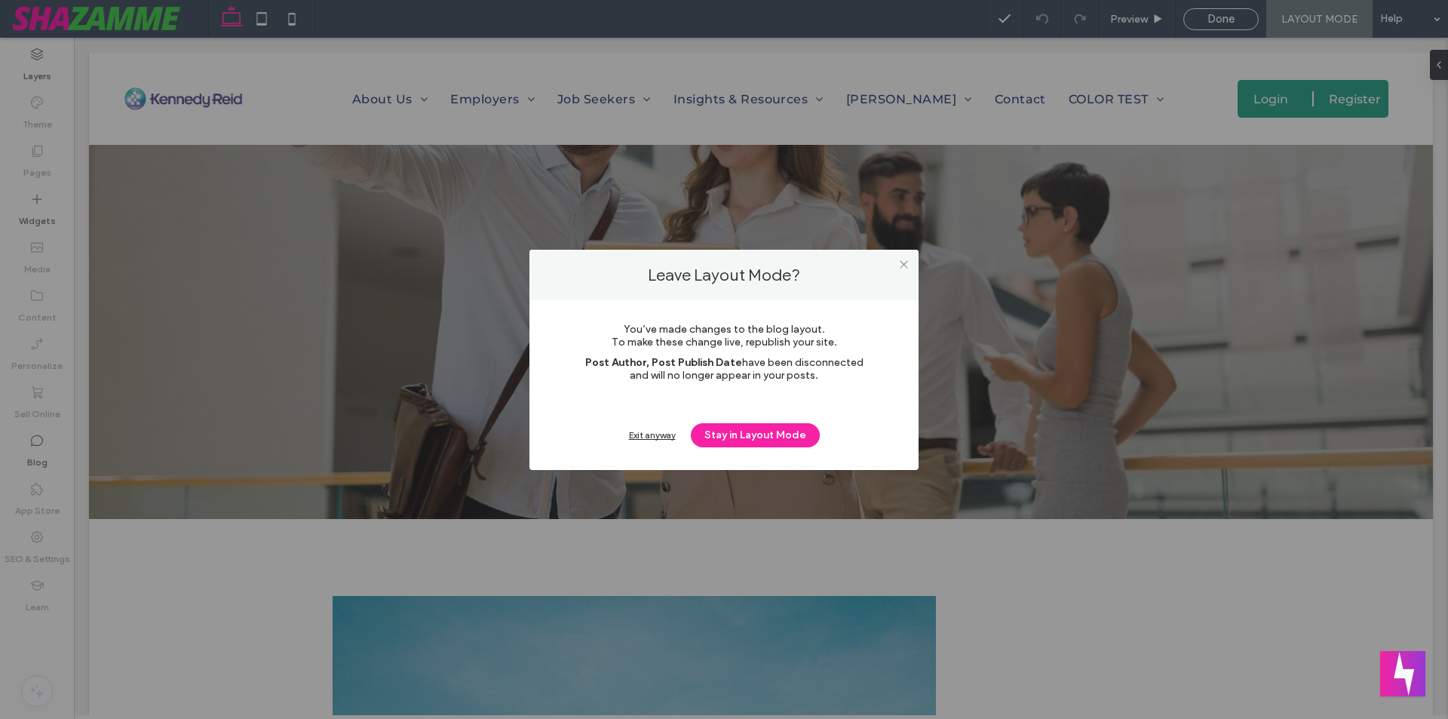
click at [653, 434] on div "Exit anyway" at bounding box center [652, 434] width 47 height 11
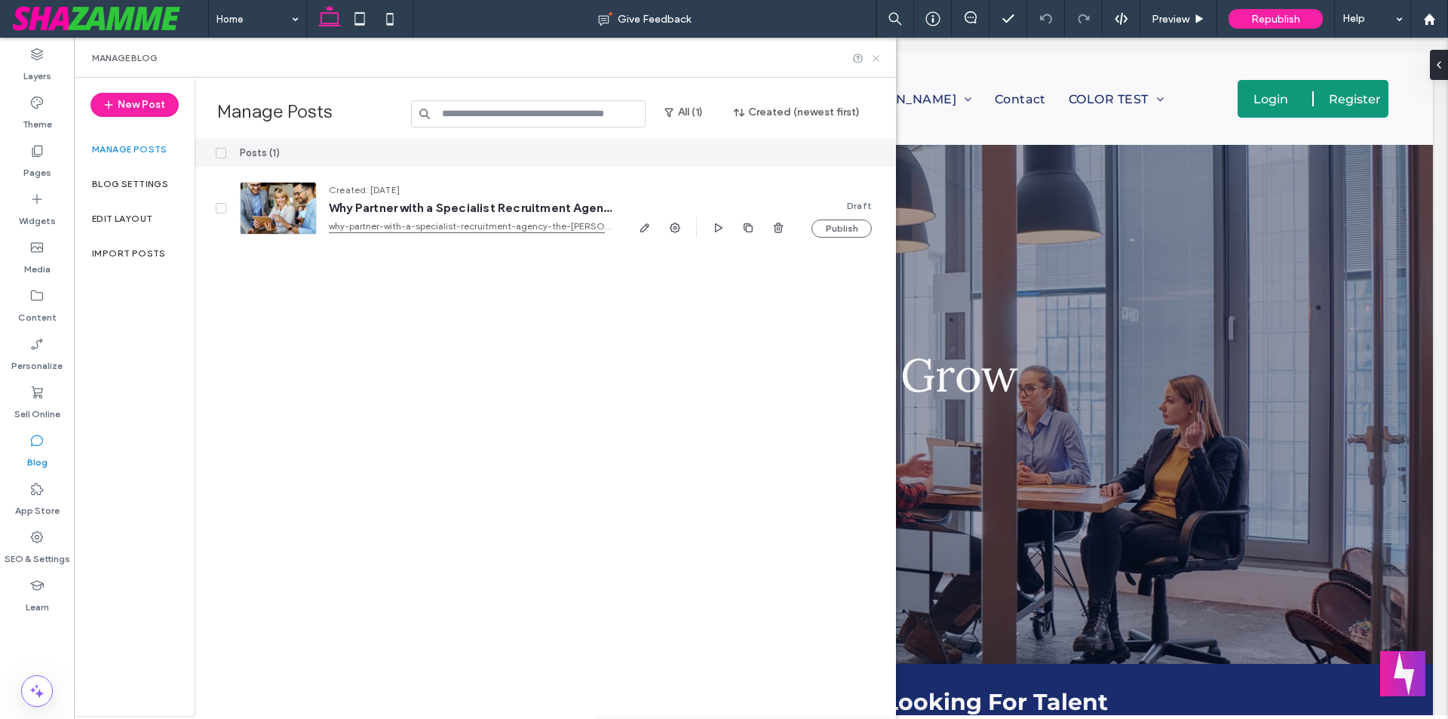
click at [876, 57] on icon at bounding box center [876, 58] width 11 height 11
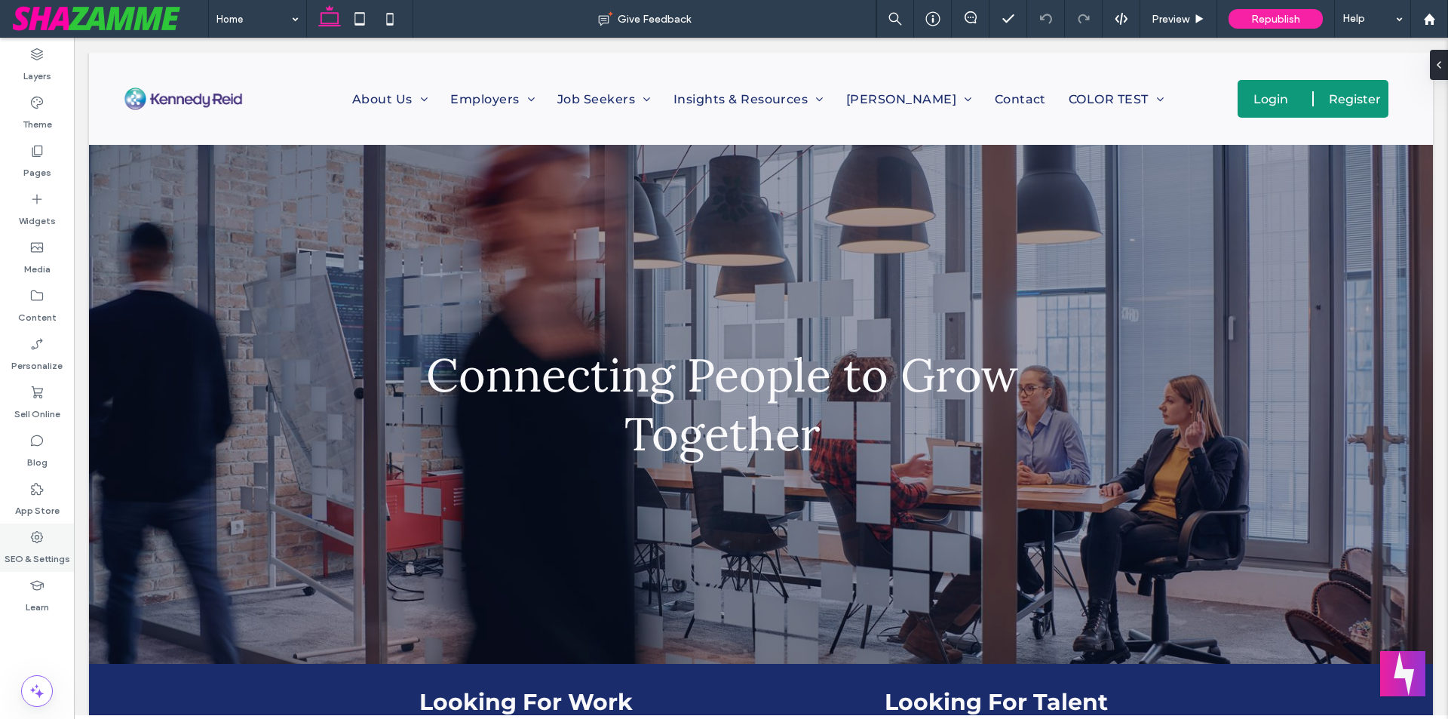
click at [38, 552] on label "SEO & Settings" at bounding box center [38, 555] width 66 height 21
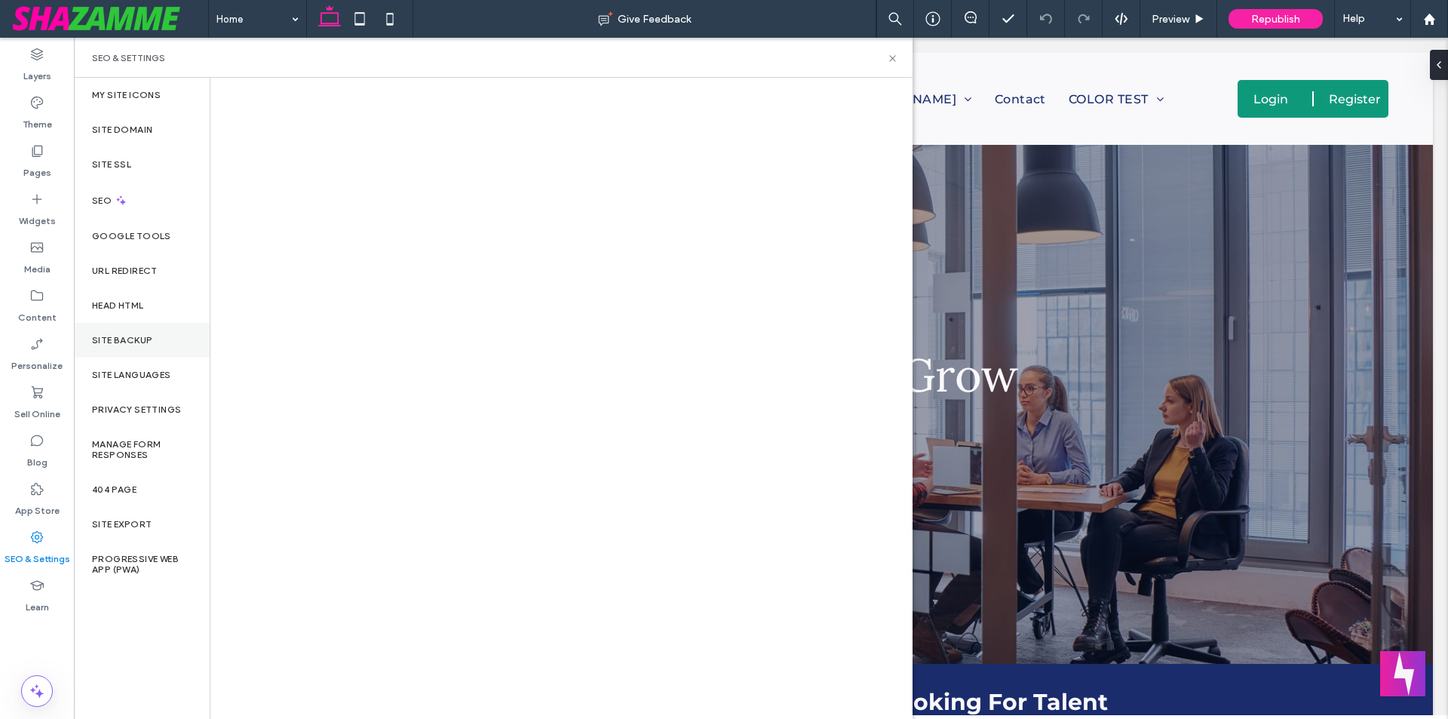
click at [115, 331] on div "Site Backup" at bounding box center [142, 340] width 136 height 35
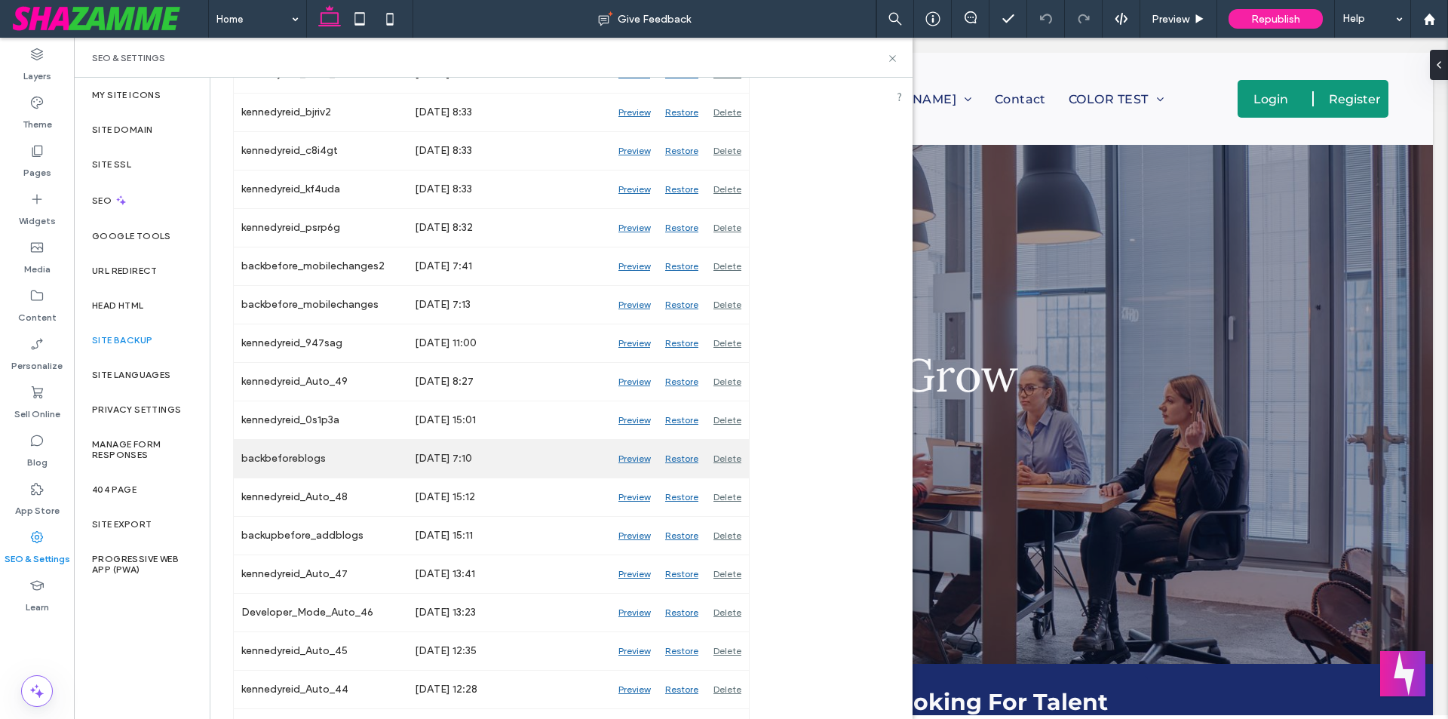
scroll to position [1584, 0]
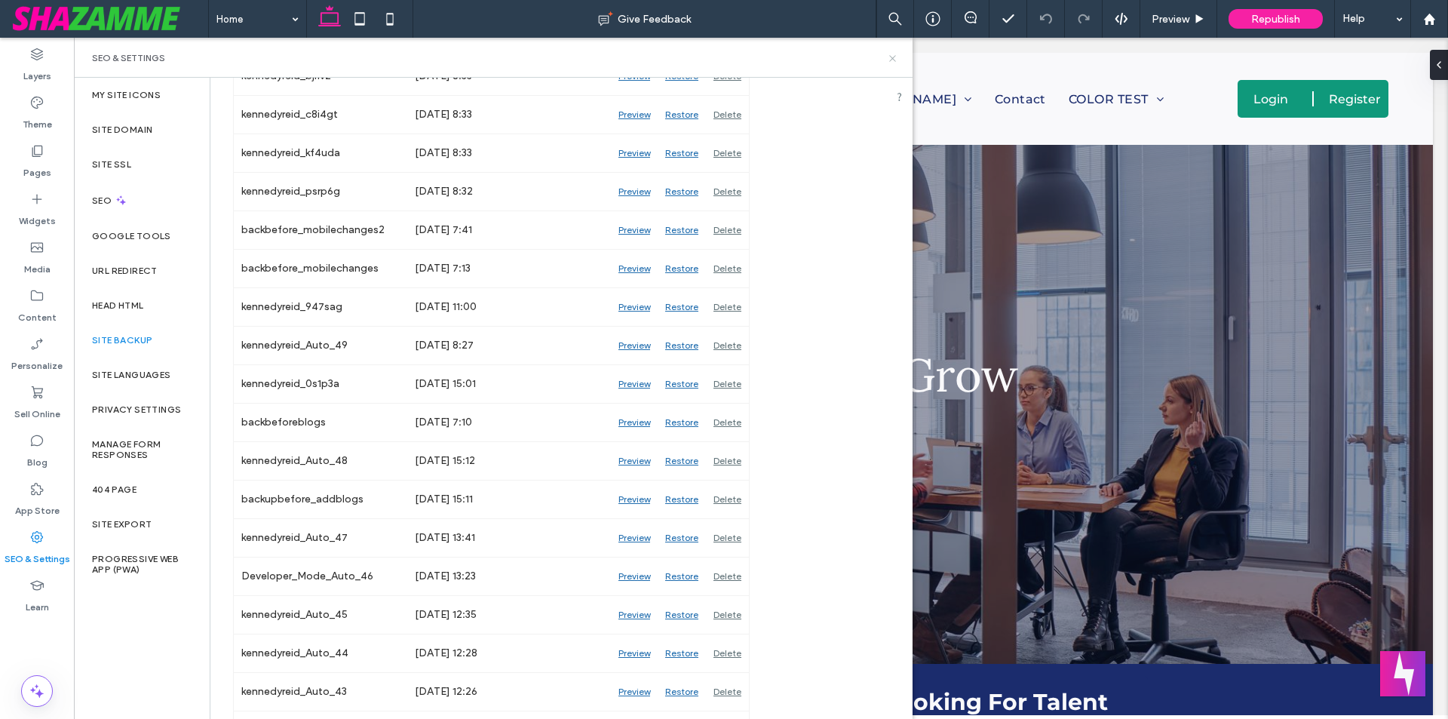
click at [895, 61] on use at bounding box center [892, 58] width 6 height 6
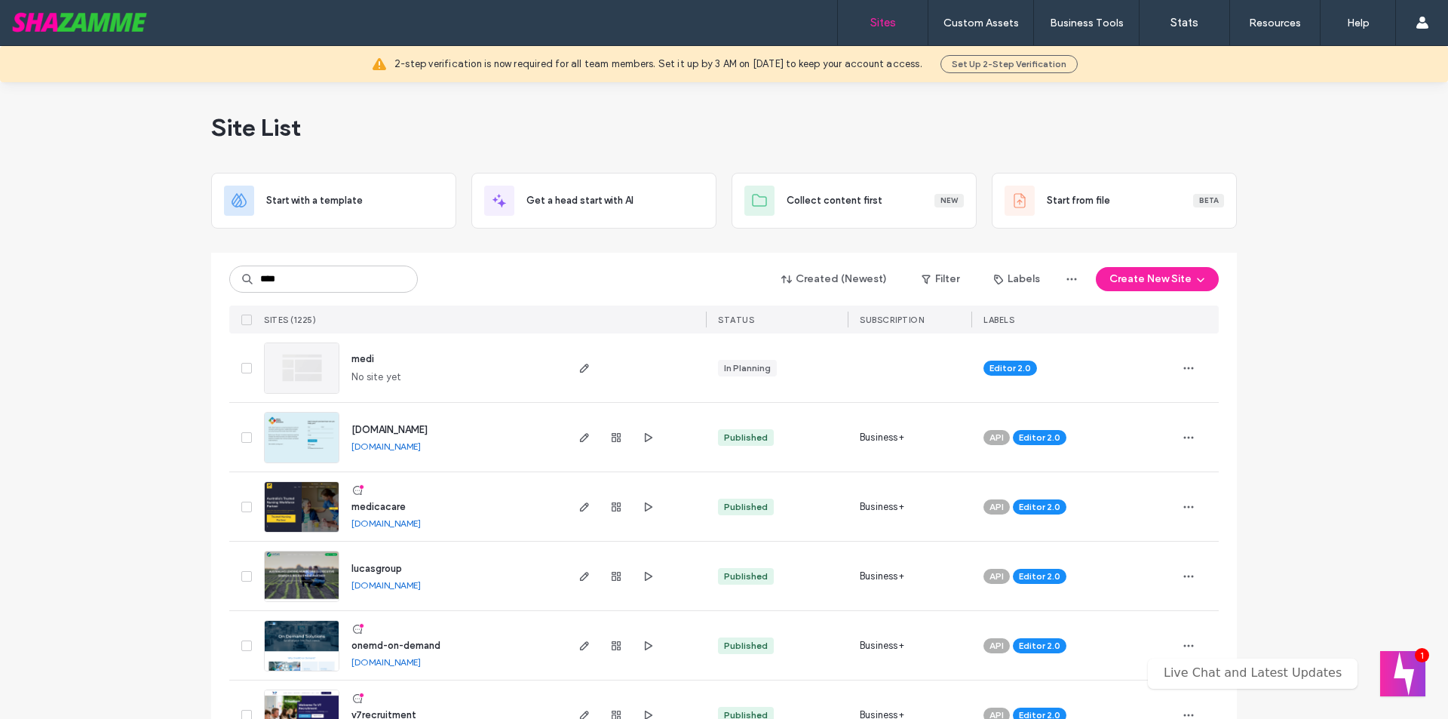
type input "****"
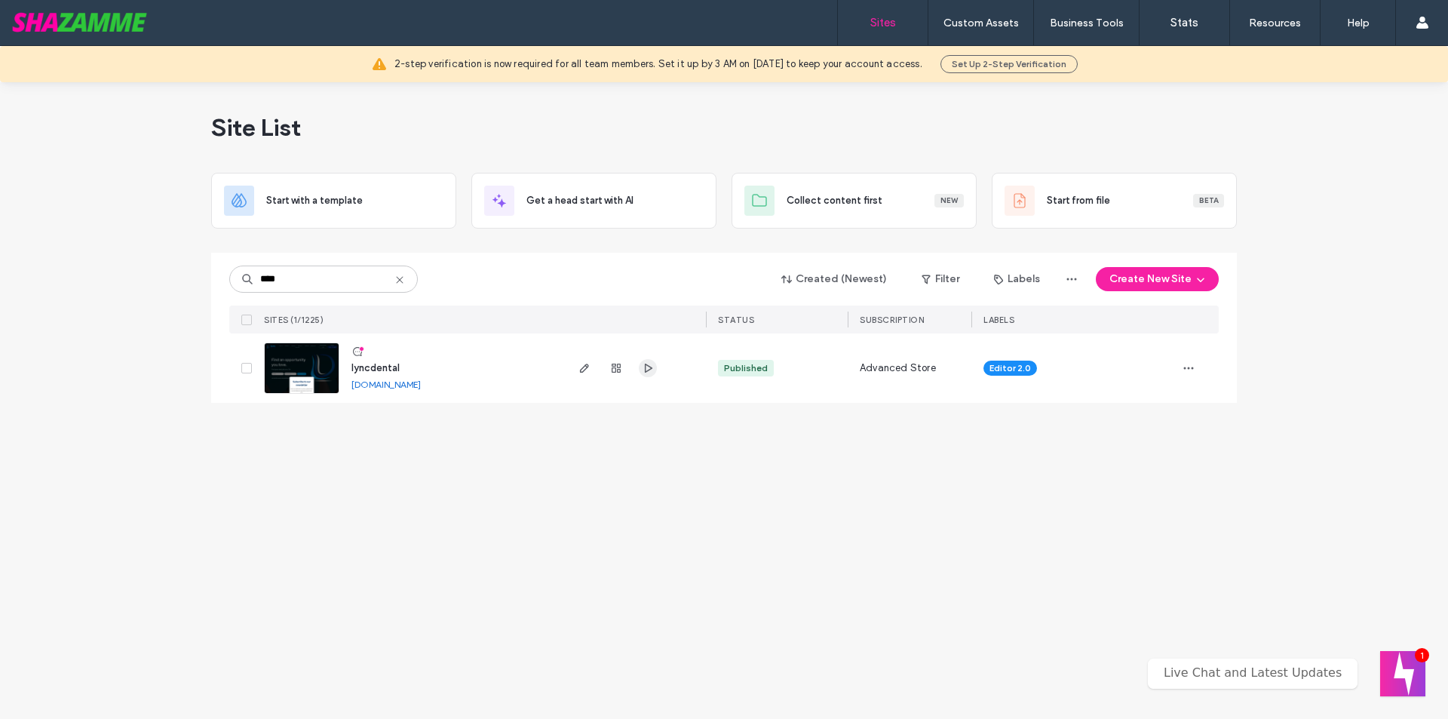
click at [643, 370] on icon "button" at bounding box center [648, 368] width 12 height 12
click at [585, 370] on use "button" at bounding box center [584, 368] width 9 height 9
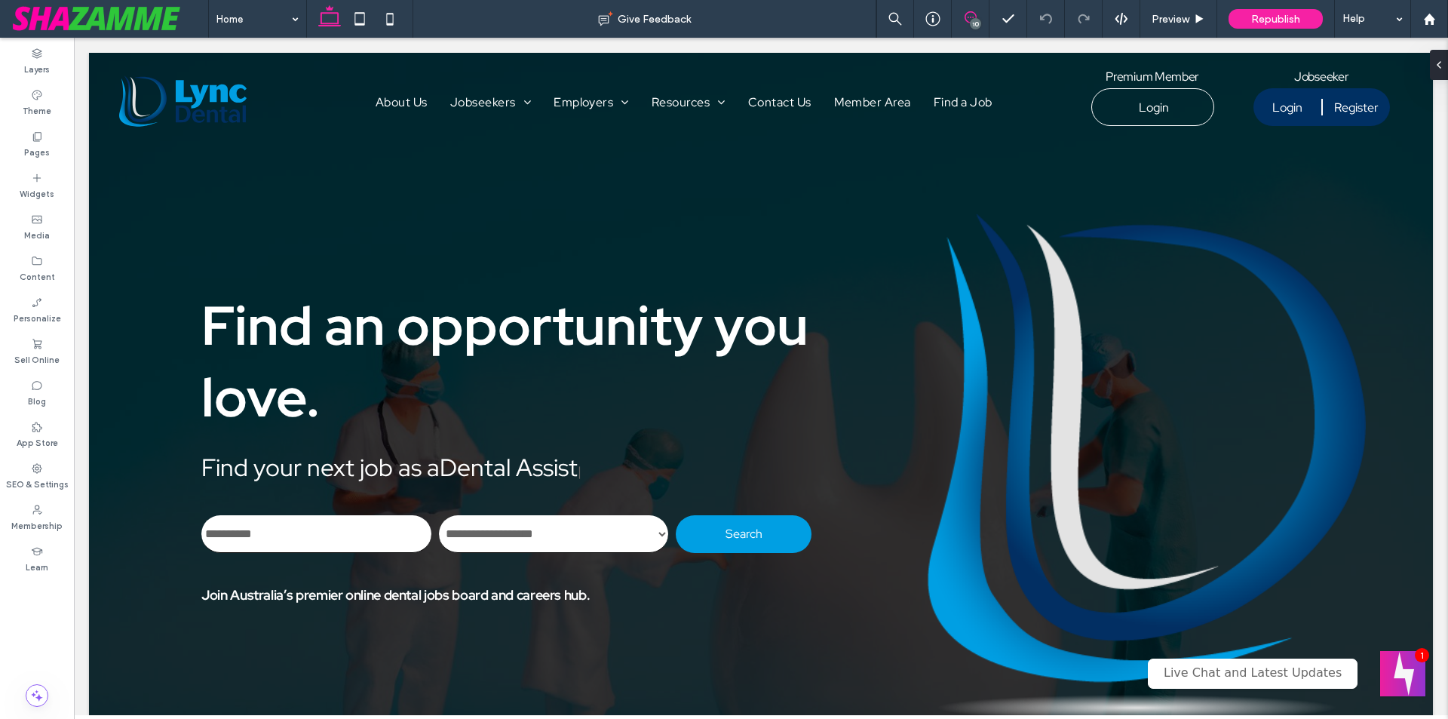
drag, startPoint x: 969, startPoint y: 23, endPoint x: 1061, endPoint y: 223, distance: 220.8
click at [969, 23] on use at bounding box center [971, 17] width 12 height 12
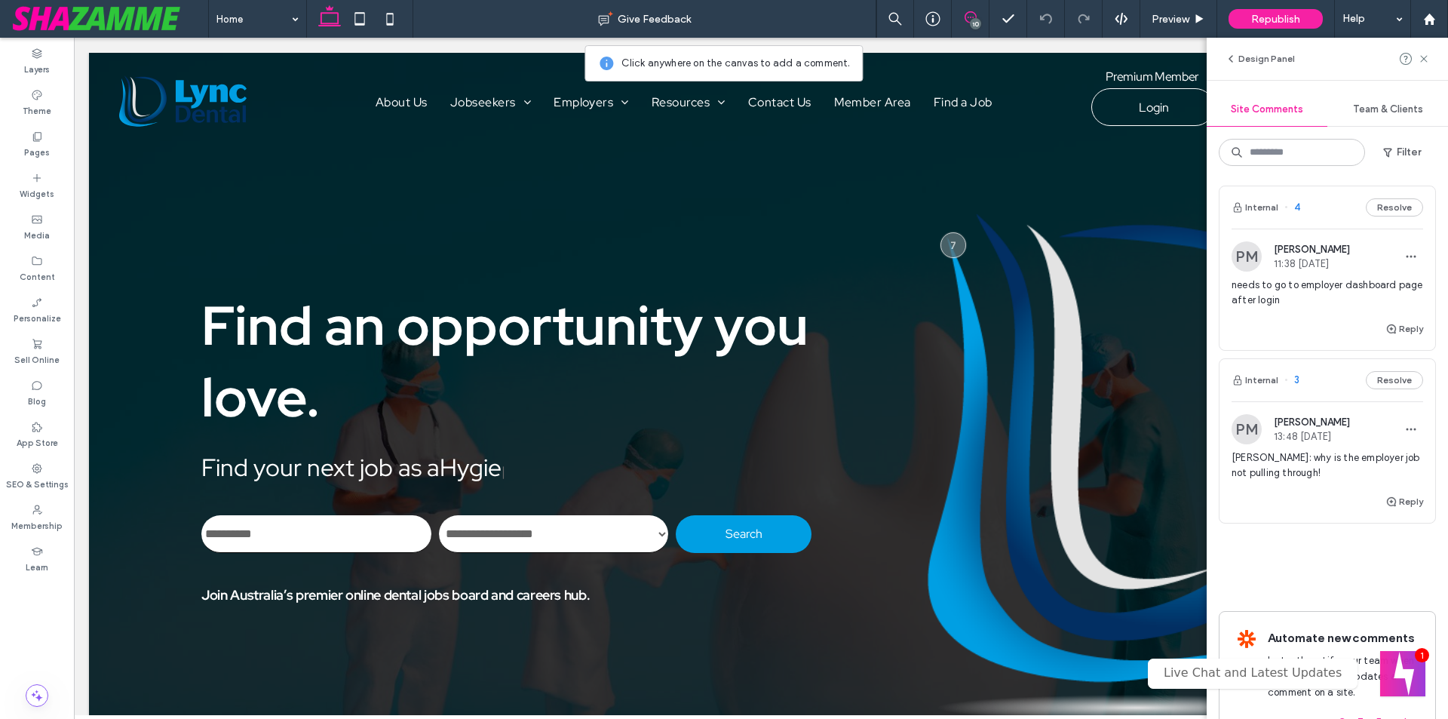
scroll to position [1748, 0]
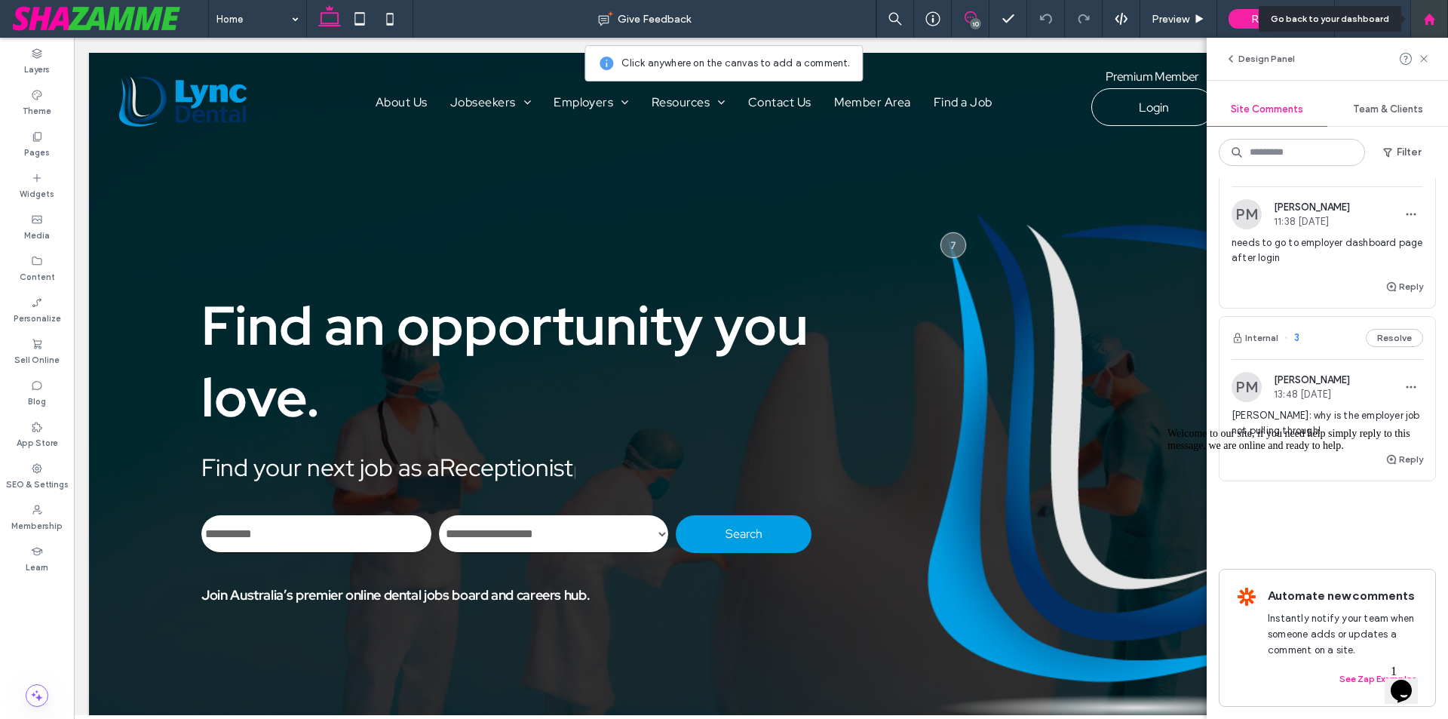
click at [1424, 23] on icon at bounding box center [1429, 19] width 13 height 13
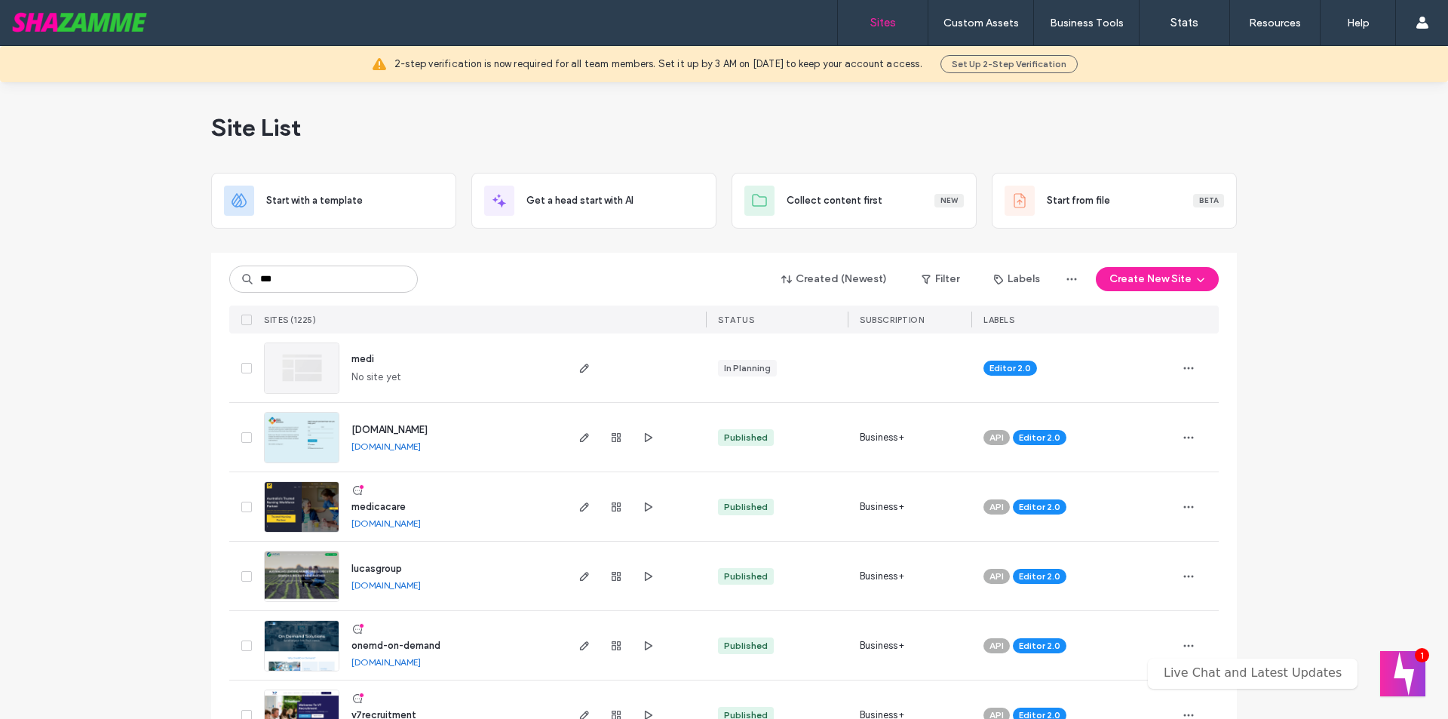
type input "***"
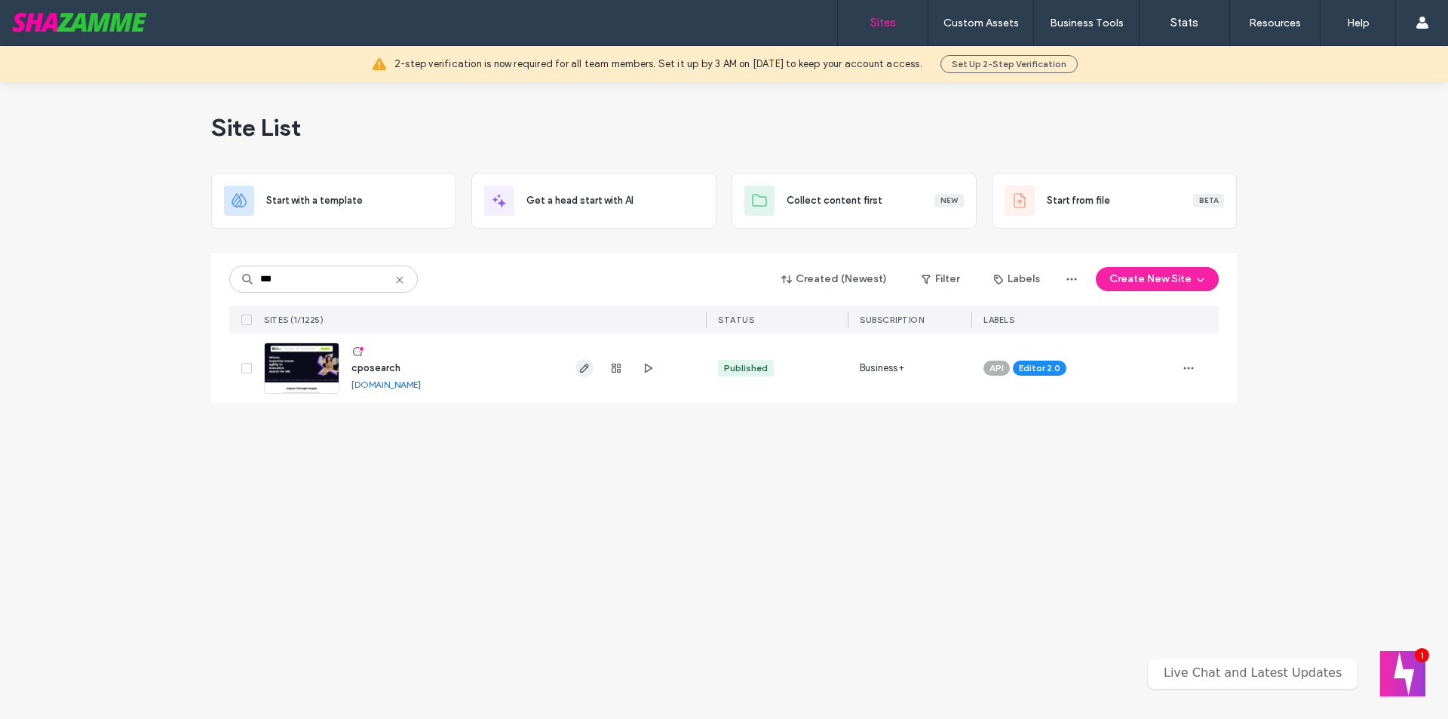
click at [582, 364] on icon "button" at bounding box center [585, 368] width 12 height 12
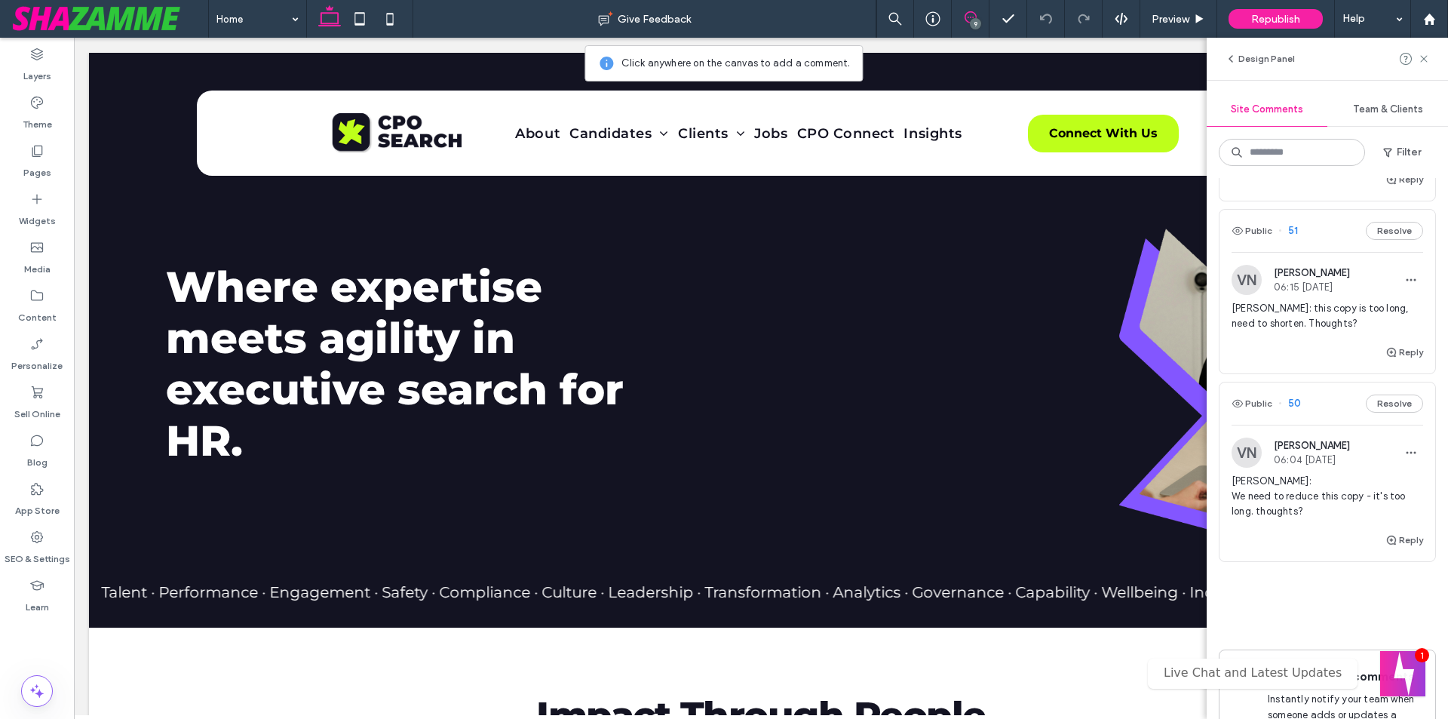
scroll to position [1509, 0]
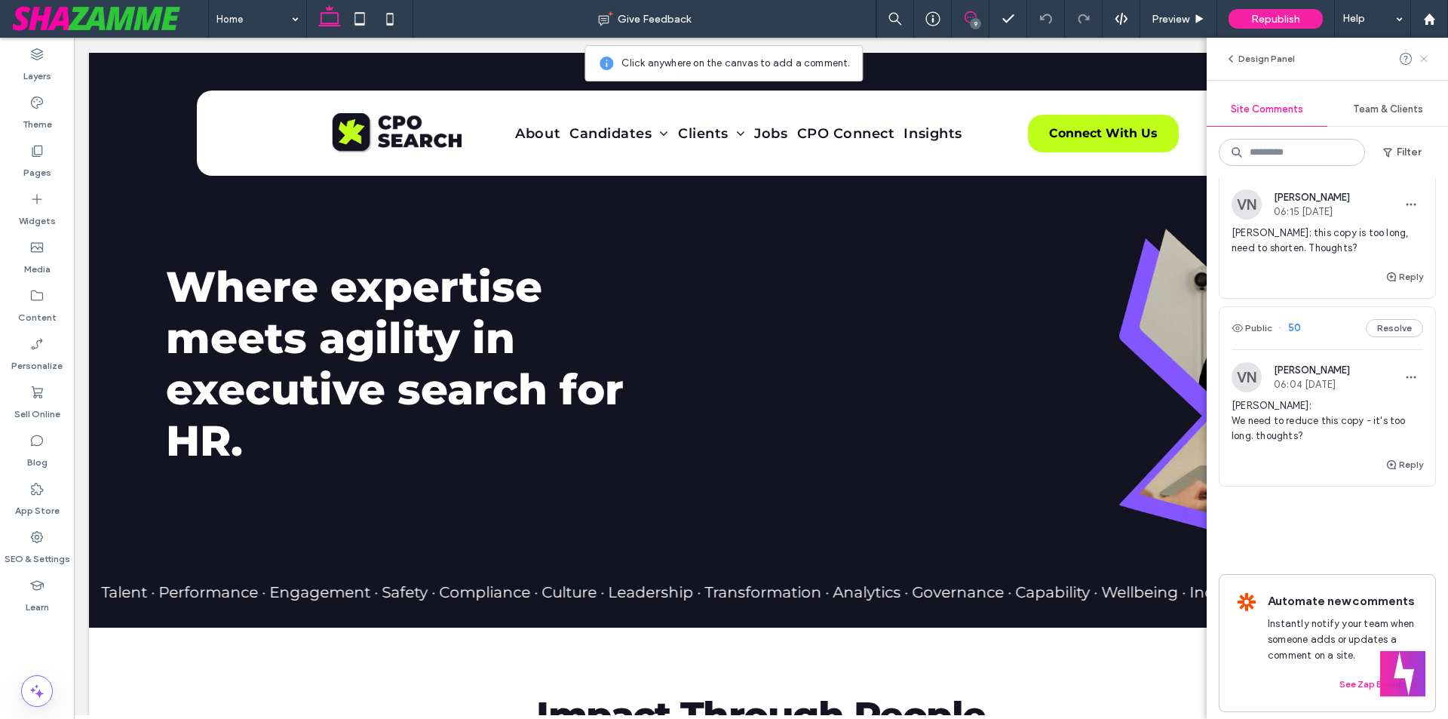
click at [1427, 62] on use at bounding box center [1423, 58] width 7 height 7
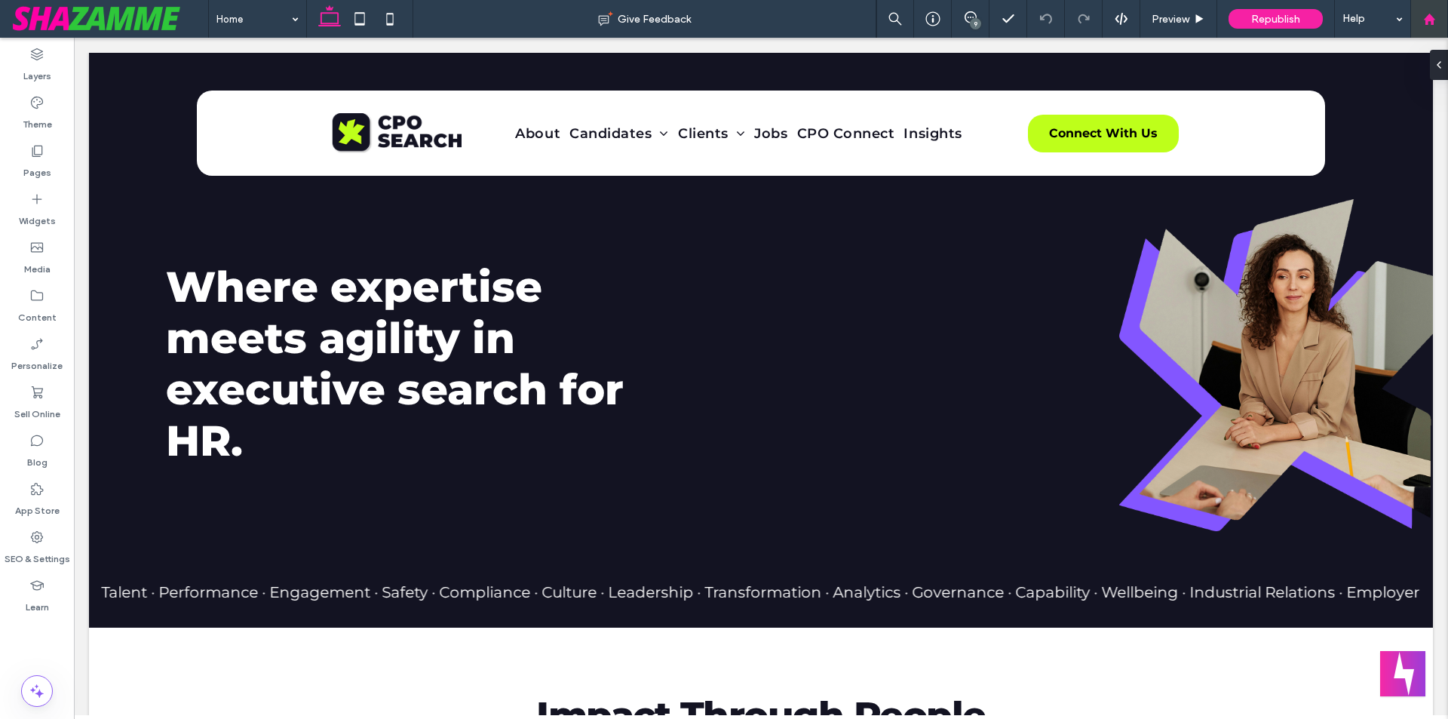
scroll to position [0, 0]
click at [1426, 20] on use at bounding box center [1428, 18] width 11 height 11
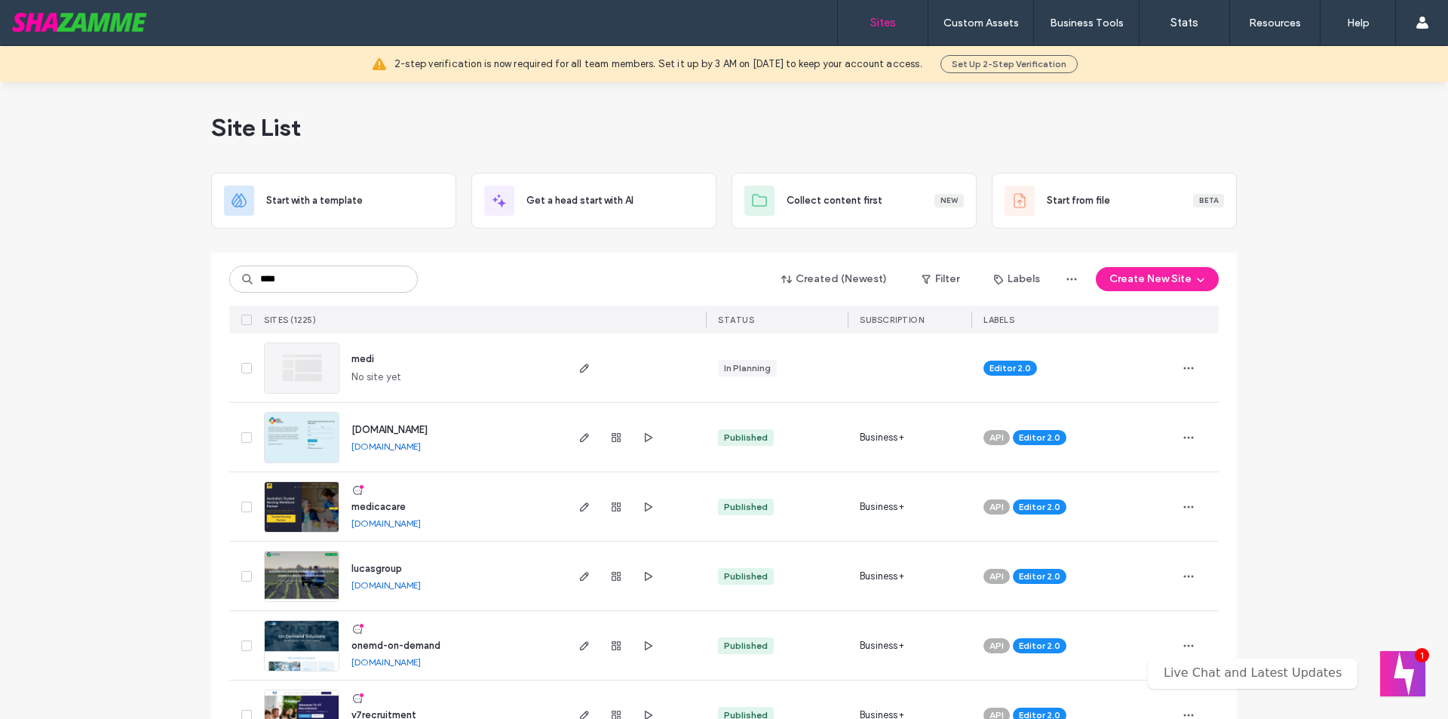
type input "****"
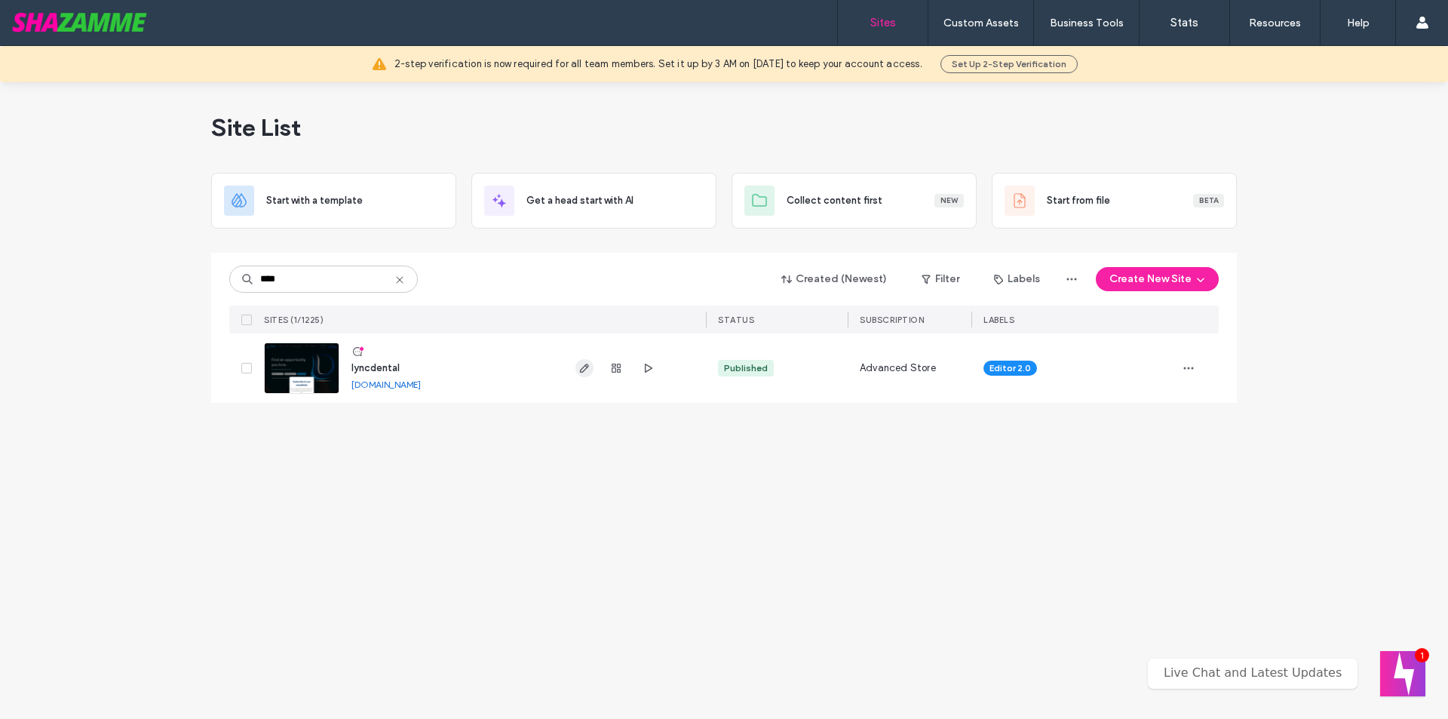
click at [576, 373] on span "button" at bounding box center [585, 368] width 18 height 18
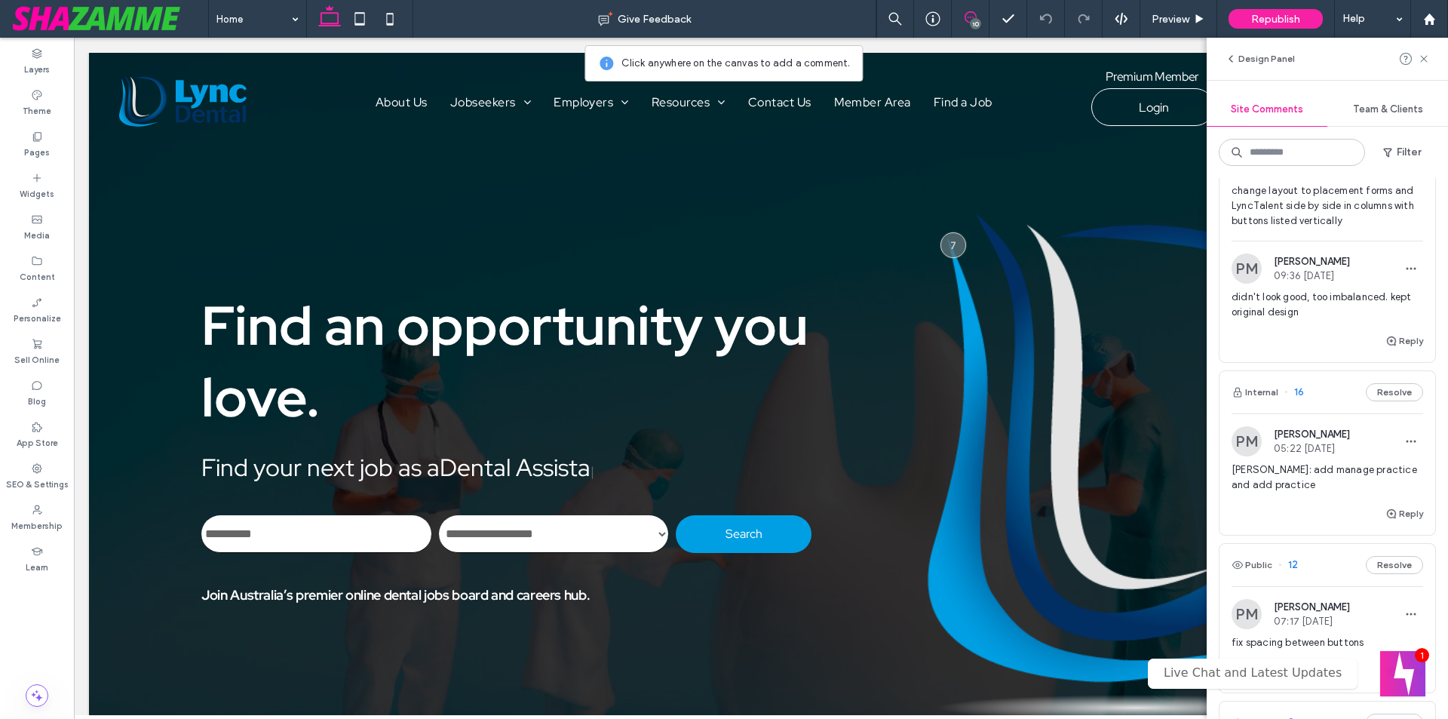
scroll to position [1748, 0]
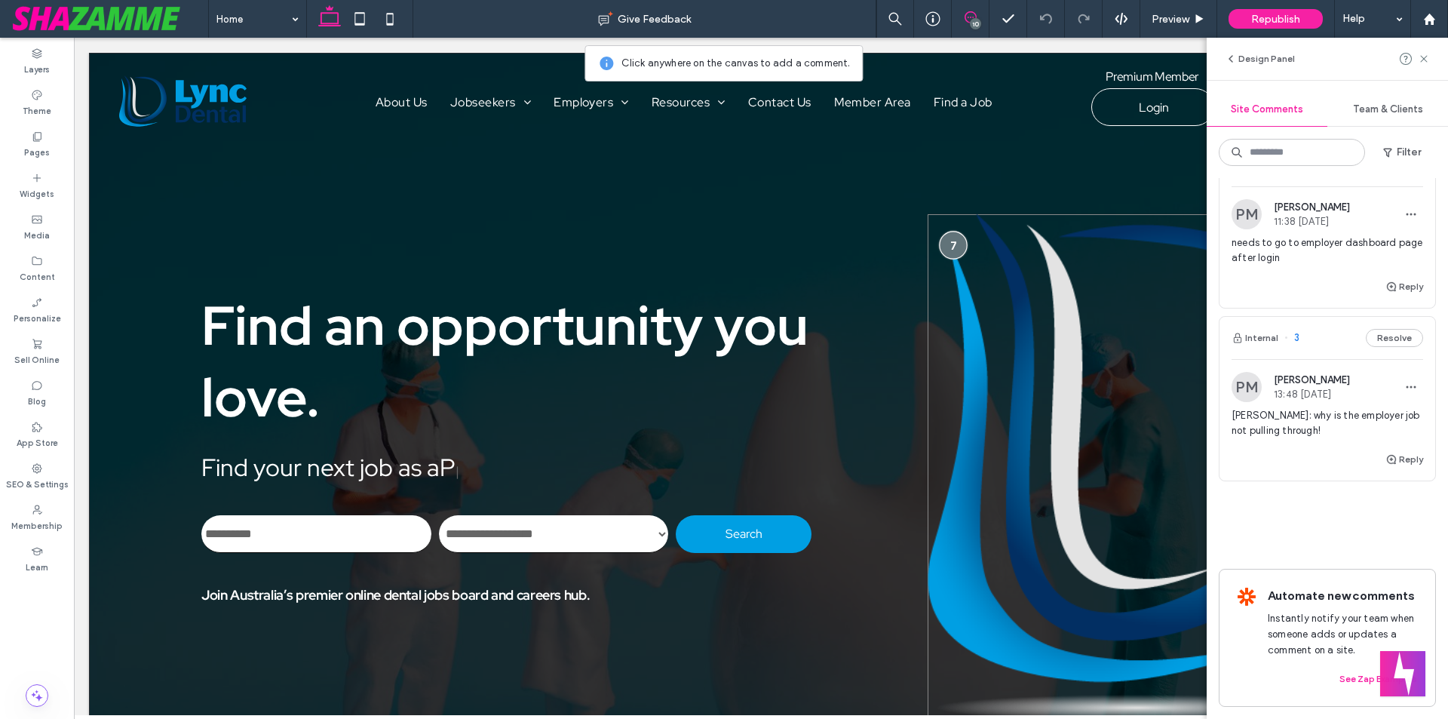
type input "**********"
click at [944, 241] on div at bounding box center [954, 246] width 28 height 28
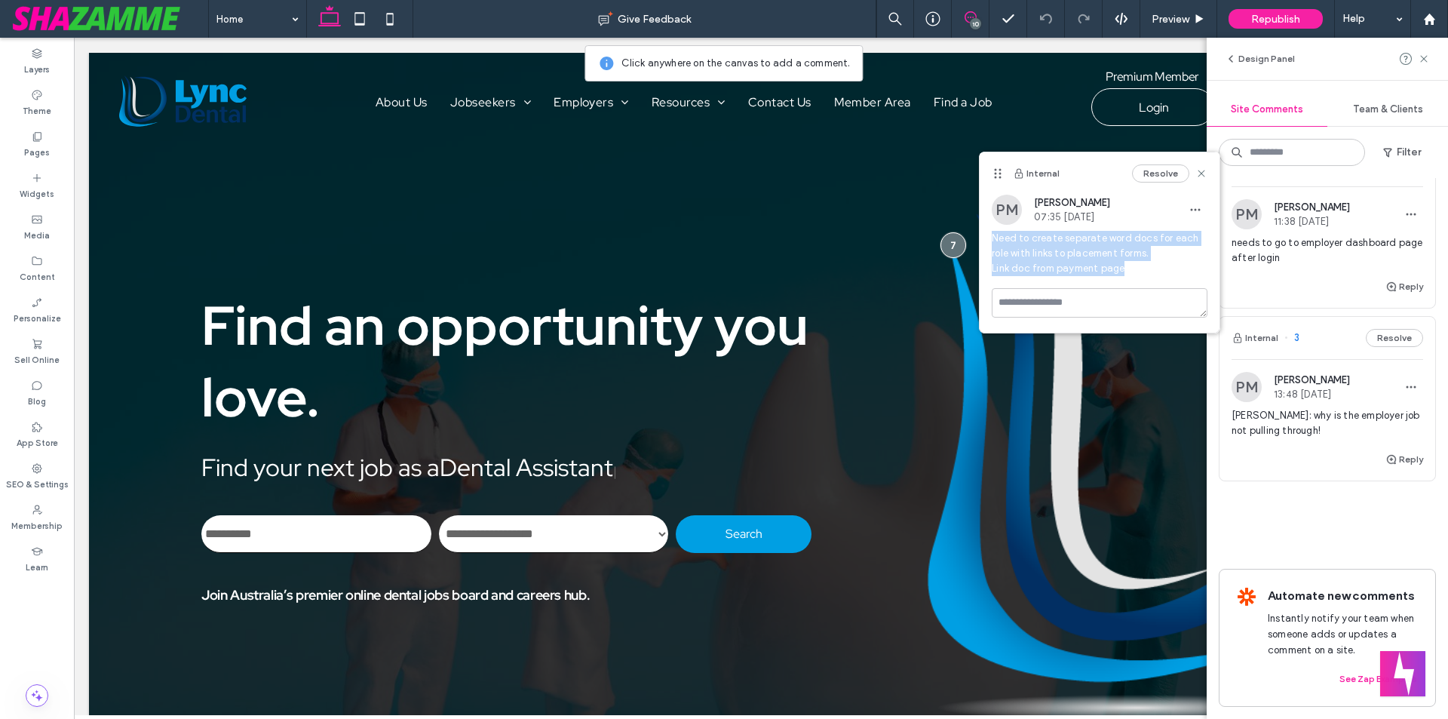
drag, startPoint x: 993, startPoint y: 240, endPoint x: 1131, endPoint y: 263, distance: 139.3
click at [1131, 263] on span "Need to create separate word docs for each role with links to placement forms. …" at bounding box center [1100, 253] width 216 height 45
click at [1147, 257] on span "Need to create separate word docs for each role with links to placement forms. …" at bounding box center [1100, 253] width 216 height 45
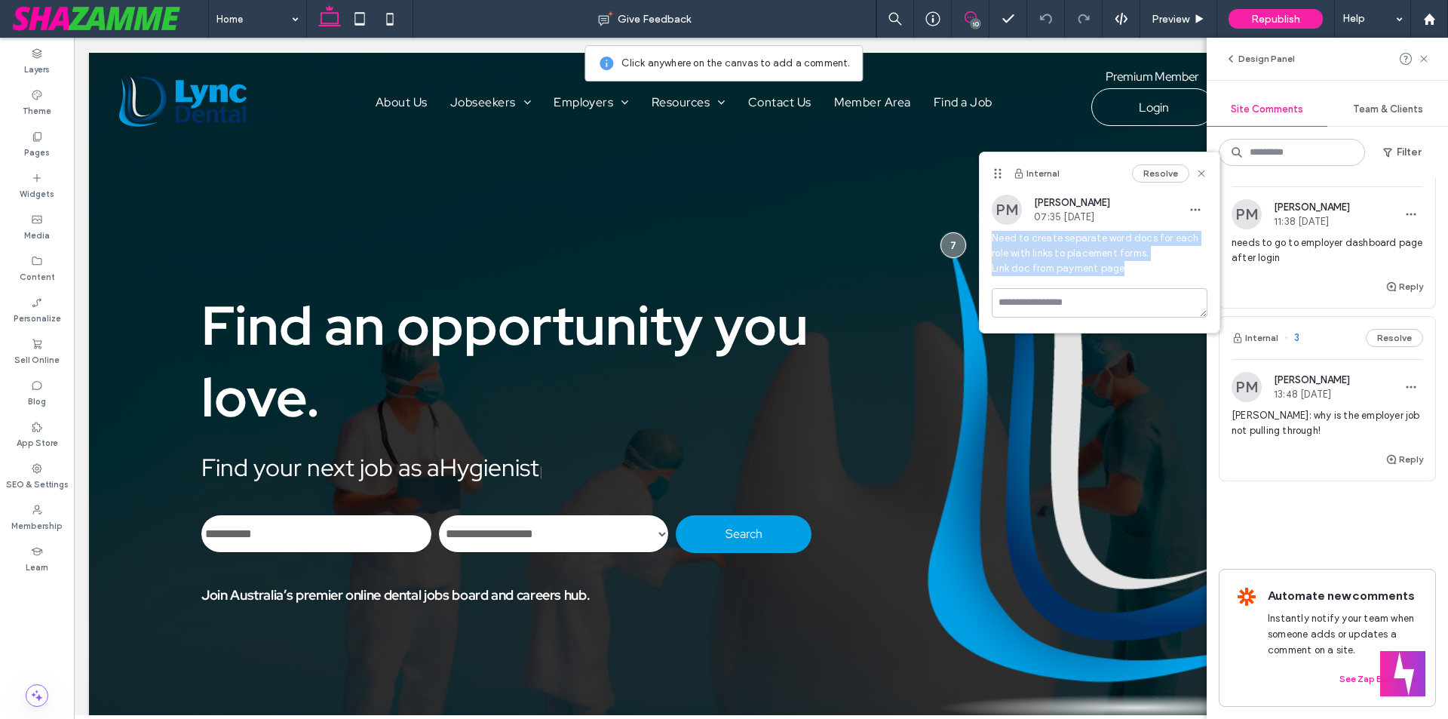
drag, startPoint x: 1122, startPoint y: 266, endPoint x: 993, endPoint y: 235, distance: 133.4
click at [993, 235] on span "Need to create separate word docs for each role with links to placement forms. …" at bounding box center [1100, 253] width 216 height 45
click at [997, 235] on span "Need to create separate word docs for each role with links to placement forms. …" at bounding box center [1100, 253] width 216 height 45
drag, startPoint x: 993, startPoint y: 237, endPoint x: 1154, endPoint y: 267, distance: 164.2
click at [1154, 267] on span "Need to create separate word docs for each role with links to placement forms. …" at bounding box center [1100, 253] width 216 height 45
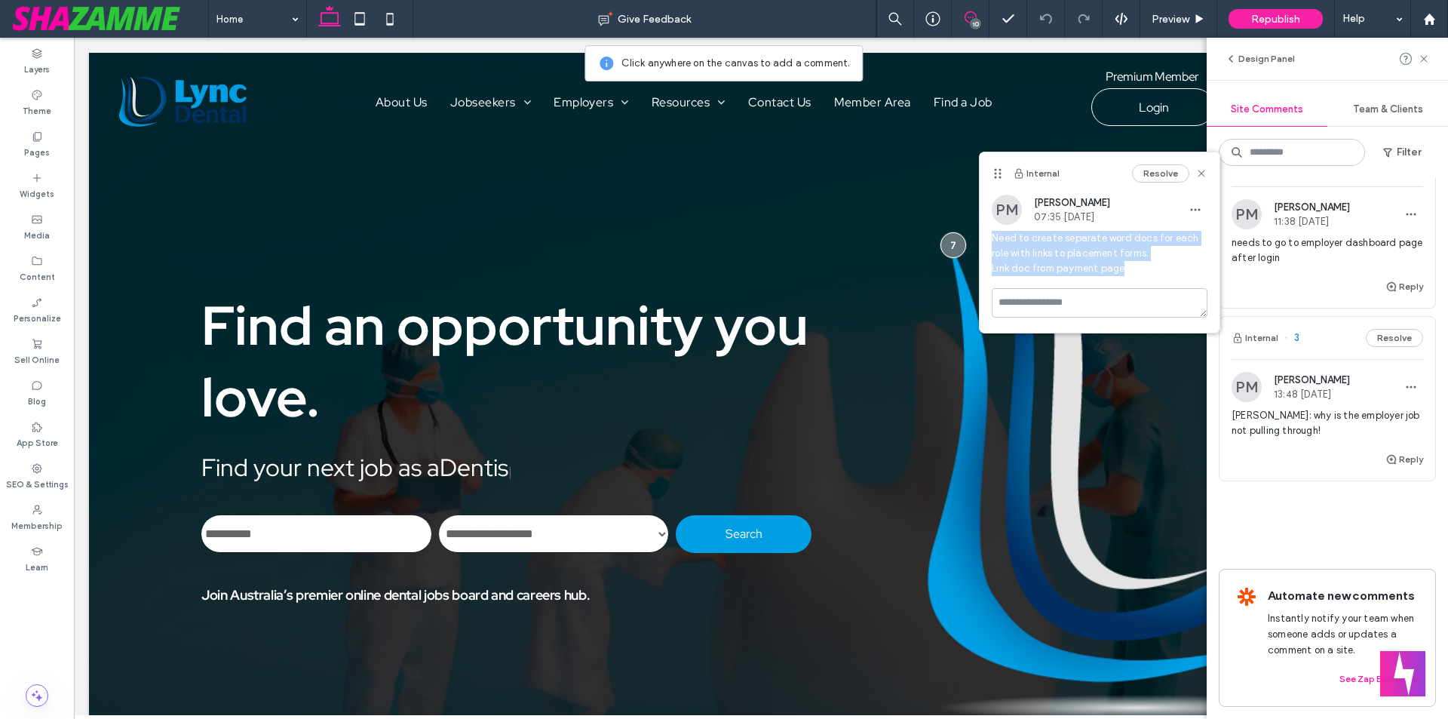
click at [1154, 267] on span "Need to create separate word docs for each role with links to placement forms. …" at bounding box center [1100, 253] width 216 height 45
click at [944, 248] on div at bounding box center [954, 246] width 28 height 28
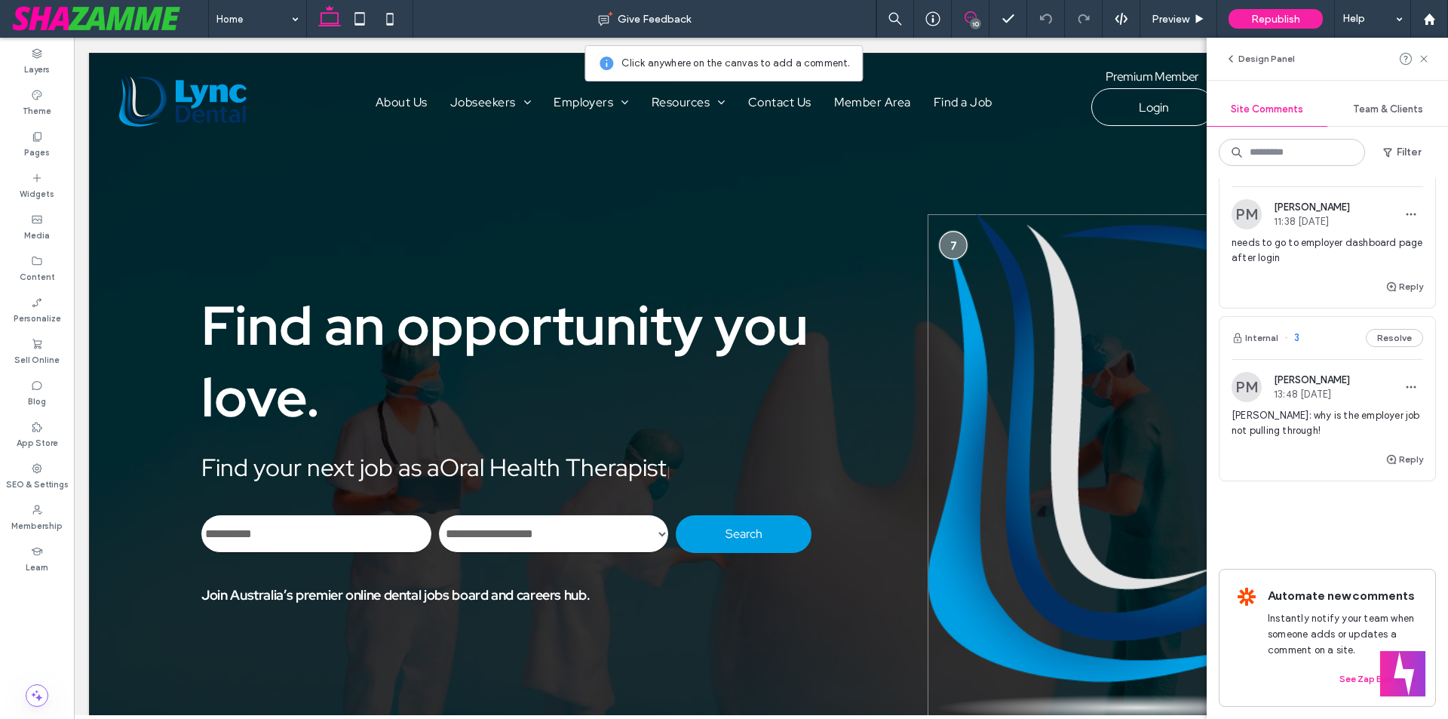
click at [946, 241] on div at bounding box center [954, 246] width 28 height 28
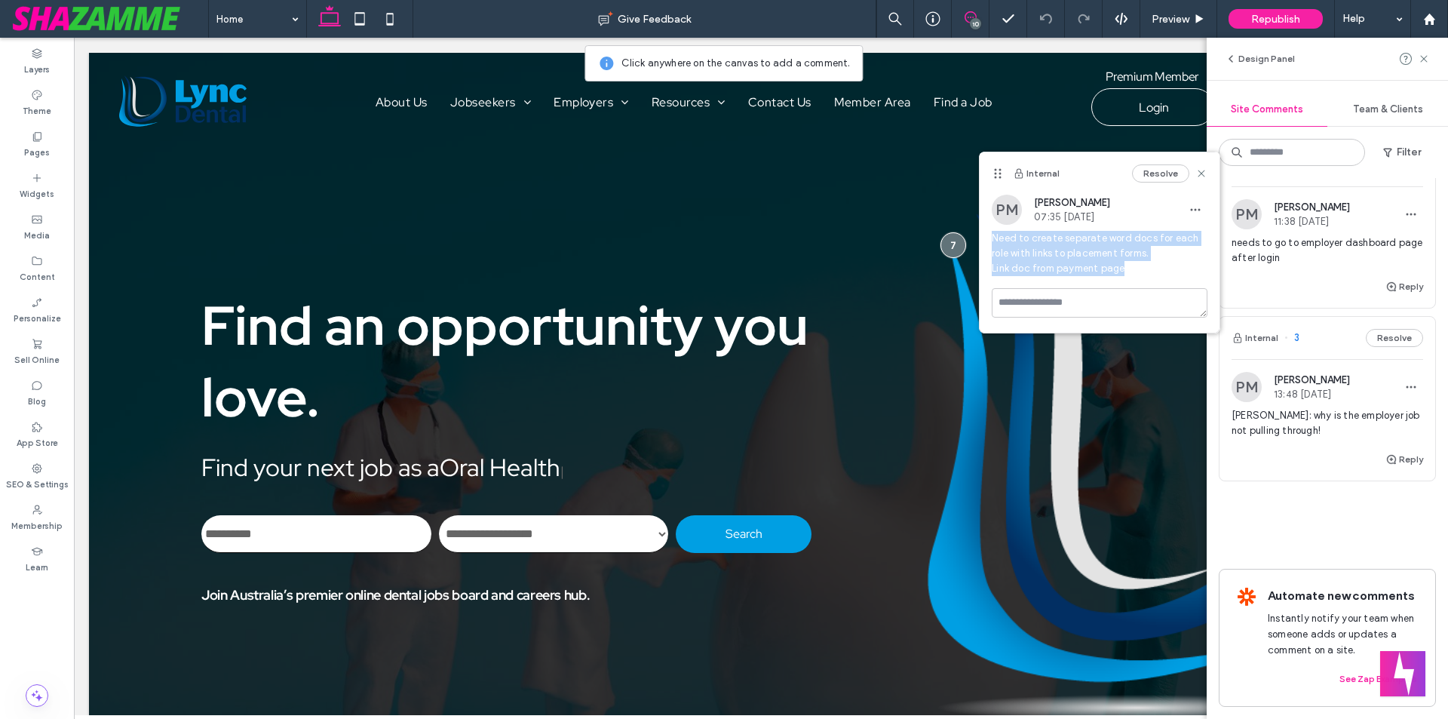
drag, startPoint x: 994, startPoint y: 237, endPoint x: 1130, endPoint y: 266, distance: 138.9
click at [1130, 266] on span "Need to create separate word docs for each role with links to placement forms. …" at bounding box center [1100, 253] width 216 height 45
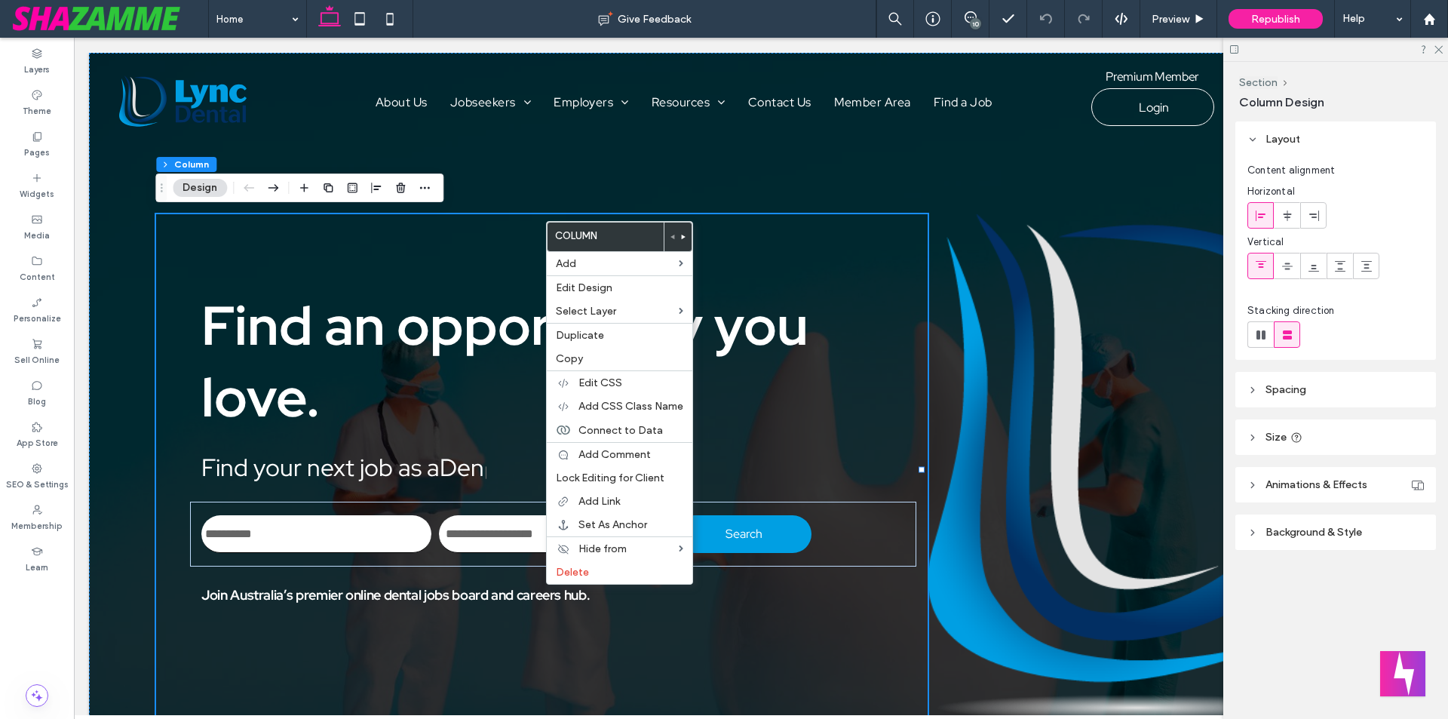
scroll to position [0, 0]
click at [964, 261] on img at bounding box center [1147, 467] width 438 height 506
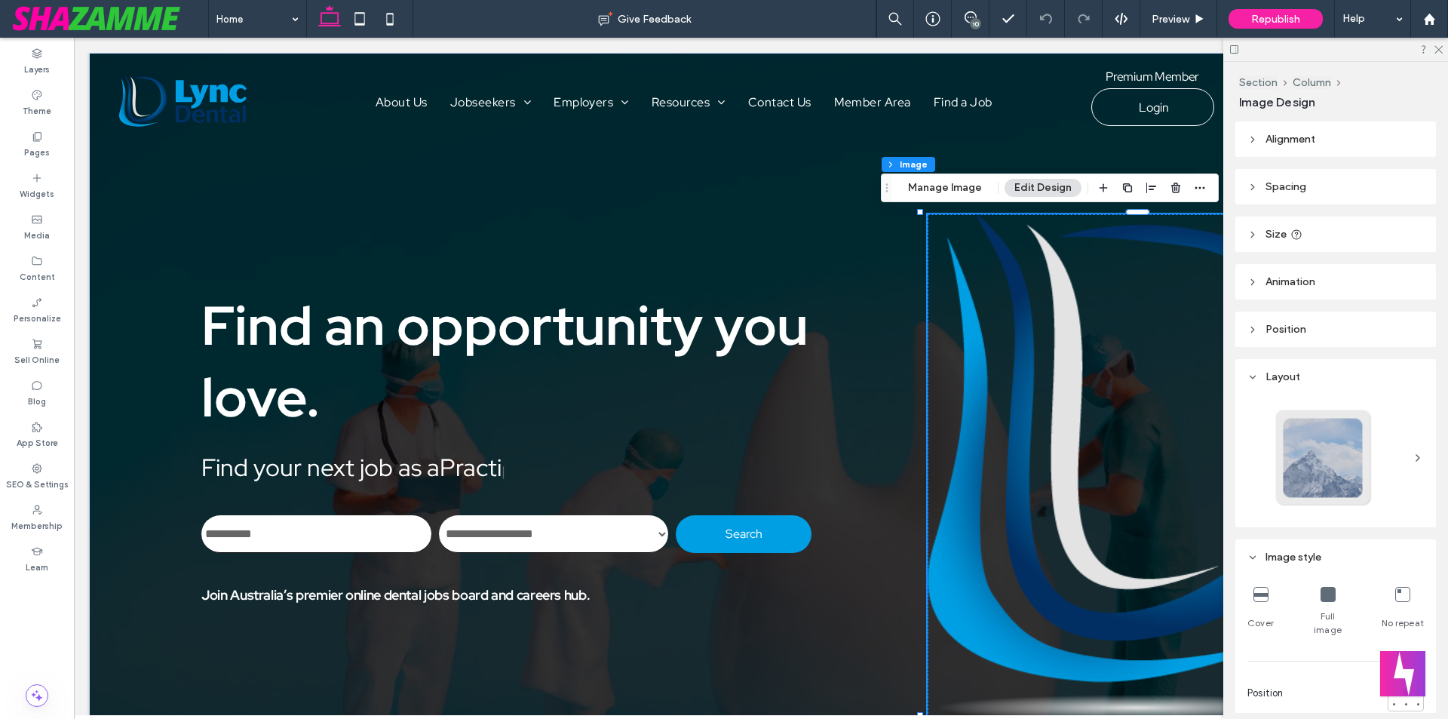
type input "**"
click at [859, 209] on div "**********" at bounding box center [761, 426] width 1344 height 747
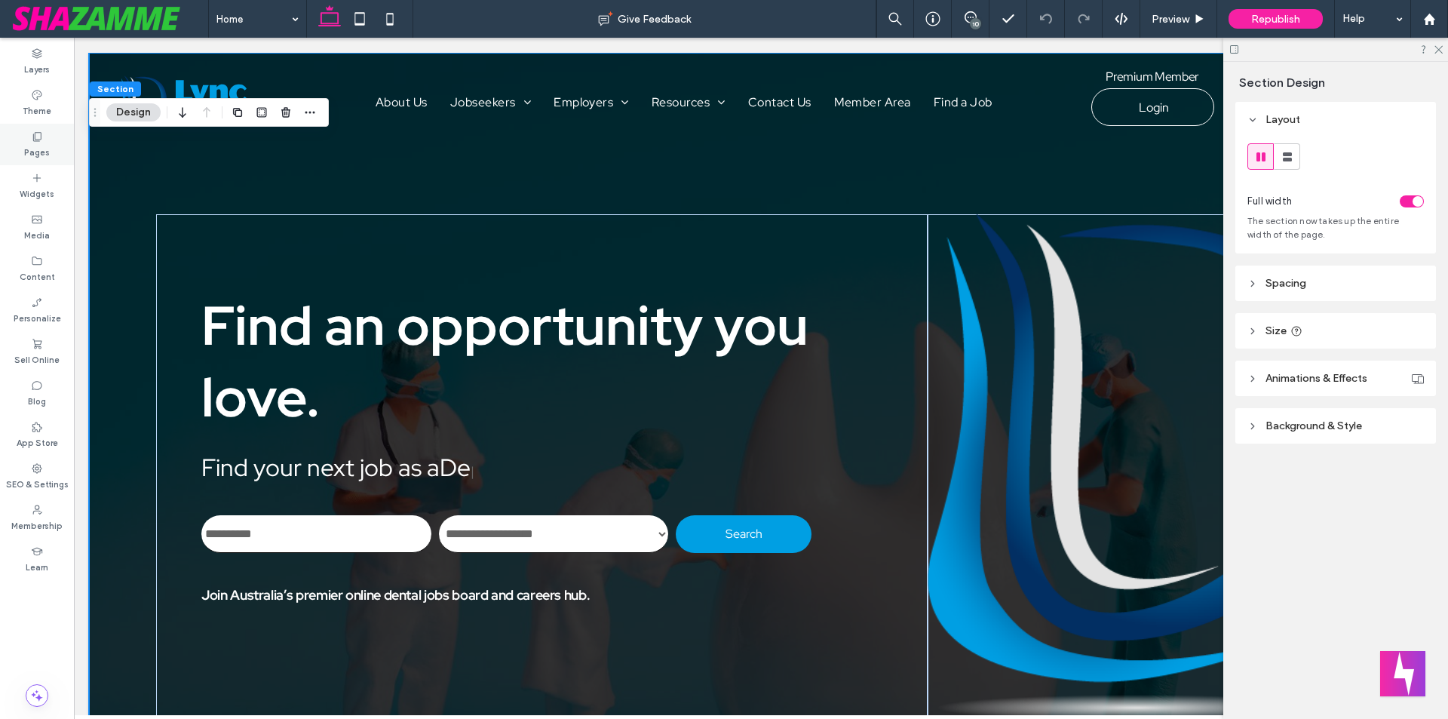
click at [40, 135] on icon at bounding box center [37, 137] width 12 height 12
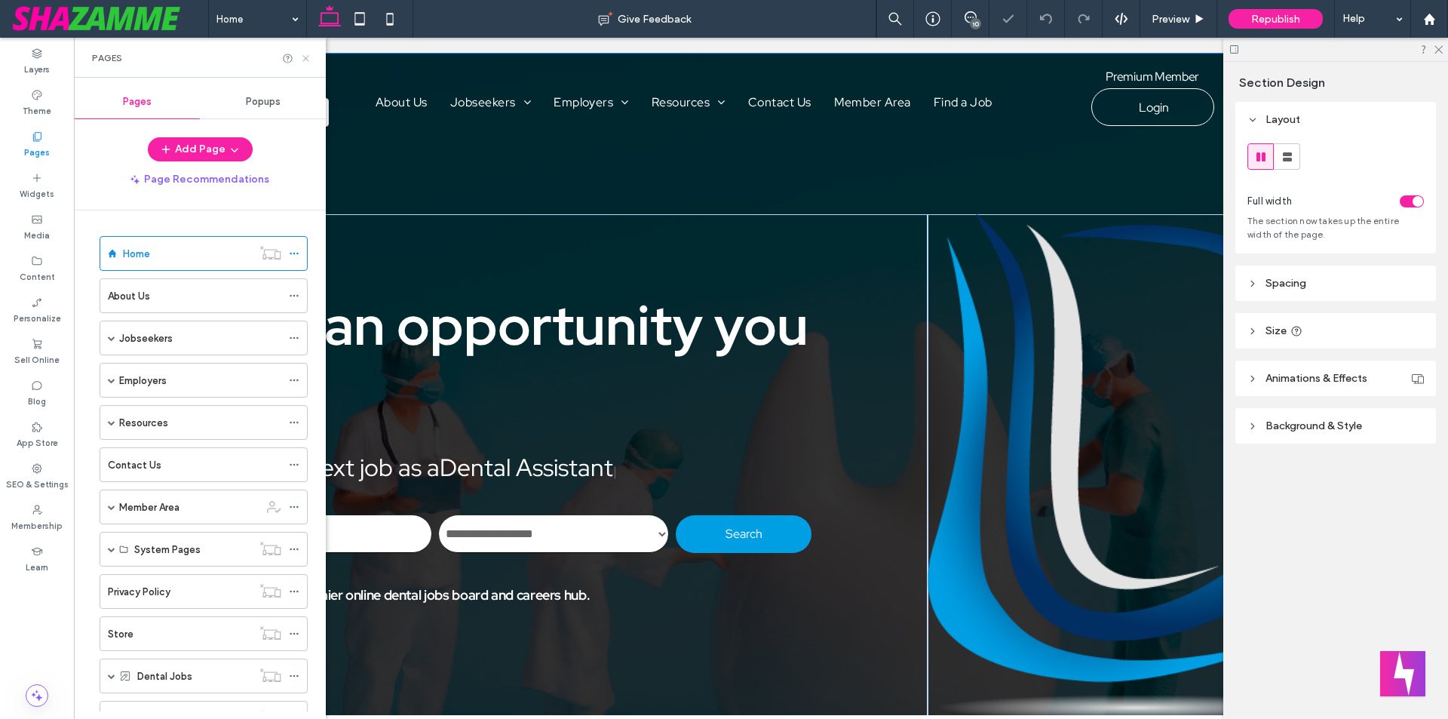
click at [303, 60] on icon at bounding box center [305, 58] width 11 height 11
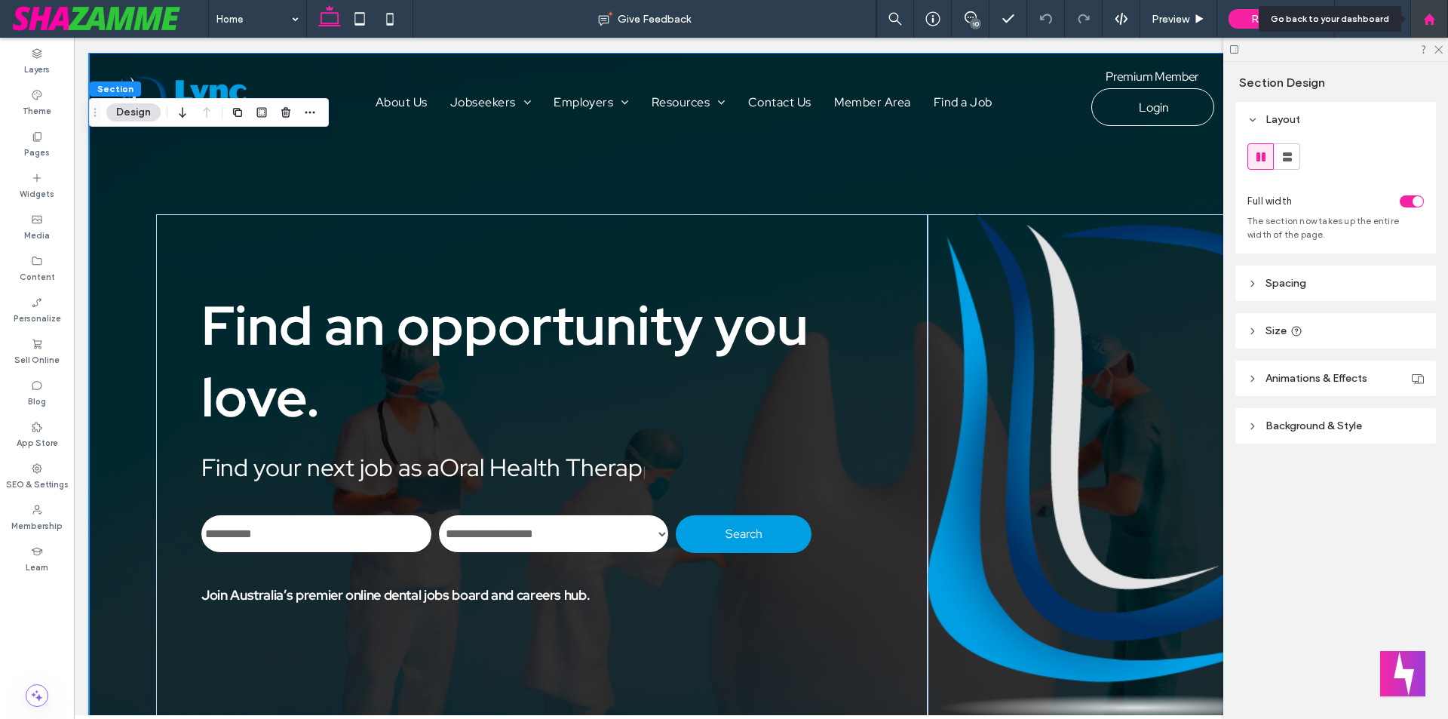
click at [1426, 14] on icon at bounding box center [1429, 19] width 13 height 13
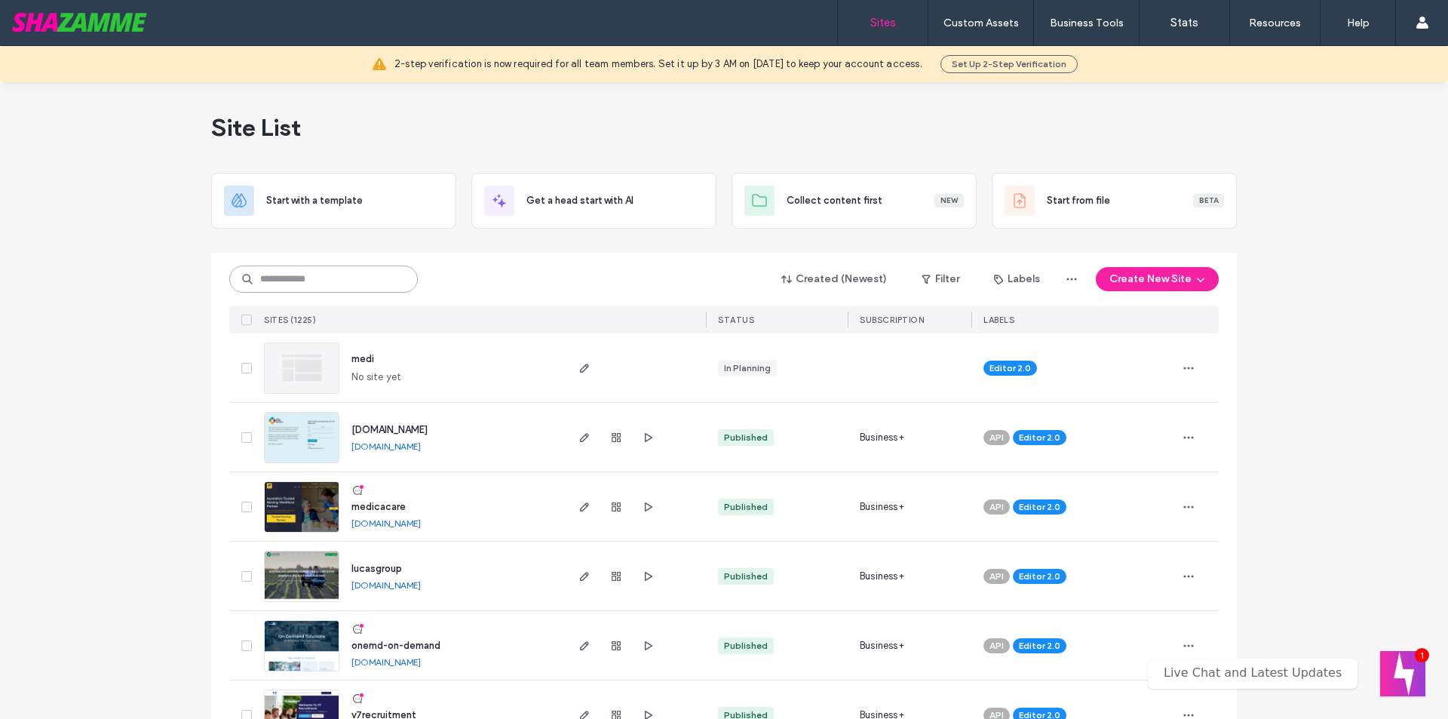
click at [293, 288] on input at bounding box center [323, 279] width 189 height 27
type input "***"
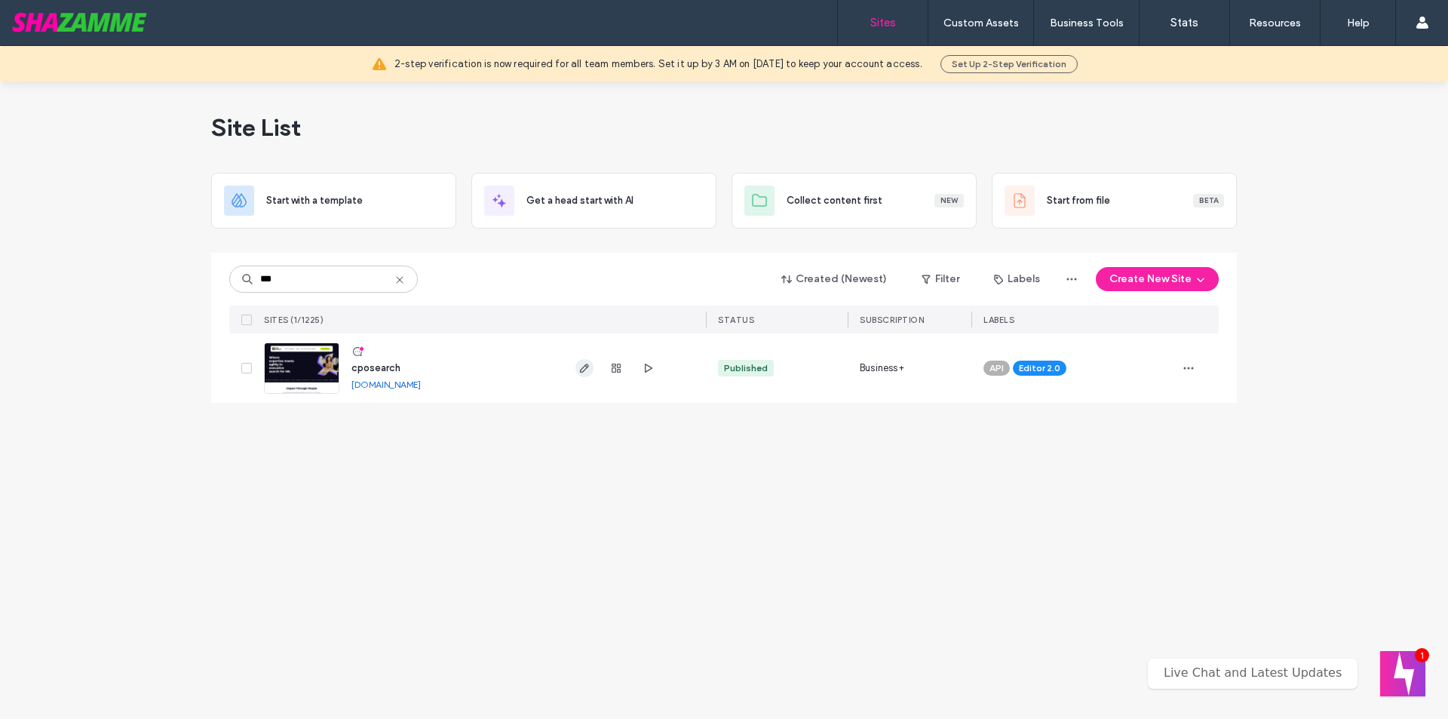
click at [587, 370] on icon "button" at bounding box center [585, 368] width 12 height 12
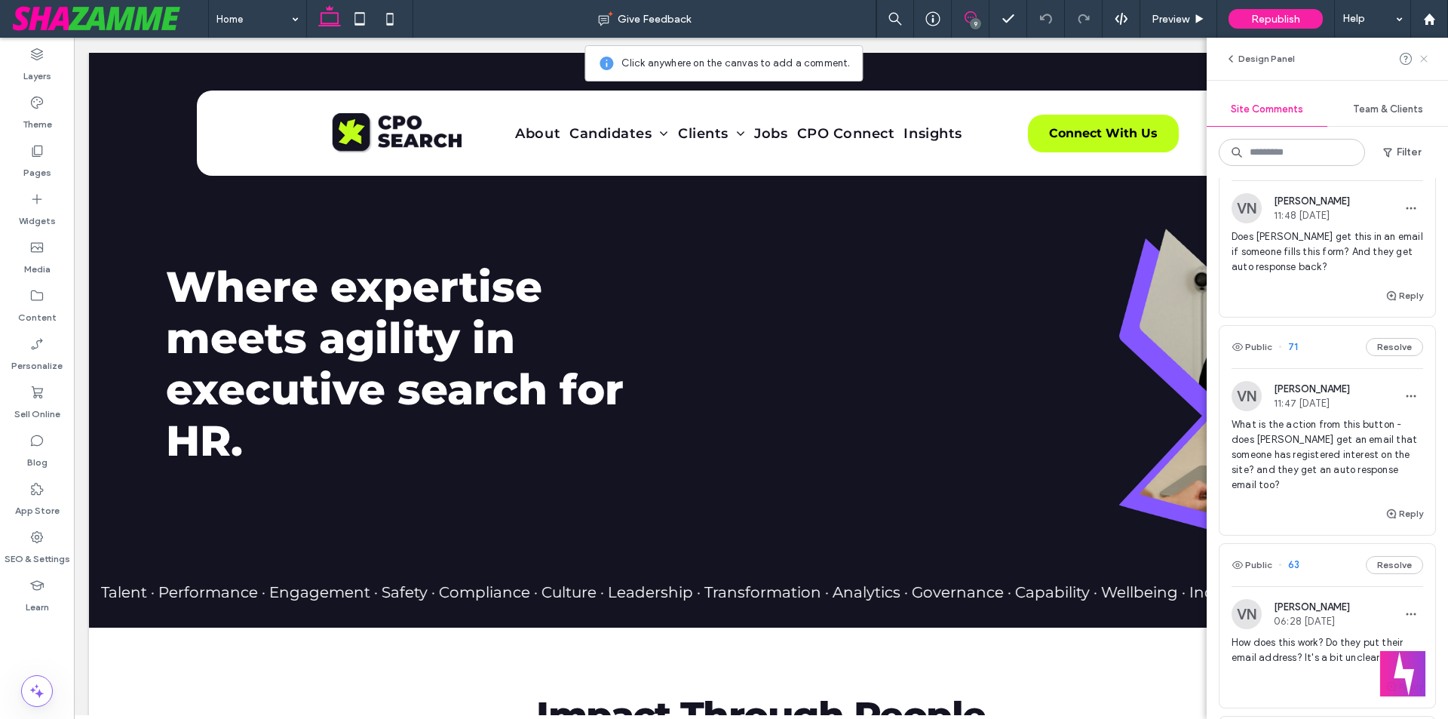
click at [1423, 60] on use at bounding box center [1423, 58] width 7 height 7
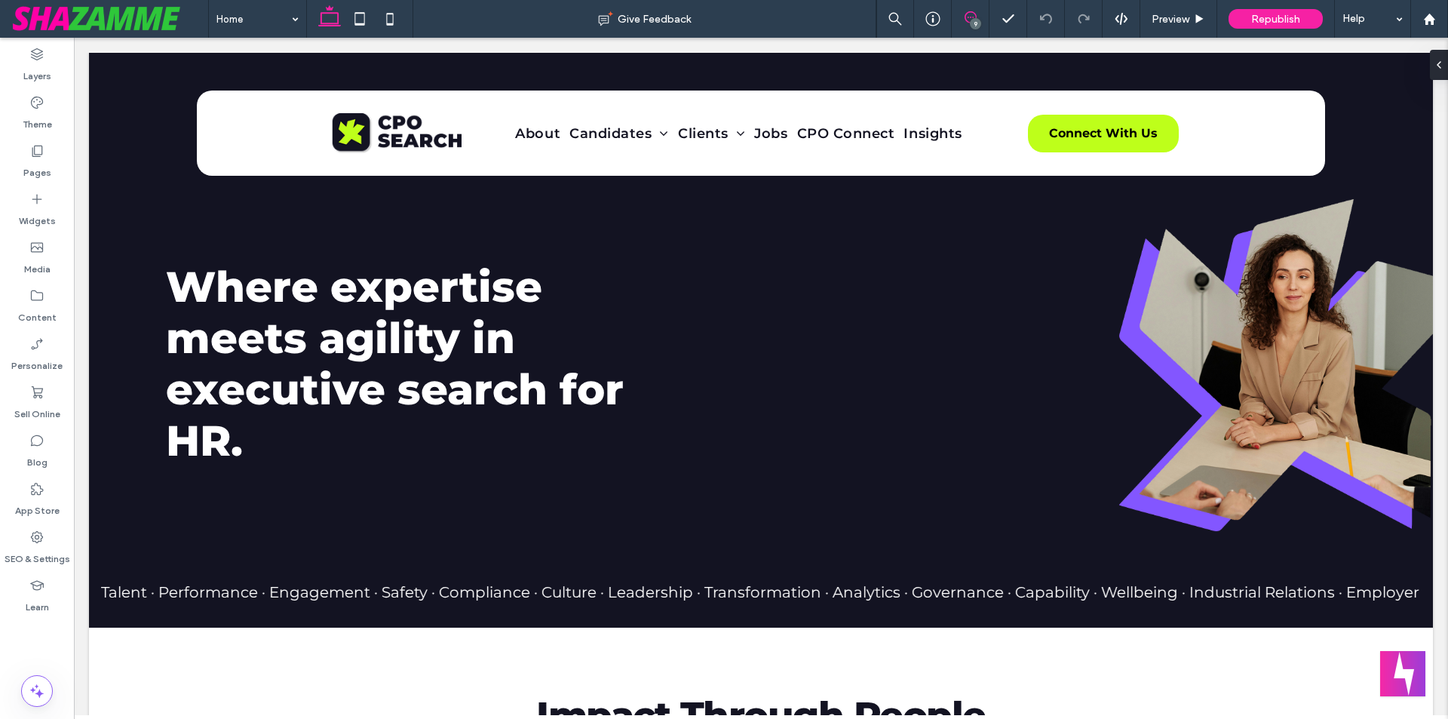
click at [974, 14] on icon at bounding box center [971, 17] width 12 height 12
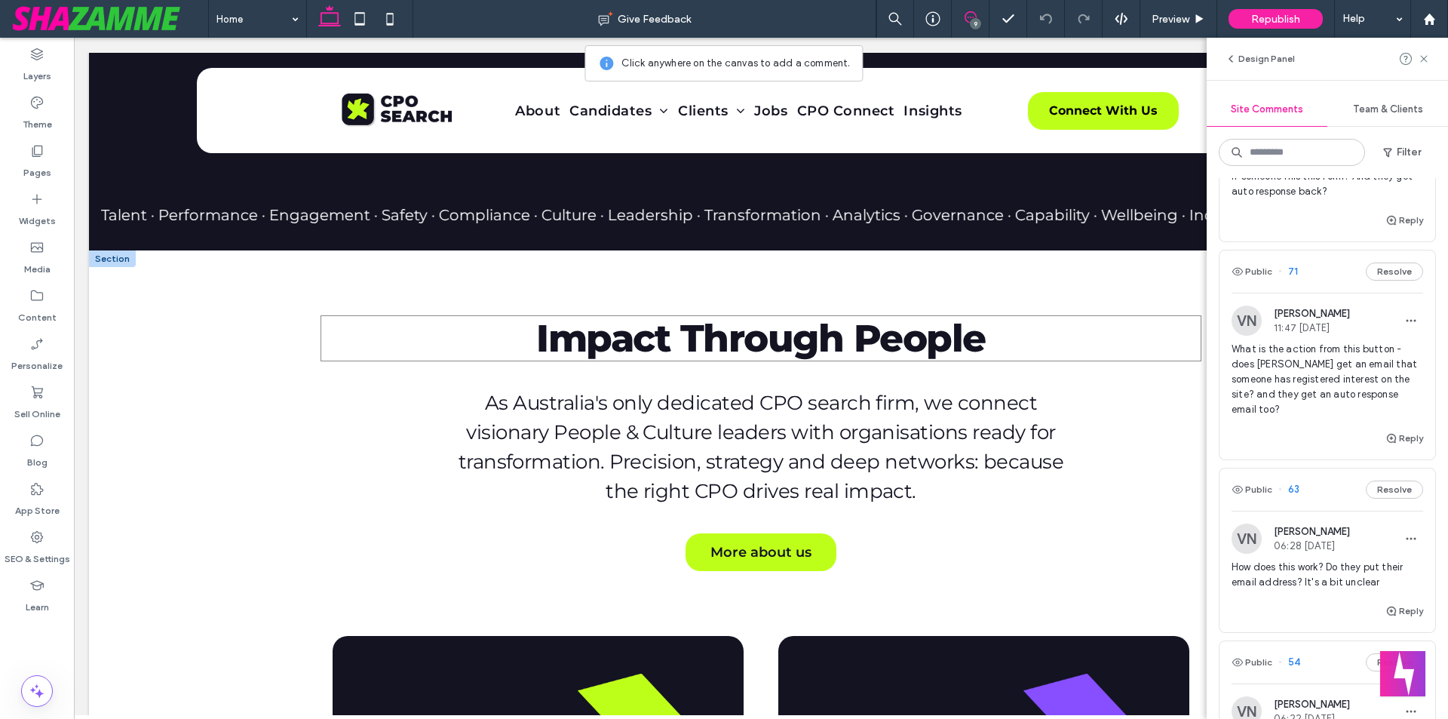
scroll to position [754, 0]
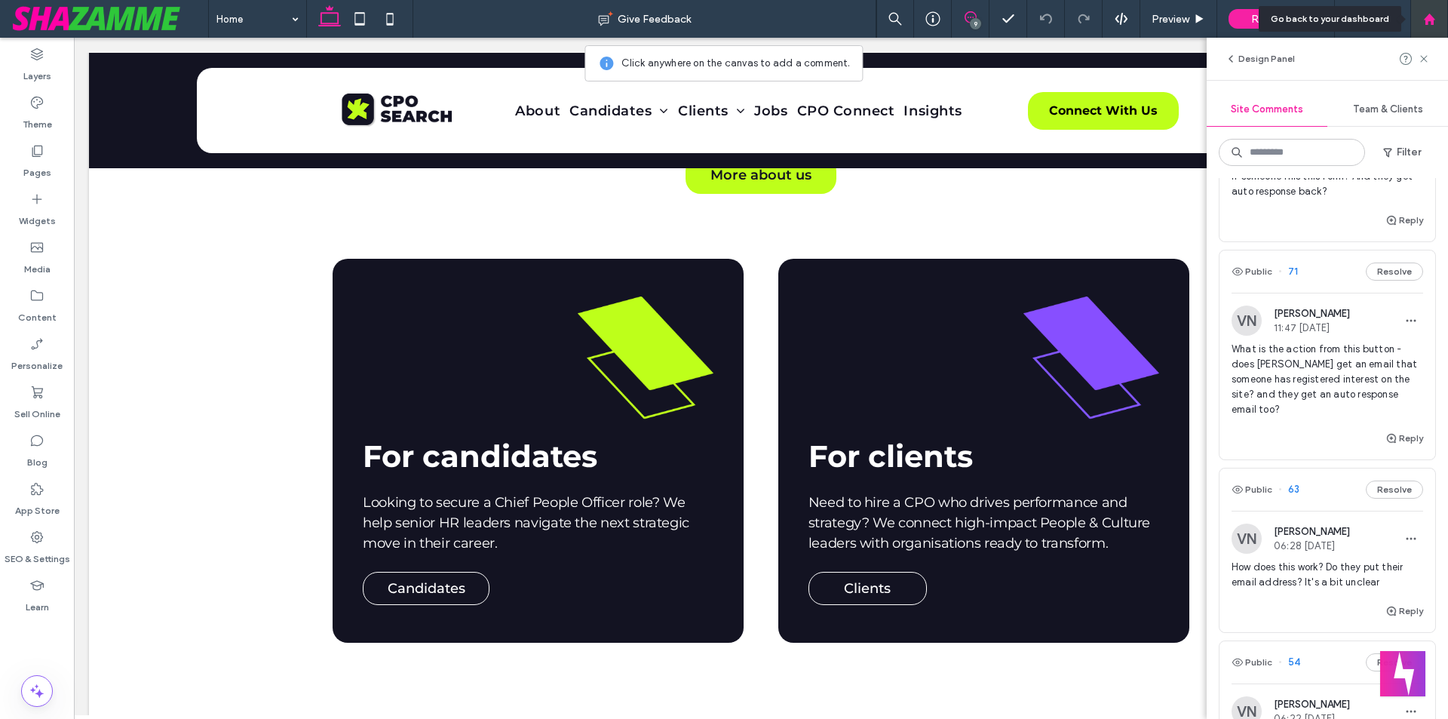
click at [1434, 23] on icon at bounding box center [1429, 19] width 13 height 13
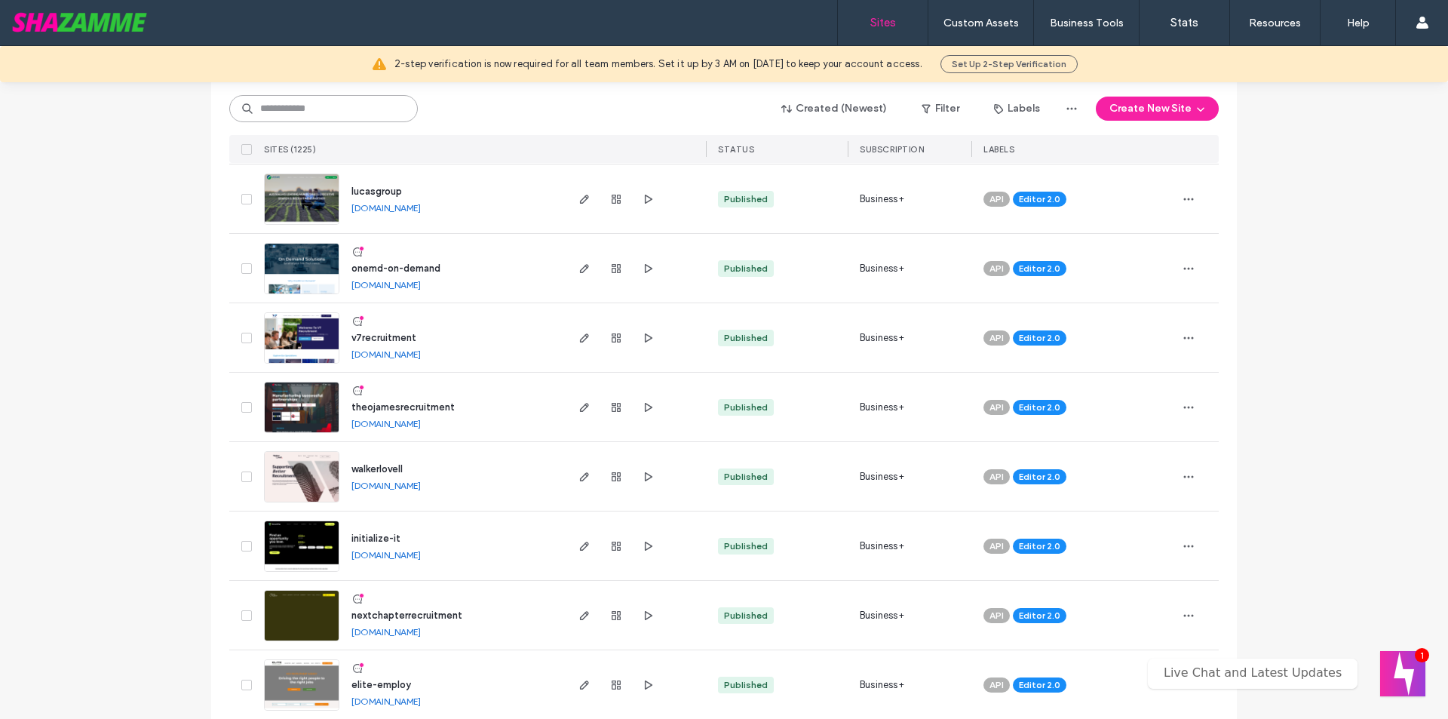
click at [303, 108] on input at bounding box center [323, 108] width 189 height 27
type input "****"
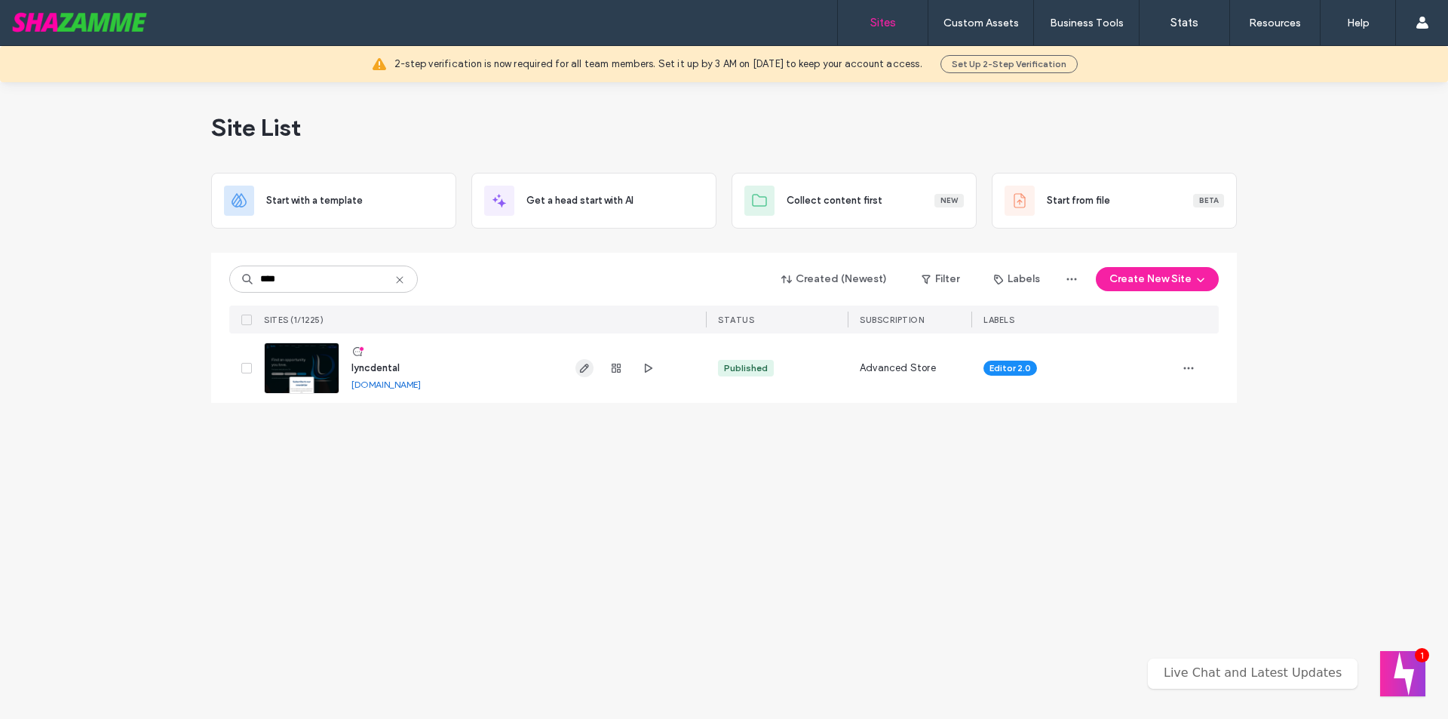
click at [583, 370] on icon "button" at bounding box center [585, 368] width 12 height 12
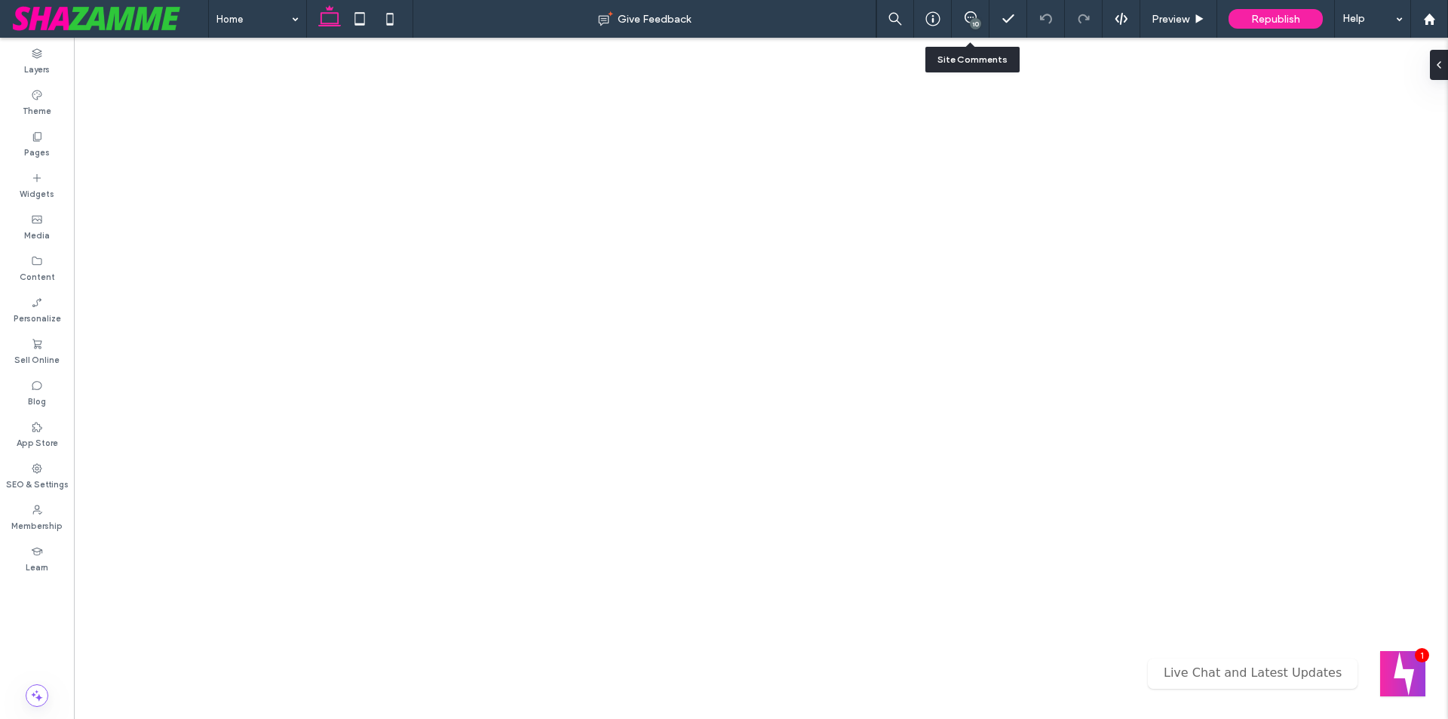
click at [974, 24] on div "10" at bounding box center [975, 23] width 11 height 11
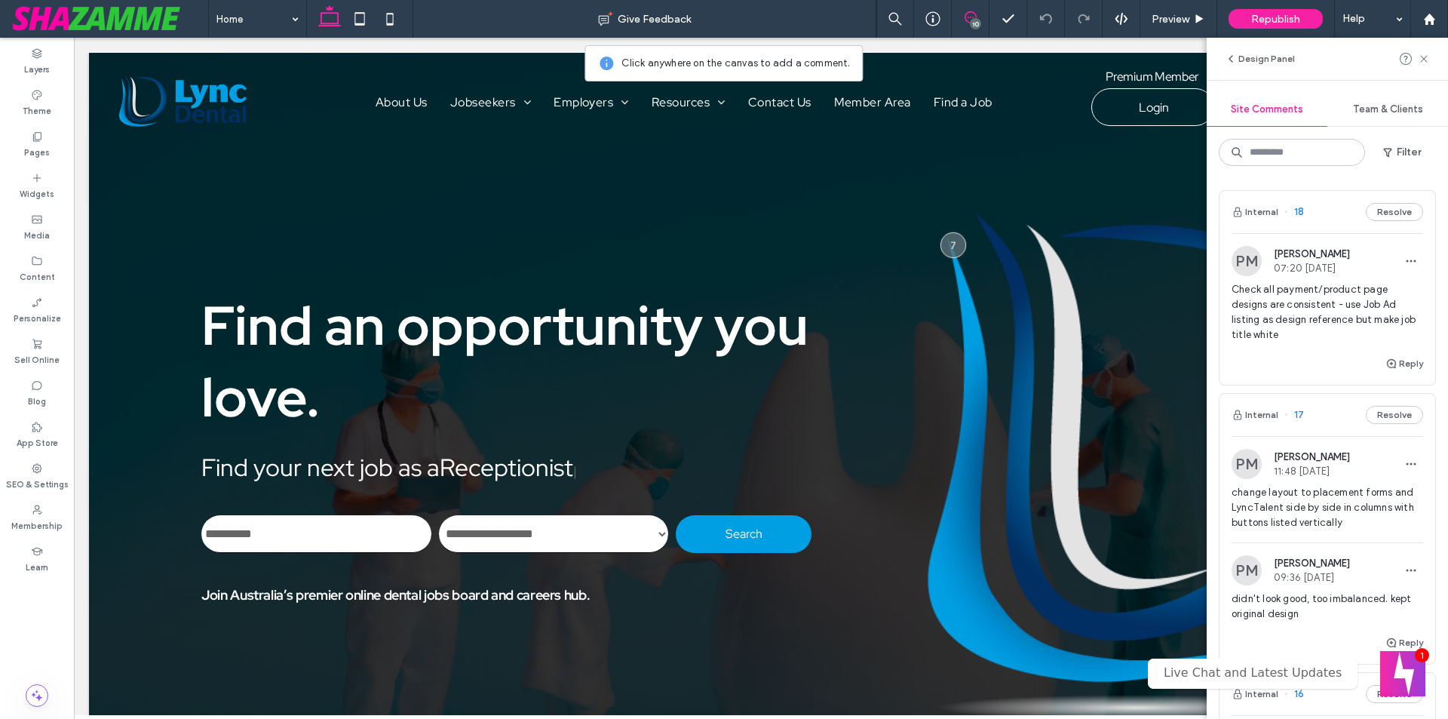
scroll to position [1748, 0]
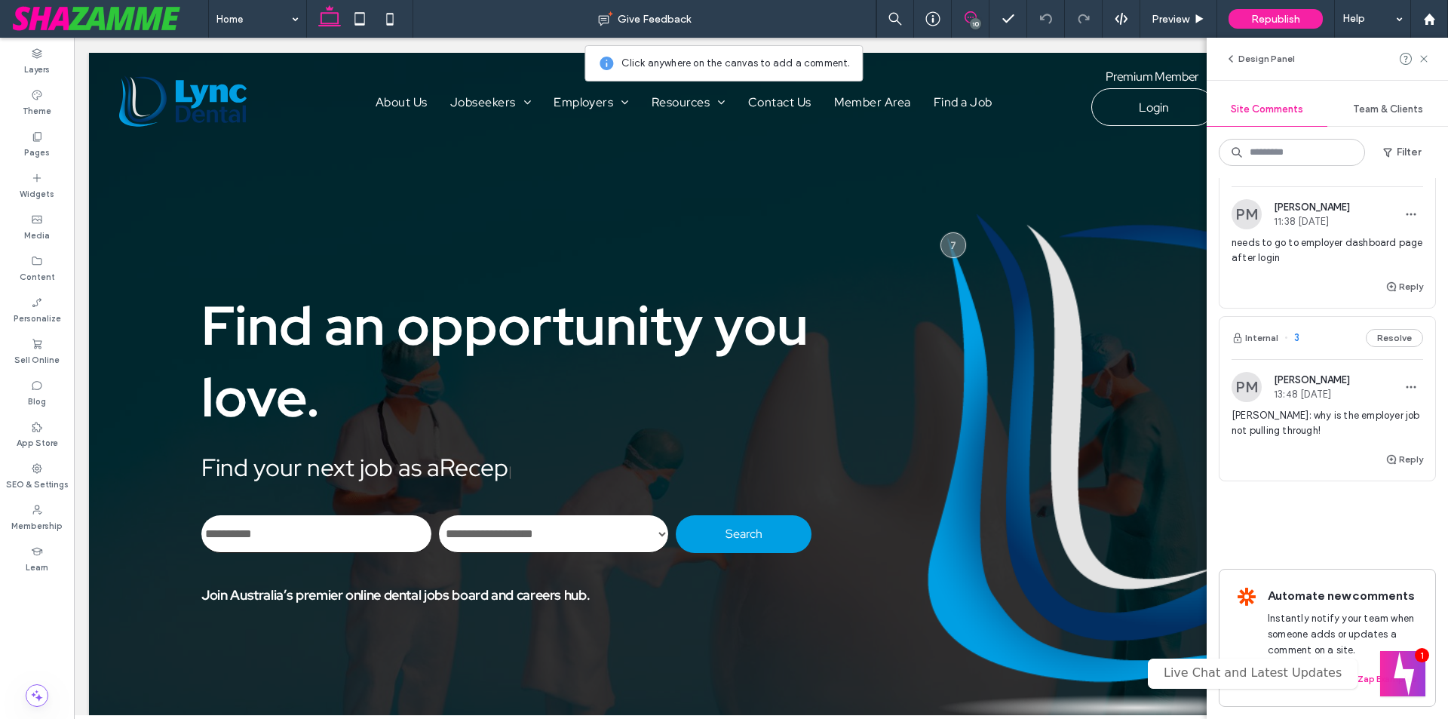
click at [1272, 414] on span "[PERSON_NAME]: why is the employer job not pulling through!" at bounding box center [1328, 423] width 192 height 30
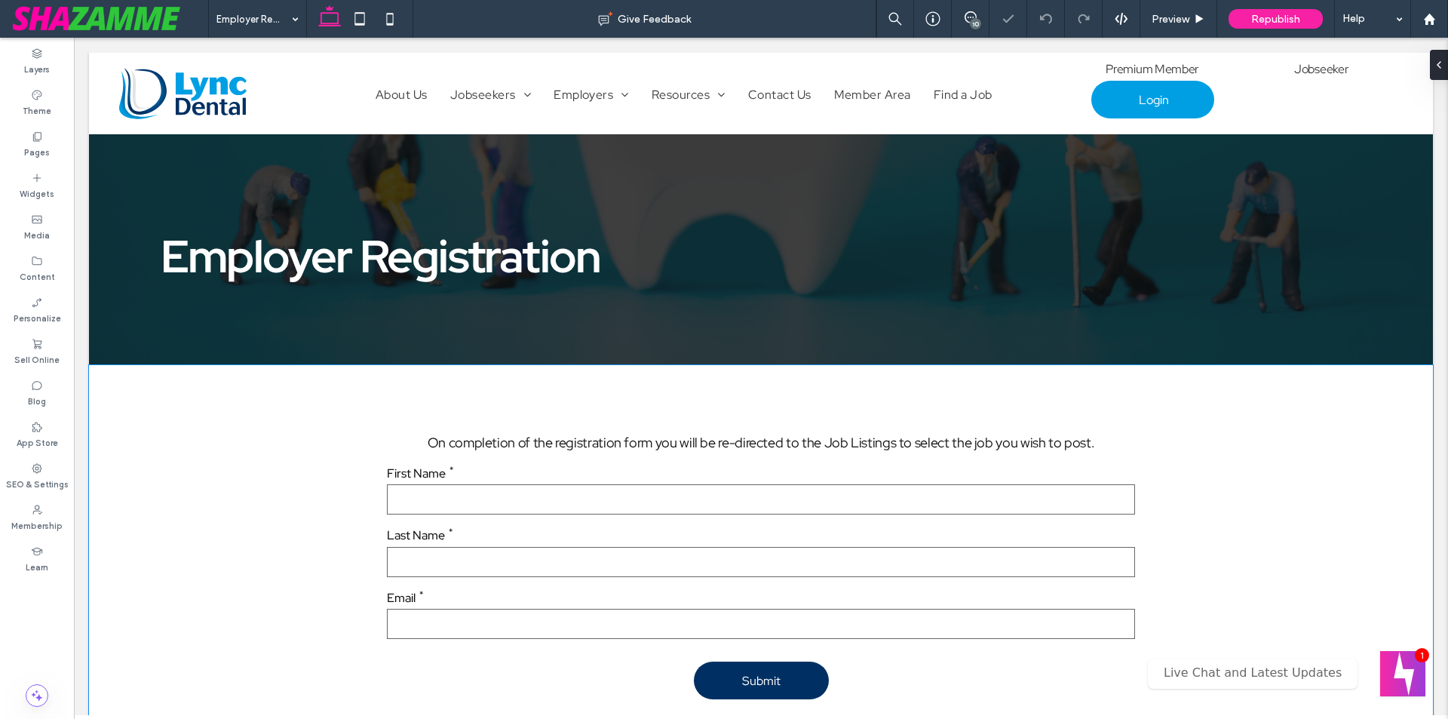
scroll to position [149, 0]
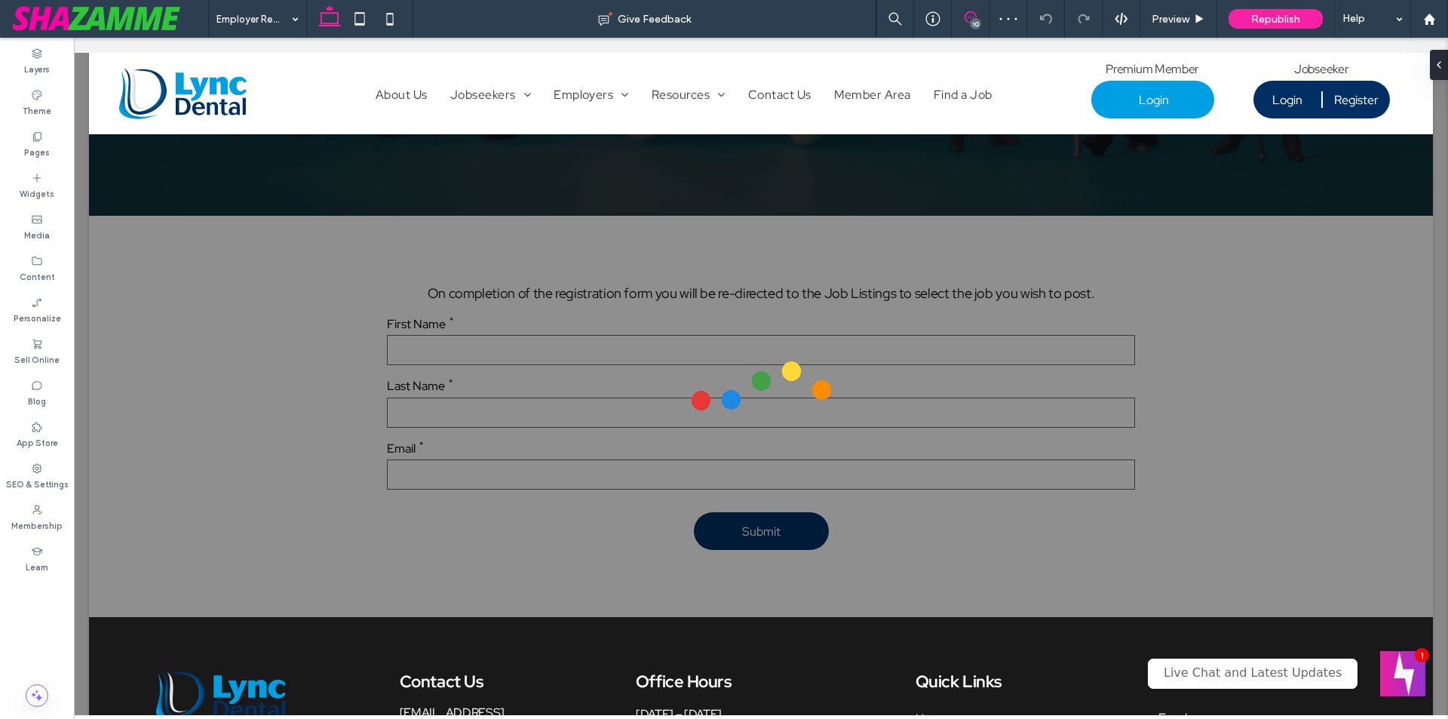
click at [969, 20] on icon at bounding box center [971, 17] width 12 height 12
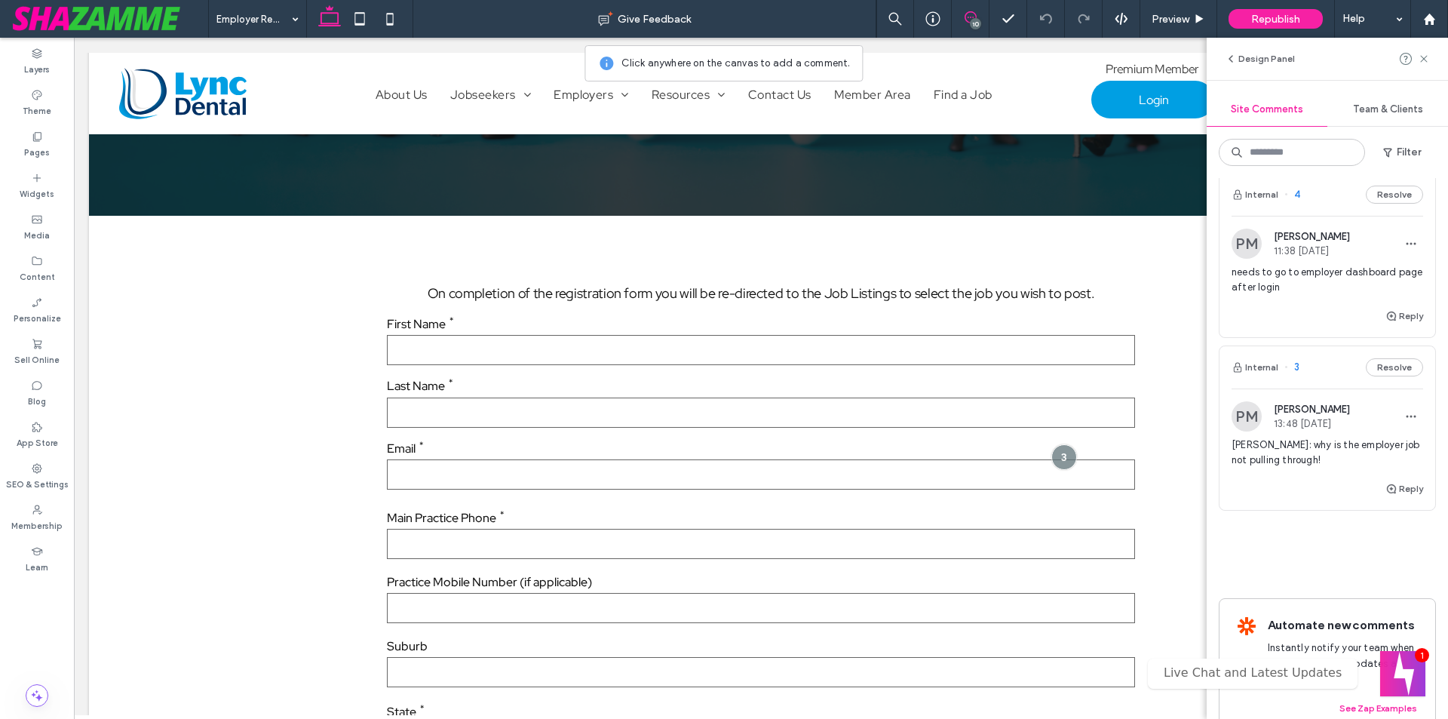
scroll to position [1748, 0]
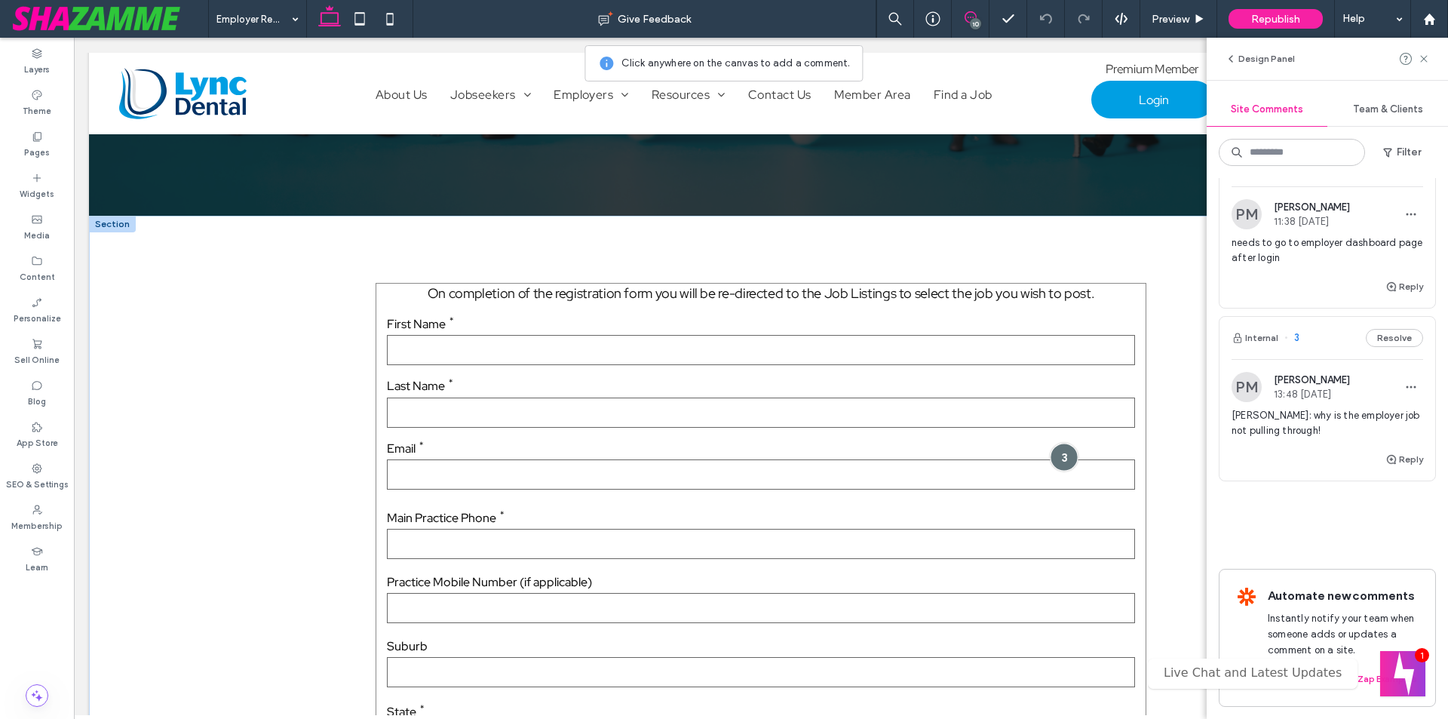
type input "**********"
click at [1054, 462] on div at bounding box center [1064, 458] width 28 height 28
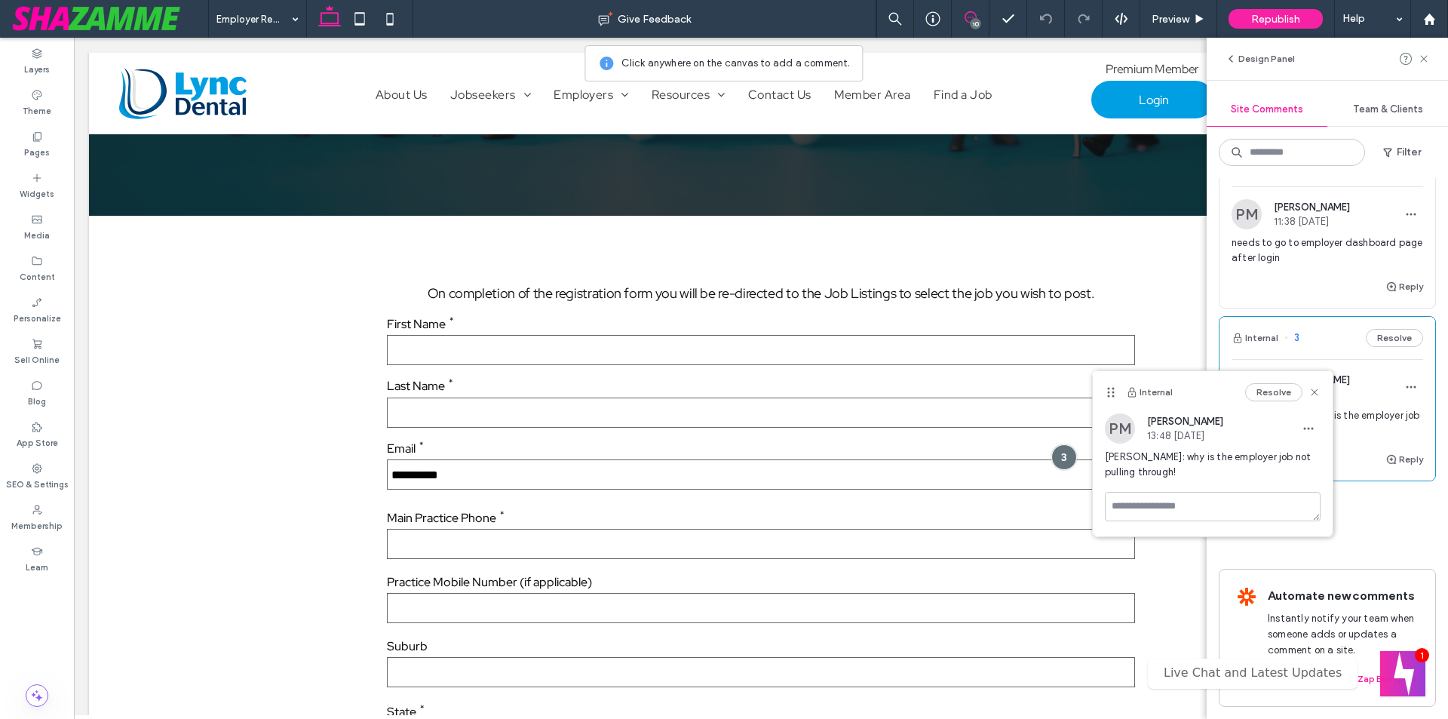
click at [1289, 240] on span "needs to go to employer dashboard page after login" at bounding box center [1328, 250] width 192 height 30
